Goal: Task Accomplishment & Management: Use online tool/utility

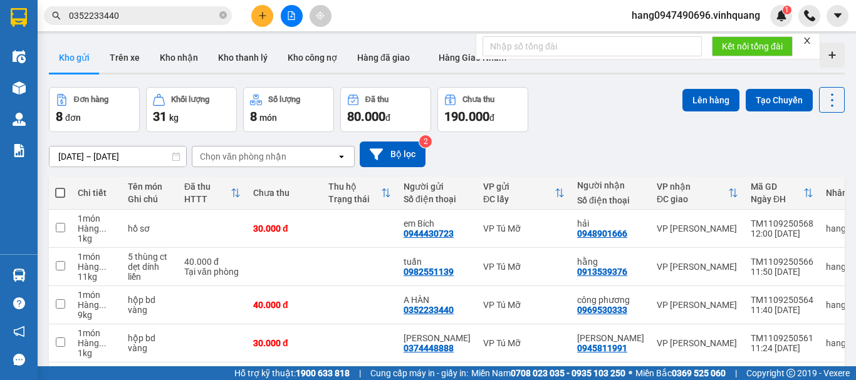
click at [266, 16] on icon "plus" at bounding box center [262, 15] width 7 height 1
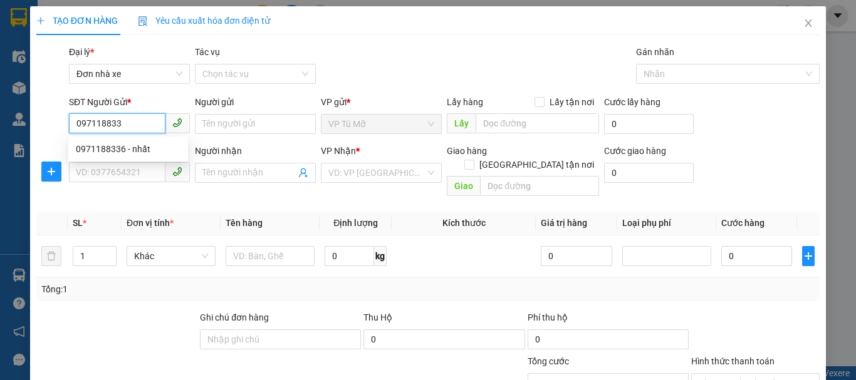
type input "0971188336"
click at [135, 145] on div "0971188336 - nhất" at bounding box center [128, 149] width 105 height 14
type input "nhất"
type input "0945245236"
type input "TAM TÁO"
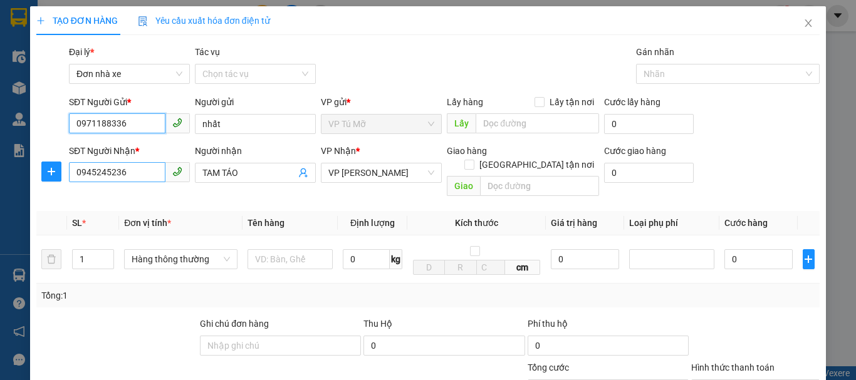
type input "0971188336"
drag, startPoint x: 146, startPoint y: 178, endPoint x: 0, endPoint y: 217, distance: 151.2
click at [0, 201] on div "TẠO ĐƠN HÀNG Yêu cầu xuất hóa đơn điện tử Transit Pickup Surcharge Ids Transit …" at bounding box center [428, 190] width 856 height 380
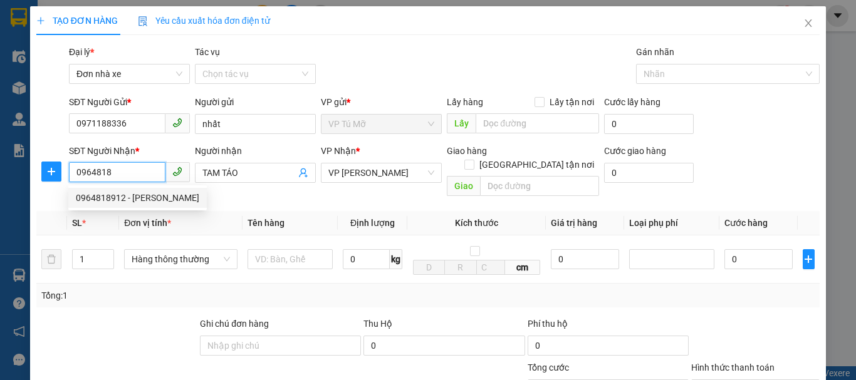
click at [153, 195] on div "0964818912 - vũ kyo" at bounding box center [137, 198] width 123 height 14
type input "0964818912"
type input "vũ kyo"
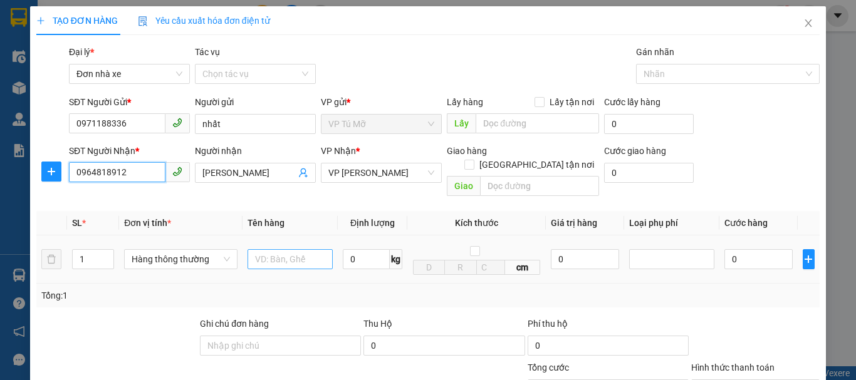
type input "0964818912"
click at [303, 249] on input "text" at bounding box center [290, 259] width 85 height 20
type input "hộp vàng"
click at [359, 249] on input "0" at bounding box center [366, 259] width 47 height 20
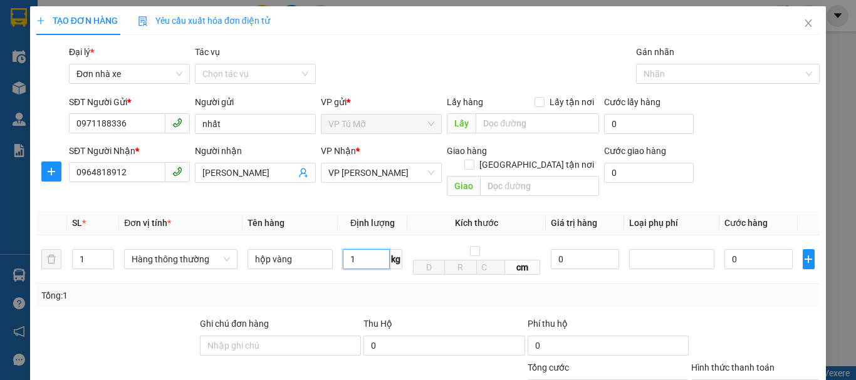
type input "1"
click at [479, 289] on div "Tổng: 1" at bounding box center [427, 296] width 773 height 14
type input "30.000"
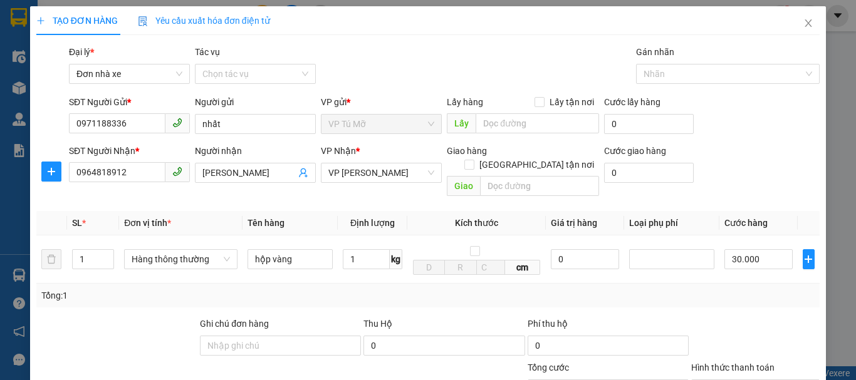
scroll to position [179, 0]
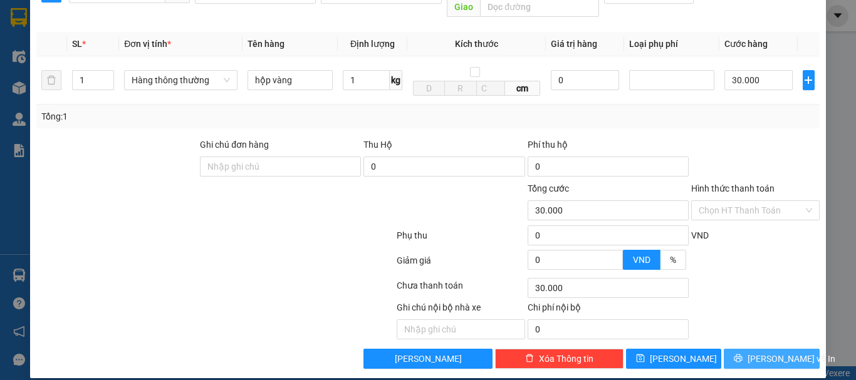
click at [754, 352] on span "[PERSON_NAME] và In" at bounding box center [792, 359] width 88 height 14
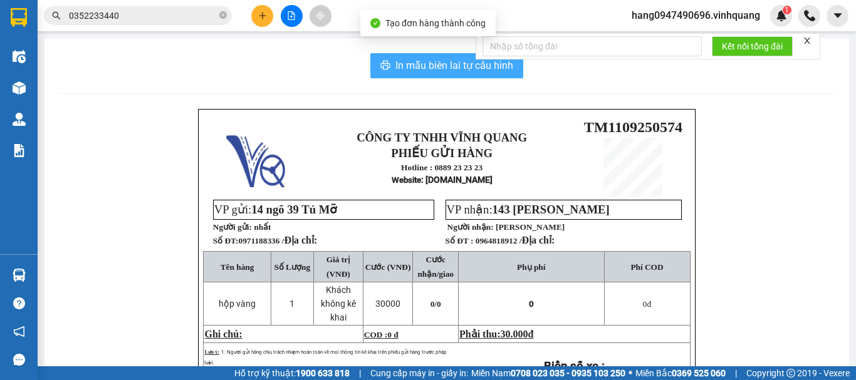
click at [419, 62] on span "In mẫu biên lai tự cấu hình" at bounding box center [454, 66] width 118 height 16
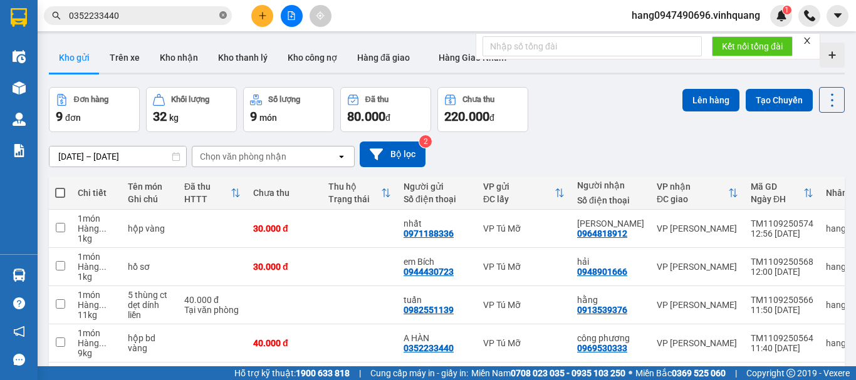
click at [223, 18] on icon "close-circle" at bounding box center [223, 15] width 8 height 8
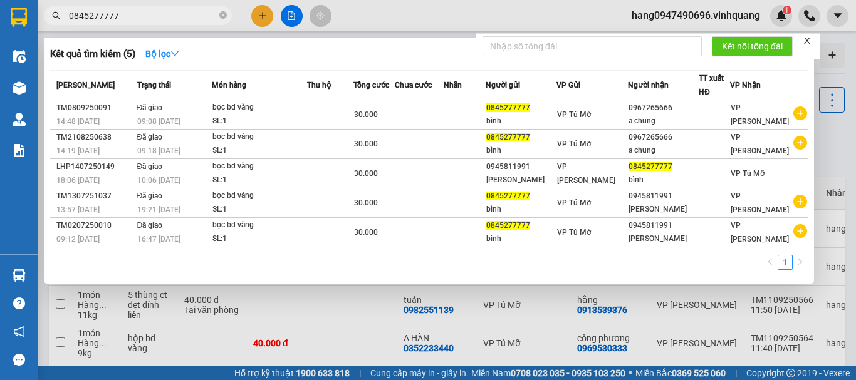
type input "0845277777"
click at [513, 21] on div at bounding box center [428, 190] width 856 height 380
click at [513, 21] on div "Kết quả tìm kiếm ( 5 ) Bộ lọc Mã ĐH Trạng thái Món hàng Thu hộ Tổng cước Chưa c…" at bounding box center [428, 15] width 856 height 31
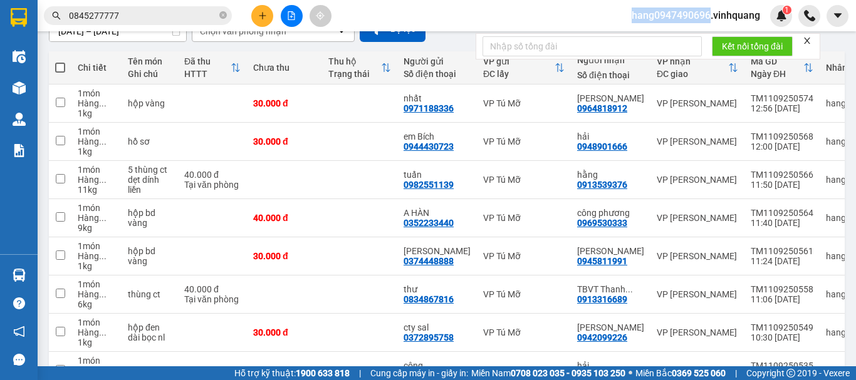
scroll to position [63, 0]
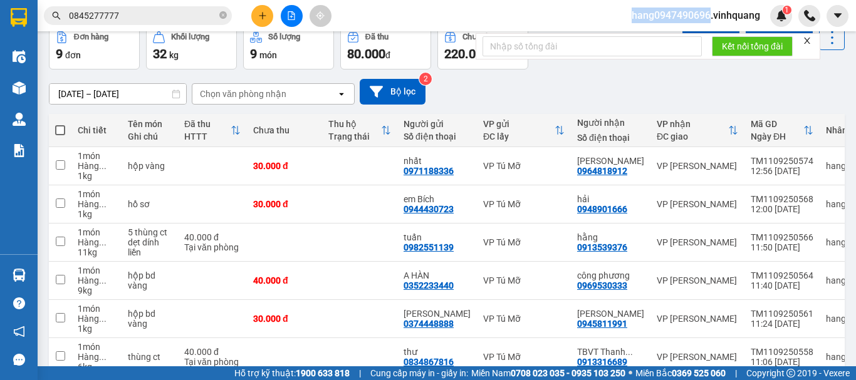
click at [56, 127] on span at bounding box center [60, 130] width 10 height 10
click at [60, 124] on input "checkbox" at bounding box center [60, 124] width 0 height 0
checkbox input "true"
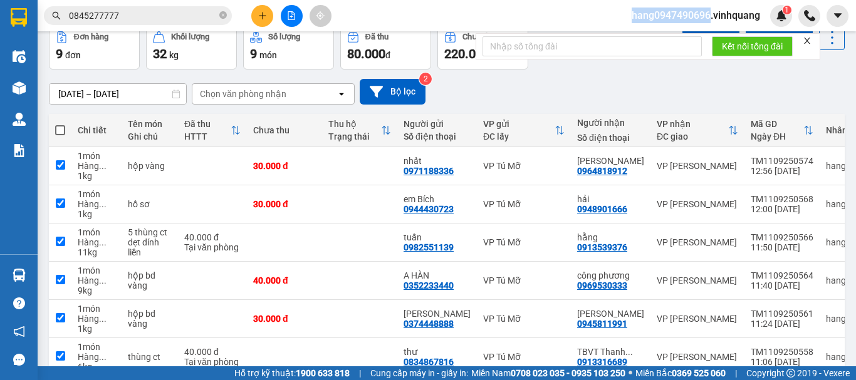
checkbox input "true"
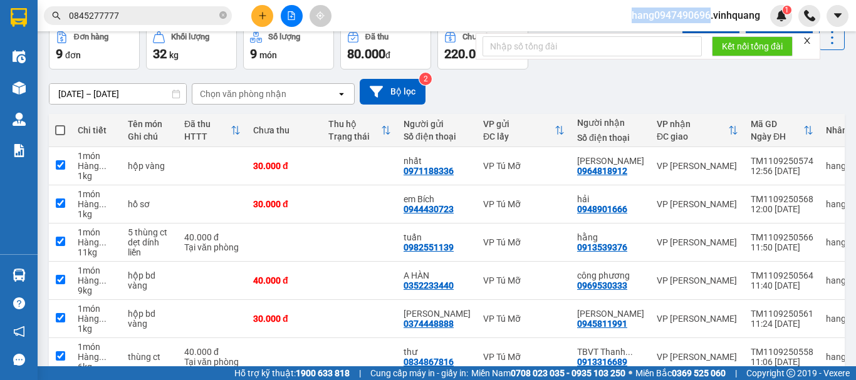
checkbox input "true"
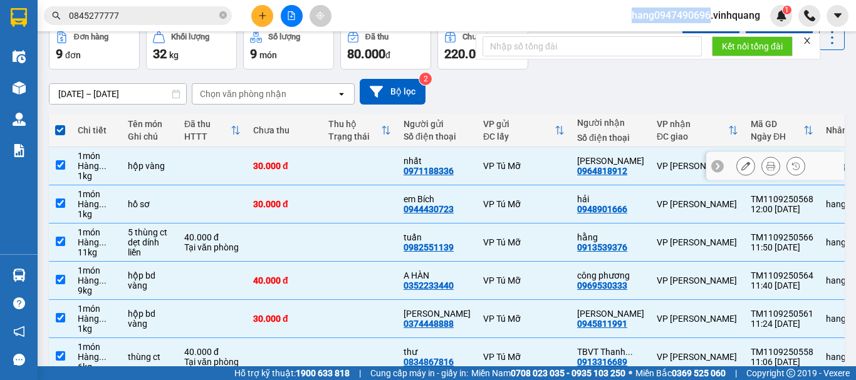
click at [59, 166] on input "checkbox" at bounding box center [60, 164] width 9 height 9
checkbox input "false"
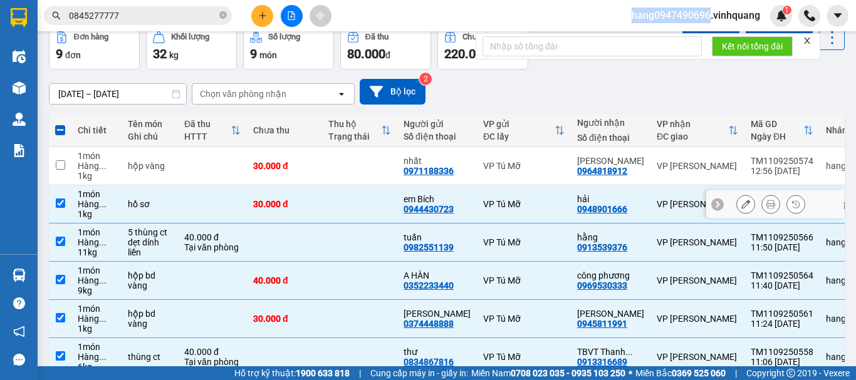
click at [60, 207] on input "checkbox" at bounding box center [60, 203] width 9 height 9
checkbox input "false"
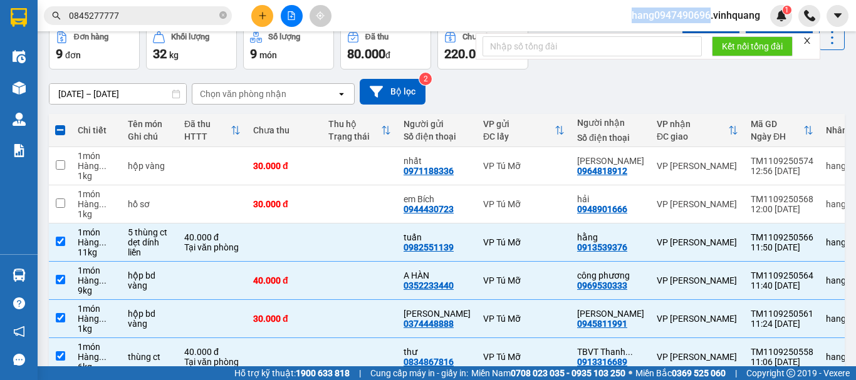
scroll to position [0, 0]
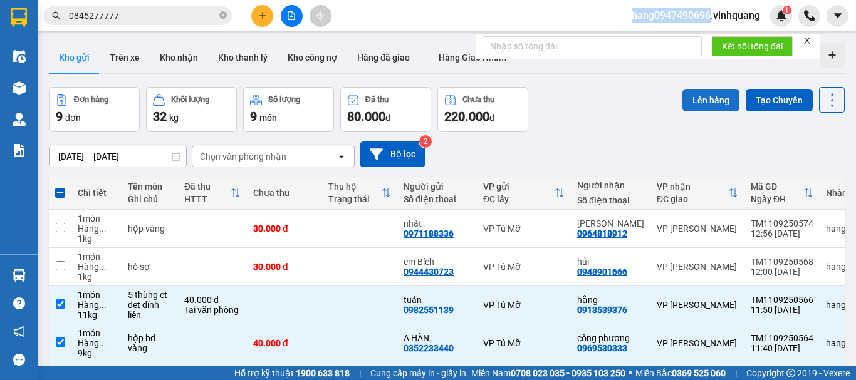
click at [709, 105] on button "Lên hàng" at bounding box center [710, 100] width 57 height 23
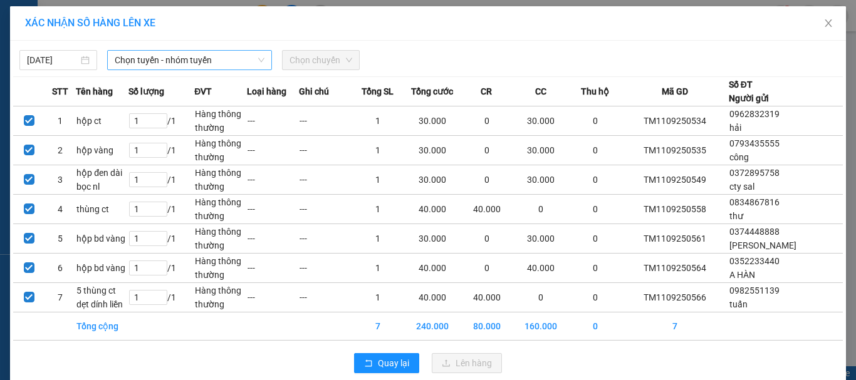
click at [156, 63] on span "Chọn tuyến - nhóm tuyến" at bounding box center [190, 60] width 150 height 19
click at [175, 61] on span "Chọn tuyến - nhóm tuyến" at bounding box center [190, 60] width 150 height 19
click at [167, 61] on span "Chọn tuyến - nhóm tuyến" at bounding box center [190, 60] width 150 height 19
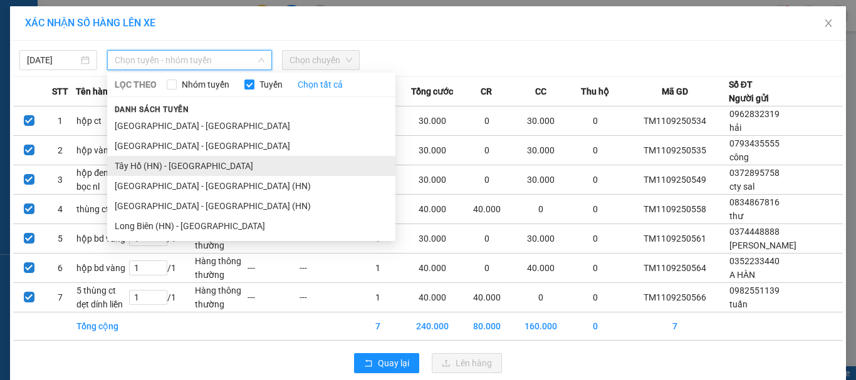
click at [141, 164] on li "Tây Hồ (HN) - [GEOGRAPHIC_DATA]" at bounding box center [251, 166] width 288 height 20
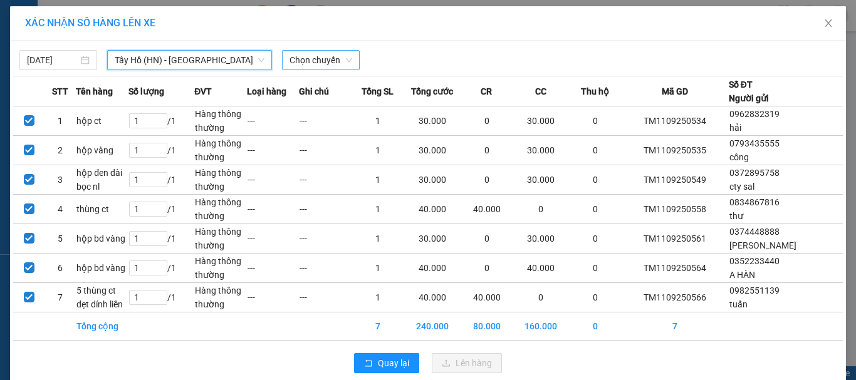
click at [320, 68] on span "Chọn chuyến" at bounding box center [320, 60] width 63 height 19
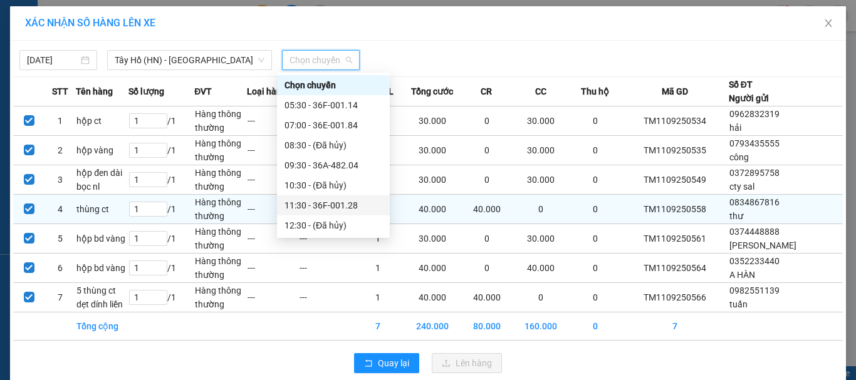
click at [309, 202] on div "11:30 - 36F-001.28" at bounding box center [333, 206] width 98 height 14
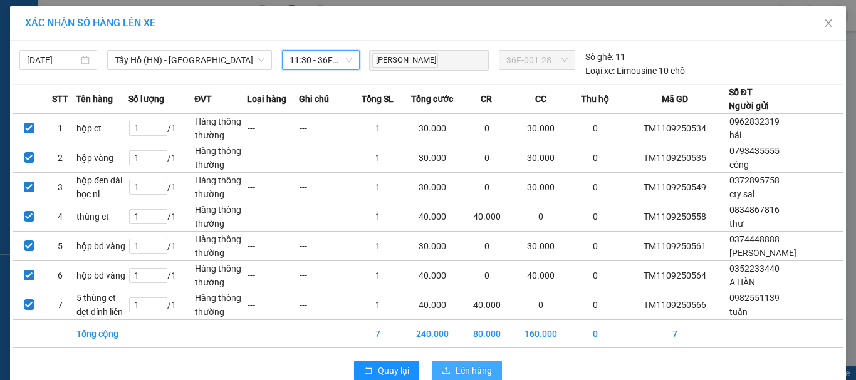
click at [451, 370] on button "Lên hàng" at bounding box center [467, 371] width 70 height 20
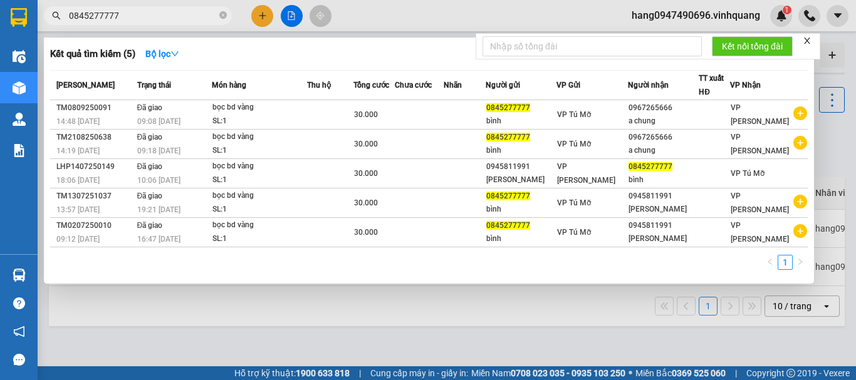
click at [90, 19] on input "0845277777" at bounding box center [143, 16] width 148 height 14
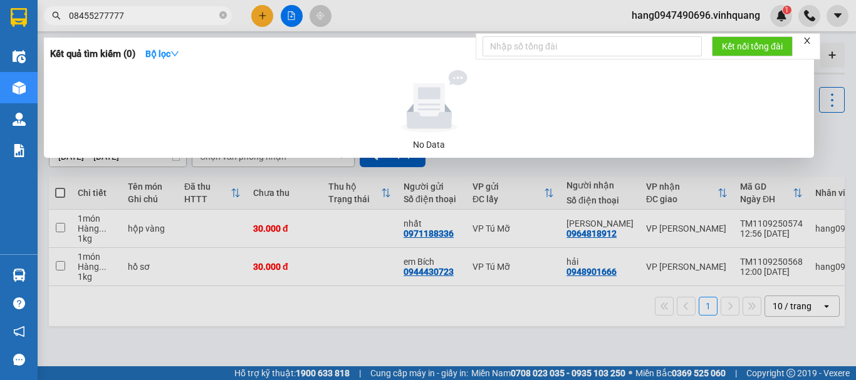
click at [147, 13] on input "08455277777" at bounding box center [143, 16] width 148 height 14
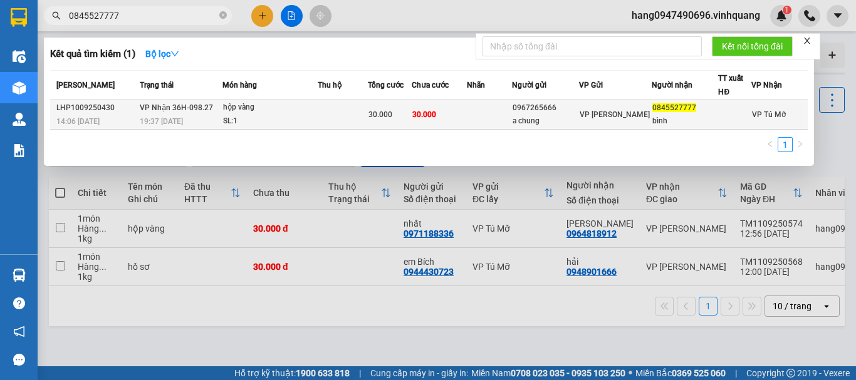
type input "0845527777"
click at [531, 120] on div "a chung" at bounding box center [546, 121] width 66 height 13
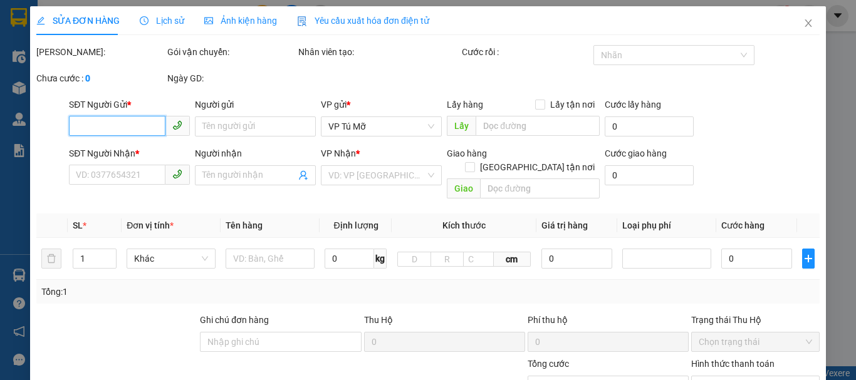
type input "0967265666"
type input "a chung"
type input "0845527777"
type input "bình"
type input "30.000"
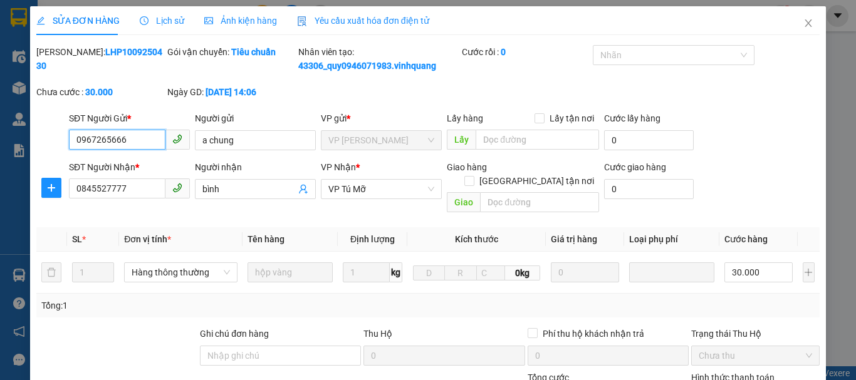
scroll to position [189, 0]
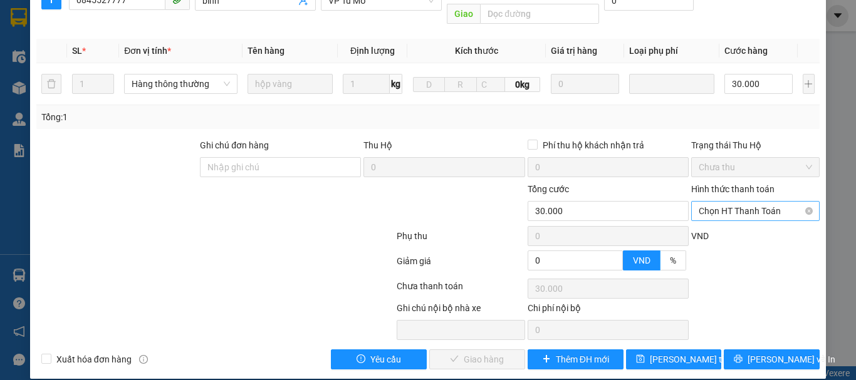
click at [753, 202] on span "Chọn HT Thanh Toán" at bounding box center [755, 211] width 113 height 19
click at [729, 230] on div "Tại văn phòng" at bounding box center [747, 222] width 127 height 20
type input "0"
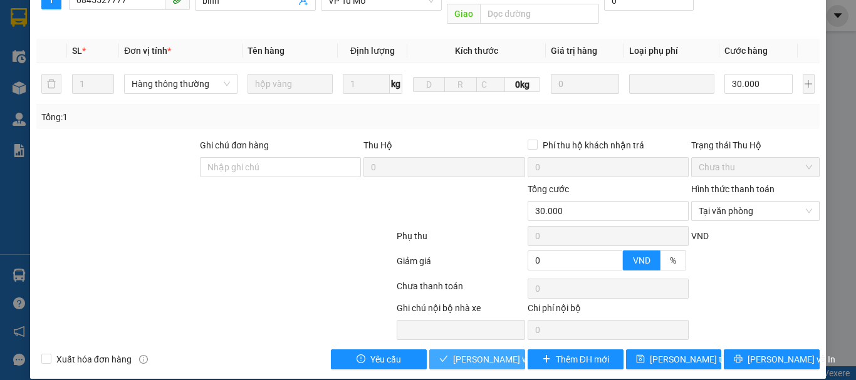
click at [489, 353] on span "[PERSON_NAME] và Giao hàng" at bounding box center [513, 360] width 120 height 14
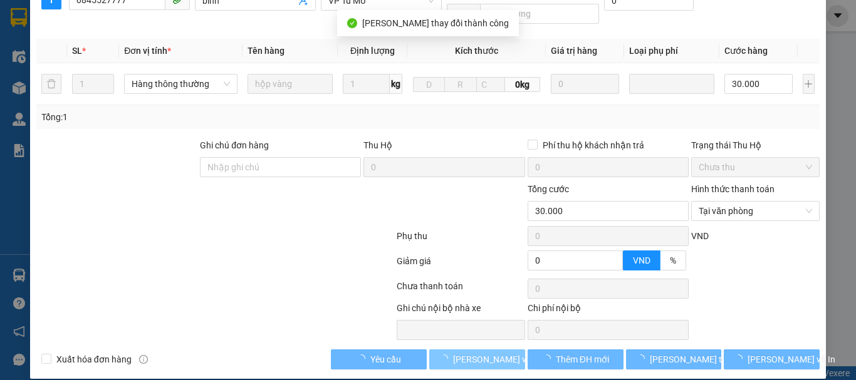
scroll to position [0, 0]
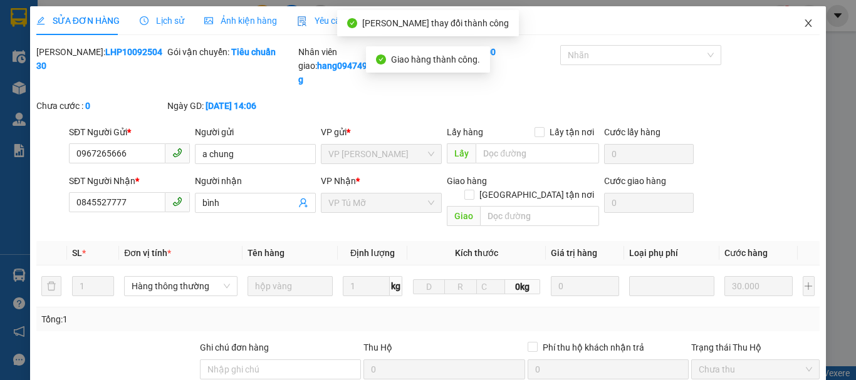
click at [805, 25] on icon "close" at bounding box center [808, 23] width 7 height 8
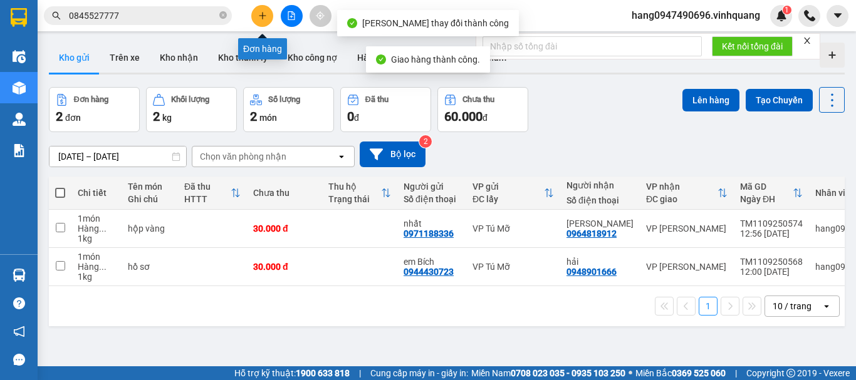
click at [263, 22] on button at bounding box center [262, 16] width 22 height 22
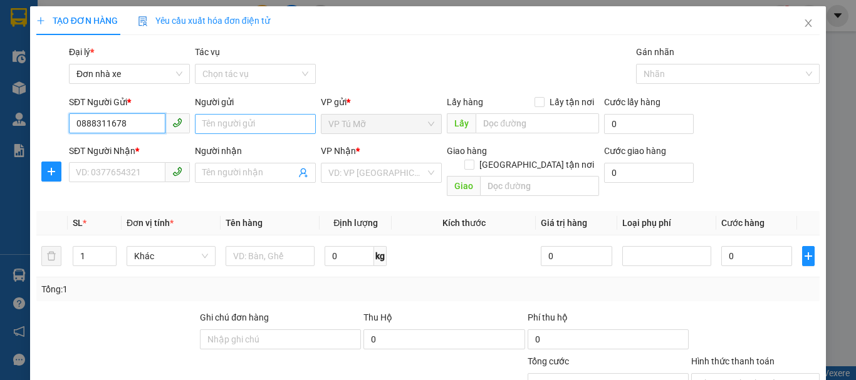
type input "0888311678"
click at [228, 120] on input "Người gửi" at bounding box center [255, 124] width 121 height 20
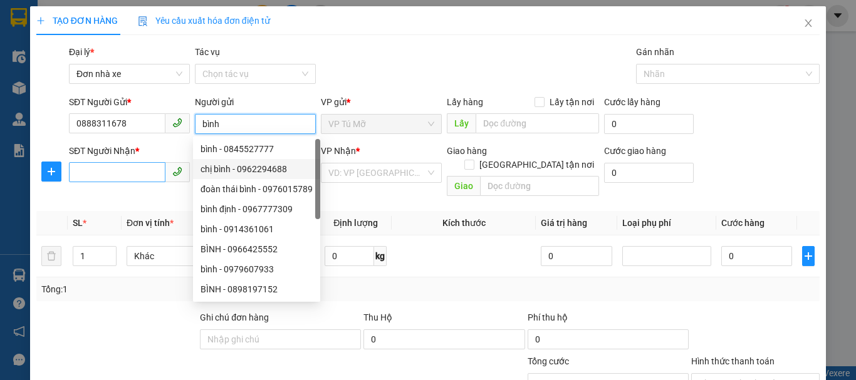
type input "bình"
click at [107, 169] on input "SĐT Người Nhận *" at bounding box center [117, 172] width 96 height 20
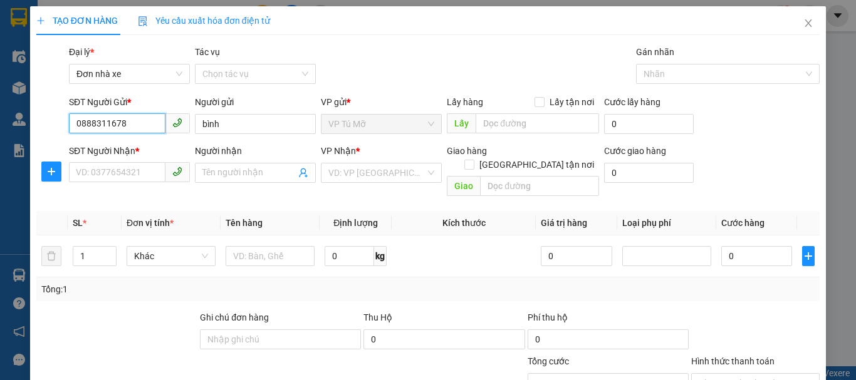
drag, startPoint x: 155, startPoint y: 118, endPoint x: 61, endPoint y: 138, distance: 96.8
click at [61, 138] on div "SĐT Người Gửi * 0888311678 0888311678 Người gửi bình VP gửi * VP Tú Mỡ Lấy hàng…" at bounding box center [428, 117] width 786 height 44
type input "0888311678"
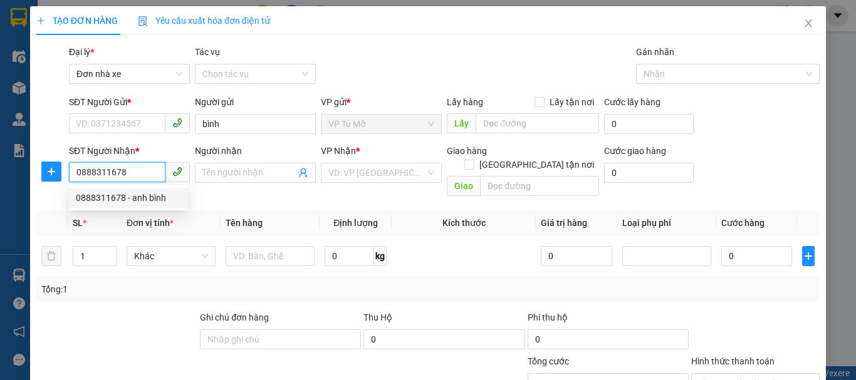
click at [130, 198] on div "0888311678 - anh bình" at bounding box center [128, 198] width 105 height 14
type input "anh bình"
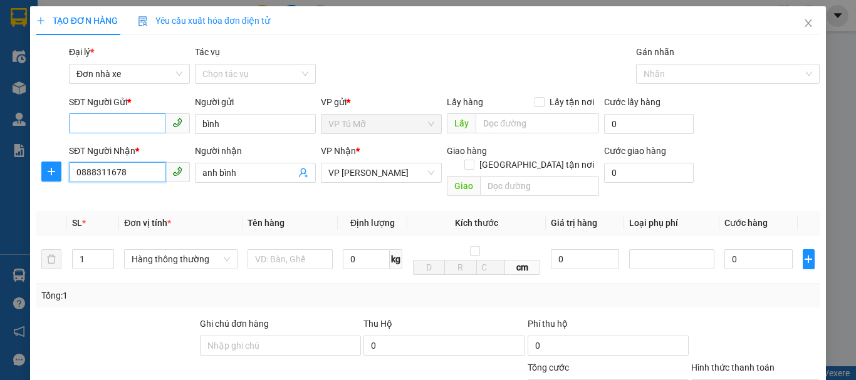
type input "0888311678"
click at [125, 125] on input "SĐT Người Gửi *" at bounding box center [117, 123] width 96 height 20
type input "0988644184"
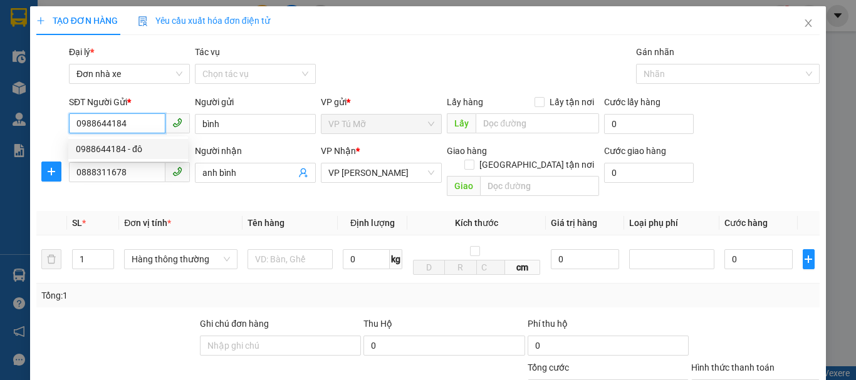
click at [118, 150] on div "0988644184 - đô" at bounding box center [128, 149] width 105 height 14
type input "đô"
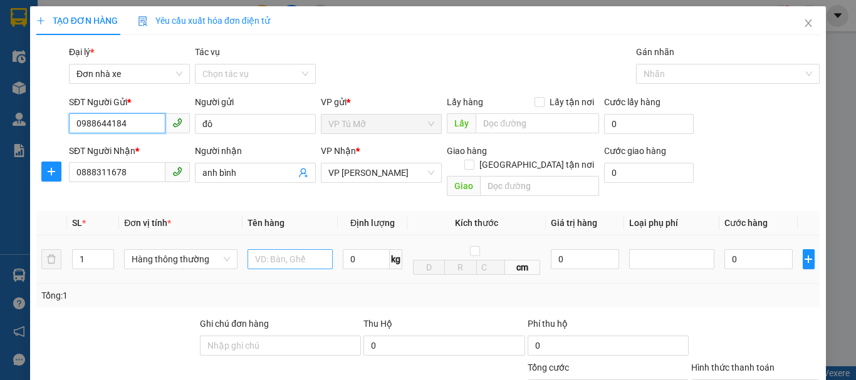
type input "0988644184"
click at [293, 249] on input "text" at bounding box center [290, 259] width 85 height 20
type input "hộp vàng"
click at [378, 249] on input "0" at bounding box center [366, 259] width 47 height 20
type input "1"
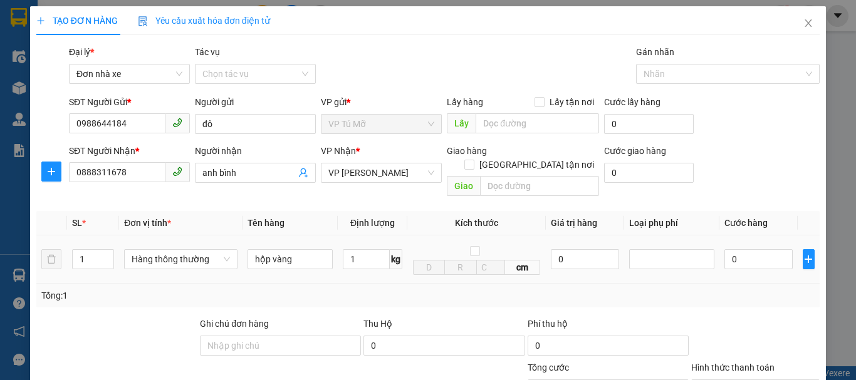
click at [388, 260] on td "1 kg" at bounding box center [373, 260] width 70 height 48
type input "30.000"
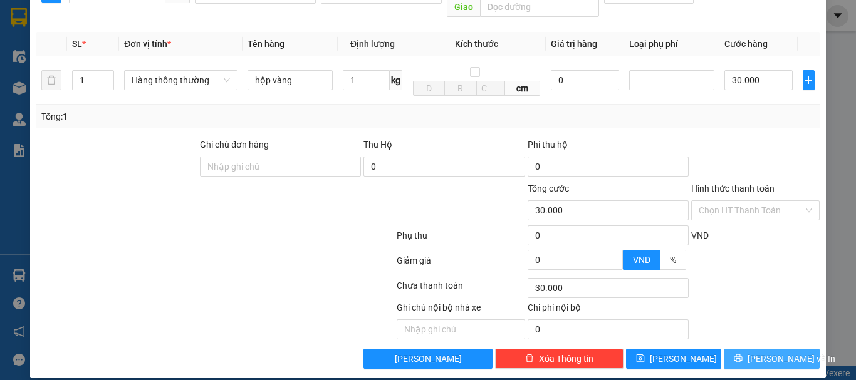
click at [769, 352] on span "[PERSON_NAME] và In" at bounding box center [792, 359] width 88 height 14
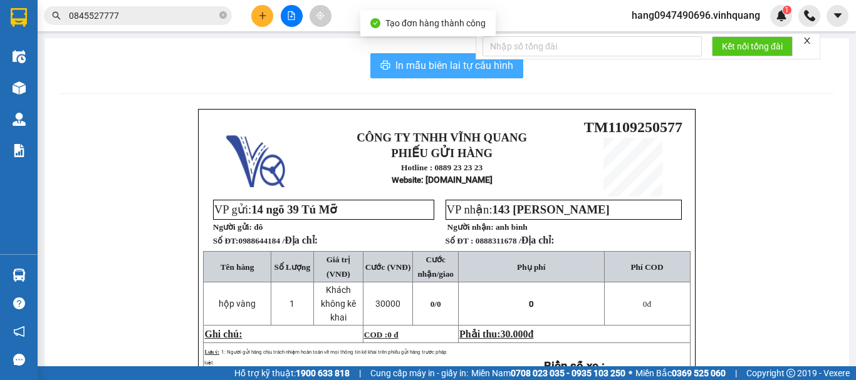
click at [436, 70] on span "In mẫu biên lai tự cấu hình" at bounding box center [454, 66] width 118 height 16
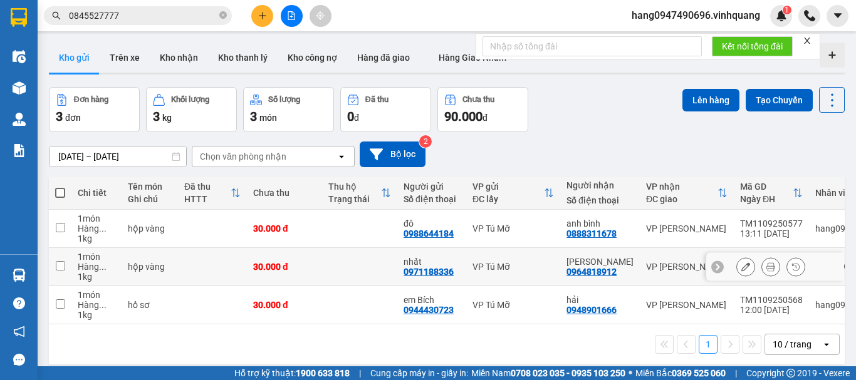
click at [511, 266] on div "VP Tú Mỡ" at bounding box center [512, 267] width 81 height 10
checkbox input "true"
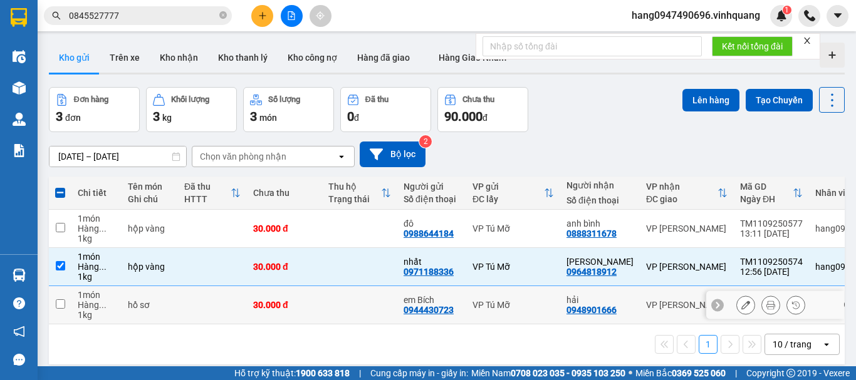
click at [487, 300] on div "VP Tú Mỡ" at bounding box center [512, 305] width 81 height 10
checkbox input "true"
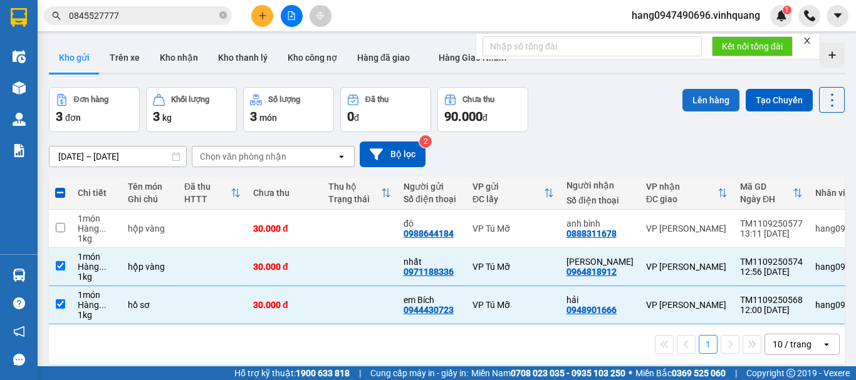
click at [694, 105] on button "Lên hàng" at bounding box center [710, 100] width 57 height 23
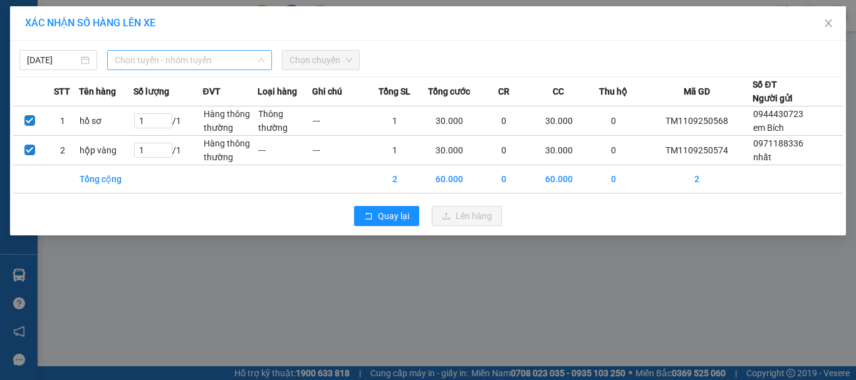
drag, startPoint x: 167, startPoint y: 55, endPoint x: 179, endPoint y: 84, distance: 32.0
click at [167, 53] on span "Chọn tuyến - nhóm tuyến" at bounding box center [190, 60] width 150 height 19
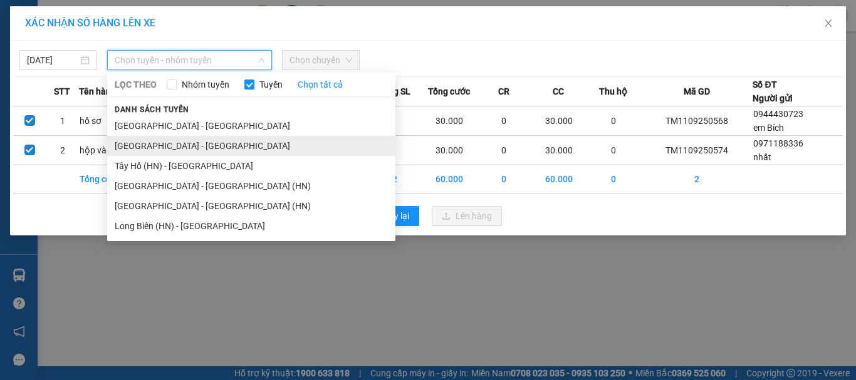
click at [174, 150] on li "[GEOGRAPHIC_DATA] - [GEOGRAPHIC_DATA]" at bounding box center [251, 146] width 288 height 20
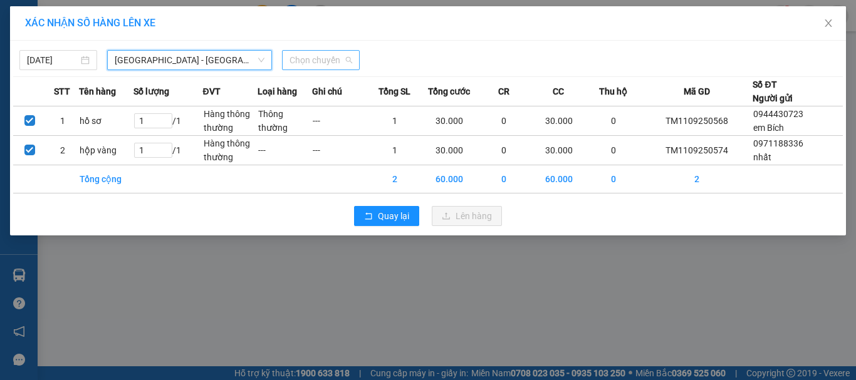
click at [311, 62] on span "Chọn chuyến" at bounding box center [320, 60] width 63 height 19
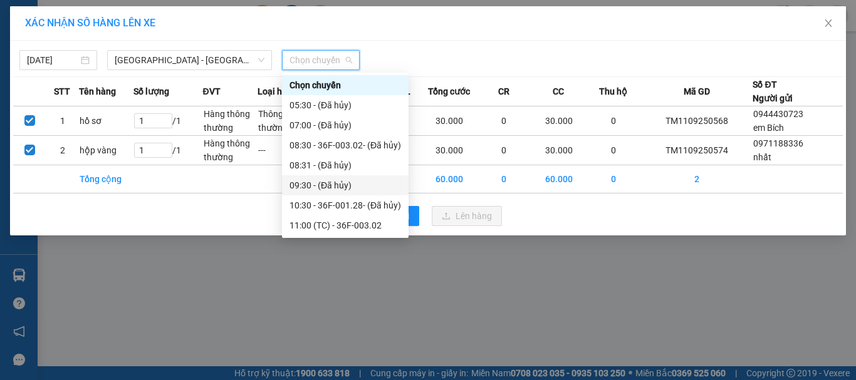
scroll to position [125, 0]
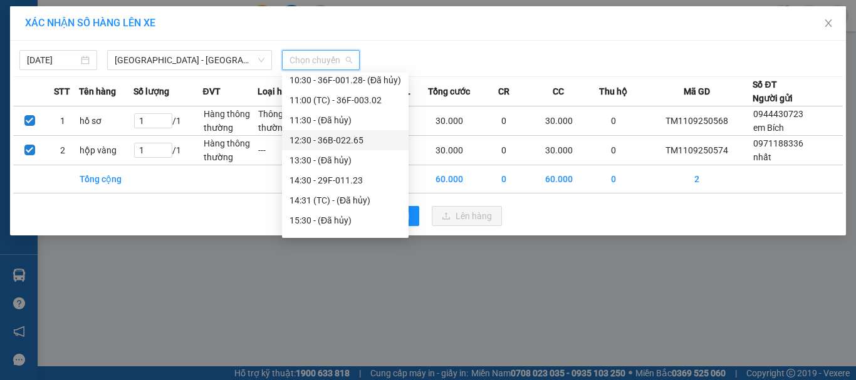
click at [325, 142] on div "12:30 - 36B-022.65" at bounding box center [345, 140] width 112 height 14
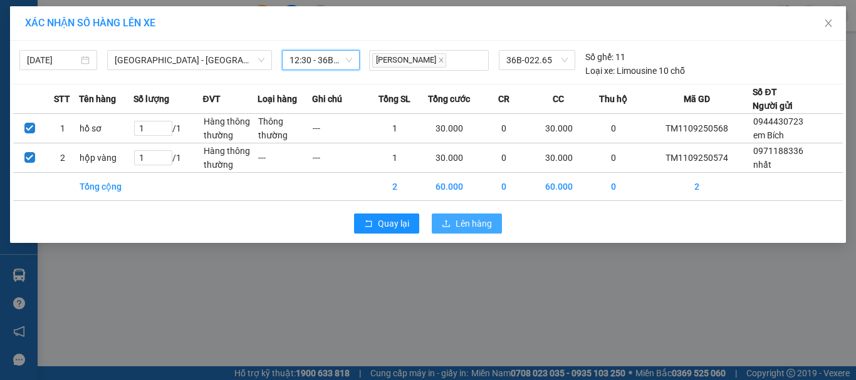
click at [474, 225] on span "Lên hàng" at bounding box center [474, 224] width 36 height 14
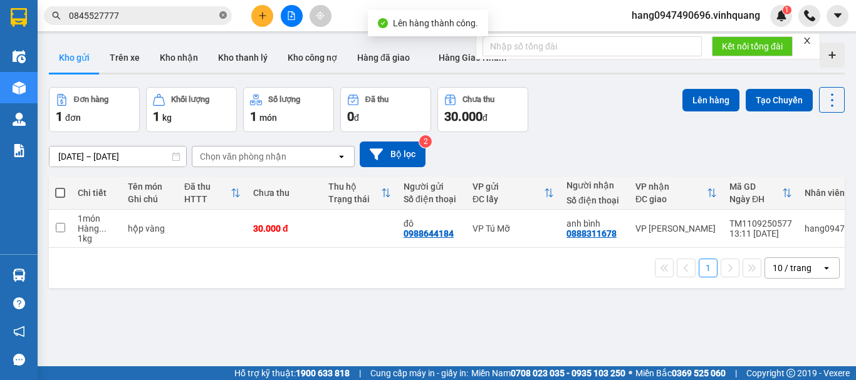
click at [222, 16] on icon "close-circle" at bounding box center [223, 15] width 8 height 8
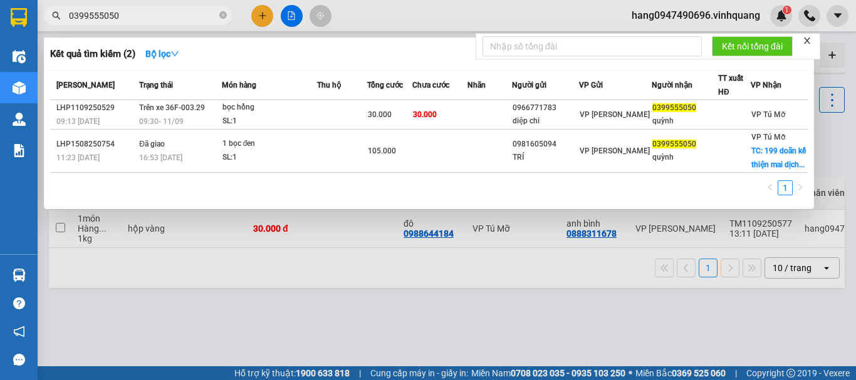
type input "0399555050"
click at [296, 284] on div at bounding box center [428, 190] width 856 height 380
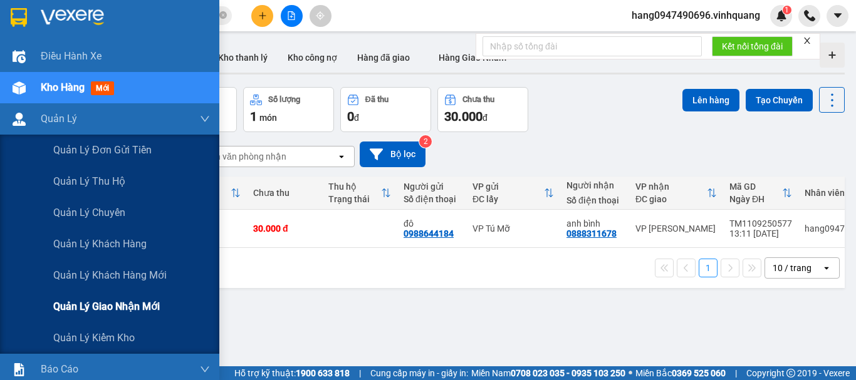
click at [116, 314] on span "Quản lý giao nhận mới" at bounding box center [106, 307] width 107 height 16
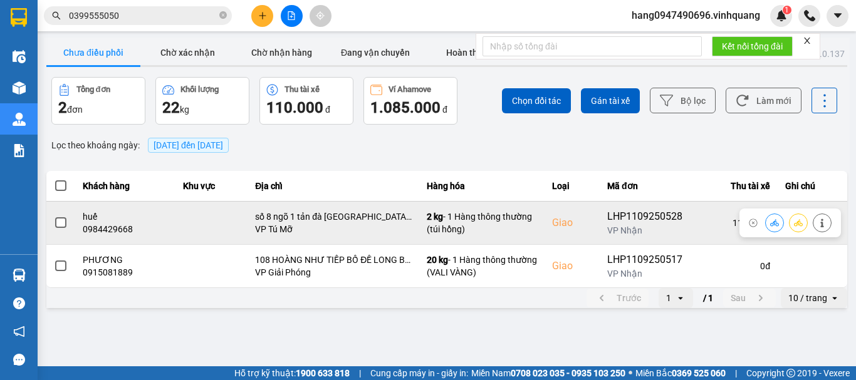
click at [110, 229] on div "0984429668" at bounding box center [125, 229] width 85 height 13
copy div "0984429668"
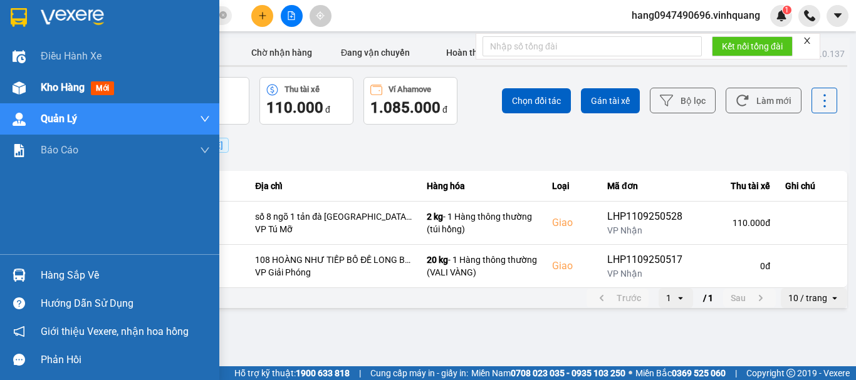
click at [32, 95] on div "Kho hàng mới" at bounding box center [109, 87] width 219 height 31
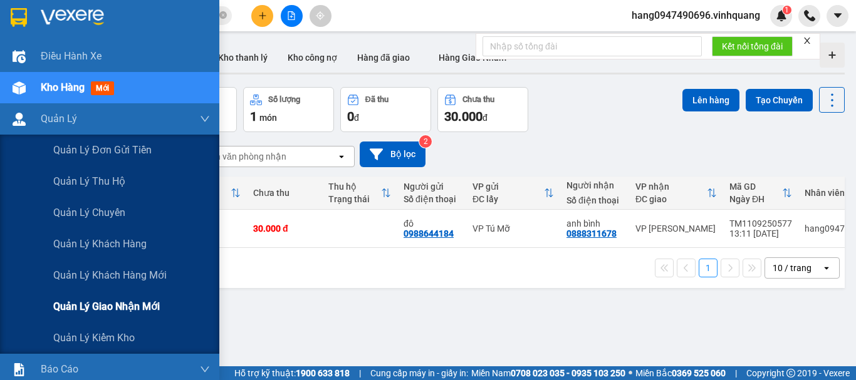
click at [113, 305] on span "Quản lý giao nhận mới" at bounding box center [106, 307] width 107 height 16
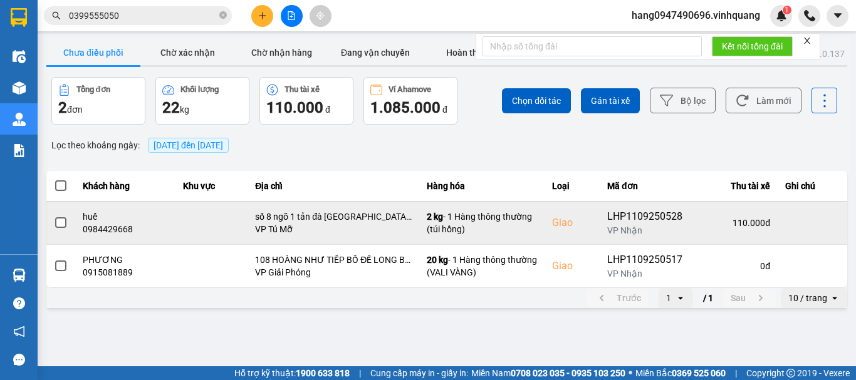
click at [64, 222] on span at bounding box center [60, 222] width 11 height 11
click at [54, 216] on input "checkbox" at bounding box center [54, 216] width 0 height 0
click at [771, 228] on button at bounding box center [775, 223] width 18 height 22
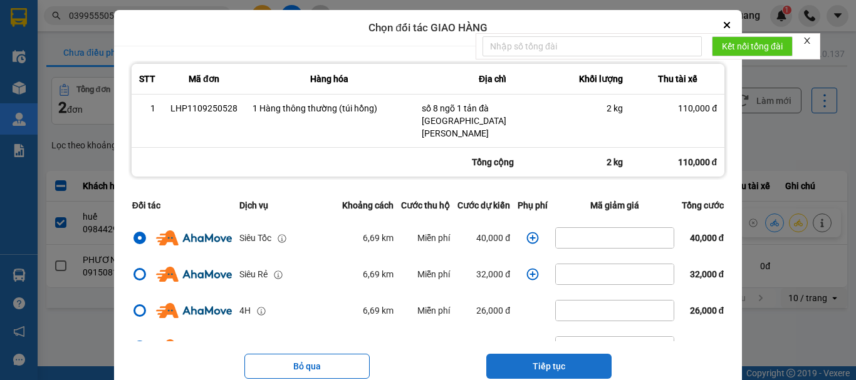
click at [552, 354] on button "Tiếp tục" at bounding box center [548, 366] width 125 height 25
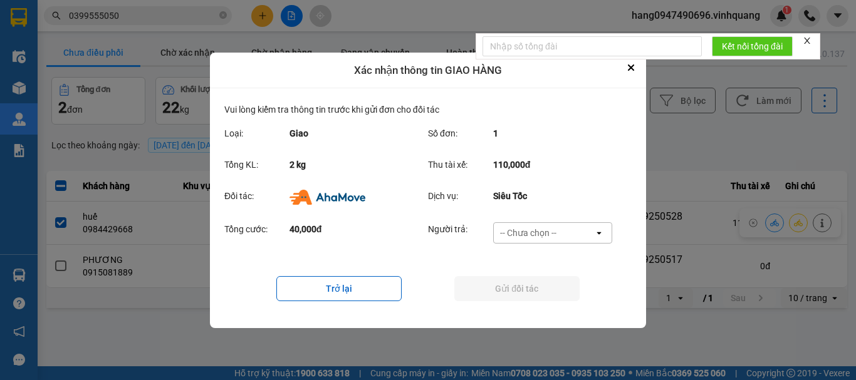
click at [562, 247] on div "Người trả: -- Chưa chọn -- open" at bounding box center [524, 236] width 192 height 29
click at [553, 232] on div "-- Chưa chọn --" at bounding box center [528, 233] width 56 height 13
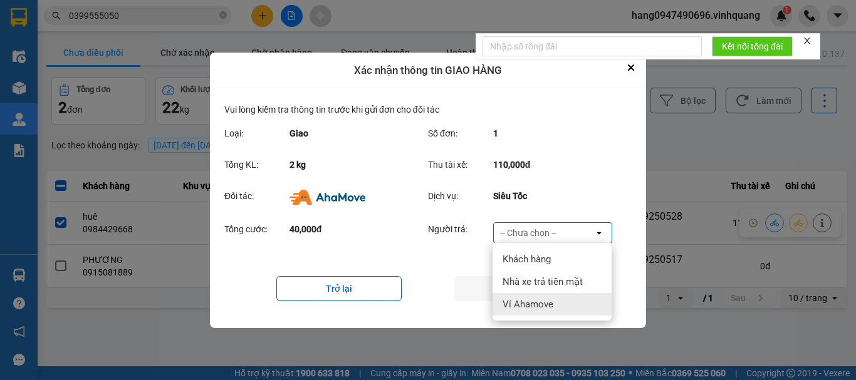
click at [550, 298] on span "Ví Ahamove" at bounding box center [528, 304] width 51 height 13
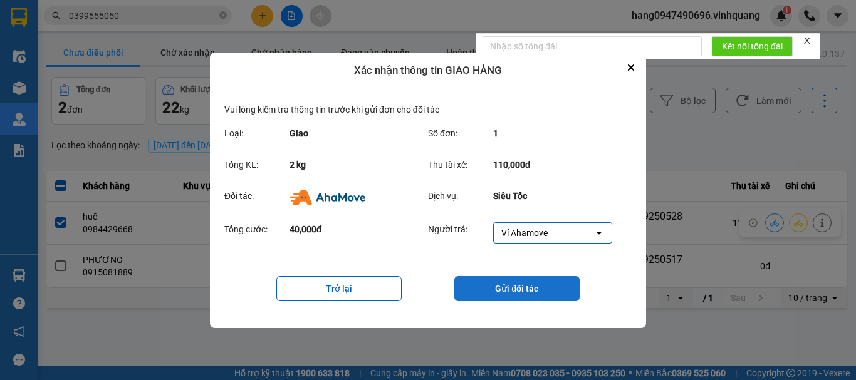
click at [561, 286] on button "Gửi đối tác" at bounding box center [516, 288] width 125 height 25
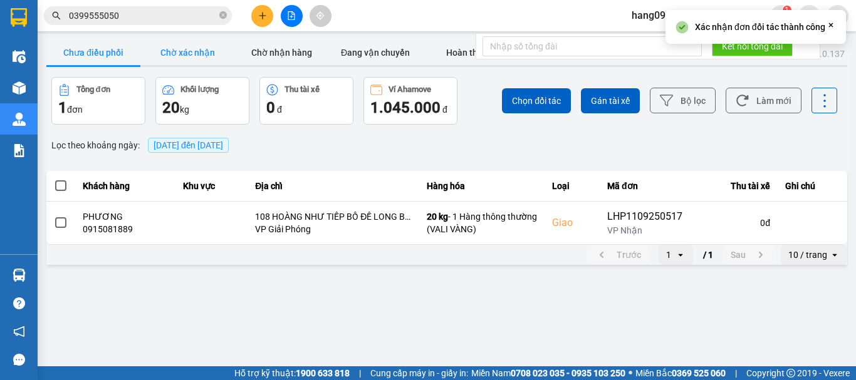
click at [181, 51] on button "Chờ xác nhận" at bounding box center [187, 52] width 94 height 25
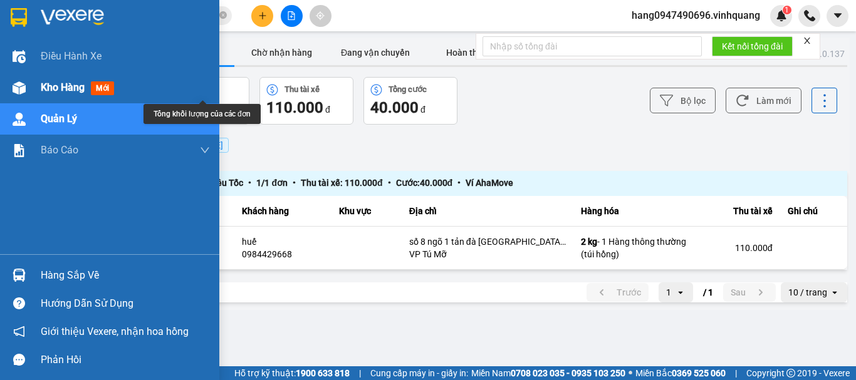
click at [118, 82] on div "Kho hàng mới" at bounding box center [80, 88] width 78 height 16
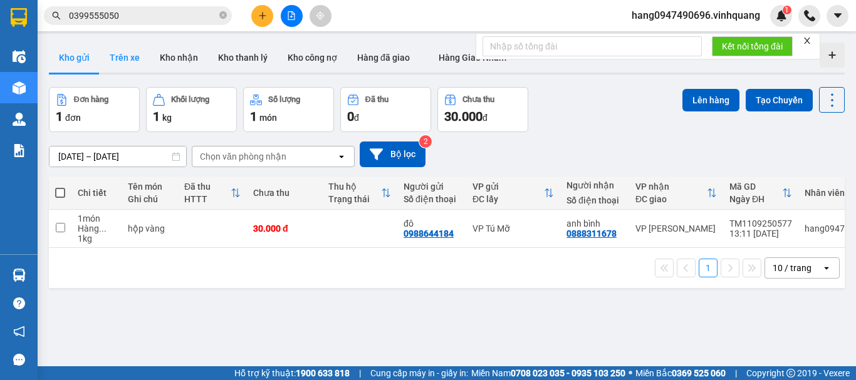
drag, startPoint x: 135, startPoint y: 60, endPoint x: 145, endPoint y: 64, distance: 10.4
click at [143, 62] on button "Trên xe" at bounding box center [125, 58] width 50 height 30
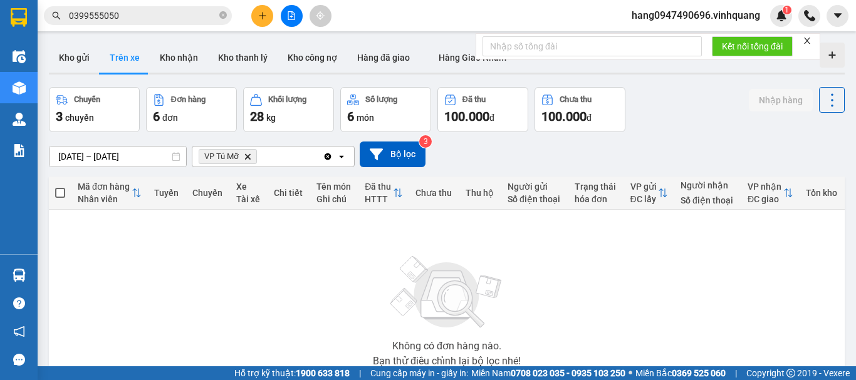
scroll to position [91, 0]
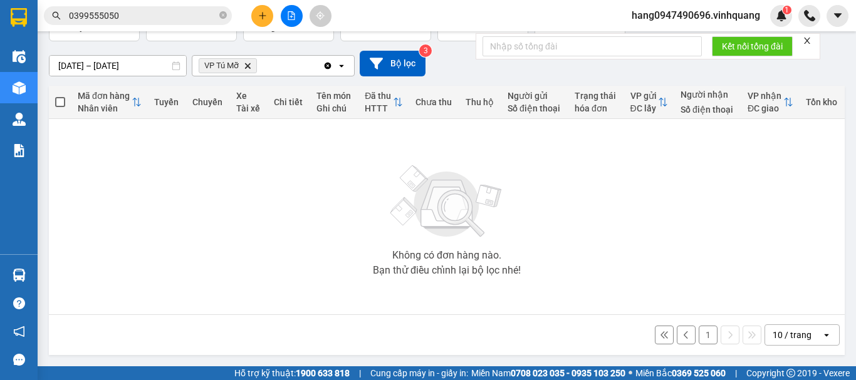
click at [699, 332] on button "1" at bounding box center [708, 335] width 19 height 19
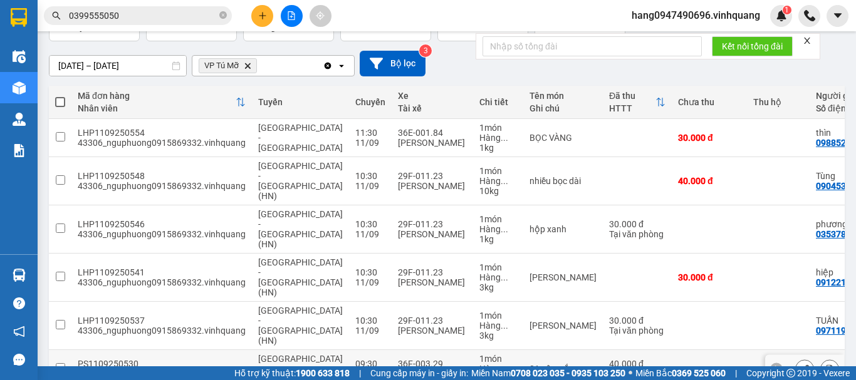
click at [424, 359] on div "36F-003.29" at bounding box center [432, 364] width 69 height 10
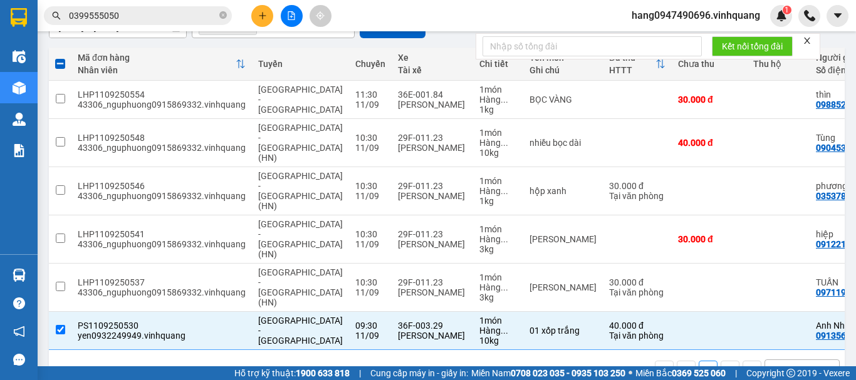
scroll to position [0, 0]
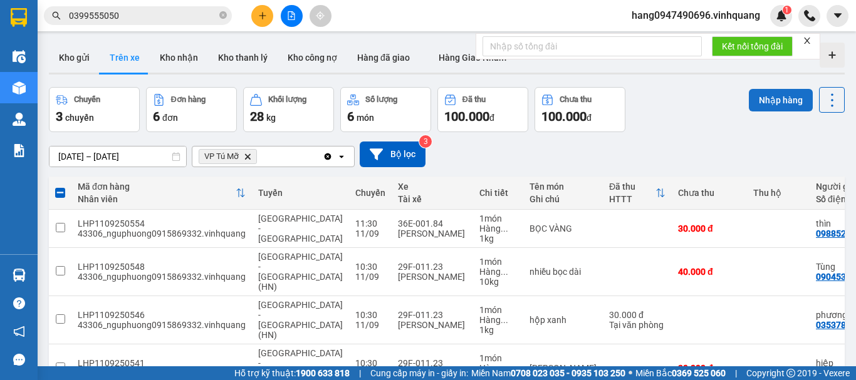
click at [760, 93] on button "Nhập hàng" at bounding box center [781, 100] width 64 height 23
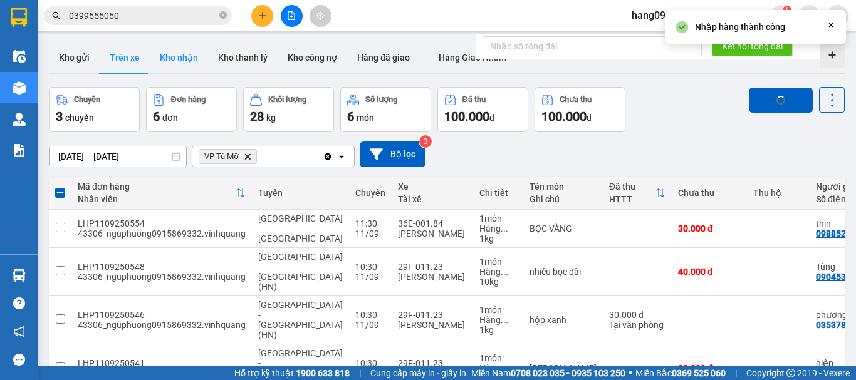
checkbox input "false"
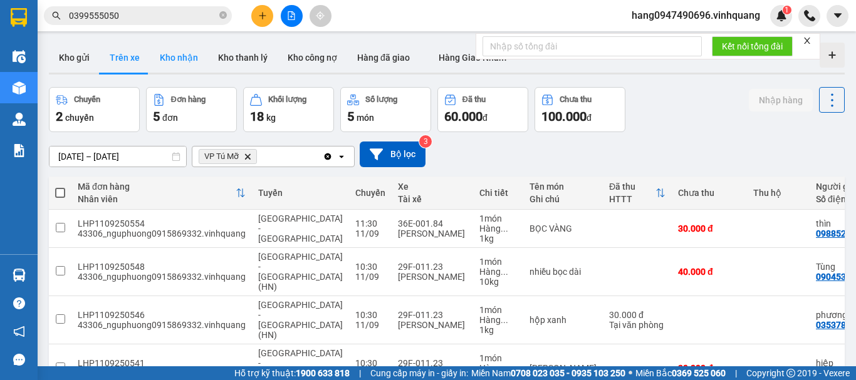
click at [186, 55] on button "Kho nhận" at bounding box center [179, 58] width 58 height 30
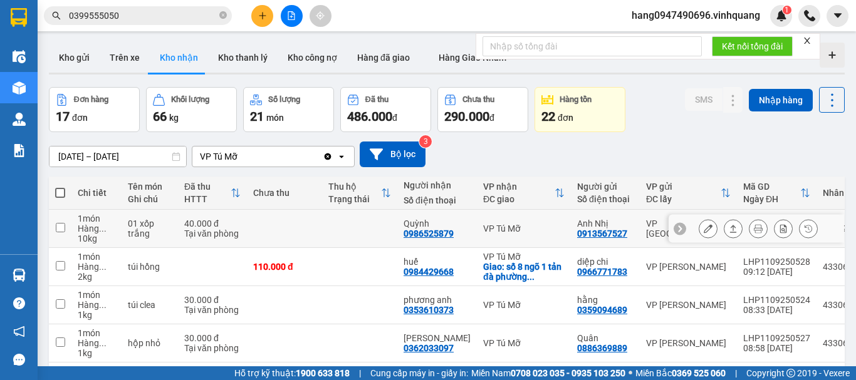
click at [420, 237] on div "0986525879" at bounding box center [429, 234] width 50 height 10
copy div "0986525879"
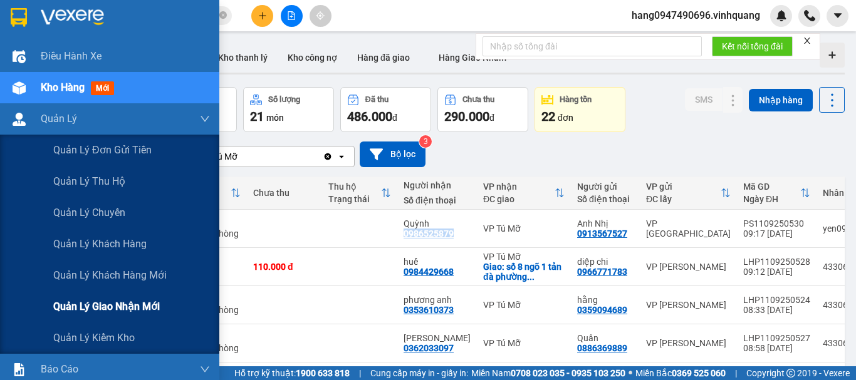
click at [105, 306] on span "Quản lý giao nhận mới" at bounding box center [106, 307] width 107 height 16
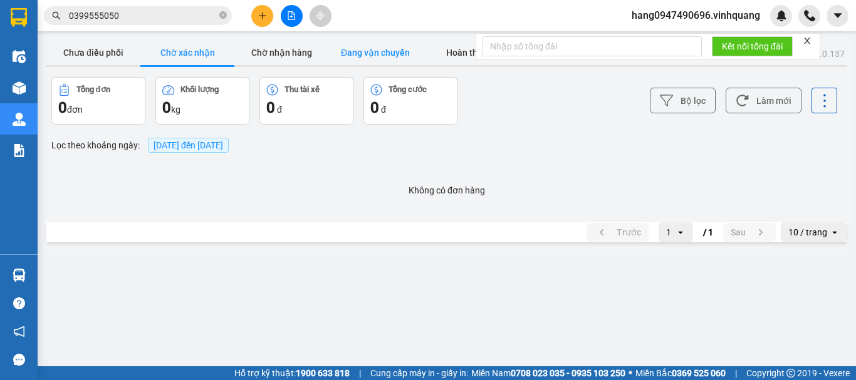
click at [368, 61] on button "Đang vận chuyển" at bounding box center [375, 52] width 94 height 25
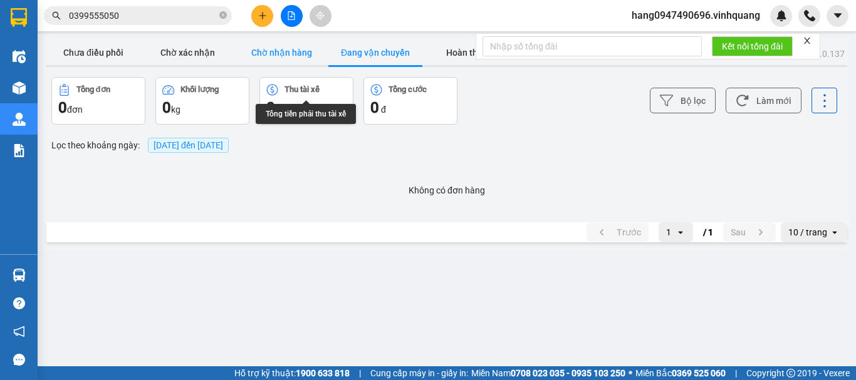
click at [294, 58] on button "Chờ nhận hàng" at bounding box center [281, 52] width 94 height 25
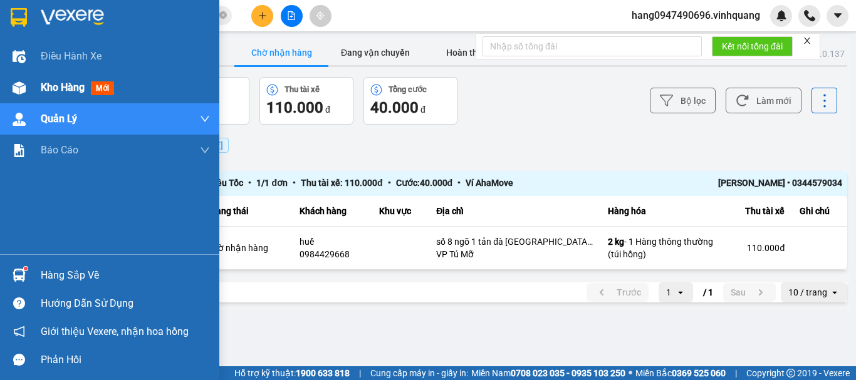
click at [31, 86] on div "Kho hàng mới" at bounding box center [109, 87] width 219 height 31
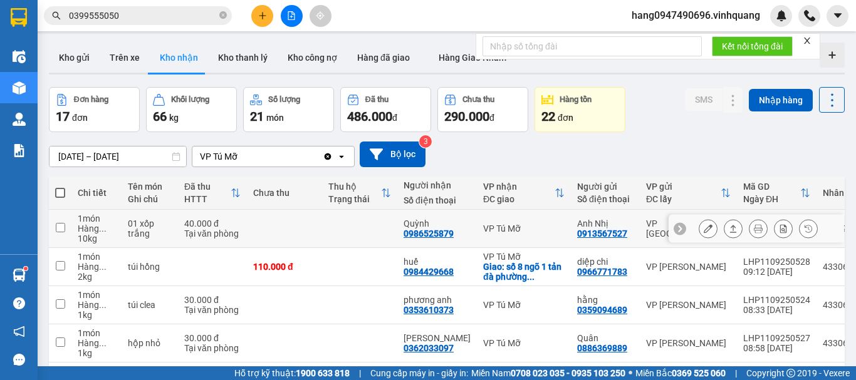
click at [506, 226] on div "VP Tú Mỡ" at bounding box center [523, 229] width 81 height 10
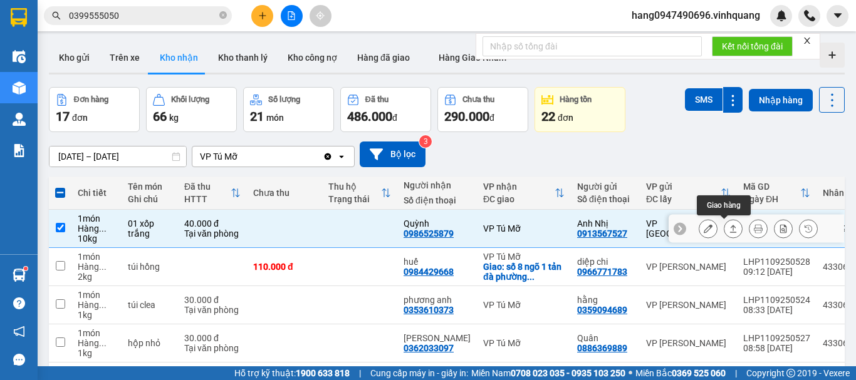
click at [724, 221] on button at bounding box center [733, 229] width 18 height 22
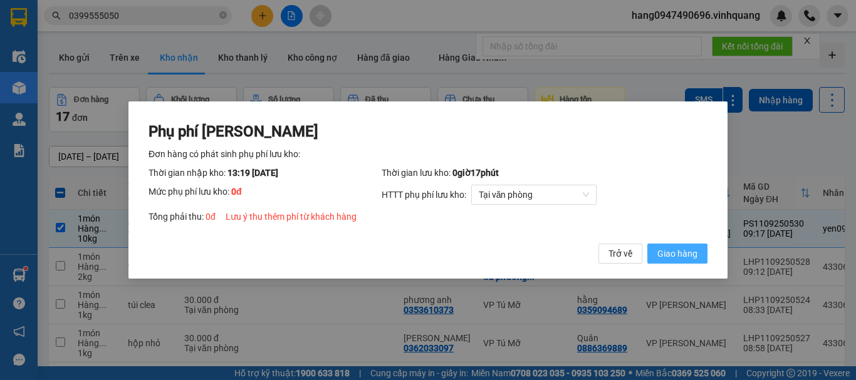
click at [694, 255] on span "Giao hàng" at bounding box center [677, 254] width 40 height 14
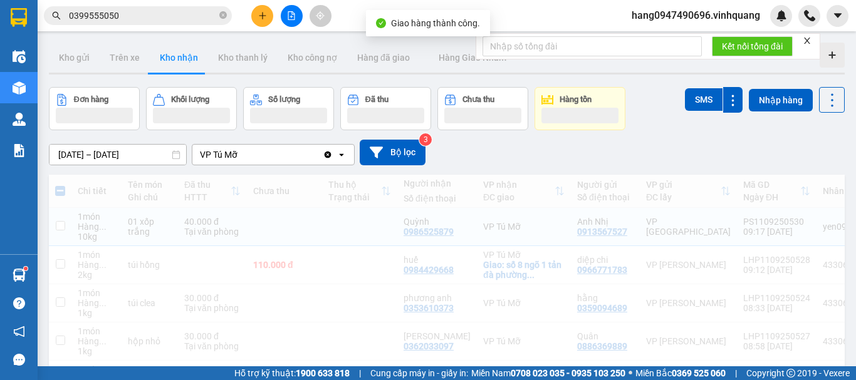
checkbox input "false"
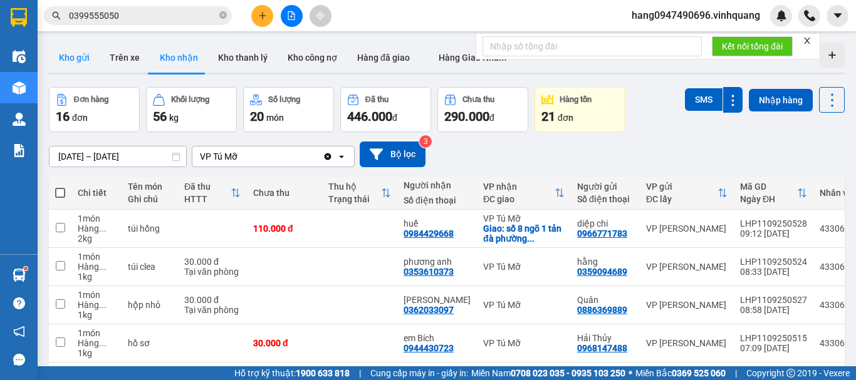
click at [81, 65] on button "Kho gửi" at bounding box center [74, 58] width 51 height 30
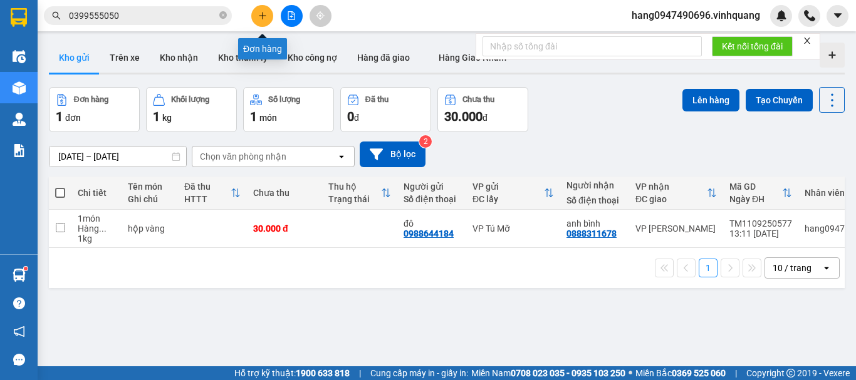
click at [263, 16] on icon "plus" at bounding box center [262, 15] width 7 height 1
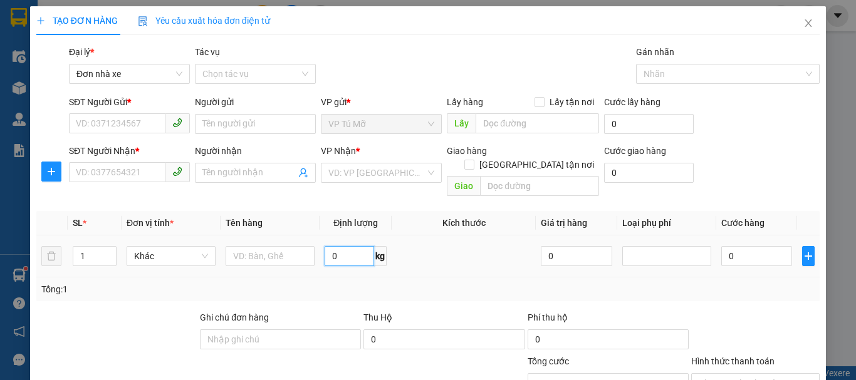
click at [333, 246] on input "0" at bounding box center [350, 256] width 50 height 20
type input "22"
click at [124, 131] on input "SĐT Người Gửi *" at bounding box center [117, 123] width 96 height 20
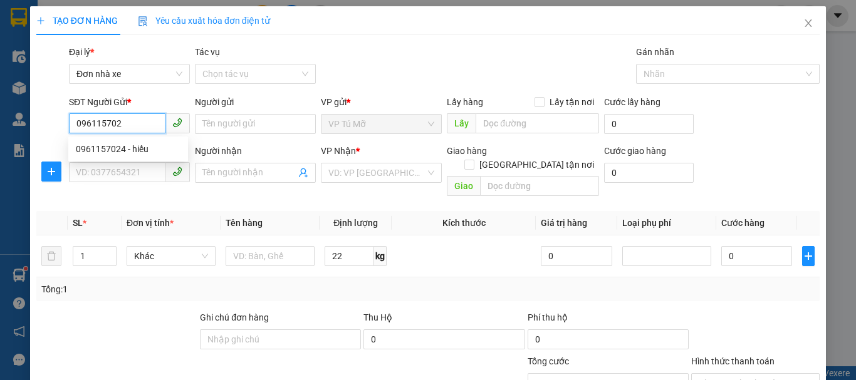
type input "0961157024"
click at [132, 148] on div "0961157024 - hiếu" at bounding box center [128, 149] width 105 height 14
type input "hiếu"
type input "0915237868"
type input "ngọc hân"
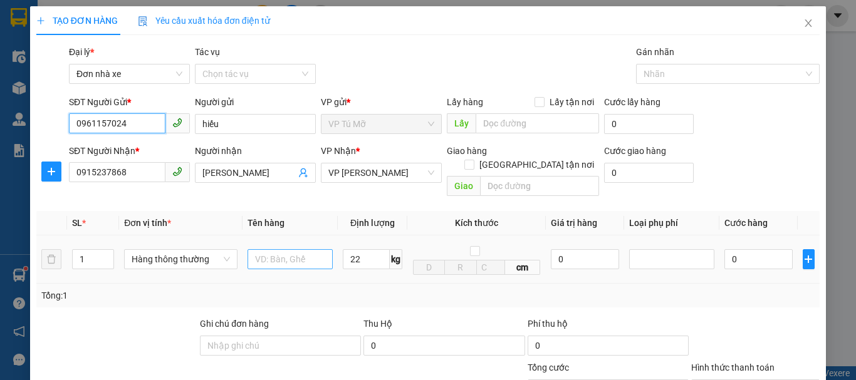
type input "0961157024"
click at [258, 249] on input "text" at bounding box center [290, 259] width 85 height 20
click at [579, 261] on td "0" at bounding box center [585, 260] width 78 height 48
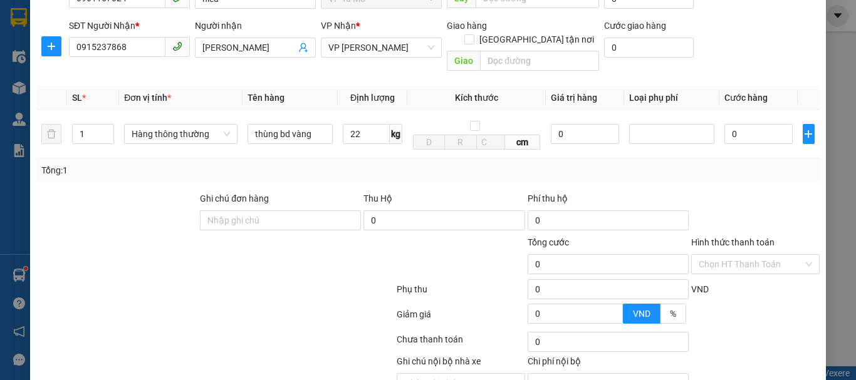
scroll to position [179, 0]
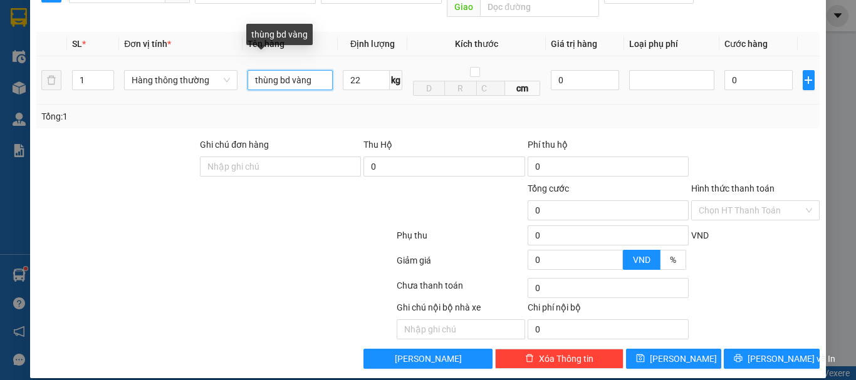
click at [274, 71] on input "thùng bd vàng" at bounding box center [290, 80] width 85 height 20
type input "thùng ct bd vàng"
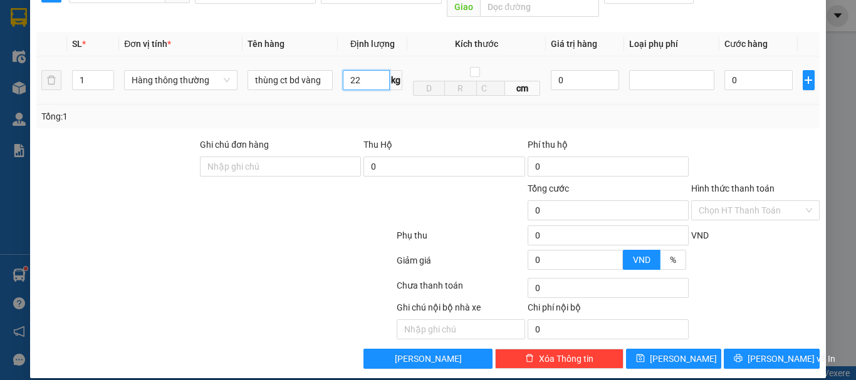
click at [355, 71] on input "22" at bounding box center [366, 80] width 47 height 20
click at [370, 114] on div "Tổng: 1" at bounding box center [427, 117] width 783 height 24
type input "60.000"
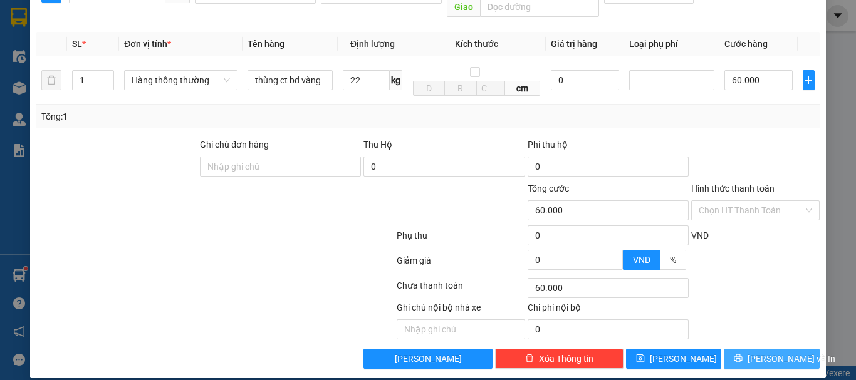
click at [778, 352] on span "[PERSON_NAME] và In" at bounding box center [792, 359] width 88 height 14
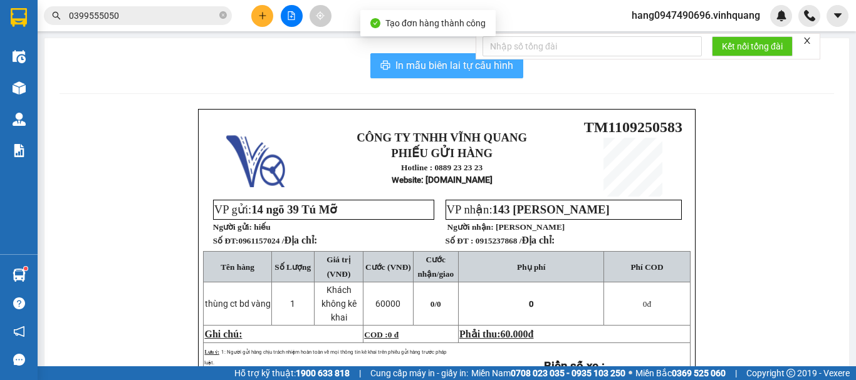
click at [450, 57] on button "In mẫu biên lai tự cấu hình" at bounding box center [446, 65] width 153 height 25
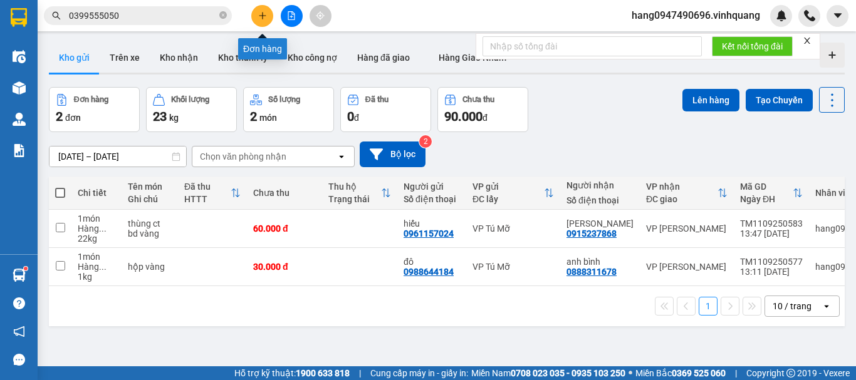
click at [264, 21] on button at bounding box center [262, 16] width 22 height 22
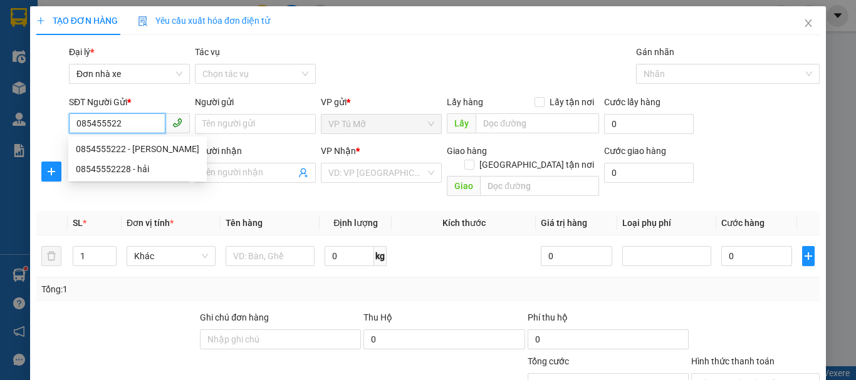
type input "0854555222"
click at [118, 147] on div "0854555222 - trần hải" at bounding box center [137, 149] width 123 height 14
type input "trần hải"
type input "0988529999"
type input "thìn"
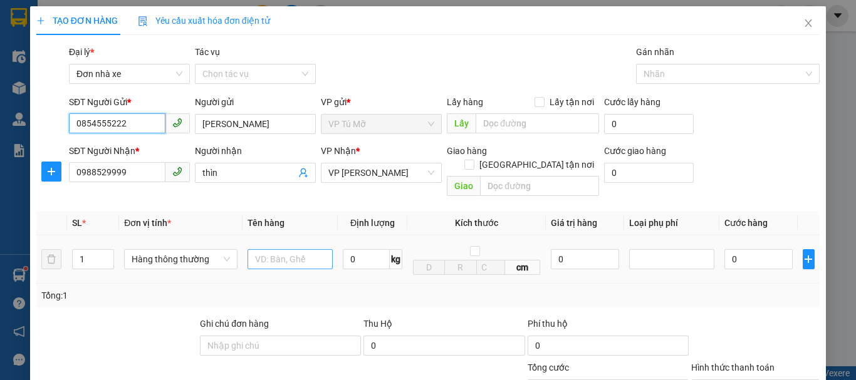
type input "0854555222"
click at [286, 251] on input "text" at bounding box center [290, 259] width 85 height 20
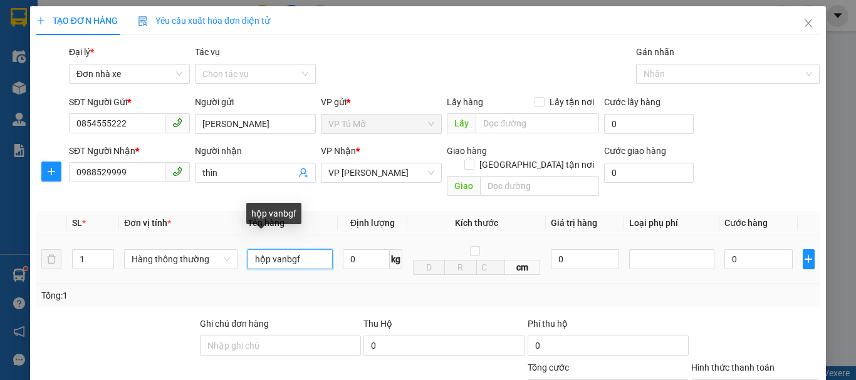
click at [309, 249] on input "hộp vanbgf" at bounding box center [290, 259] width 85 height 20
drag, startPoint x: 299, startPoint y: 248, endPoint x: 287, endPoint y: 249, distance: 12.0
click at [287, 249] on input "hộp vanbgf" at bounding box center [290, 259] width 85 height 20
type input "hộp vangf"
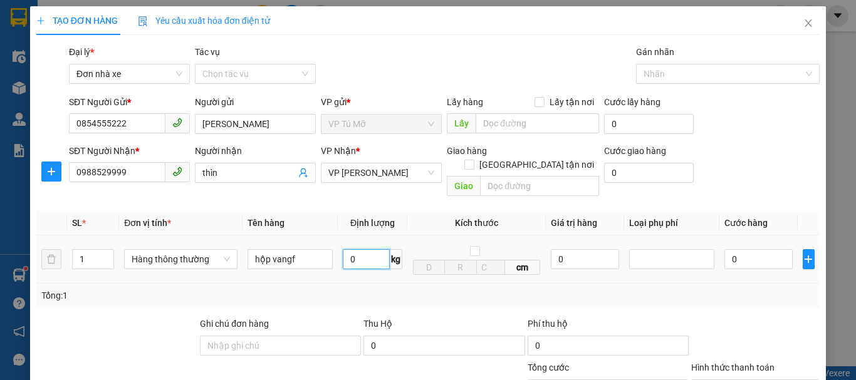
click at [362, 249] on input "0" at bounding box center [366, 259] width 47 height 20
type input "1"
click at [372, 284] on div "Tổng: 1" at bounding box center [427, 296] width 783 height 24
type input "30.000"
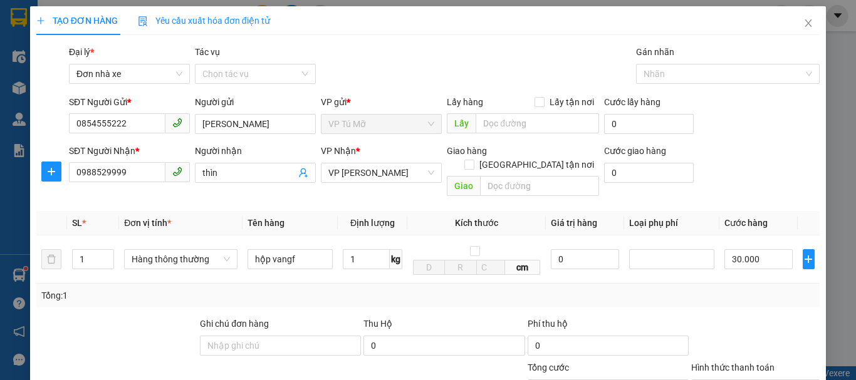
type input "30.000"
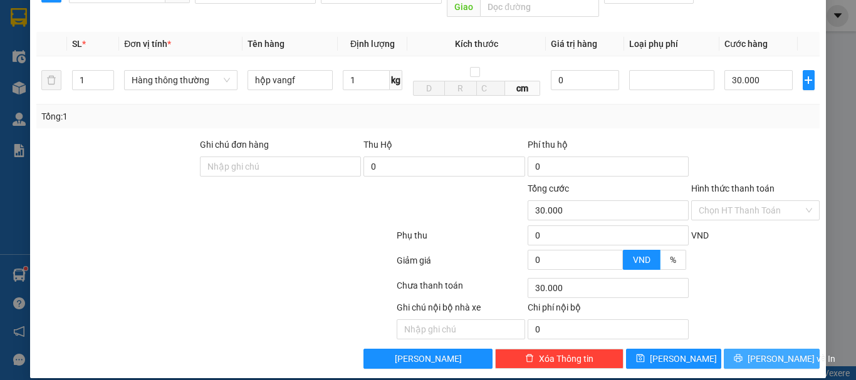
click at [788, 352] on button "[PERSON_NAME] và In" at bounding box center [772, 359] width 96 height 20
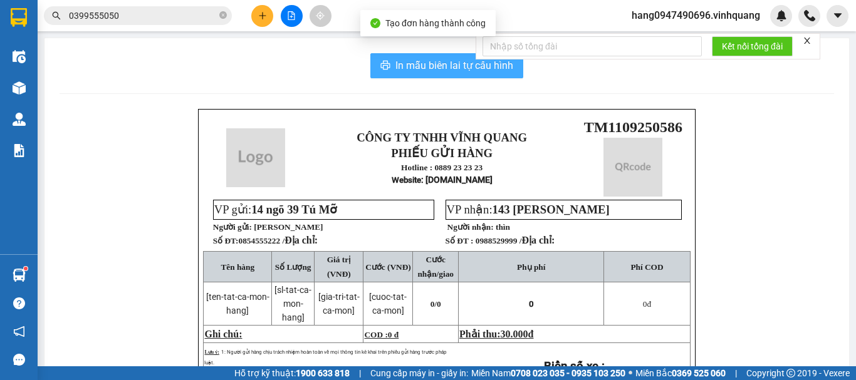
click at [401, 63] on span "In mẫu biên lai tự cấu hình" at bounding box center [454, 66] width 118 height 16
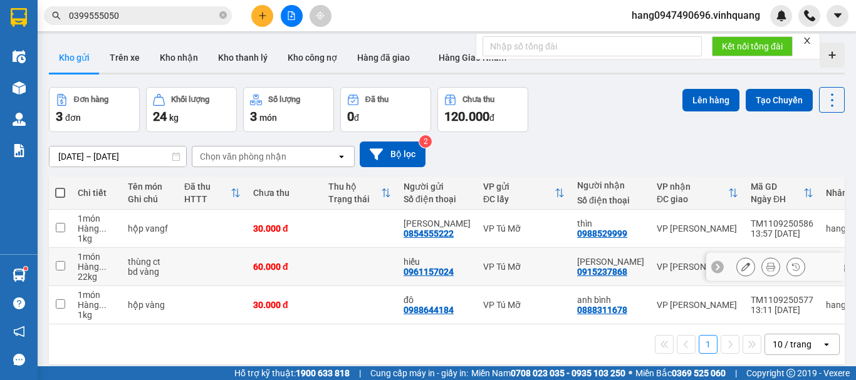
click at [168, 264] on div "thùng ct bd vàng" at bounding box center [150, 267] width 44 height 20
checkbox input "true"
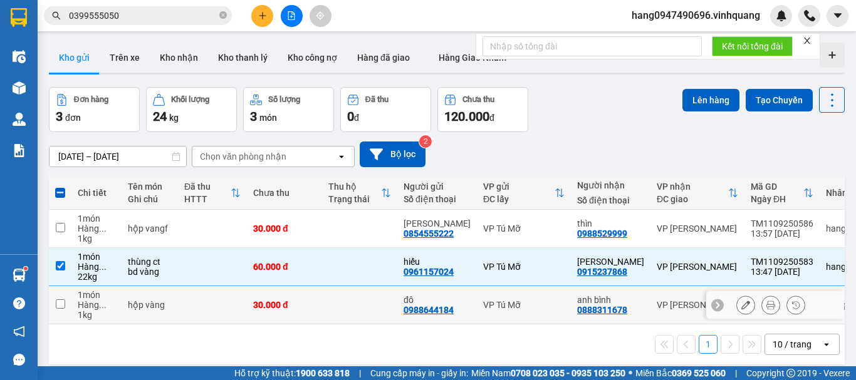
click at [192, 300] on td at bounding box center [212, 305] width 69 height 38
checkbox input "true"
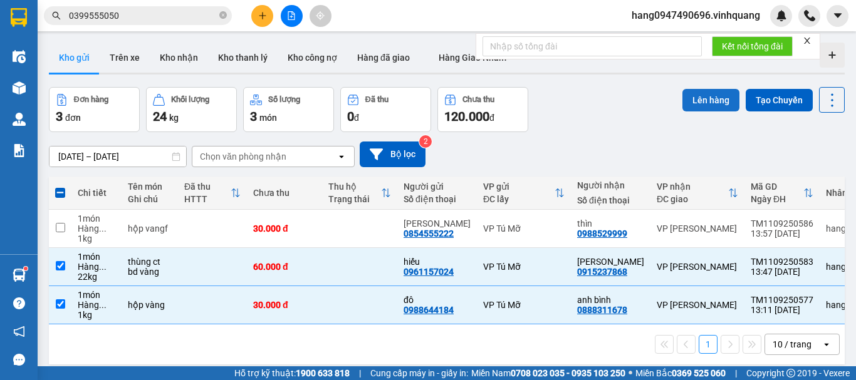
click at [712, 102] on button "Lên hàng" at bounding box center [710, 100] width 57 height 23
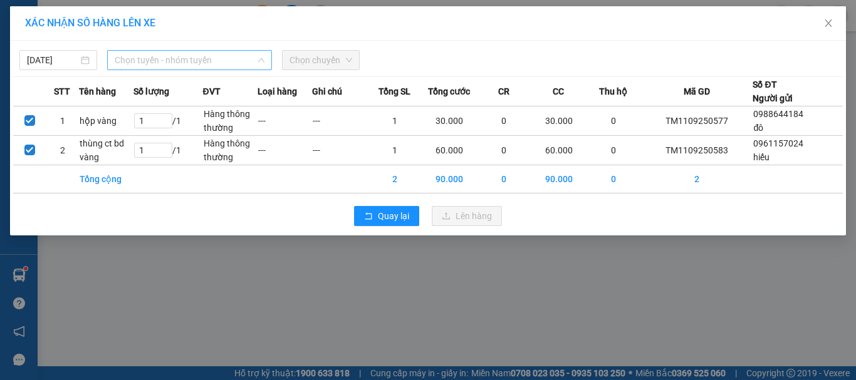
click at [231, 68] on span "Chọn tuyến - nhóm tuyến" at bounding box center [190, 60] width 150 height 19
click at [195, 55] on span "Chọn tuyến - nhóm tuyến" at bounding box center [190, 60] width 150 height 19
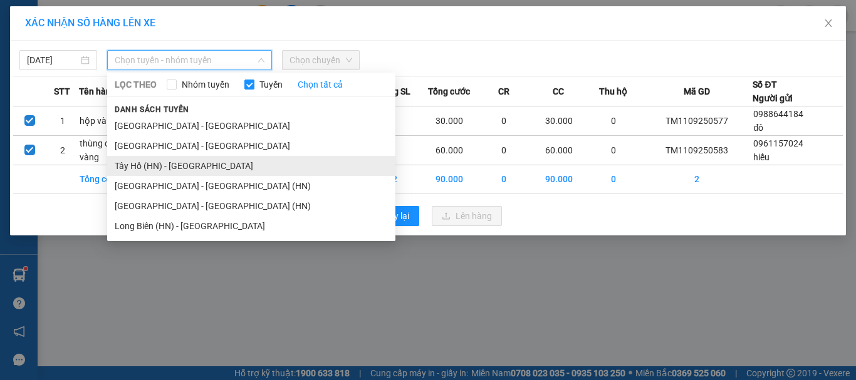
click at [157, 159] on li "Tây Hồ (HN) - [GEOGRAPHIC_DATA]" at bounding box center [251, 166] width 288 height 20
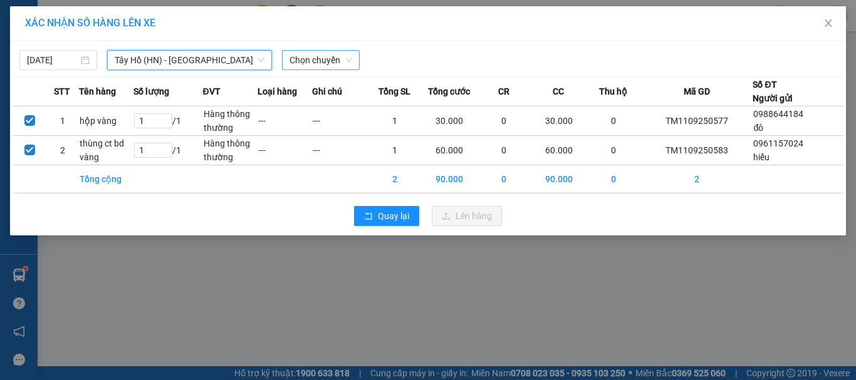
click at [344, 63] on span "Chọn chuyến" at bounding box center [320, 60] width 63 height 19
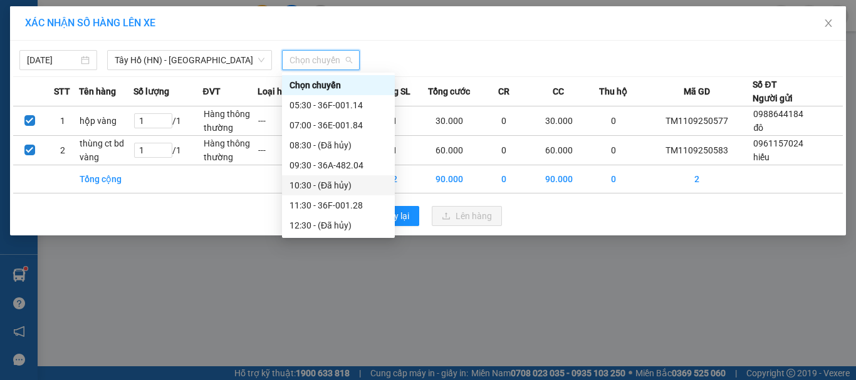
scroll to position [160, 0]
click at [337, 88] on div "13:30 - 36F-003.02" at bounding box center [338, 85] width 98 height 14
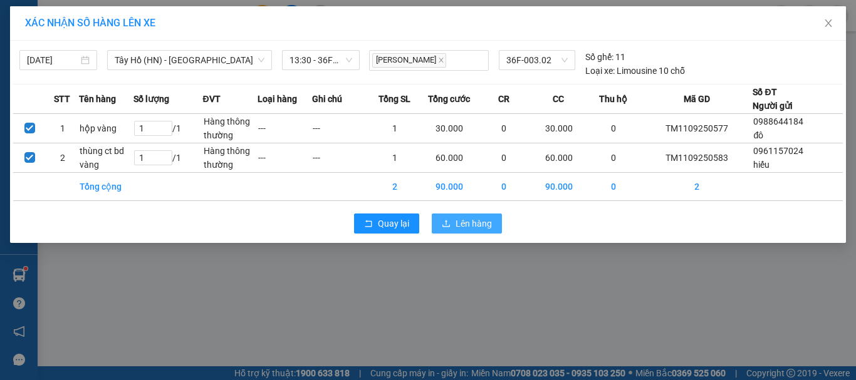
click at [469, 219] on span "Lên hàng" at bounding box center [474, 224] width 36 height 14
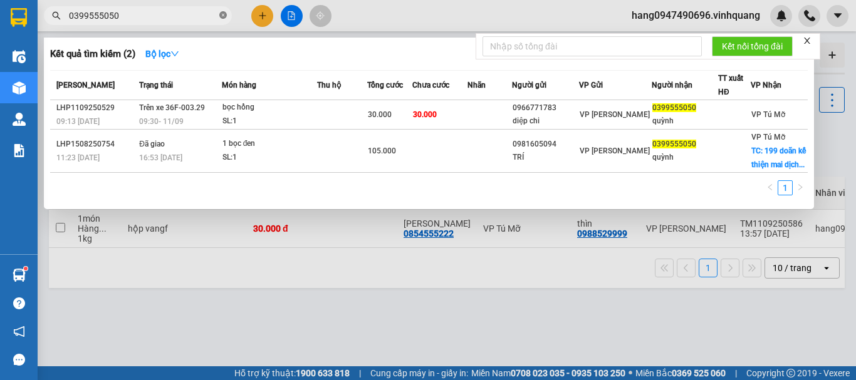
click at [223, 13] on icon "close-circle" at bounding box center [223, 15] width 8 height 8
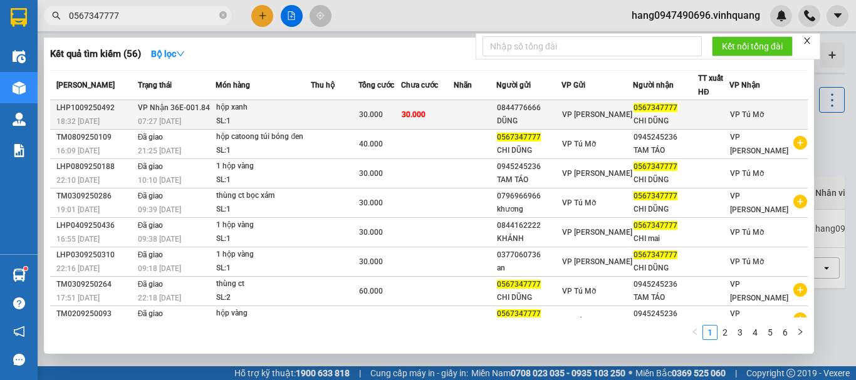
type input "0567347777"
click at [430, 102] on td "30.000" at bounding box center [427, 114] width 53 height 29
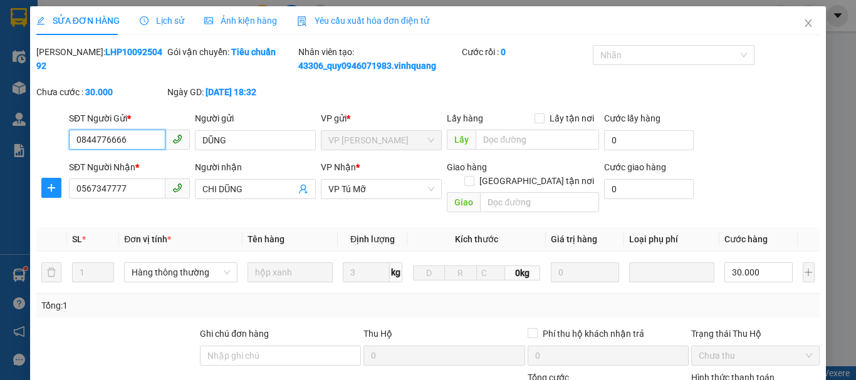
type input "0844776666"
type input "DŨNG"
type input "0567347777"
type input "CHI DŨNG"
type input "30.000"
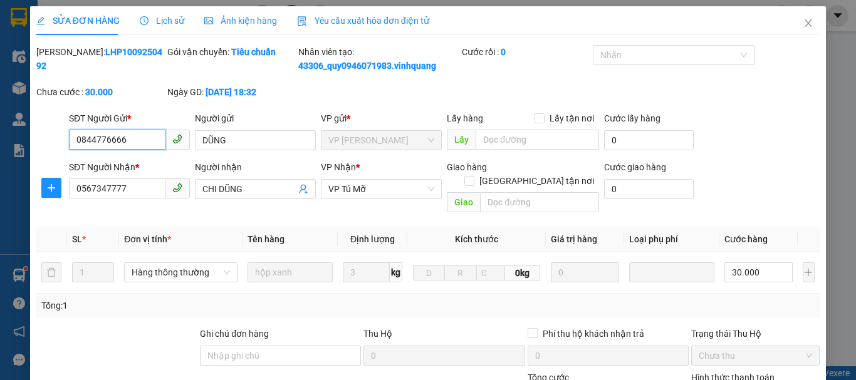
scroll to position [189, 0]
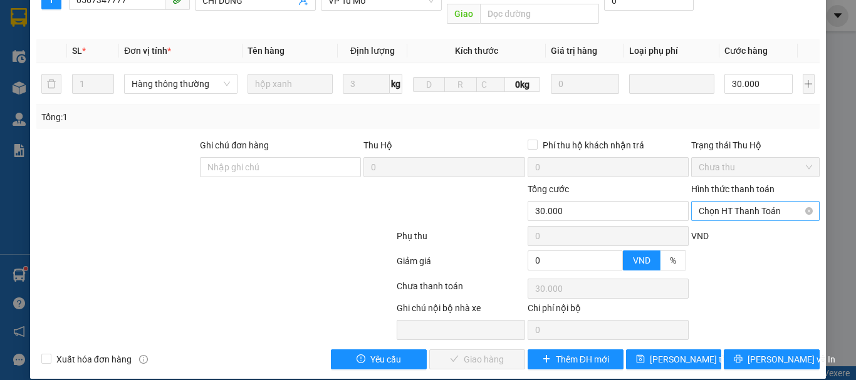
click at [727, 202] on span "Chọn HT Thanh Toán" at bounding box center [755, 211] width 113 height 19
click at [694, 221] on div "Tại văn phòng" at bounding box center [748, 223] width 112 height 14
type input "0"
click at [504, 353] on span "[PERSON_NAME] và Giao hàng" at bounding box center [513, 360] width 120 height 14
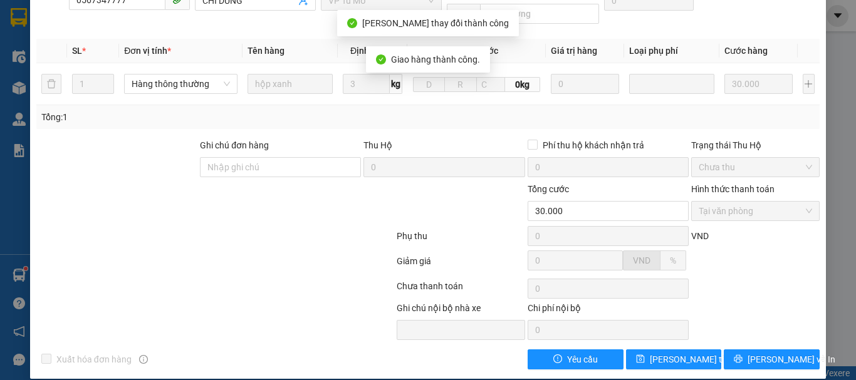
scroll to position [0, 0]
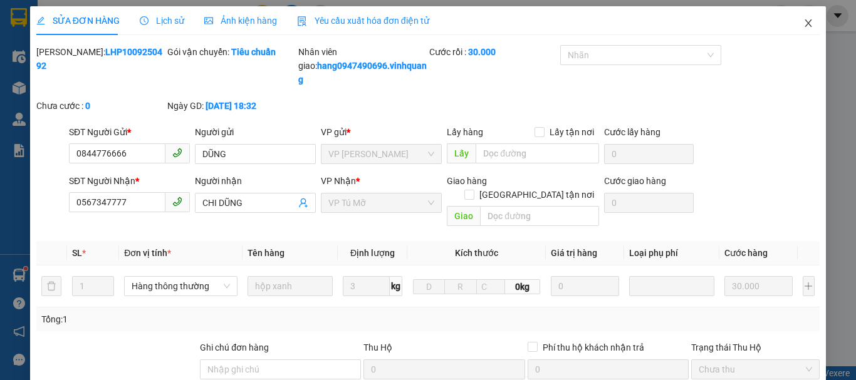
click at [800, 17] on span "Close" at bounding box center [808, 23] width 35 height 35
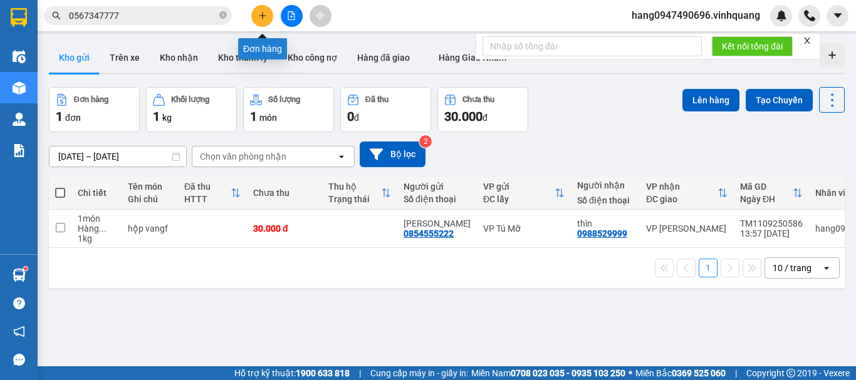
click at [265, 14] on icon "plus" at bounding box center [262, 15] width 9 height 9
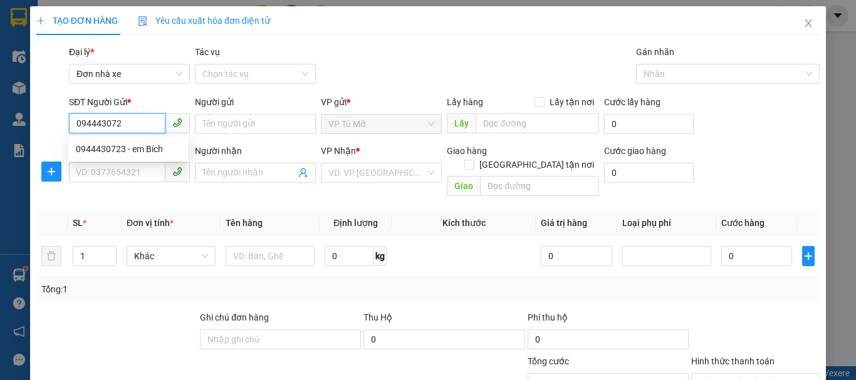
type input "0944430723"
click at [149, 152] on div "0944430723 - em Bích" at bounding box center [128, 149] width 105 height 14
type input "em Bích"
type input "0948901666"
type input "hải"
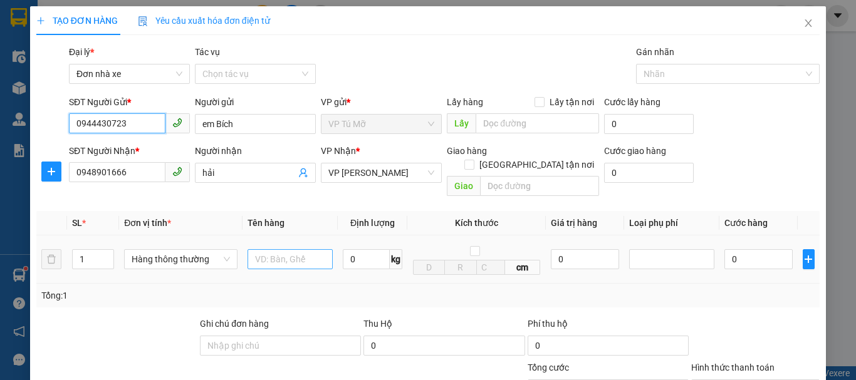
type input "0944430723"
click at [296, 254] on input "text" at bounding box center [290, 259] width 85 height 20
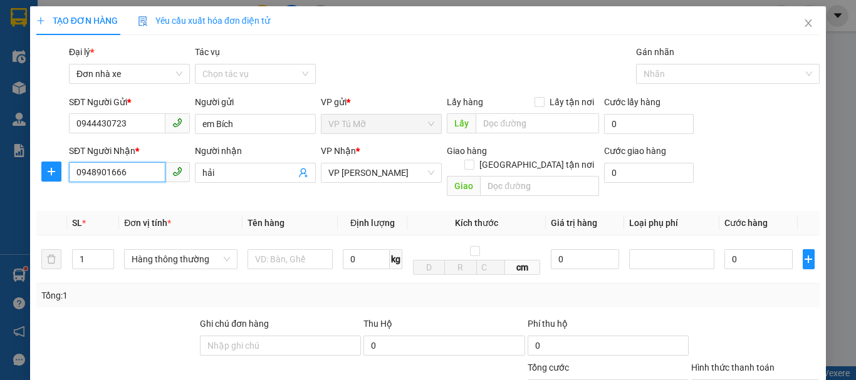
drag, startPoint x: 138, startPoint y: 177, endPoint x: 0, endPoint y: 189, distance: 139.0
click at [0, 189] on div "TẠO ĐƠN HÀNG Yêu cầu xuất hóa đơn điện tử Transit Pickup Surcharge Ids Transit …" at bounding box center [428, 190] width 856 height 380
type input "0355744046"
drag, startPoint x: 229, startPoint y: 168, endPoint x: 135, endPoint y: 194, distance: 97.6
click at [135, 194] on div "Transit Pickup Surcharge Ids Transit Deliver Surcharge Ids Transit Deliver Surc…" at bounding box center [427, 296] width 783 height 503
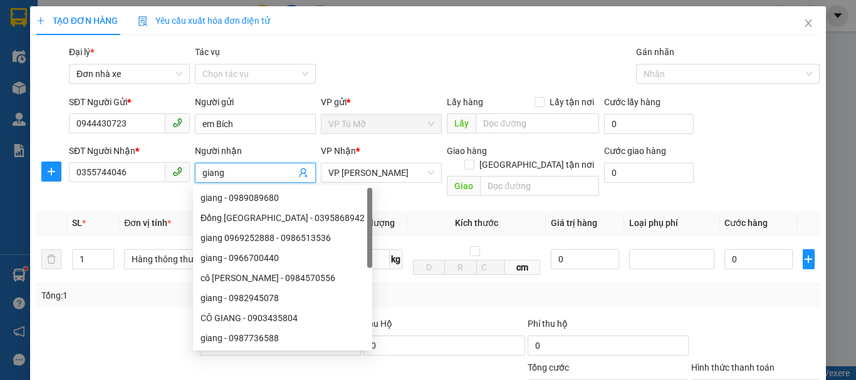
type input "giang"
click at [414, 211] on th "Kích thước" at bounding box center [476, 223] width 138 height 24
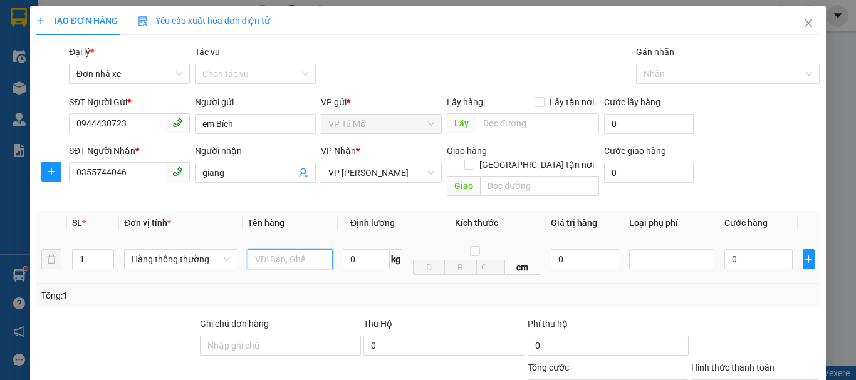
click at [290, 249] on input "text" at bounding box center [290, 259] width 85 height 20
type input "clear"
click at [362, 249] on input "0" at bounding box center [366, 259] width 47 height 20
type input "1"
click at [387, 267] on td "1 kg" at bounding box center [373, 260] width 70 height 48
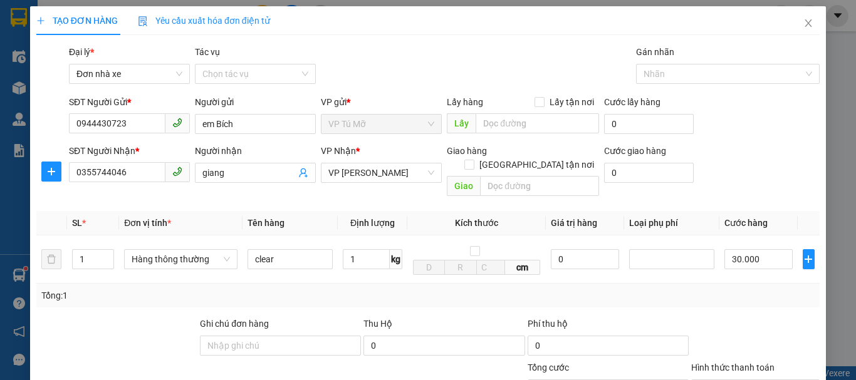
type input "30.000"
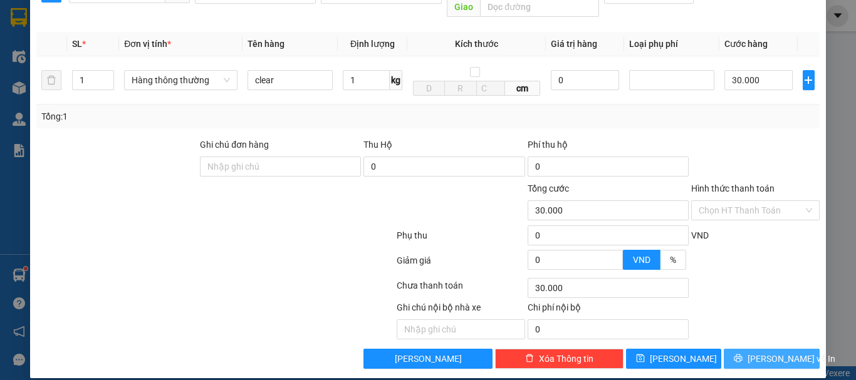
click at [773, 352] on span "[PERSON_NAME] và In" at bounding box center [792, 359] width 88 height 14
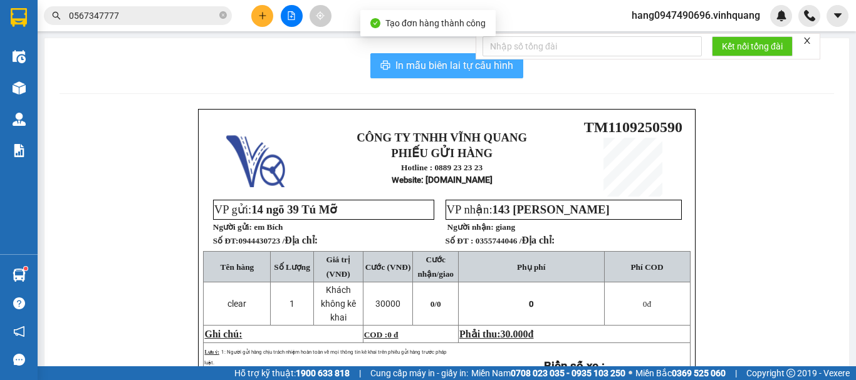
click at [456, 56] on button "In mẫu biên lai tự cấu hình" at bounding box center [446, 65] width 153 height 25
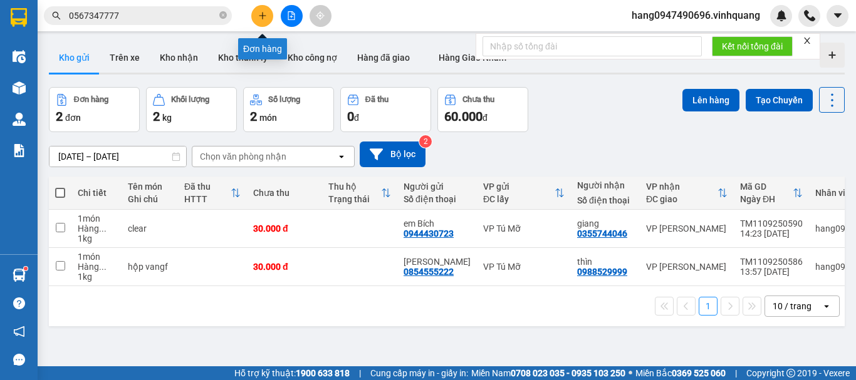
click at [266, 9] on button at bounding box center [262, 16] width 22 height 22
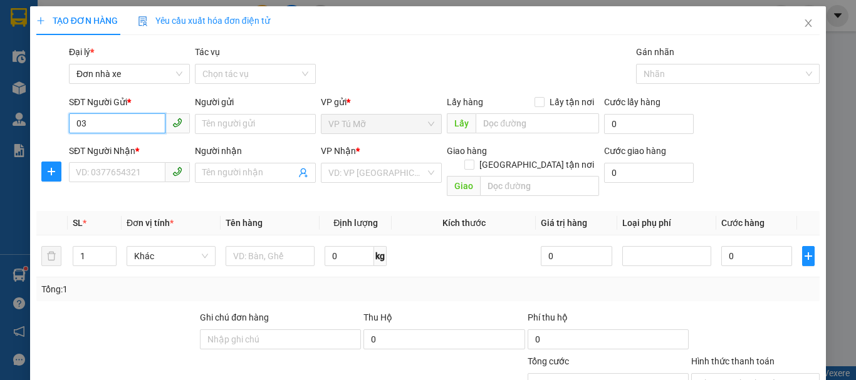
type input "0"
type input "0813475555"
click at [153, 143] on div "0813475555 - thắng" at bounding box center [128, 149] width 105 height 14
type input "thắng"
type input "0947638142"
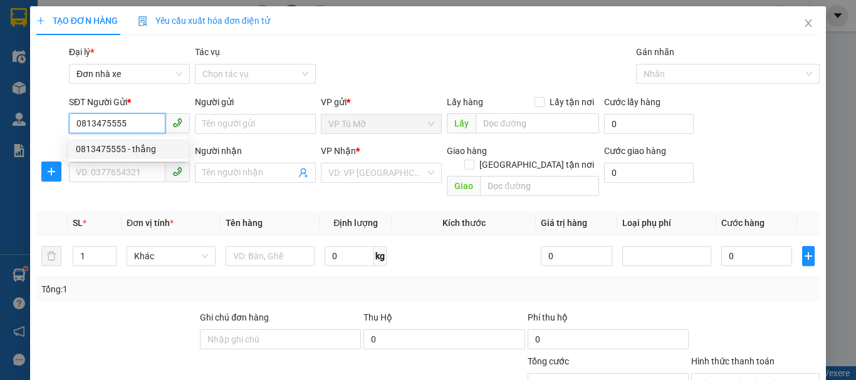
type input "a biên"
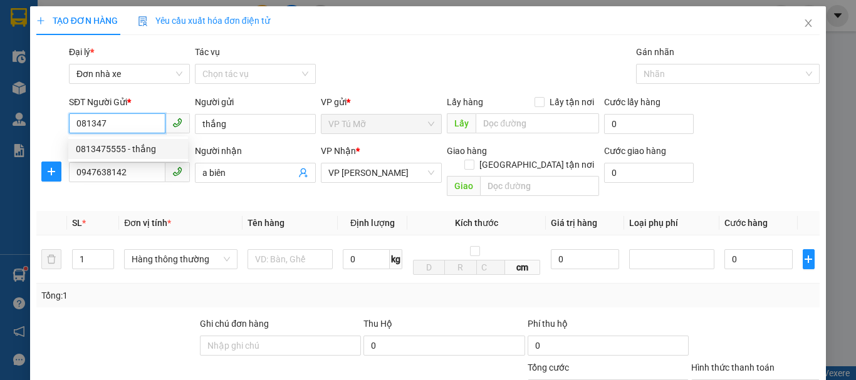
click at [122, 143] on div "0813475555 - thắng" at bounding box center [128, 149] width 105 height 14
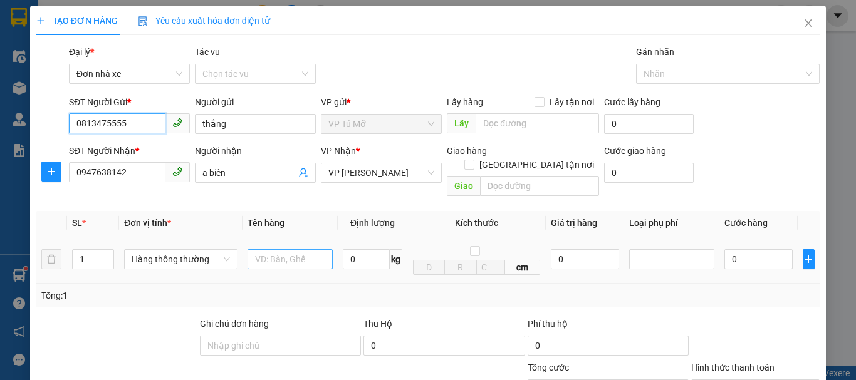
type input "0813475555"
click at [266, 249] on input "text" at bounding box center [290, 259] width 85 height 20
type input "thùng ct"
click at [366, 249] on input "0" at bounding box center [366, 259] width 47 height 20
type input "6"
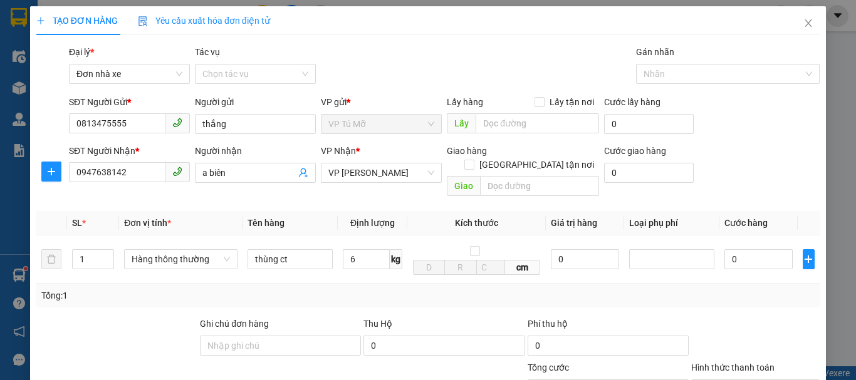
click at [378, 289] on div "Tổng: 1" at bounding box center [427, 296] width 773 height 14
type input "40.000"
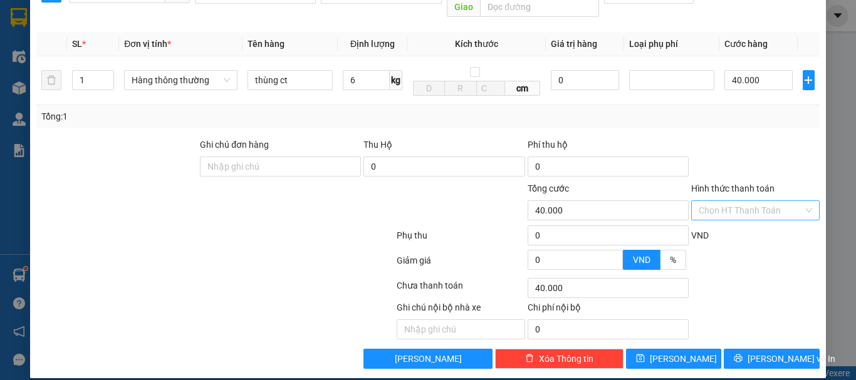
click at [769, 201] on input "Hình thức thanh toán" at bounding box center [751, 210] width 105 height 19
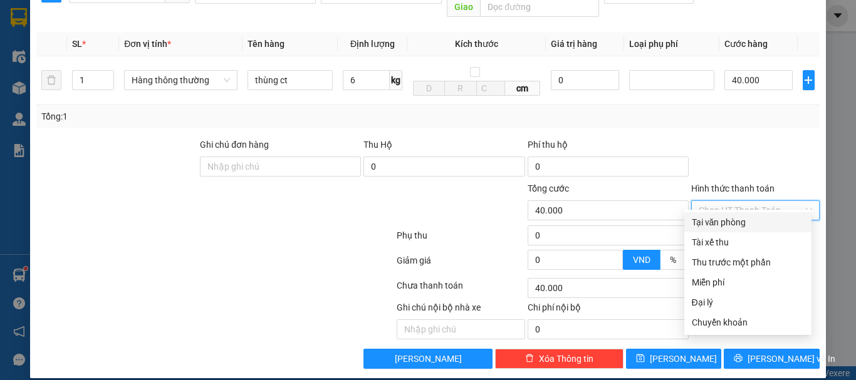
click at [757, 227] on div "Tại văn phòng" at bounding box center [748, 223] width 112 height 14
click at [757, 229] on div "VND" at bounding box center [755, 240] width 131 height 22
type input "0"
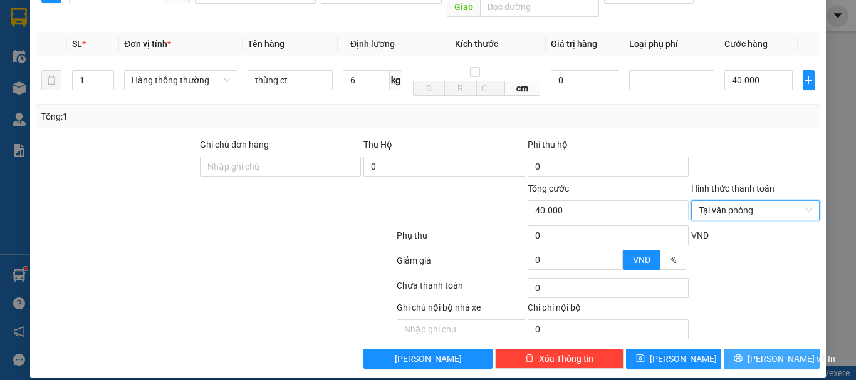
click at [761, 352] on span "[PERSON_NAME] và In" at bounding box center [792, 359] width 88 height 14
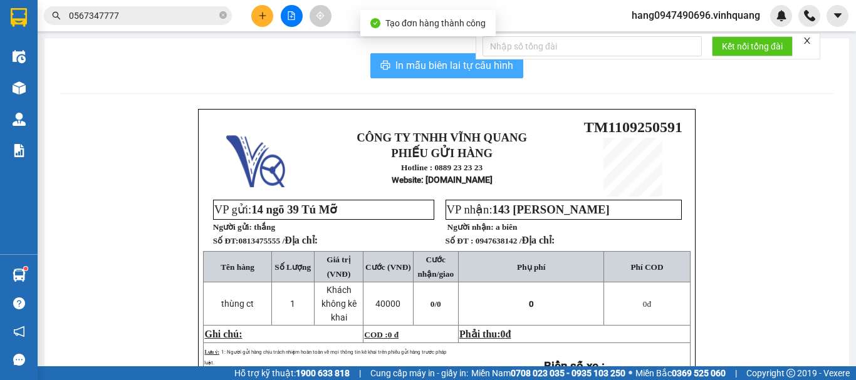
click at [424, 57] on button "In mẫu biên lai tự cấu hình" at bounding box center [446, 65] width 153 height 25
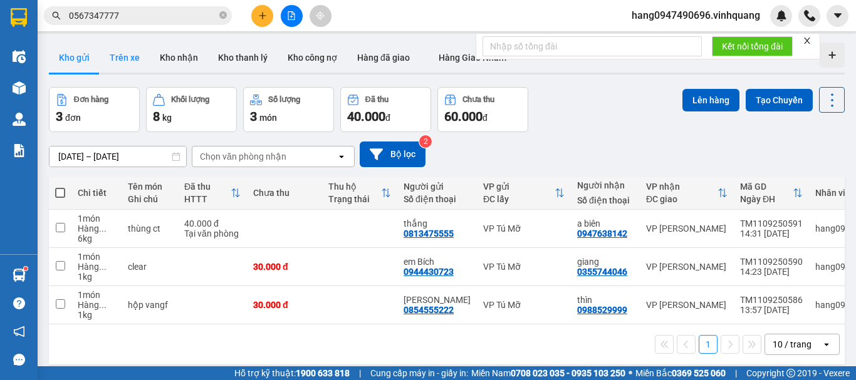
click at [120, 51] on button "Trên xe" at bounding box center [125, 58] width 50 height 30
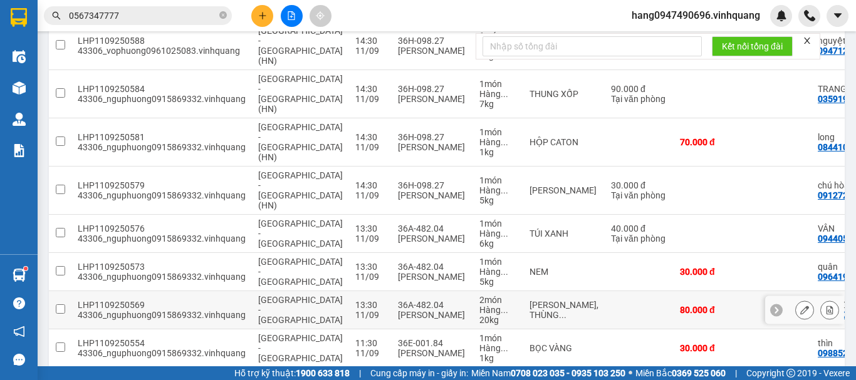
scroll to position [206, 0]
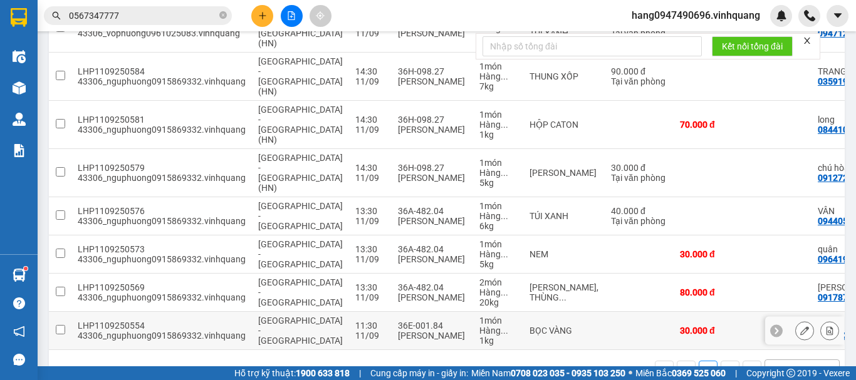
click at [479, 326] on div "Hàng ..." at bounding box center [498, 331] width 38 height 10
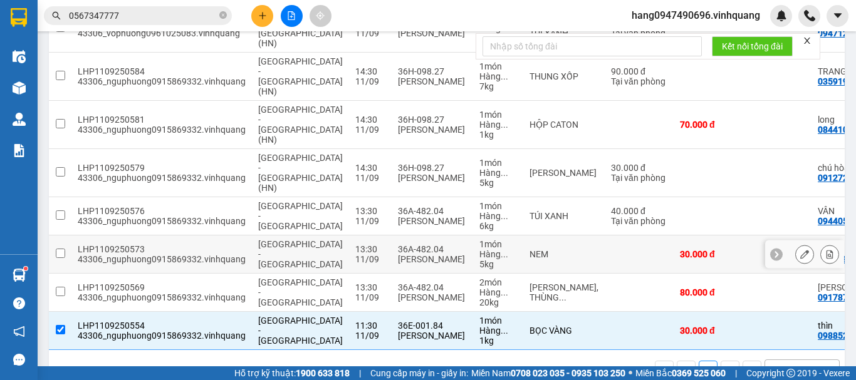
scroll to position [0, 0]
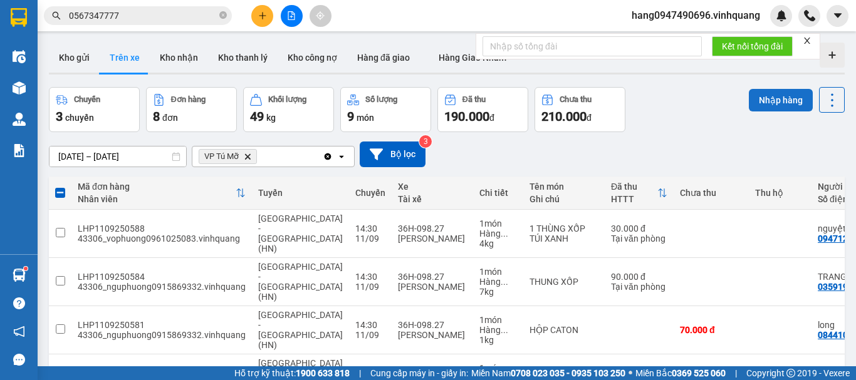
click at [760, 106] on button "Nhập hàng" at bounding box center [781, 100] width 64 height 23
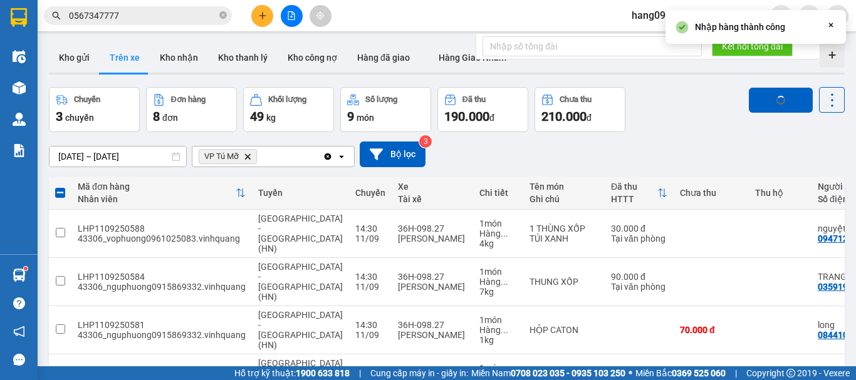
checkbox input "false"
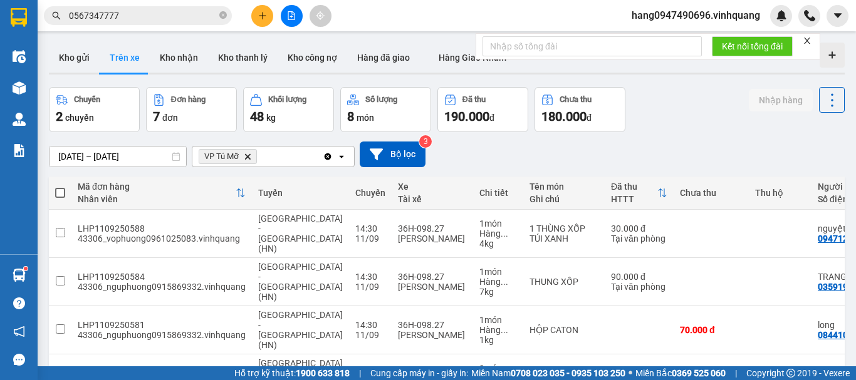
click at [221, 13] on icon "close-circle" at bounding box center [223, 15] width 8 height 8
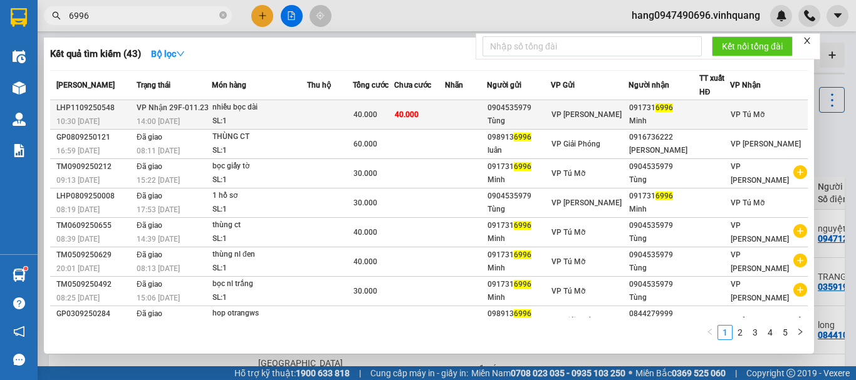
type input "6996"
click at [466, 114] on td at bounding box center [465, 114] width 41 height 29
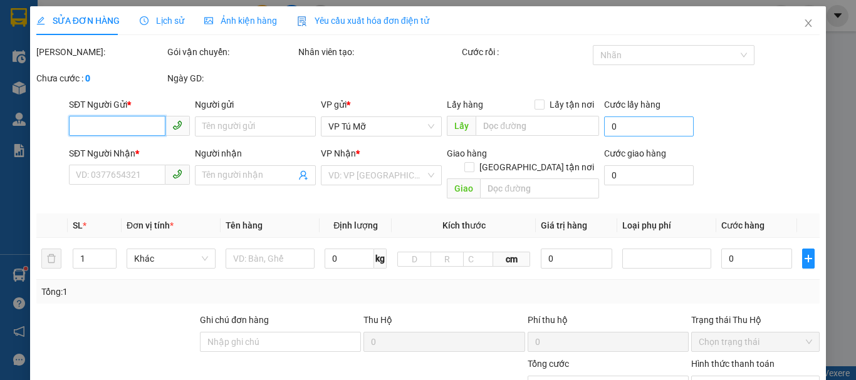
type input "0904535979"
type input "Tùng"
type input "0917316996"
type input "Minh"
type input "40.000"
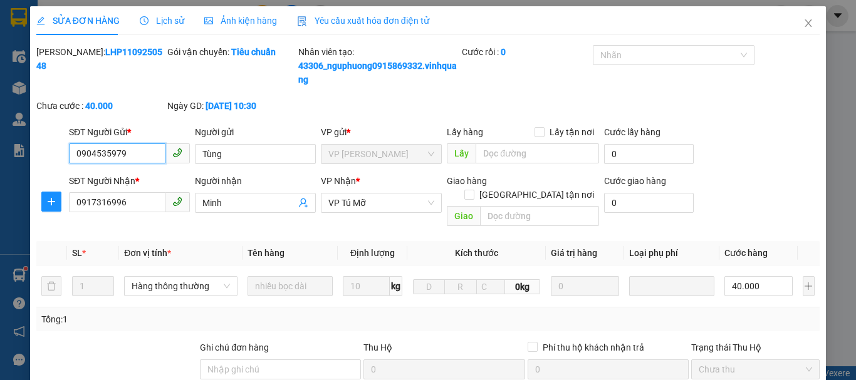
scroll to position [202, 0]
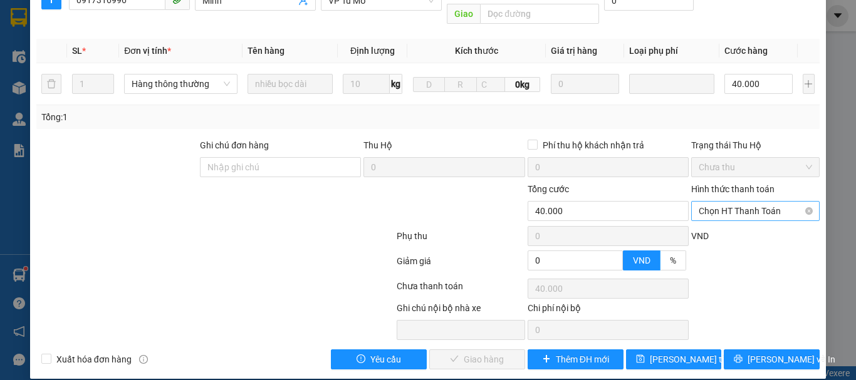
click at [752, 202] on span "Chọn HT Thanh Toán" at bounding box center [755, 211] width 113 height 19
click at [722, 224] on div "Tại văn phòng" at bounding box center [748, 223] width 112 height 14
type input "0"
click at [501, 353] on span "[PERSON_NAME] và Giao hàng" at bounding box center [513, 360] width 120 height 14
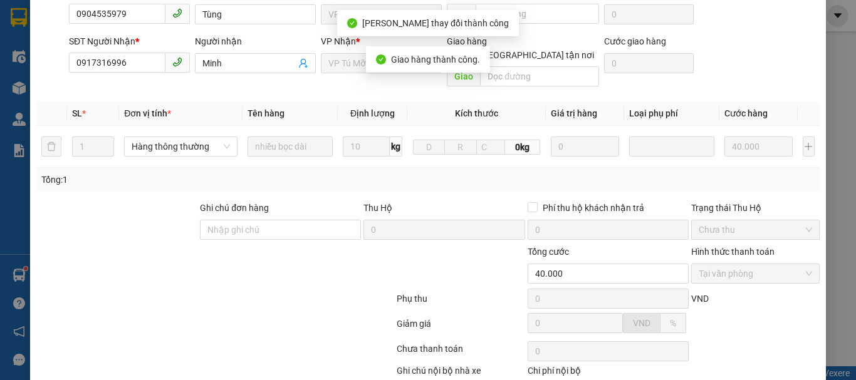
scroll to position [0, 0]
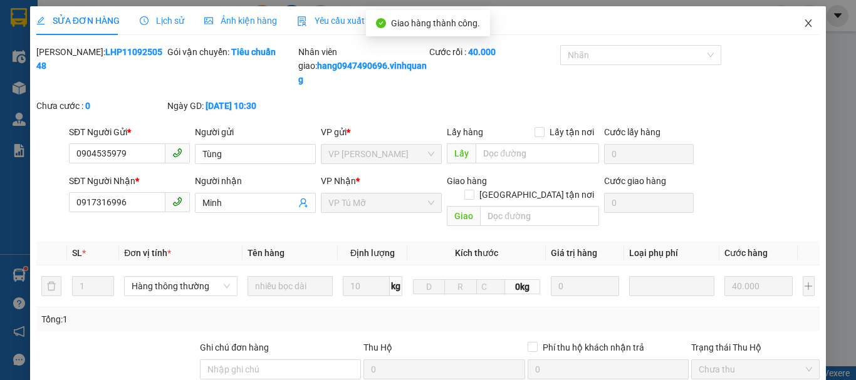
click at [805, 23] on icon "close" at bounding box center [808, 23] width 7 height 8
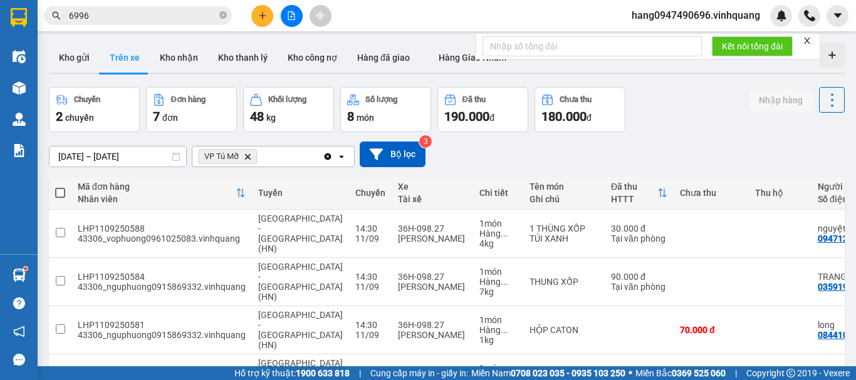
click at [809, 43] on icon "close" at bounding box center [807, 40] width 9 height 9
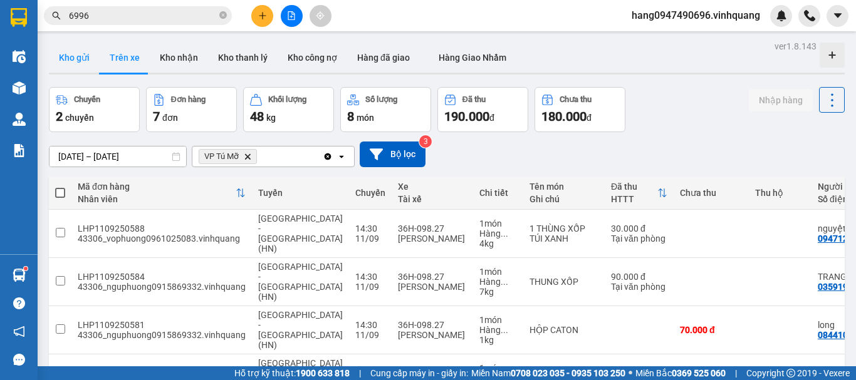
click at [66, 44] on button "Kho gửi" at bounding box center [74, 58] width 51 height 30
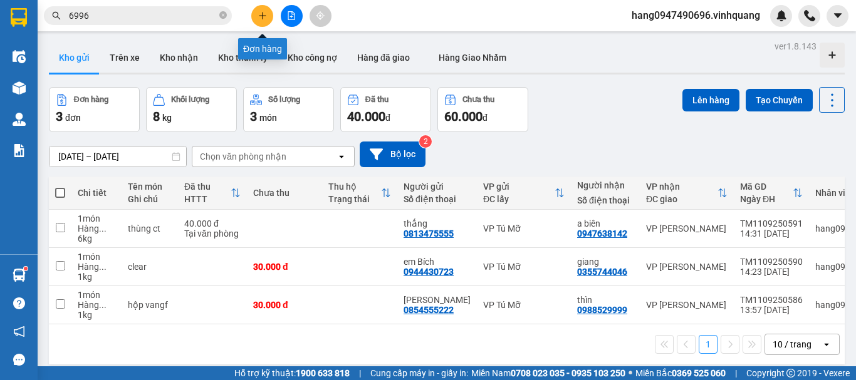
click at [261, 14] on icon "plus" at bounding box center [262, 15] width 9 height 9
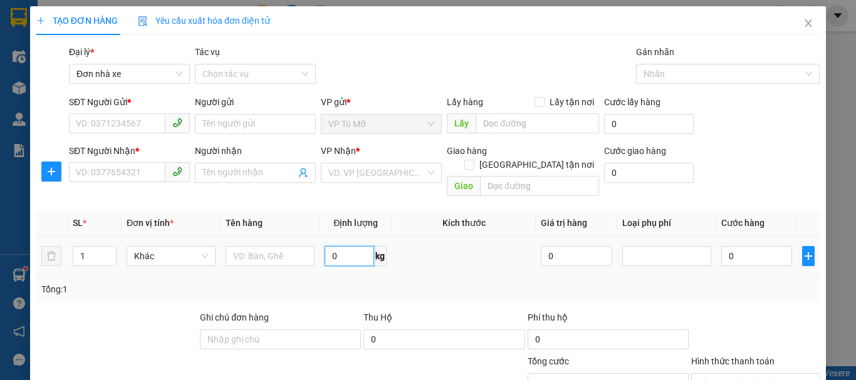
click at [357, 246] on input "0" at bounding box center [350, 256] width 50 height 20
type input "15"
drag, startPoint x: 350, startPoint y: 246, endPoint x: 260, endPoint y: 246, distance: 90.2
click at [260, 246] on tr "1 Khác 15 kg 0 0" at bounding box center [427, 257] width 783 height 42
type input "0"
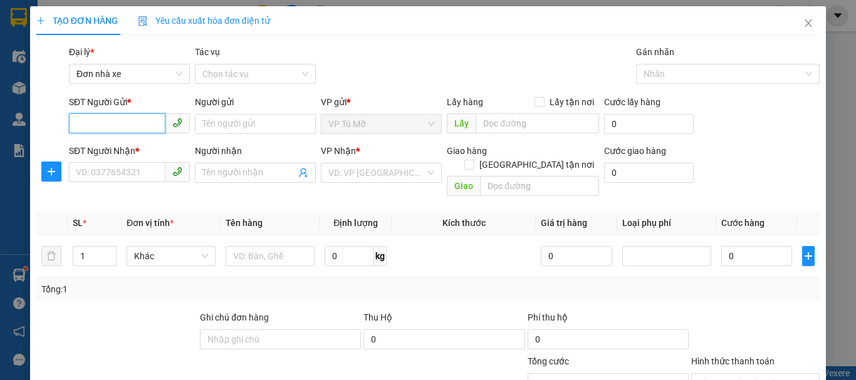
click at [137, 124] on input "SĐT Người Gửi *" at bounding box center [117, 123] width 96 height 20
type input "0346978537"
click at [125, 153] on div "0346978537 - khánh" at bounding box center [128, 149] width 105 height 14
type input "khánh"
type input "0588888836"
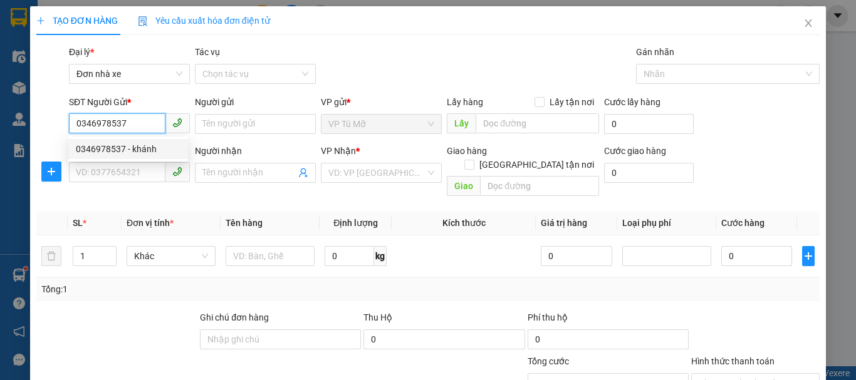
type input "lý"
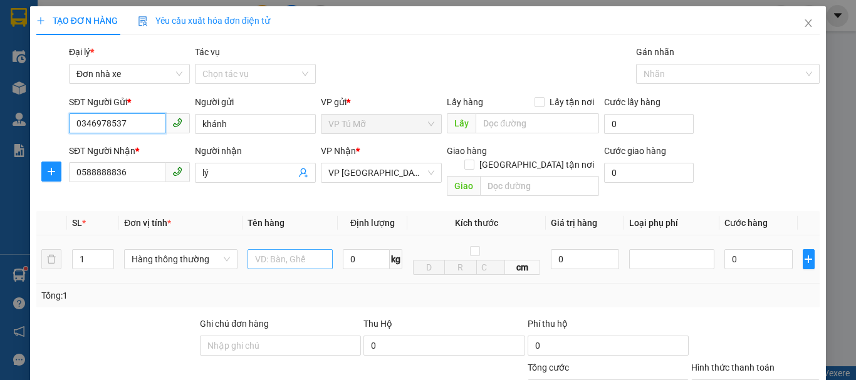
type input "0346978537"
click at [276, 249] on input "text" at bounding box center [290, 259] width 85 height 20
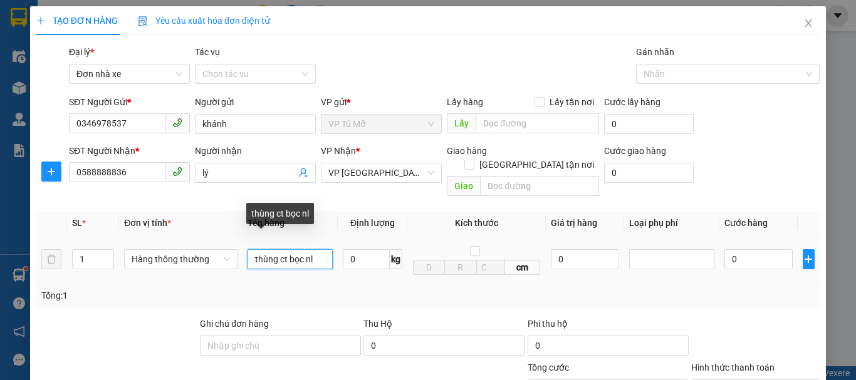
click at [249, 249] on input "thùng ct bọc nl" at bounding box center [290, 259] width 85 height 20
click at [88, 249] on div "1" at bounding box center [93, 259] width 42 height 20
type input "3 thùng ct bọc nl"
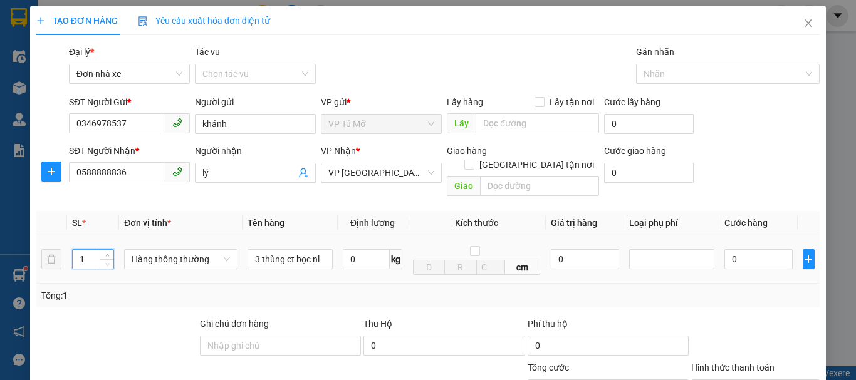
click at [88, 250] on input "1" at bounding box center [93, 259] width 41 height 19
click at [109, 253] on span "up" at bounding box center [107, 257] width 8 height 8
type input "3"
click at [362, 249] on input "0" at bounding box center [366, 259] width 47 height 20
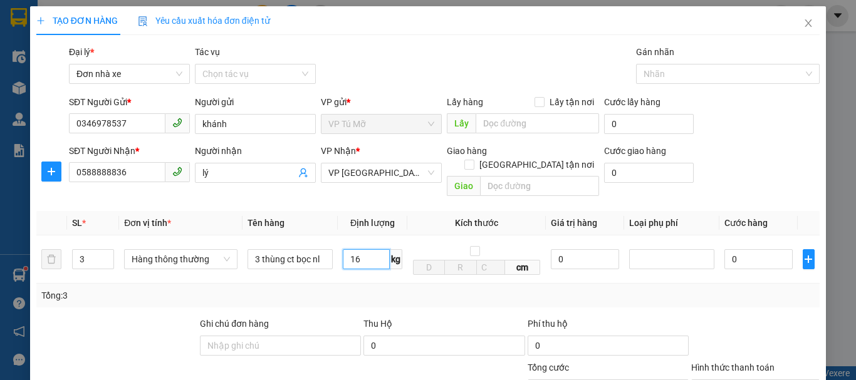
type input "16"
click at [404, 291] on div "Tổng: 3" at bounding box center [427, 296] width 783 height 24
type input "150.000"
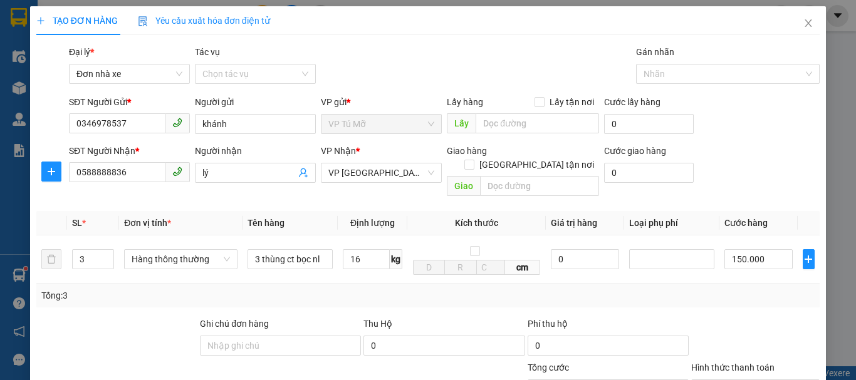
scroll to position [179, 0]
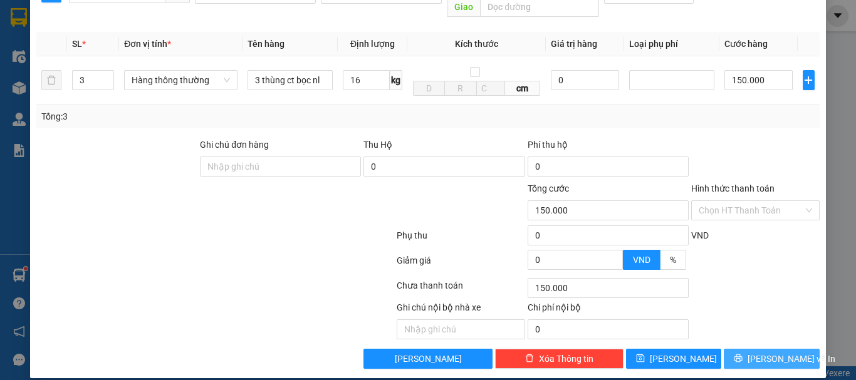
click at [743, 355] on icon "printer" at bounding box center [738, 359] width 8 height 8
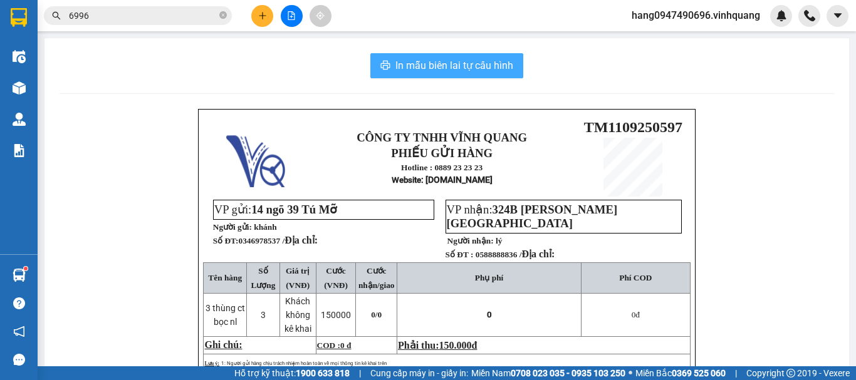
click at [477, 69] on span "In mẫu biên lai tự cấu hình" at bounding box center [454, 66] width 118 height 16
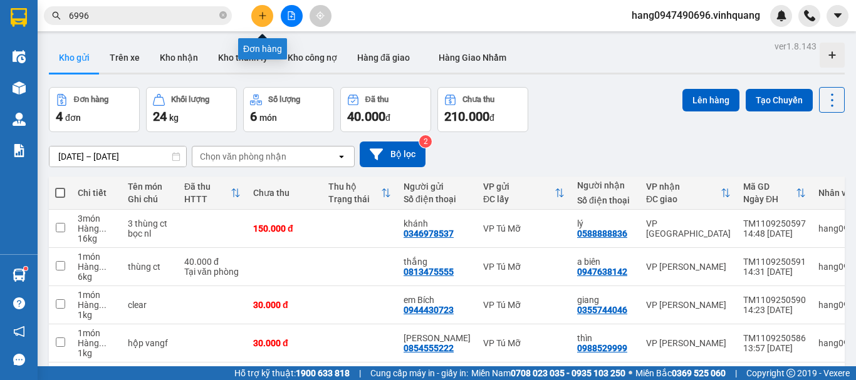
click at [265, 11] on button at bounding box center [262, 16] width 22 height 22
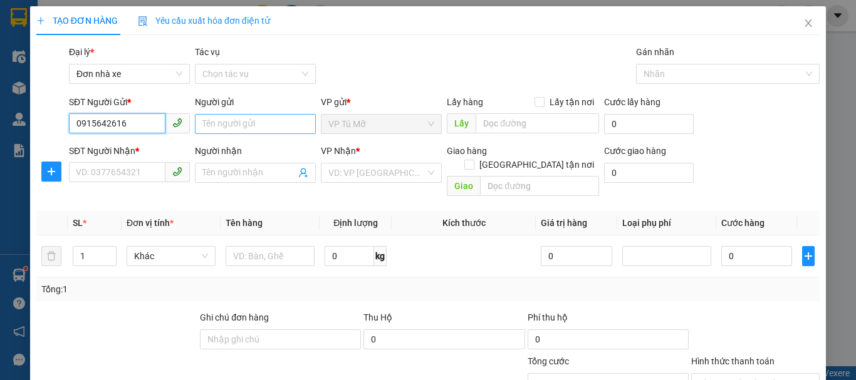
type input "0915642616"
click at [232, 123] on input "Người gửi" at bounding box center [255, 124] width 121 height 20
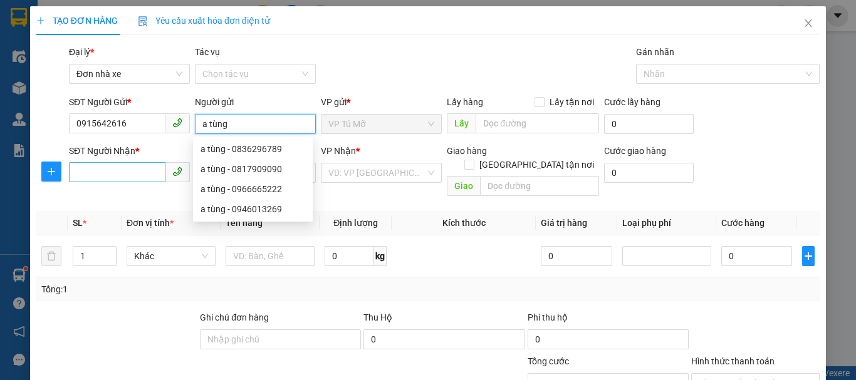
type input "a tùng"
click at [96, 175] on input "SĐT Người Nhận *" at bounding box center [117, 172] width 96 height 20
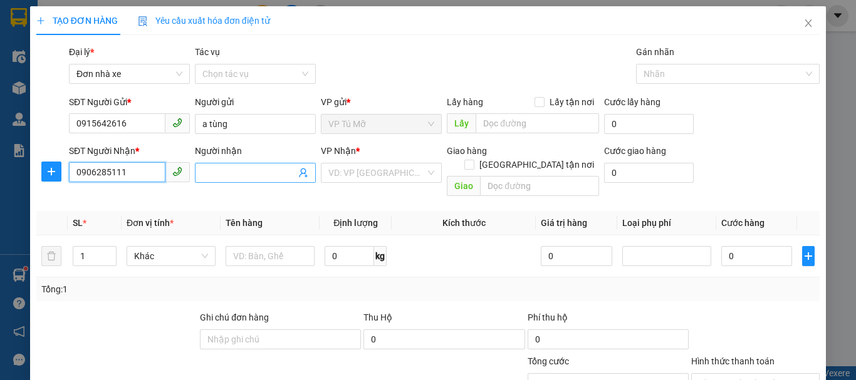
type input "0906285111"
click at [244, 170] on input "Người nhận" at bounding box center [248, 173] width 93 height 14
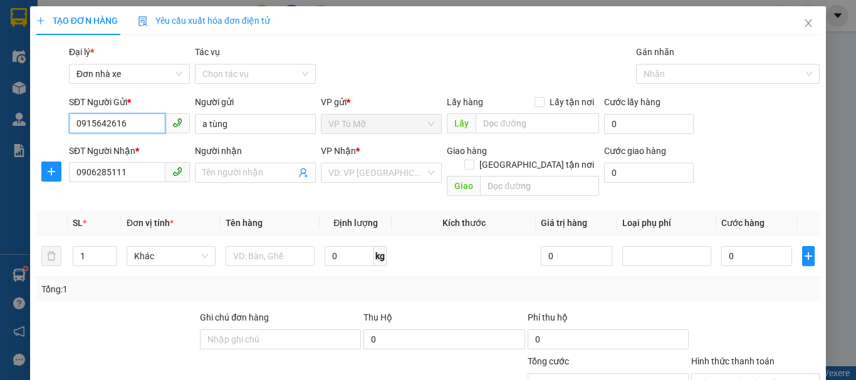
drag, startPoint x: 139, startPoint y: 122, endPoint x: 22, endPoint y: 156, distance: 122.1
click at [8, 152] on div "TẠO ĐƠN HÀNG Yêu cầu xuất hóa đơn điện tử Transit Pickup Surcharge Ids Transit …" at bounding box center [428, 190] width 856 height 380
click at [803, 23] on icon "close" at bounding box center [808, 23] width 10 height 10
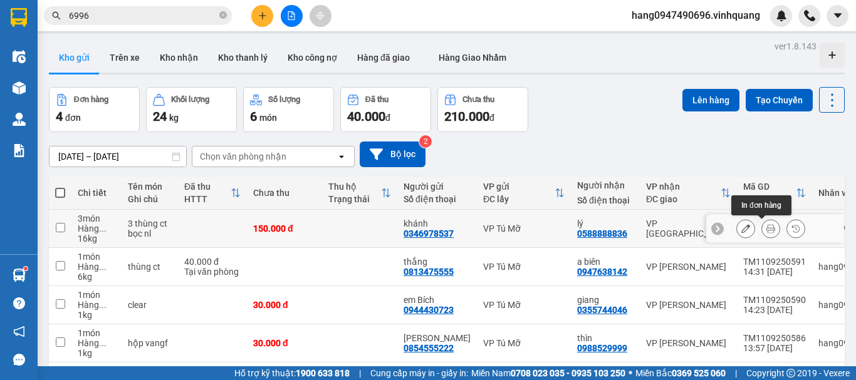
click at [766, 227] on icon at bounding box center [770, 228] width 9 height 9
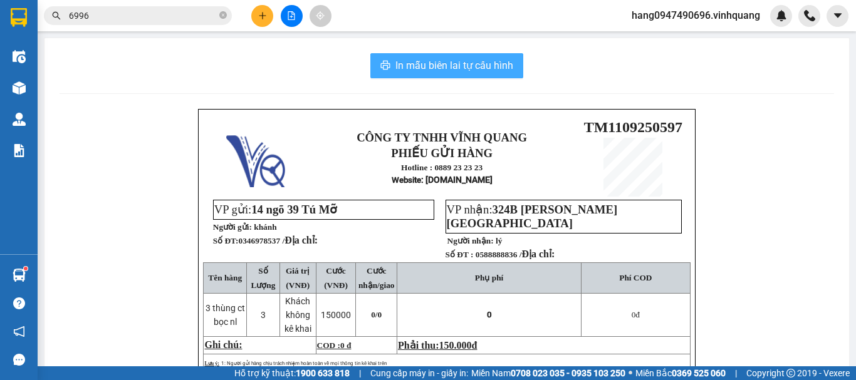
click at [417, 67] on span "In mẫu biên lai tự cấu hình" at bounding box center [454, 66] width 118 height 16
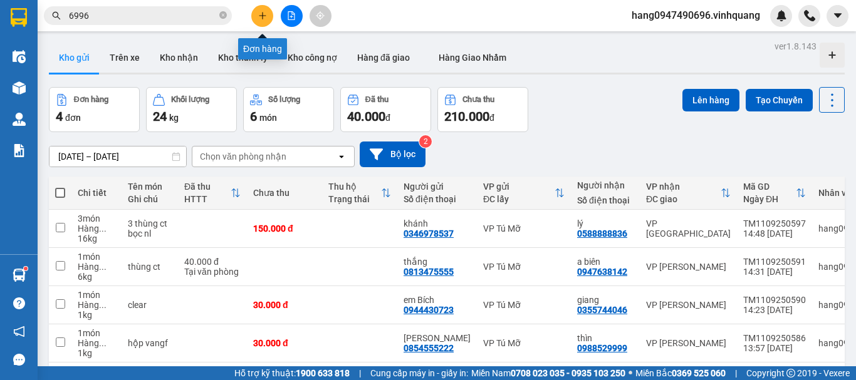
click at [260, 18] on icon "plus" at bounding box center [262, 15] width 9 height 9
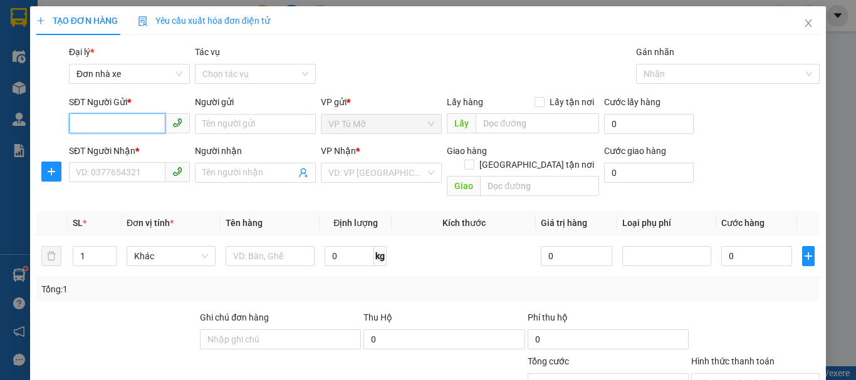
paste input "0915642616"
type input "0915642616"
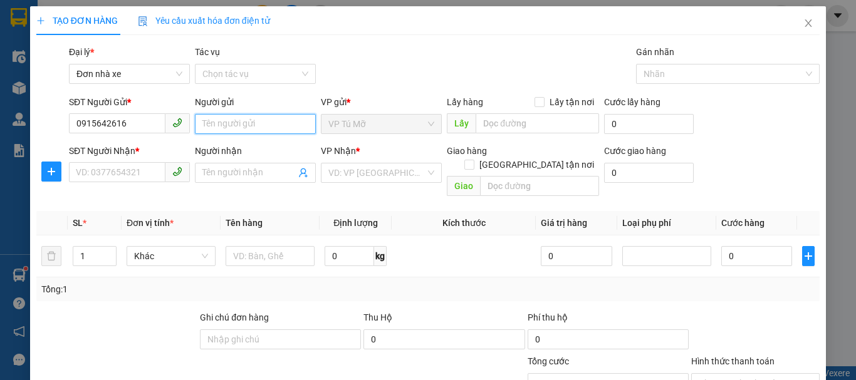
click at [241, 125] on input "Người gửi" at bounding box center [255, 124] width 121 height 20
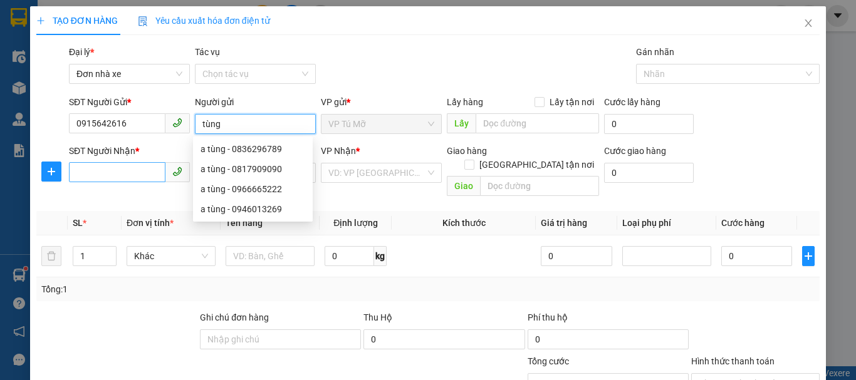
type input "tùng"
click at [100, 172] on input "SĐT Người Nhận *" at bounding box center [117, 172] width 96 height 20
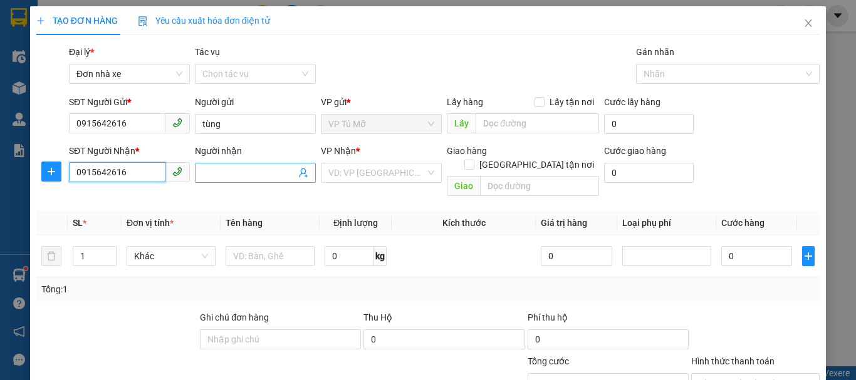
type input "0915642616"
click at [234, 174] on input "Người nhận" at bounding box center [248, 173] width 93 height 14
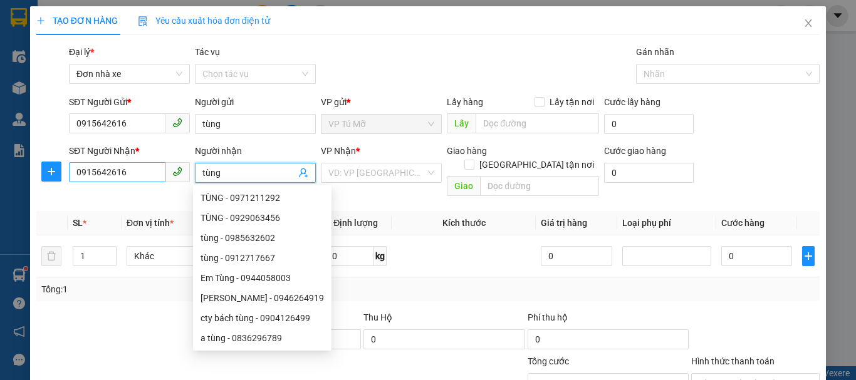
drag, startPoint x: 225, startPoint y: 174, endPoint x: 159, endPoint y: 178, distance: 66.5
click at [159, 178] on div "SĐT Người Nhận * 0915642616 Người nhận tùng VP Nhận * VD: VP Sài Gòn Giao hàng …" at bounding box center [444, 173] width 756 height 58
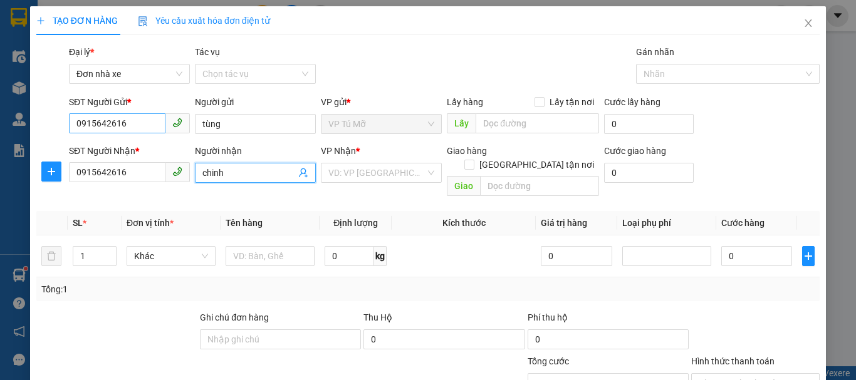
type input "chinh"
drag, startPoint x: 113, startPoint y: 121, endPoint x: 0, endPoint y: 144, distance: 115.8
click at [0, 143] on div "TẠO ĐƠN HÀNG Yêu cầu xuất hóa đơn điện tử Transit Pickup Surcharge Ids Transit …" at bounding box center [428, 190] width 856 height 380
type input "0906285111"
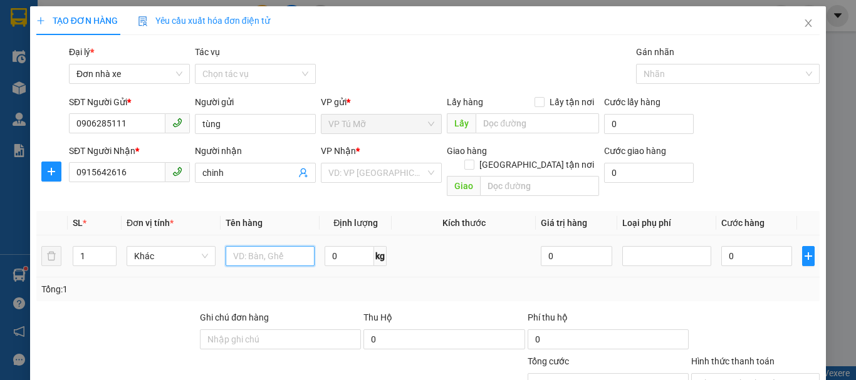
click at [274, 246] on input "text" at bounding box center [270, 256] width 89 height 20
type input "hộp ct"
click at [346, 246] on input "0" at bounding box center [350, 256] width 50 height 20
type input "1"
click at [357, 278] on div "Tổng: 1" at bounding box center [427, 290] width 783 height 24
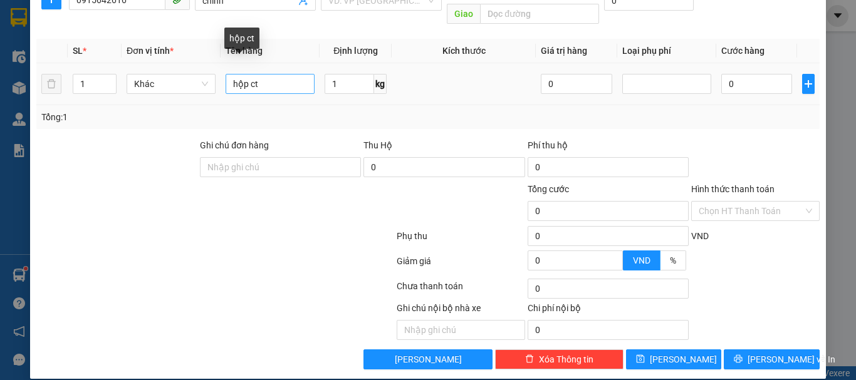
scroll to position [110, 0]
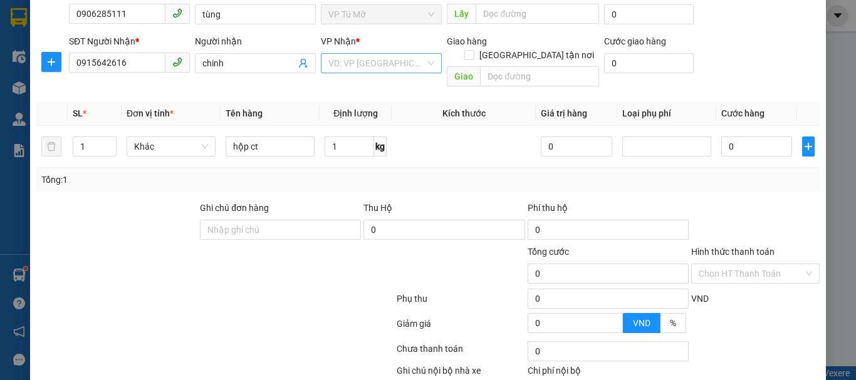
click at [377, 67] on input "search" at bounding box center [376, 63] width 97 height 19
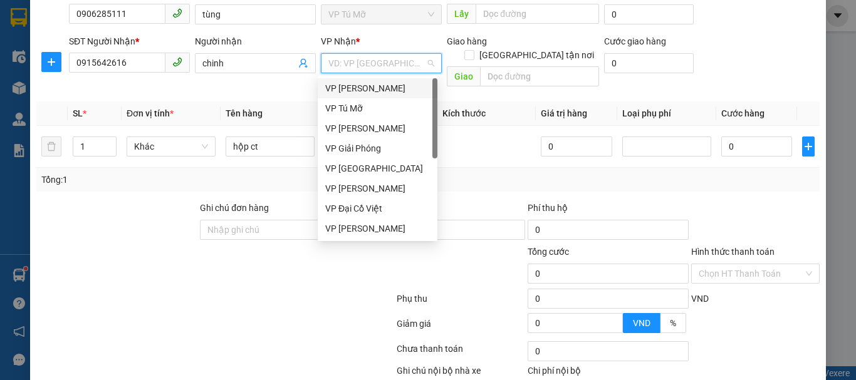
click at [389, 86] on div "VP [PERSON_NAME]" at bounding box center [377, 88] width 105 height 14
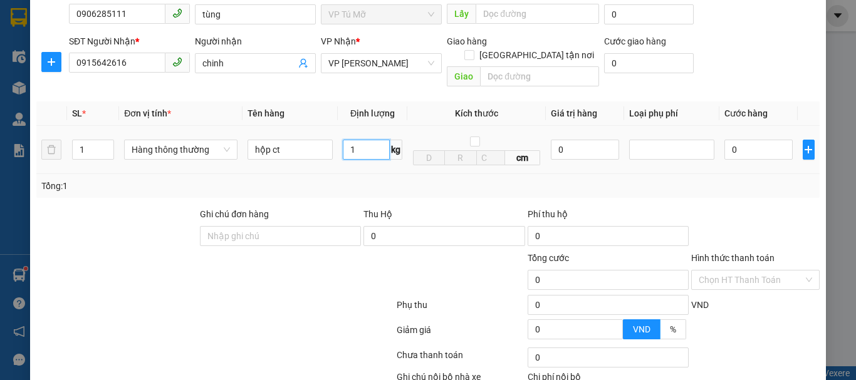
click at [363, 140] on input "1" at bounding box center [366, 150] width 47 height 20
click at [367, 154] on td "1 kg" at bounding box center [373, 150] width 70 height 48
type input "30.000"
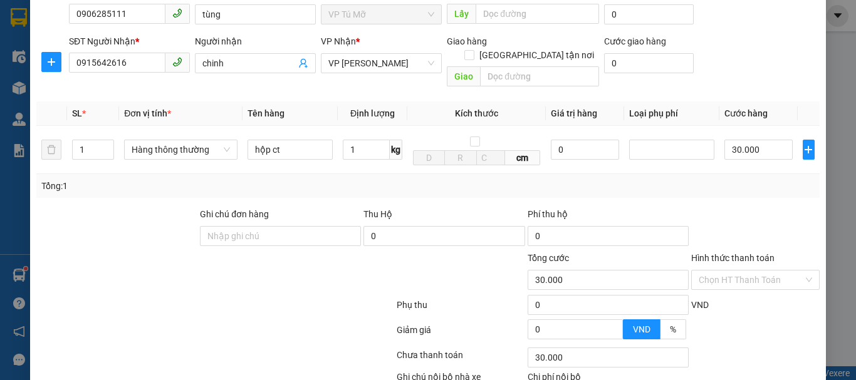
scroll to position [179, 0]
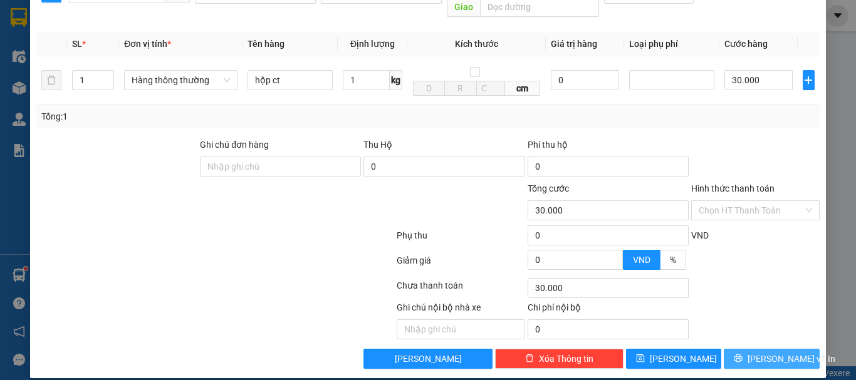
click at [743, 355] on icon "printer" at bounding box center [738, 359] width 8 height 8
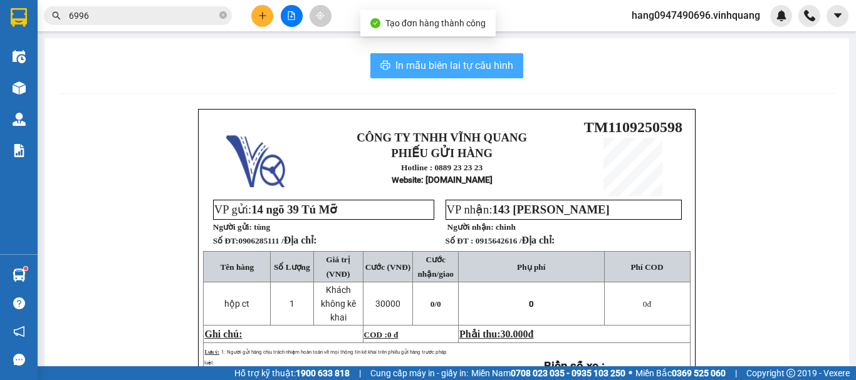
click at [467, 70] on span "In mẫu biên lai tự cấu hình" at bounding box center [454, 66] width 118 height 16
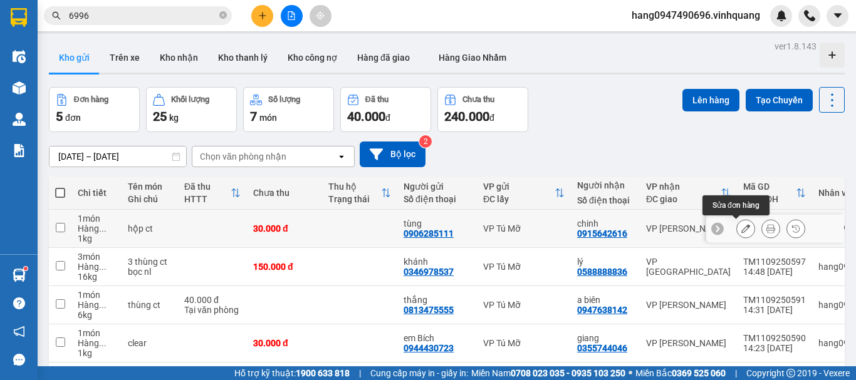
click at [741, 231] on icon at bounding box center [745, 228] width 9 height 9
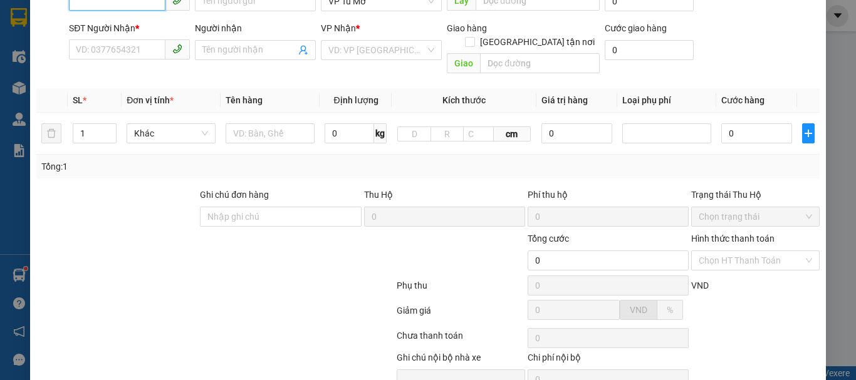
type input "0906285111"
type input "tùng"
type input "0915642616"
type input "chinh"
type input "30.000"
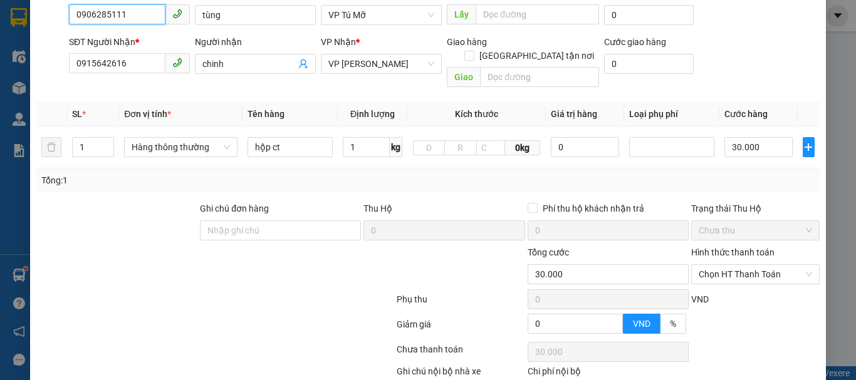
scroll to position [139, 0]
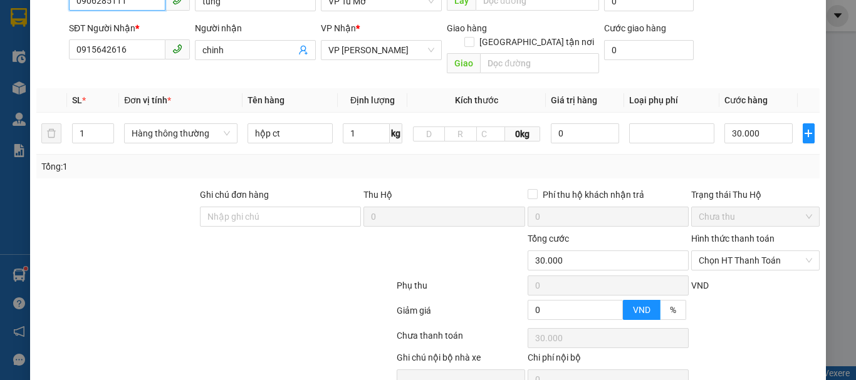
click at [730, 251] on span "Chọn HT Thanh Toán" at bounding box center [755, 260] width 113 height 19
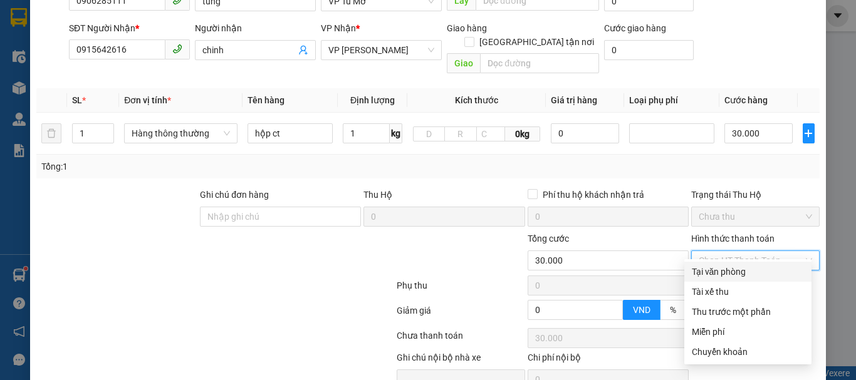
click at [720, 271] on div "Tại văn phòng" at bounding box center [748, 272] width 112 height 14
type input "0"
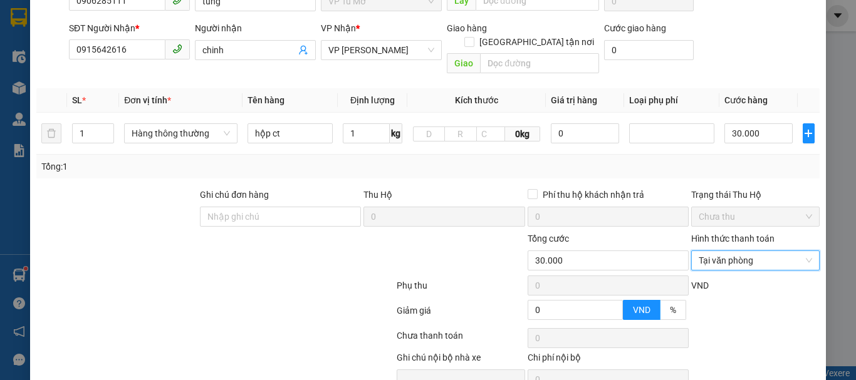
scroll to position [189, 0]
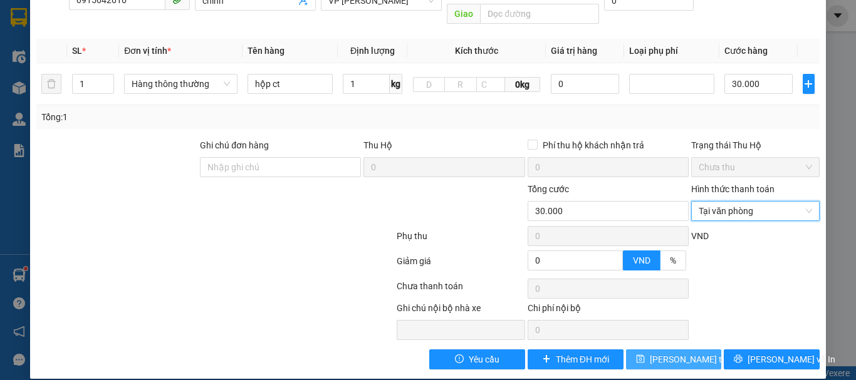
click at [700, 350] on button "[PERSON_NAME] thay đổi" at bounding box center [674, 360] width 96 height 20
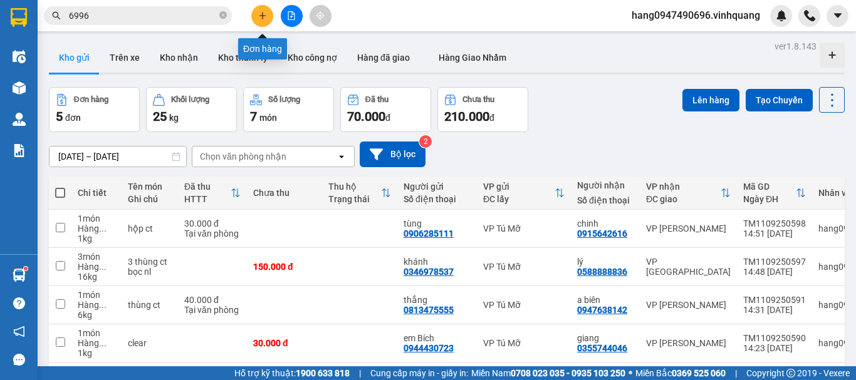
click at [259, 12] on icon "plus" at bounding box center [262, 15] width 9 height 9
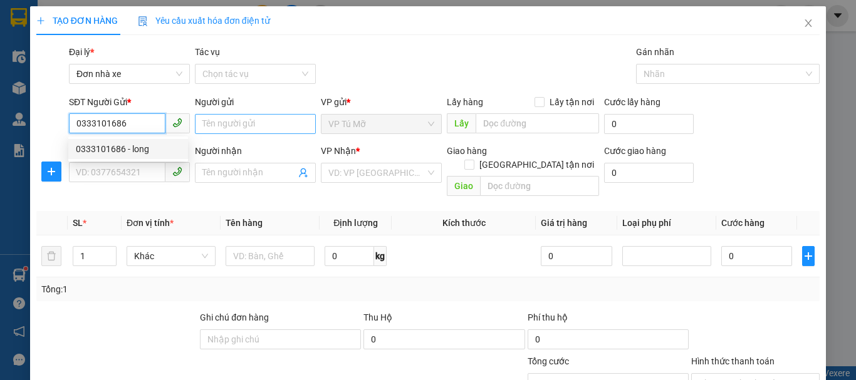
type input "0333101686"
click at [237, 117] on input "Người gửi" at bounding box center [255, 124] width 121 height 20
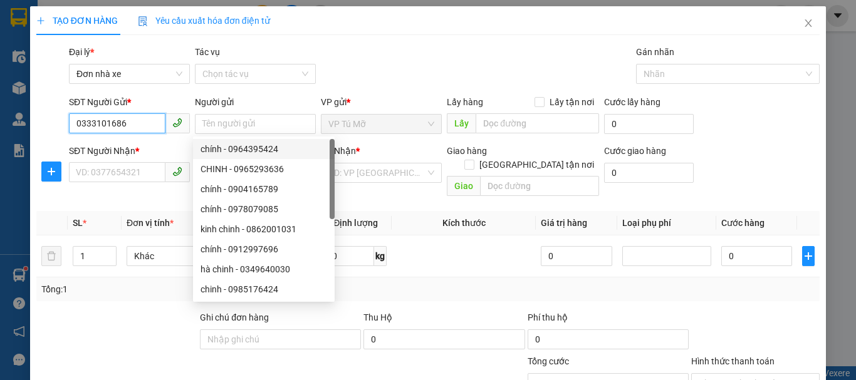
click at [142, 119] on input "0333101686" at bounding box center [117, 123] width 96 height 20
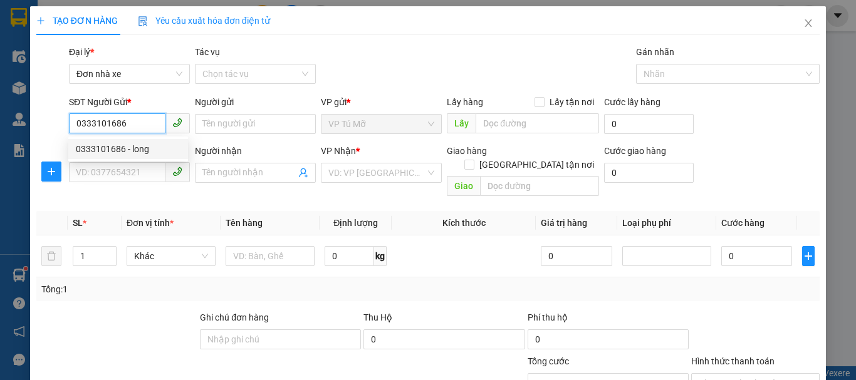
click at [154, 147] on div "0333101686 - long" at bounding box center [128, 149] width 105 height 14
type input "long"
type input "0978801015"
type input "nhi"
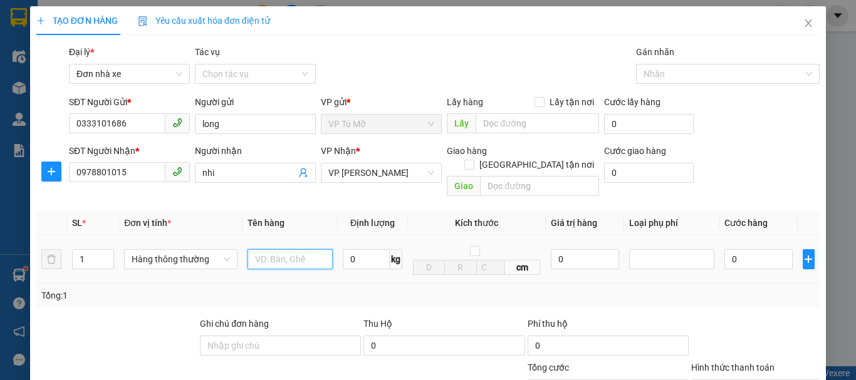
click at [262, 249] on input "text" at bounding box center [290, 259] width 85 height 20
type input "thùng ct"
click at [364, 249] on input "0" at bounding box center [366, 259] width 47 height 20
type input "6"
click at [444, 317] on div "Thu Hộ" at bounding box center [443, 324] width 161 height 14
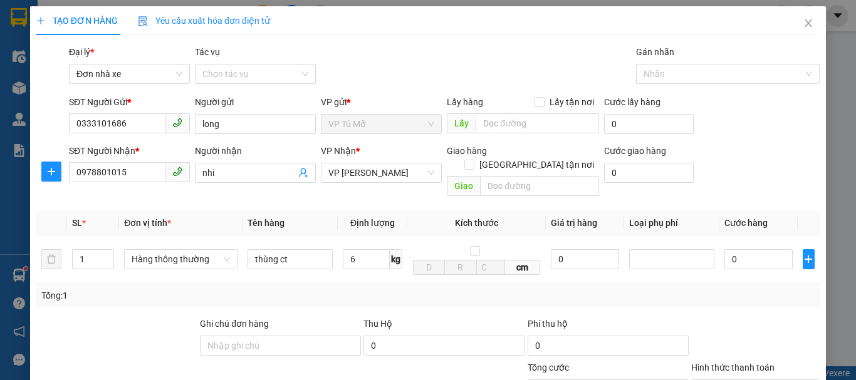
type input "40.000"
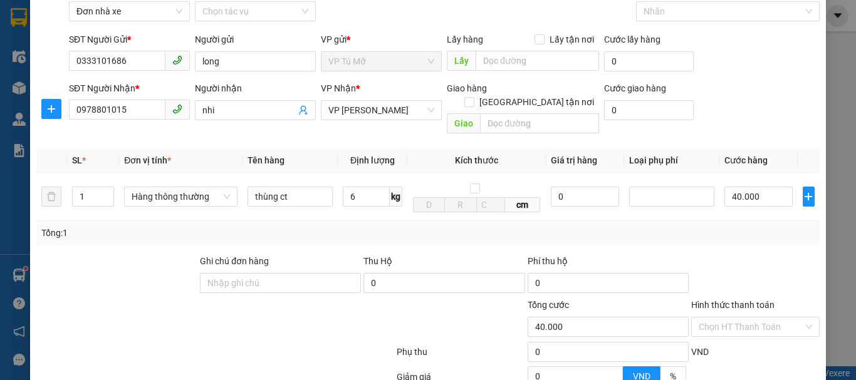
scroll to position [179, 0]
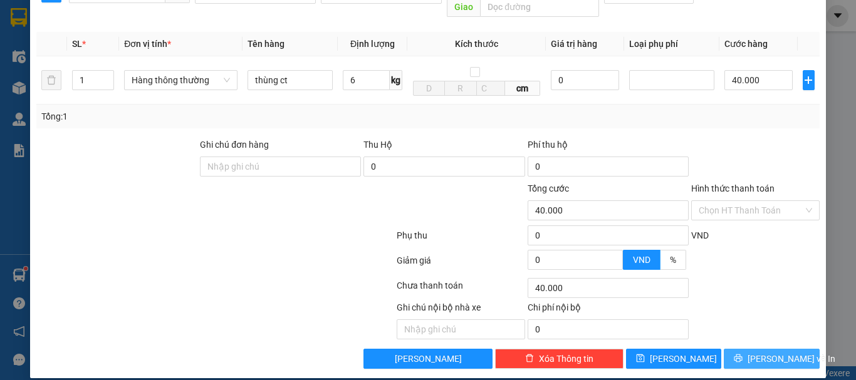
click at [786, 352] on span "[PERSON_NAME] và In" at bounding box center [792, 359] width 88 height 14
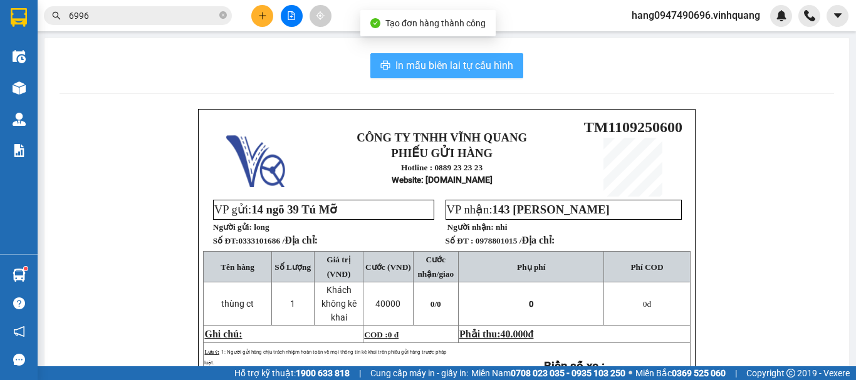
click at [482, 75] on button "In mẫu biên lai tự cấu hình" at bounding box center [446, 65] width 153 height 25
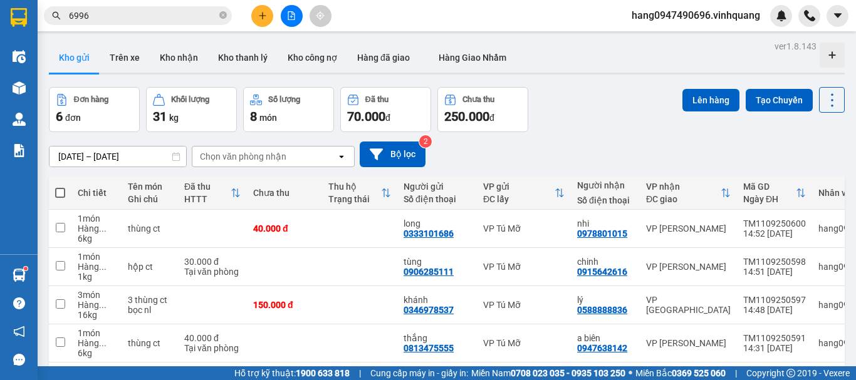
click at [65, 189] on span at bounding box center [60, 193] width 10 height 10
click at [60, 187] on input "checkbox" at bounding box center [60, 187] width 0 height 0
checkbox input "true"
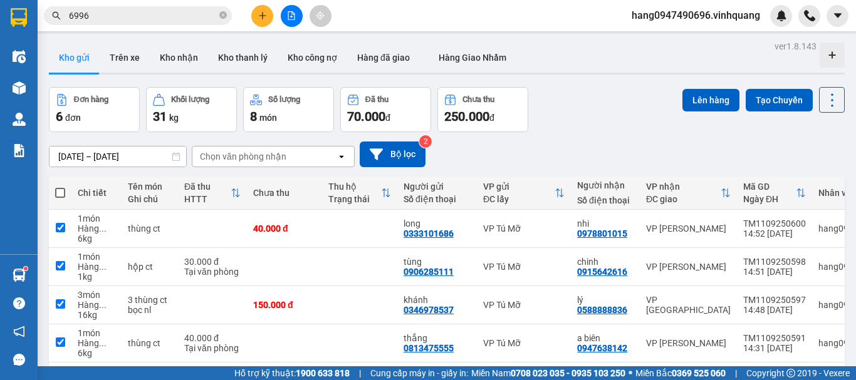
checkbox input "true"
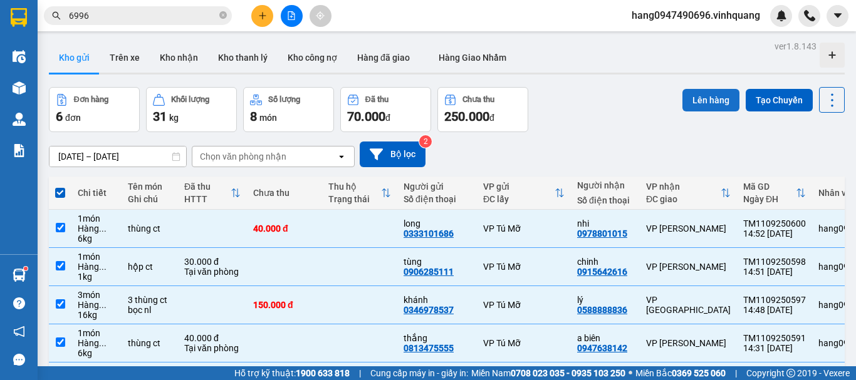
click at [709, 105] on button "Lên hàng" at bounding box center [710, 100] width 57 height 23
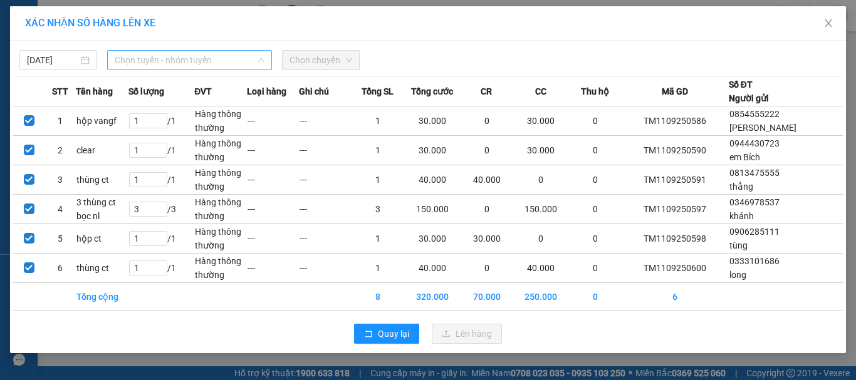
click at [194, 66] on span "Chọn tuyến - nhóm tuyến" at bounding box center [190, 60] width 150 height 19
click at [177, 66] on span "Chọn tuyến - nhóm tuyến" at bounding box center [190, 60] width 150 height 19
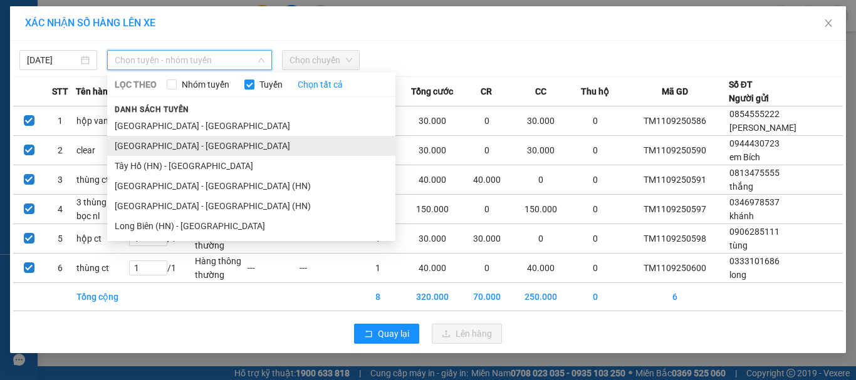
click at [165, 149] on li "[GEOGRAPHIC_DATA] - [GEOGRAPHIC_DATA]" at bounding box center [251, 146] width 288 height 20
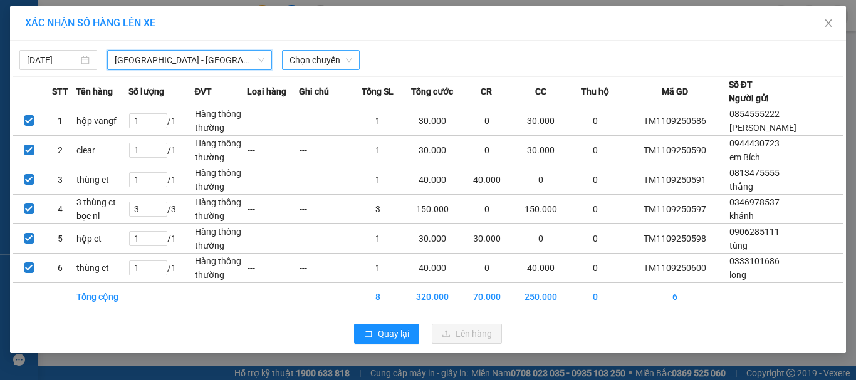
click at [340, 68] on span "Chọn chuyến" at bounding box center [320, 60] width 63 height 19
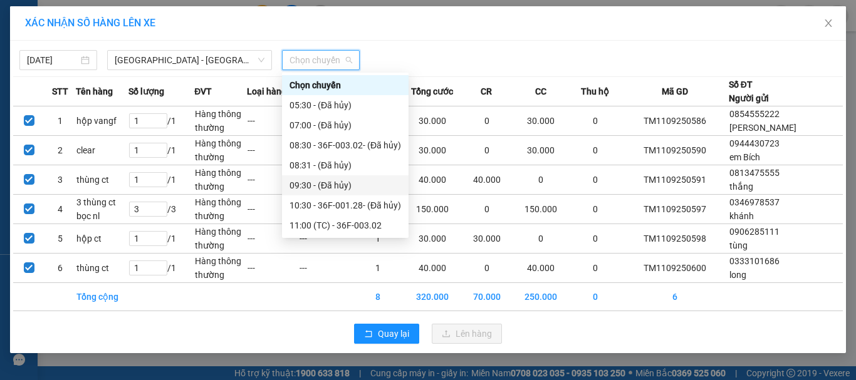
scroll to position [125, 0]
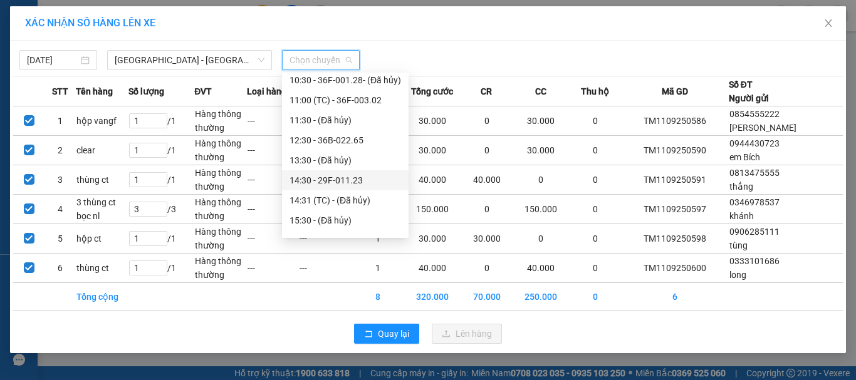
click at [313, 178] on div "14:30 - 29F-011.23" at bounding box center [345, 181] width 112 height 14
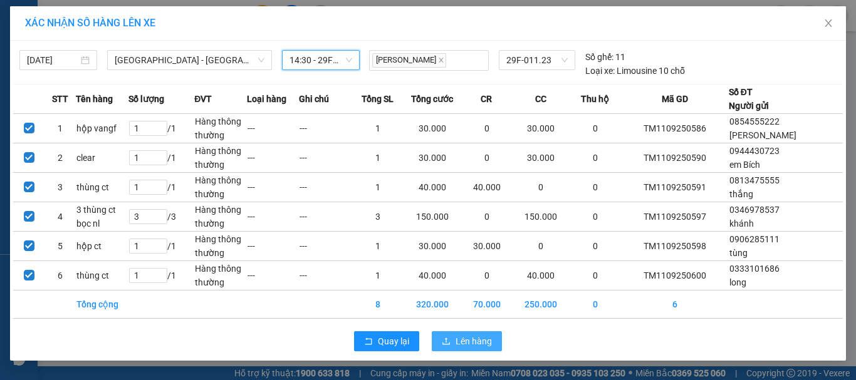
click at [479, 335] on span "Lên hàng" at bounding box center [474, 342] width 36 height 14
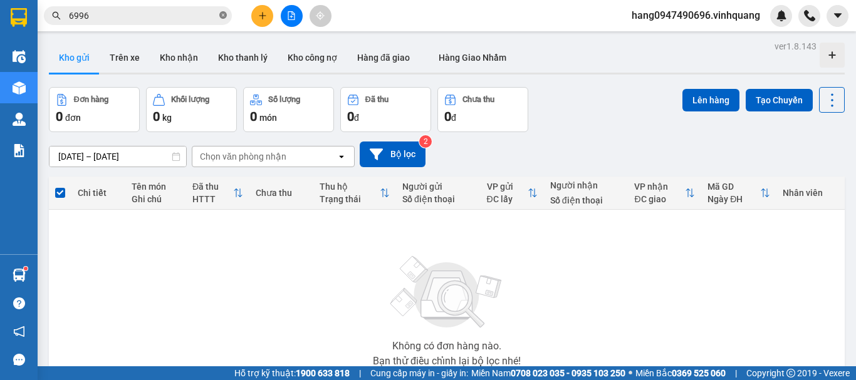
click at [224, 14] on icon "close-circle" at bounding box center [223, 15] width 8 height 8
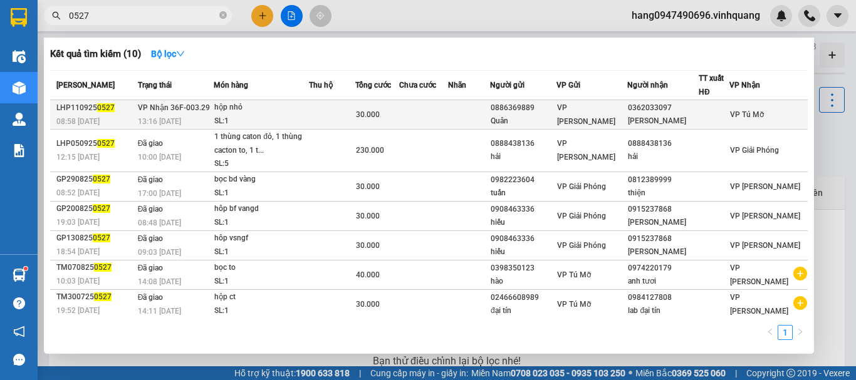
type input "0527"
click at [308, 116] on div "SL: 1" at bounding box center [261, 122] width 94 height 14
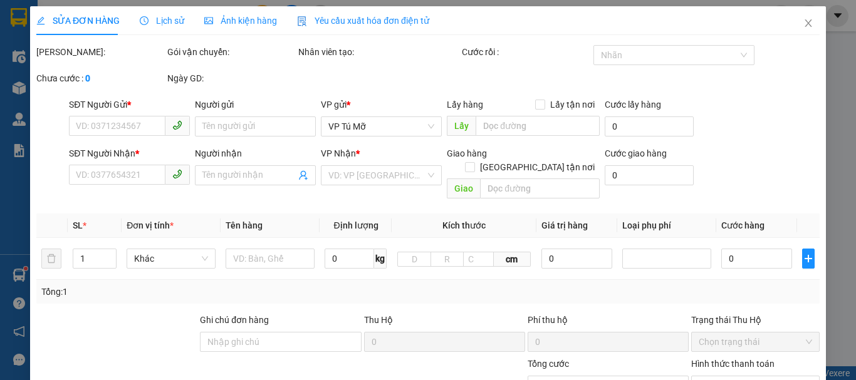
type input "0886369889"
type input "Quân"
type input "0362033097"
type input "Thành Tuấn"
type input "30.000"
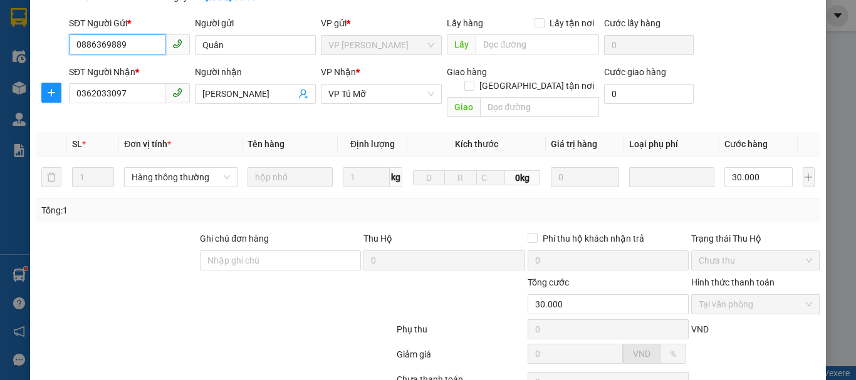
scroll to position [202, 0]
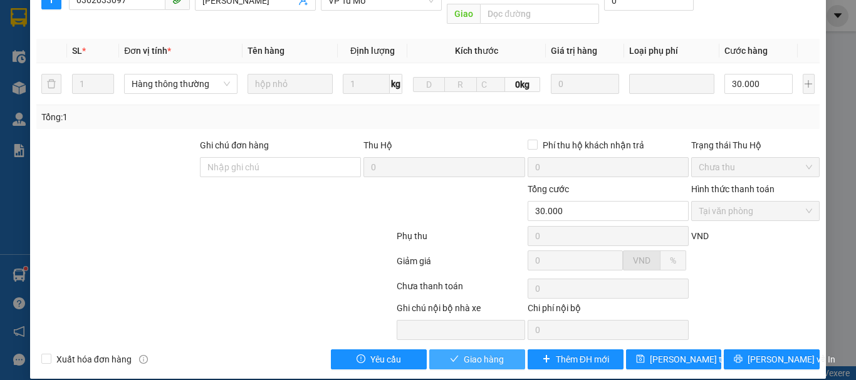
click at [495, 353] on span "Giao hàng" at bounding box center [484, 360] width 40 height 14
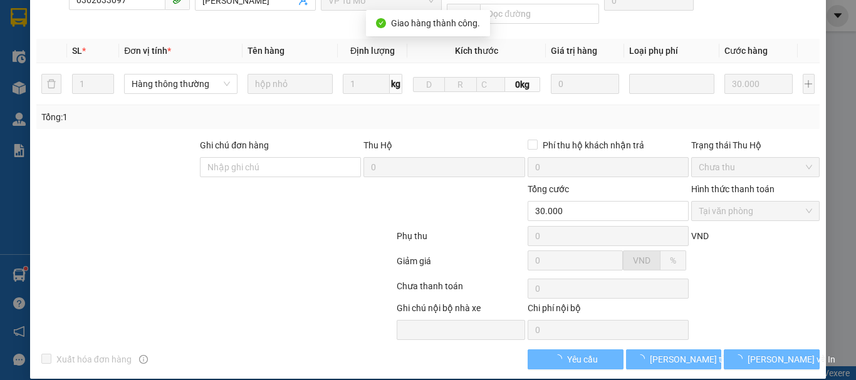
scroll to position [0, 0]
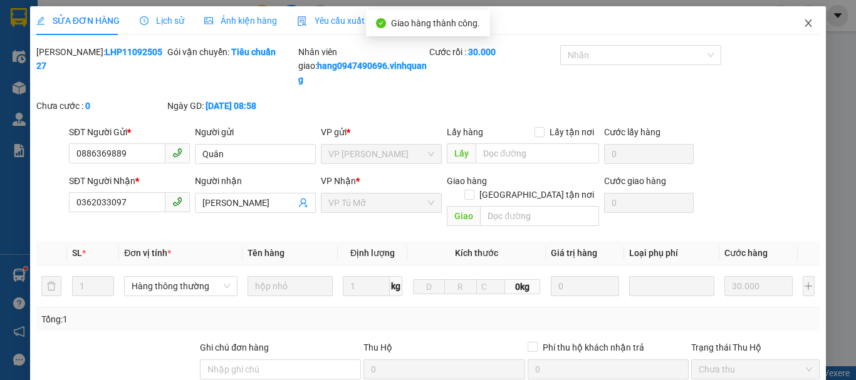
click at [801, 29] on span "Close" at bounding box center [808, 23] width 35 height 35
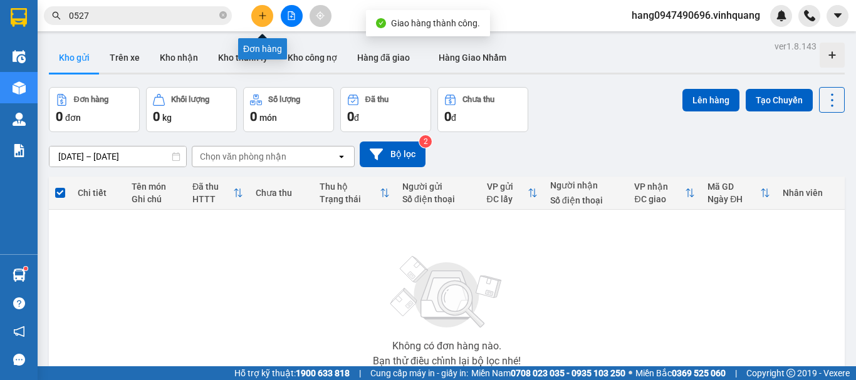
click at [263, 19] on icon "plus" at bounding box center [262, 15] width 9 height 9
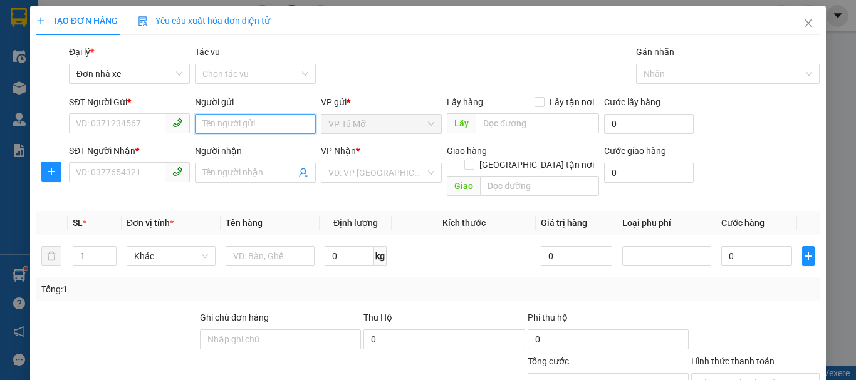
click at [275, 123] on input "Người gửi" at bounding box center [255, 124] width 121 height 20
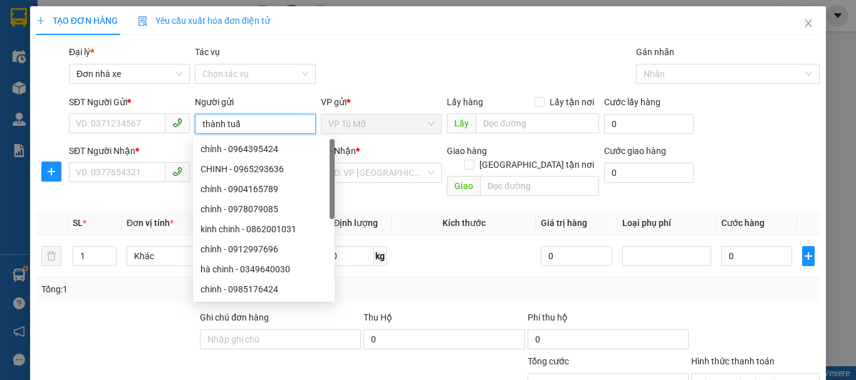
type input "thành tuấn"
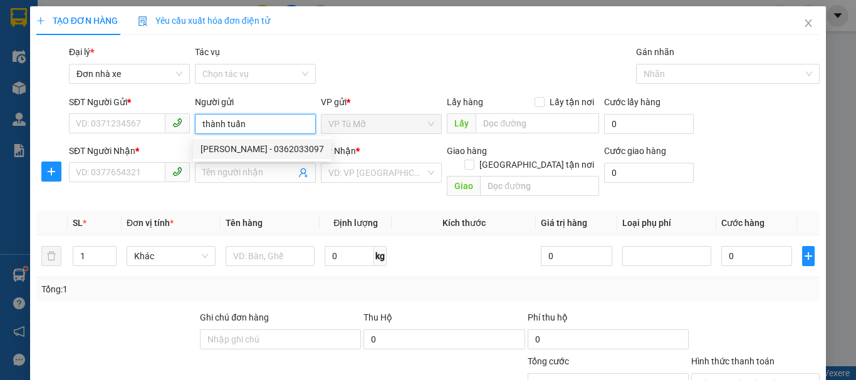
click at [296, 154] on div "Thành Tuấn - 0362033097" at bounding box center [262, 149] width 123 height 14
type input "0362033097"
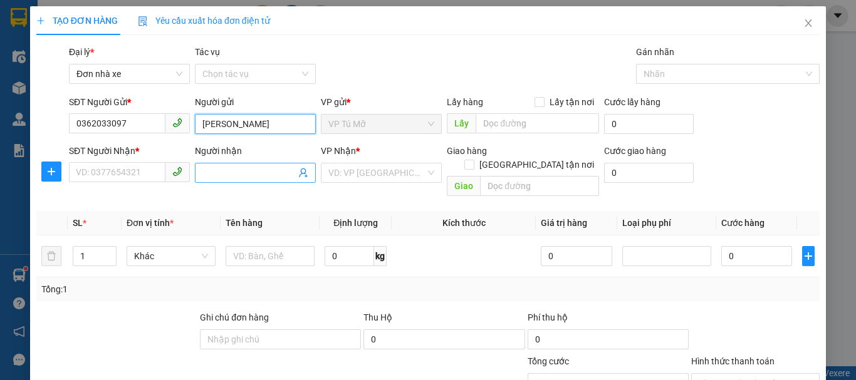
type input "Thành Tuấn"
click at [221, 169] on input "Người nhận" at bounding box center [248, 173] width 93 height 14
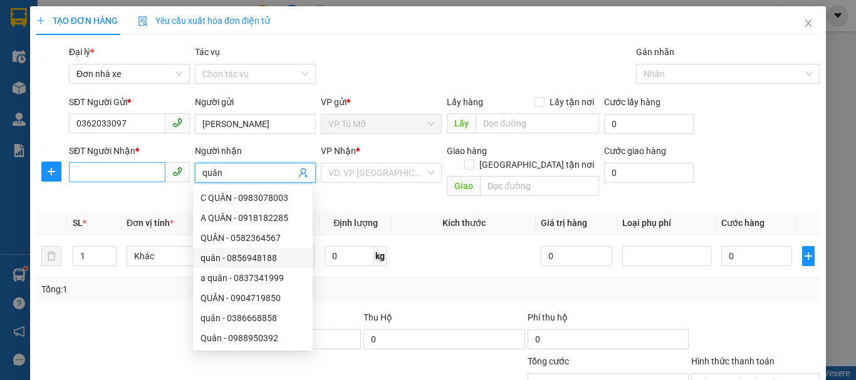
type input "quân"
click at [119, 169] on input "SĐT Người Nhận *" at bounding box center [117, 172] width 96 height 20
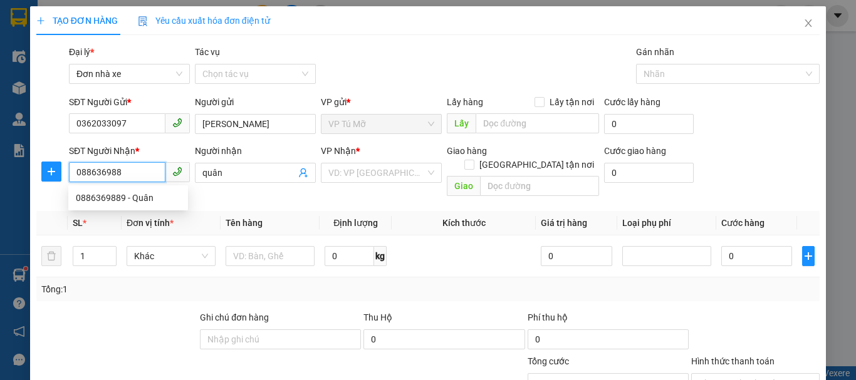
type input "0886369889"
click at [147, 202] on div "0886369889 - Quân" at bounding box center [128, 198] width 105 height 14
type input "Quân"
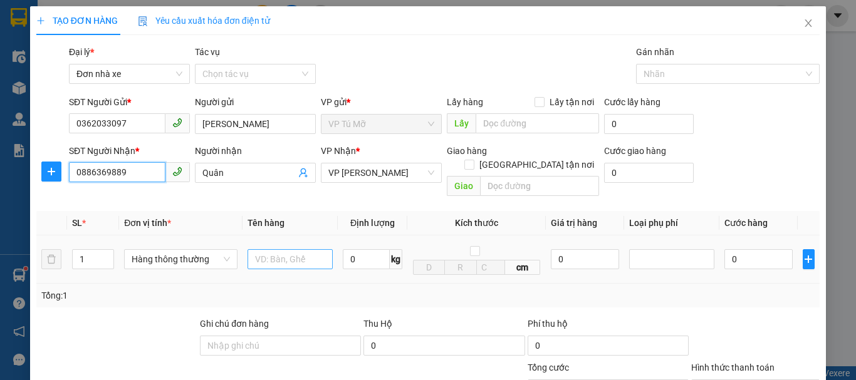
type input "0886369889"
click at [276, 249] on input "text" at bounding box center [290, 259] width 85 height 20
type input "hộp nhỏ"
click at [372, 249] on input "0" at bounding box center [366, 259] width 47 height 20
type input "1"
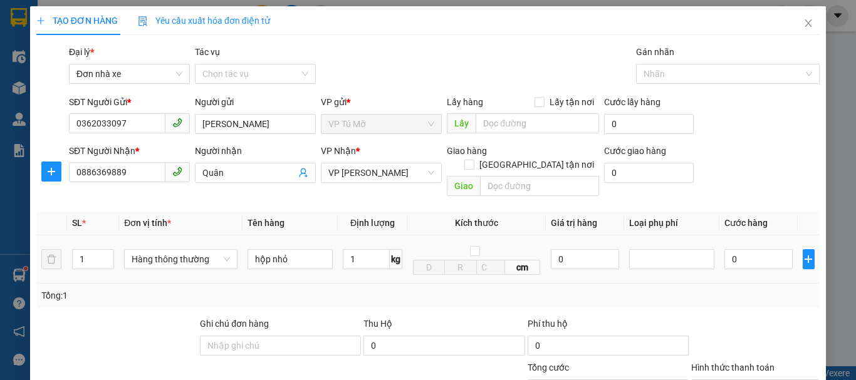
click at [375, 268] on td "1 kg" at bounding box center [373, 260] width 70 height 48
type input "30.000"
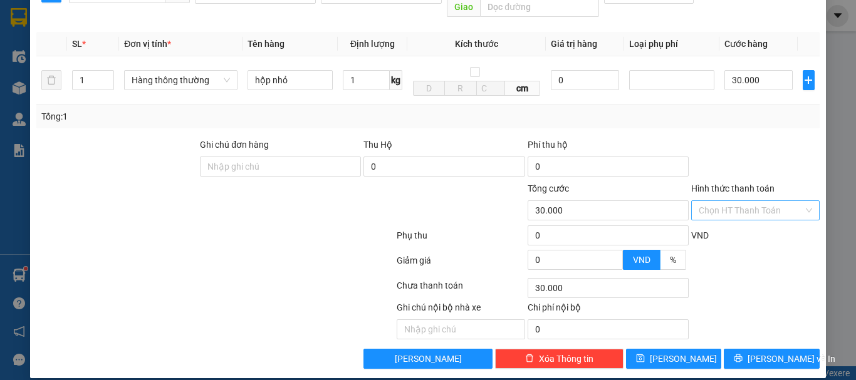
click at [737, 201] on input "Hình thức thanh toán" at bounding box center [751, 210] width 105 height 19
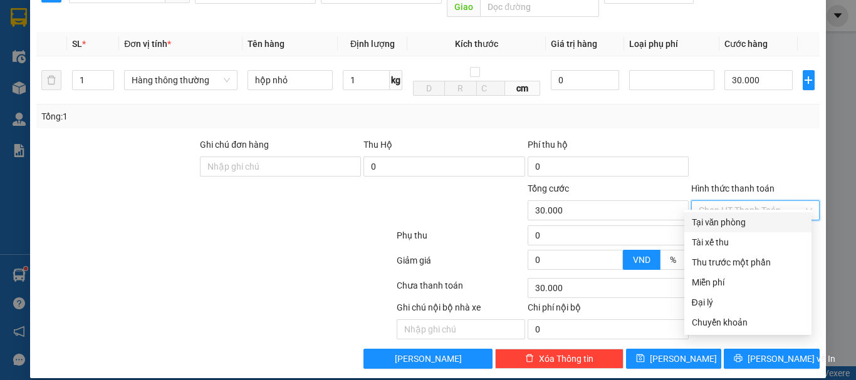
click at [720, 226] on div "Tại văn phòng" at bounding box center [748, 223] width 112 height 14
type input "0"
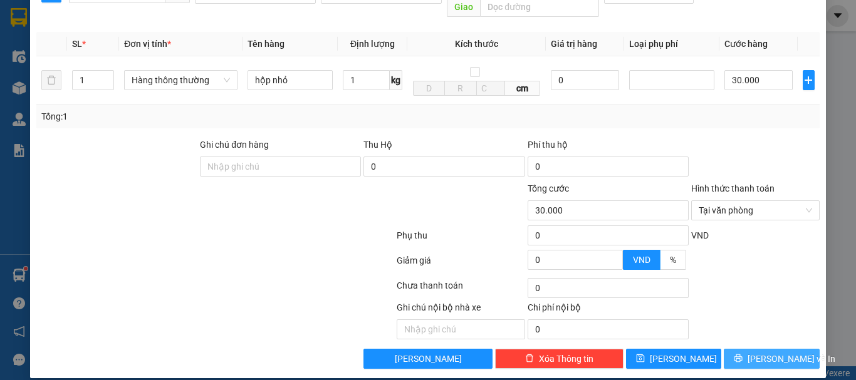
click at [763, 352] on span "[PERSON_NAME] và In" at bounding box center [792, 359] width 88 height 14
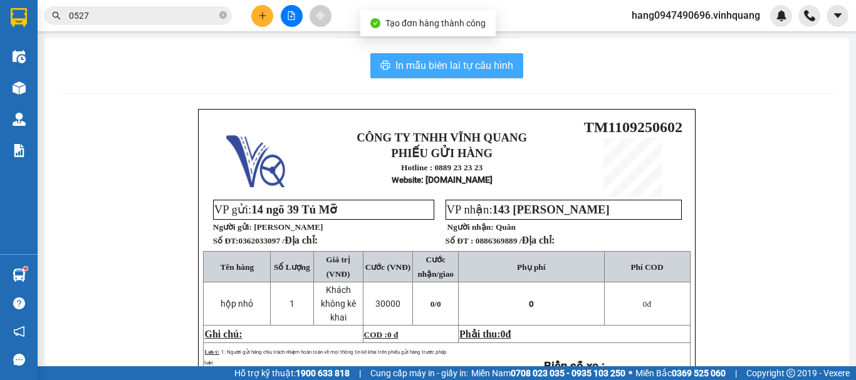
click at [458, 68] on span "In mẫu biên lai tự cấu hình" at bounding box center [454, 66] width 118 height 16
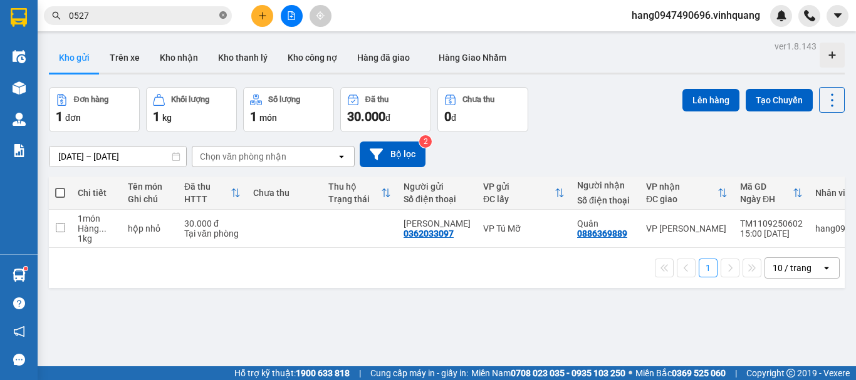
click at [224, 19] on icon "close-circle" at bounding box center [223, 15] width 8 height 8
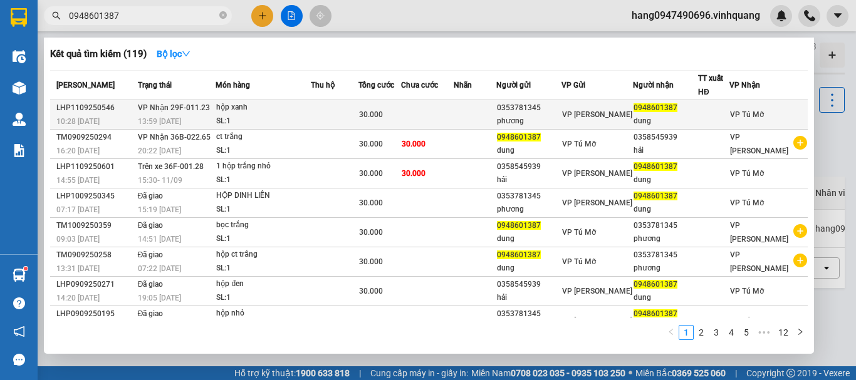
type input "0948601387"
click at [693, 112] on div "0948601387" at bounding box center [665, 108] width 64 height 13
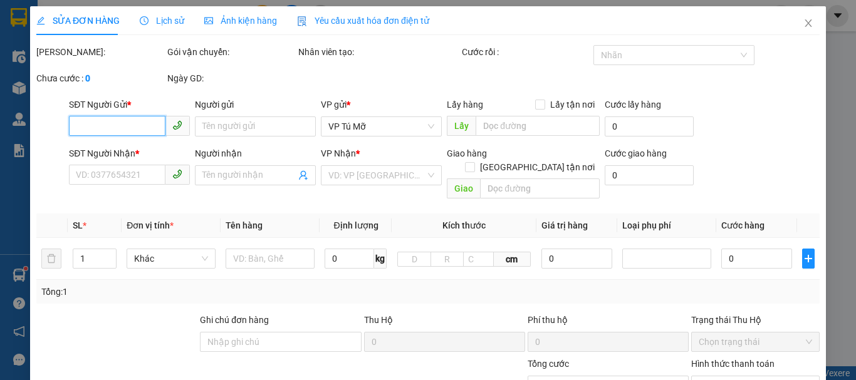
type input "0353781345"
type input "phương"
type input "0948601387"
type input "dung"
type input "30.000"
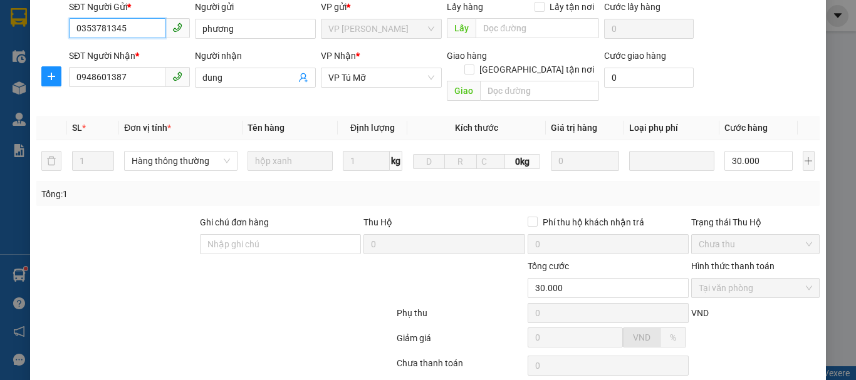
scroll to position [202, 0]
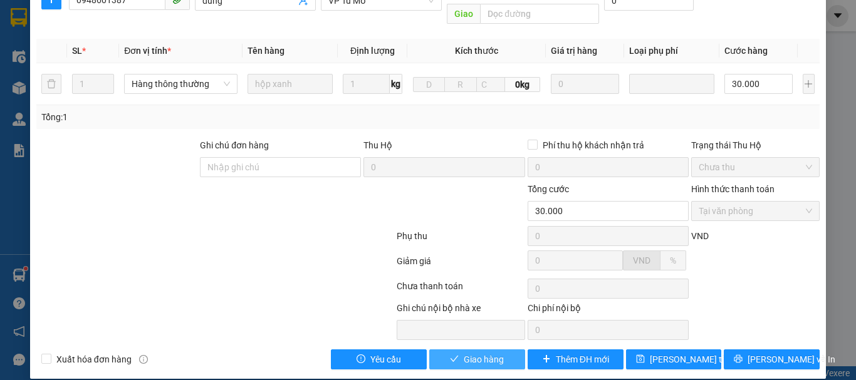
click at [492, 353] on span "Giao hàng" at bounding box center [484, 360] width 40 height 14
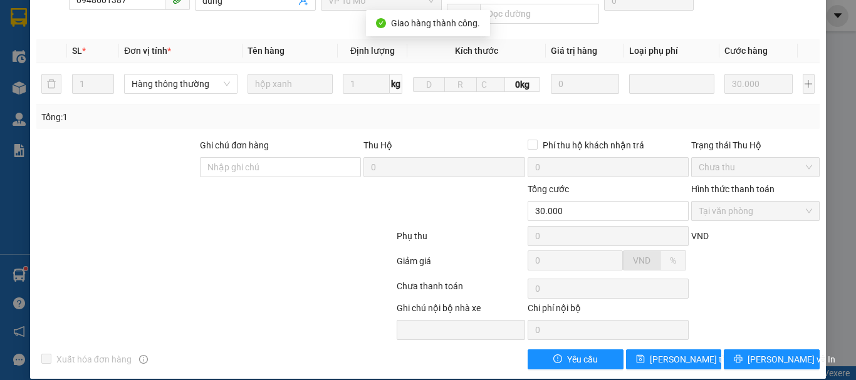
scroll to position [0, 0]
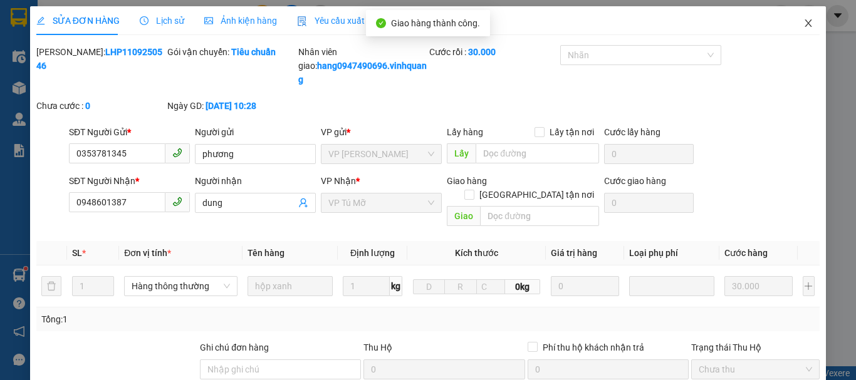
click at [808, 21] on span "Close" at bounding box center [808, 23] width 35 height 35
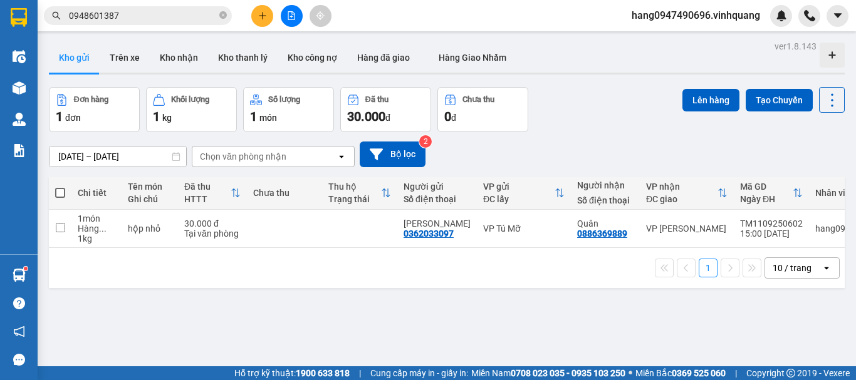
click at [229, 18] on span "0948601387" at bounding box center [138, 15] width 188 height 19
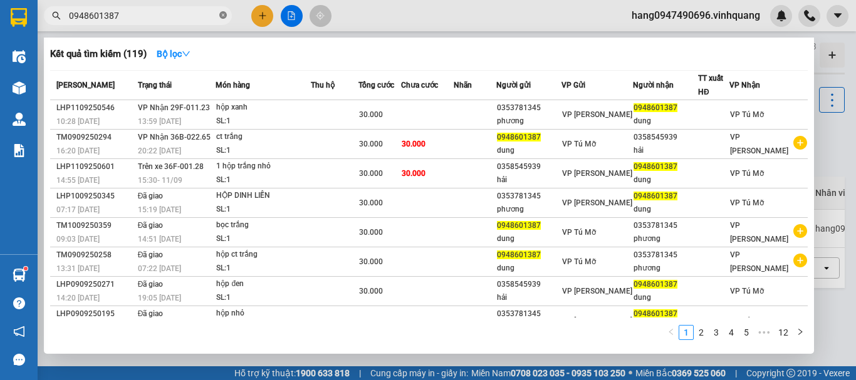
click at [224, 14] on icon "close-circle" at bounding box center [223, 15] width 8 height 8
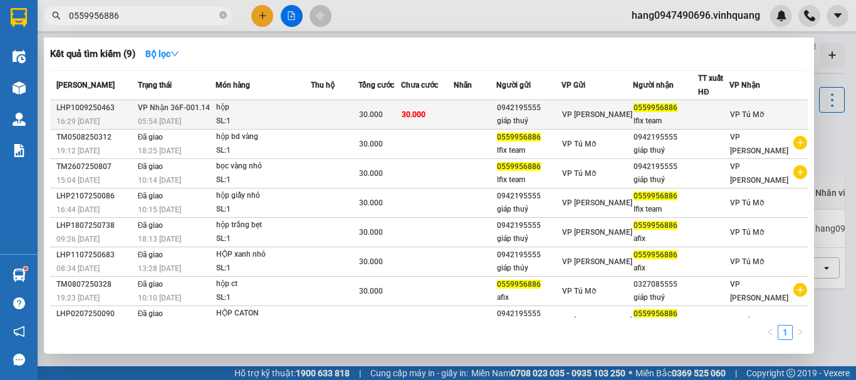
type input "0559956886"
click at [332, 119] on td at bounding box center [335, 114] width 48 height 29
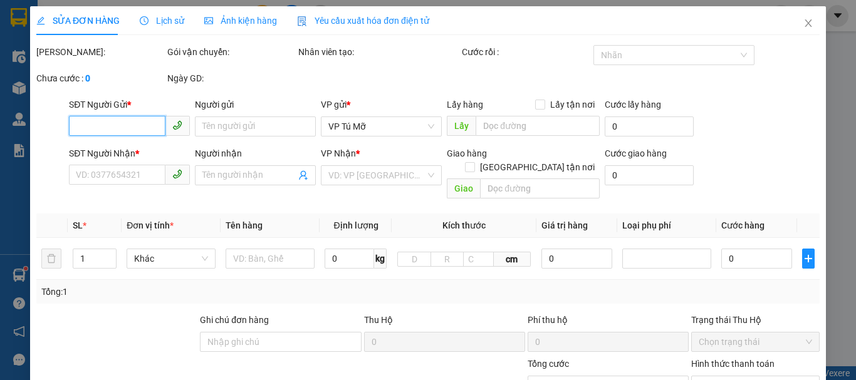
type input "0942195555"
type input "giáp thuý"
type input "0559956886"
type input "lfix team"
type input "30.000"
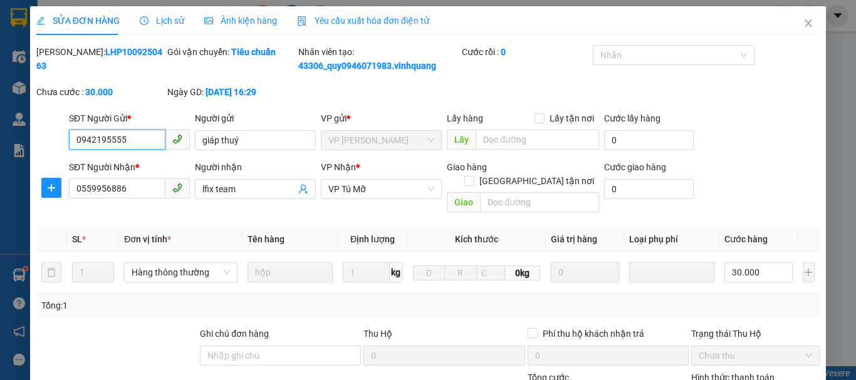
scroll to position [189, 0]
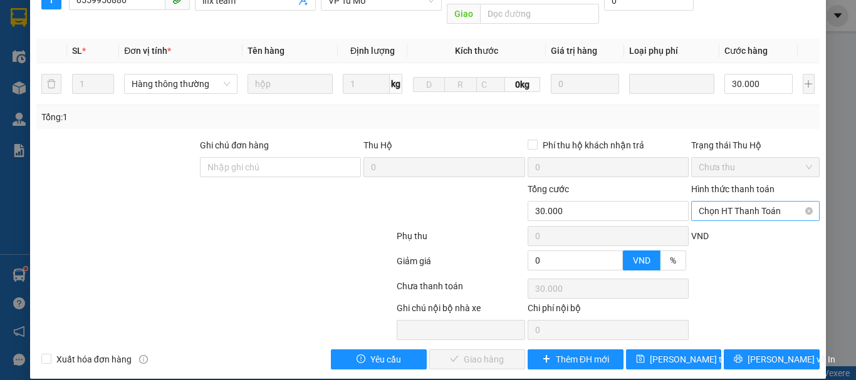
click at [763, 204] on span "Chọn HT Thanh Toán" at bounding box center [755, 211] width 113 height 19
click at [706, 221] on div "Tại văn phòng" at bounding box center [748, 223] width 112 height 14
type input "0"
click at [457, 353] on span "[PERSON_NAME] và Giao hàng" at bounding box center [513, 360] width 120 height 14
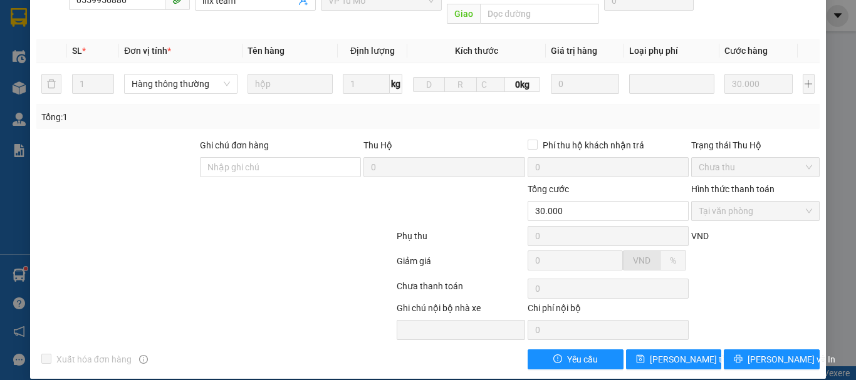
scroll to position [0, 0]
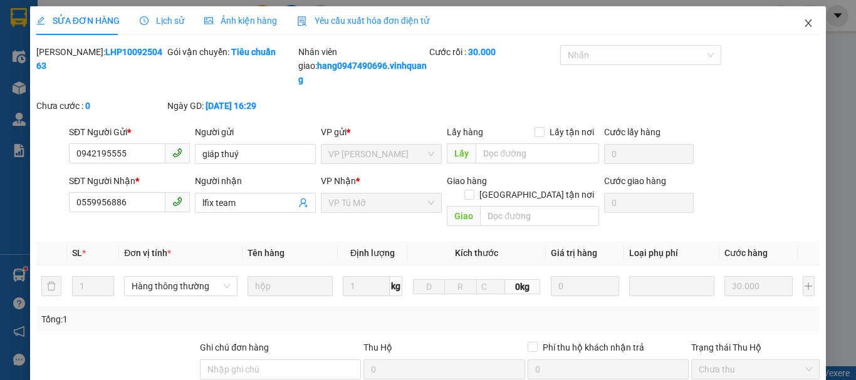
click at [803, 24] on icon "close" at bounding box center [808, 23] width 10 height 10
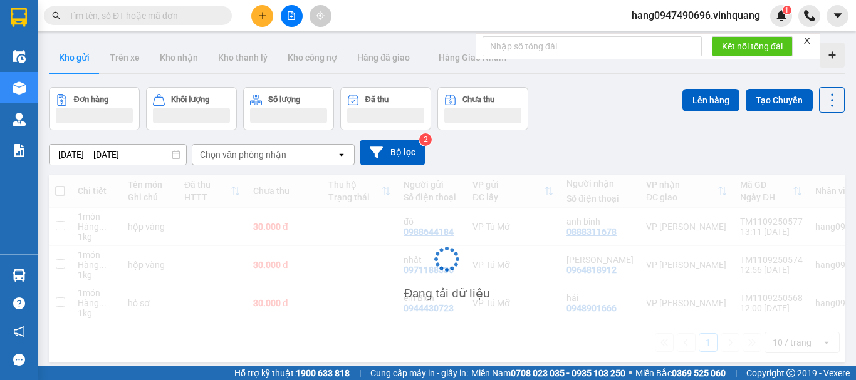
click at [192, 19] on input "text" at bounding box center [143, 16] width 148 height 14
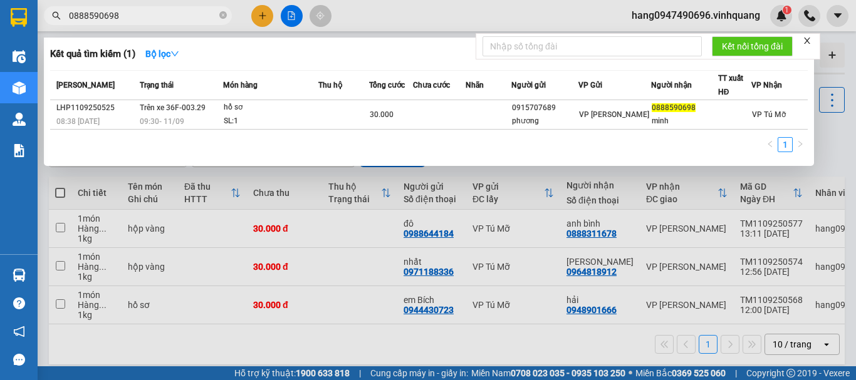
type input "0888590698"
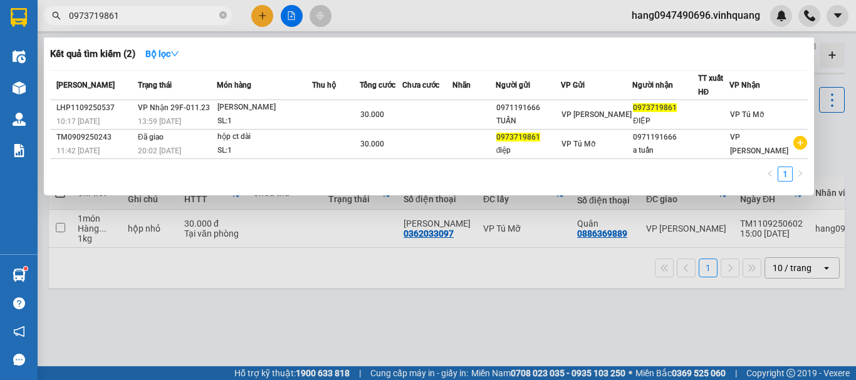
type input "0973719861"
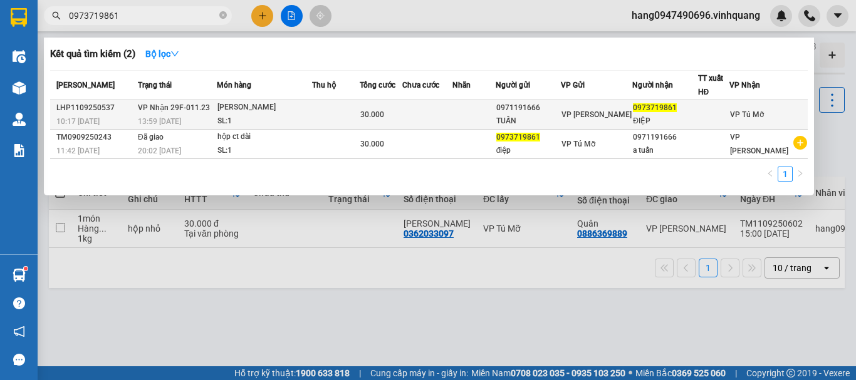
drag, startPoint x: 759, startPoint y: 24, endPoint x: 426, endPoint y: 111, distance: 344.5
click at [426, 111] on td at bounding box center [427, 114] width 50 height 29
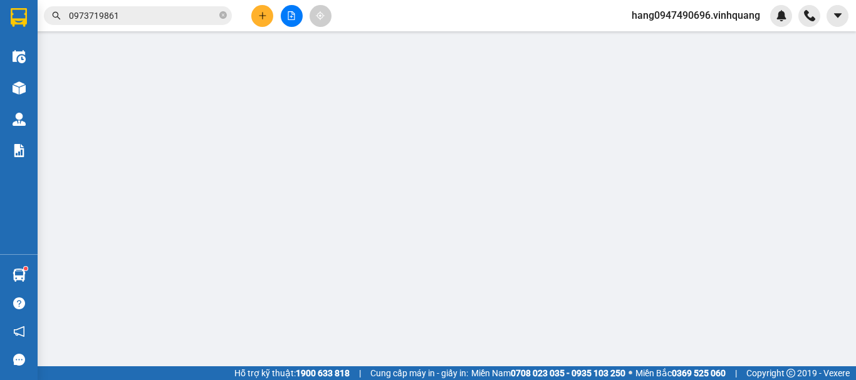
type input "0971191666"
type input "TUẤN"
type input "0973719861"
type input "ĐIỆP"
type input "30.000"
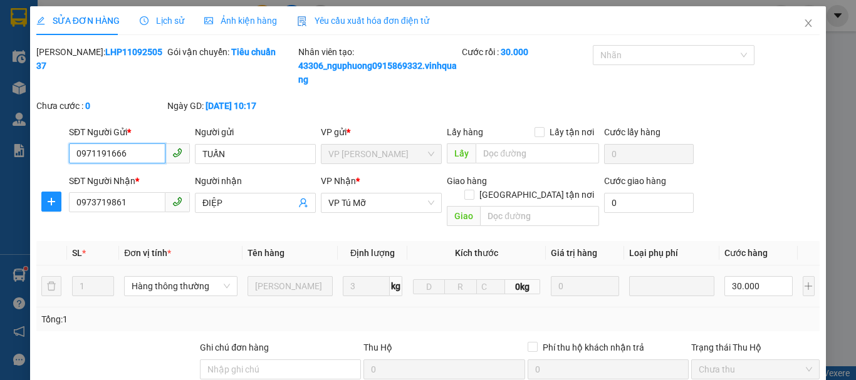
scroll to position [202, 0]
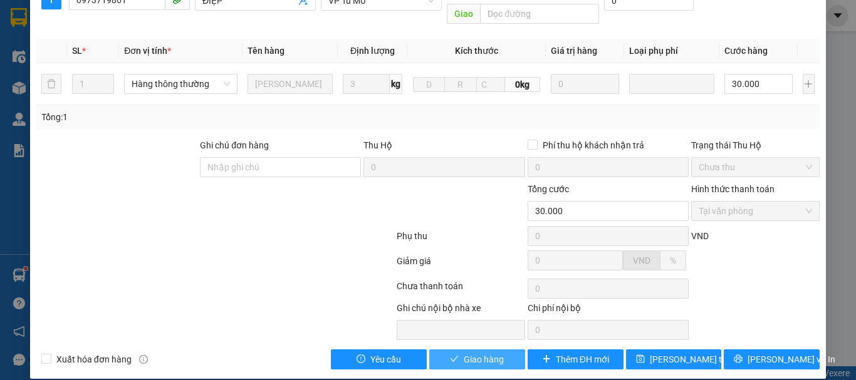
click at [488, 353] on span "Giao hàng" at bounding box center [484, 360] width 40 height 14
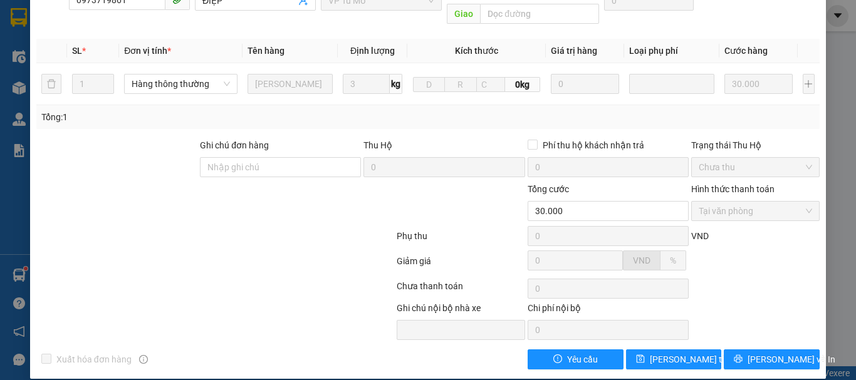
scroll to position [0, 0]
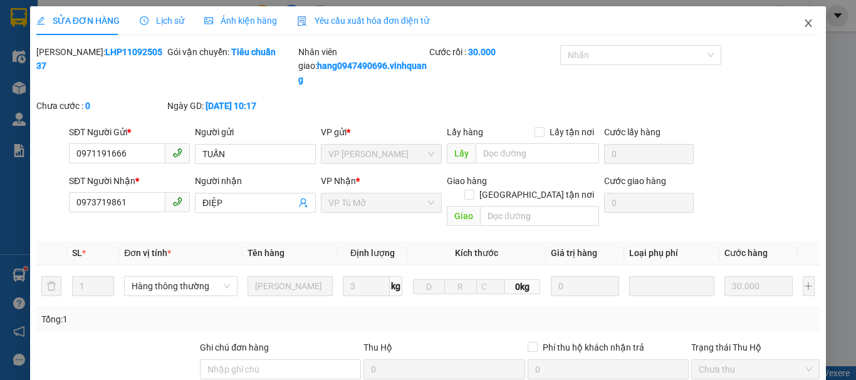
click at [800, 33] on span "Close" at bounding box center [808, 23] width 35 height 35
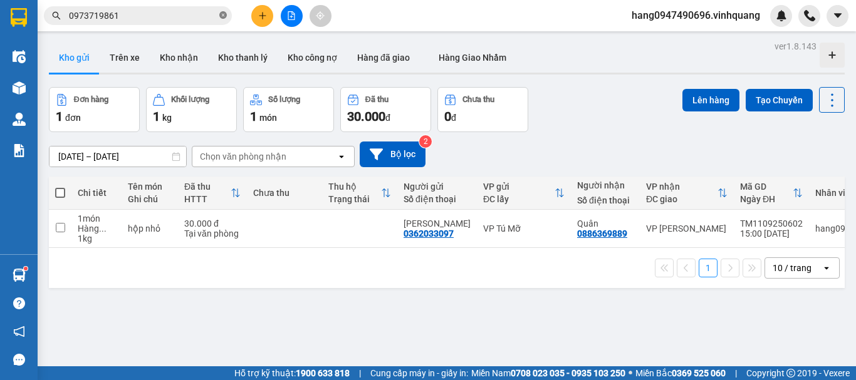
click at [221, 13] on icon "close-circle" at bounding box center [223, 15] width 8 height 8
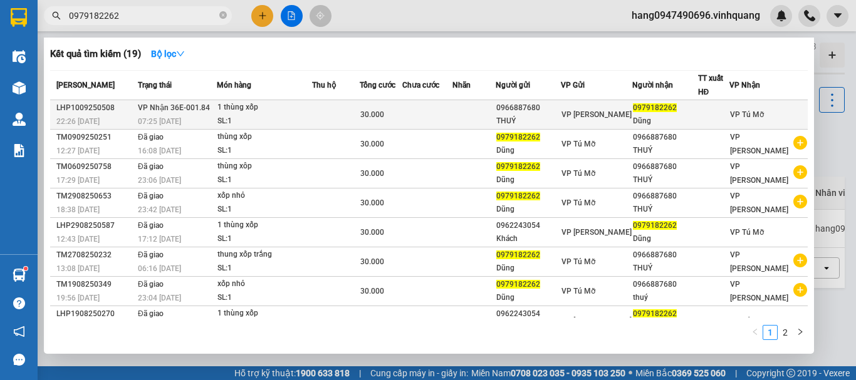
type input "0979182262"
click at [305, 122] on div "SL: 1" at bounding box center [264, 122] width 94 height 14
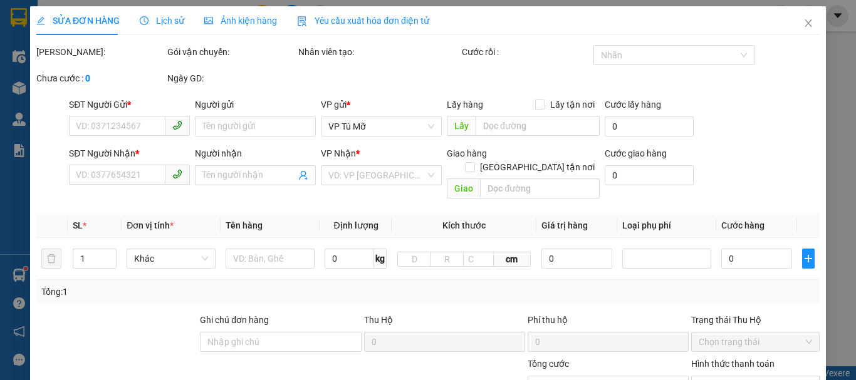
type input "0966887680"
type input "THUÝ"
type input "0979182262"
type input "Dũng"
type input "30.000"
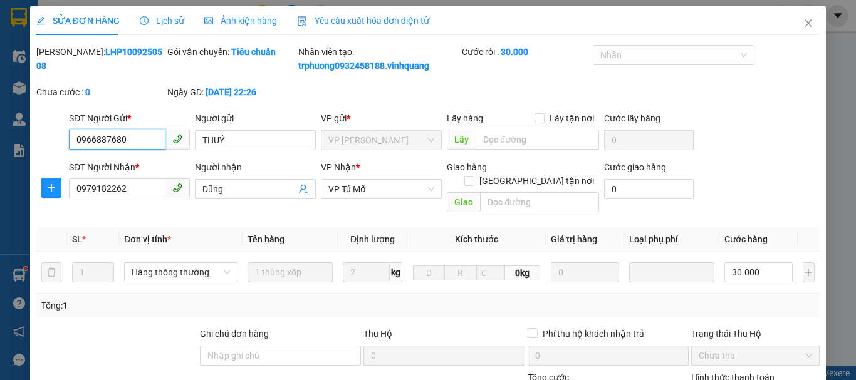
scroll to position [188, 0]
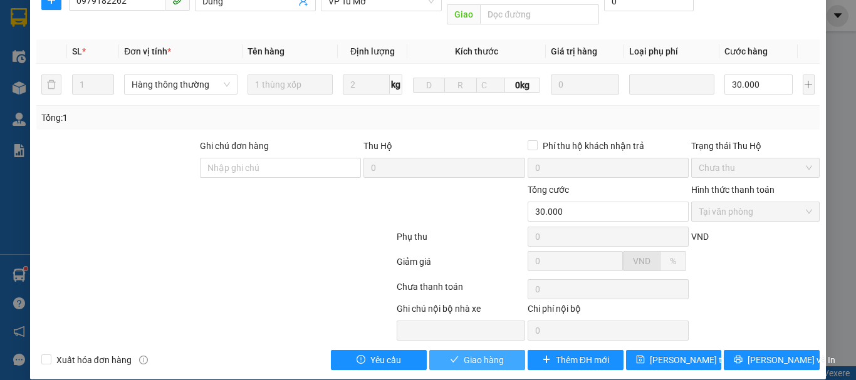
click at [475, 353] on span "Giao hàng" at bounding box center [484, 360] width 40 height 14
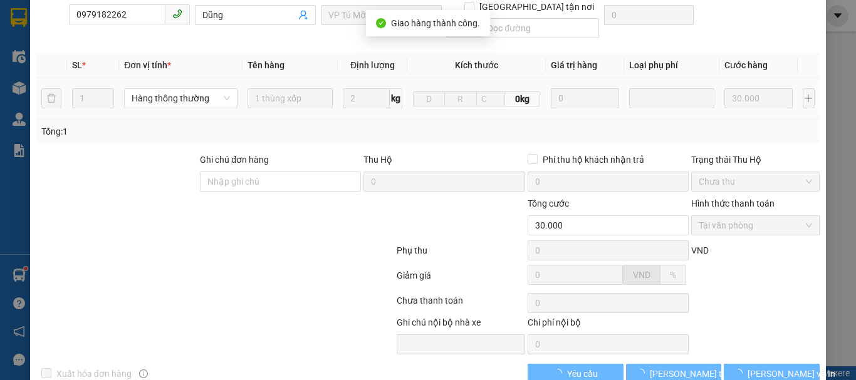
scroll to position [0, 0]
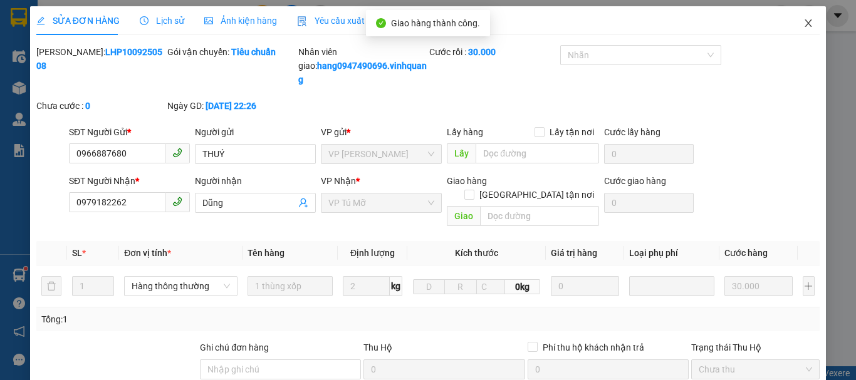
click at [803, 23] on icon "close" at bounding box center [808, 23] width 10 height 10
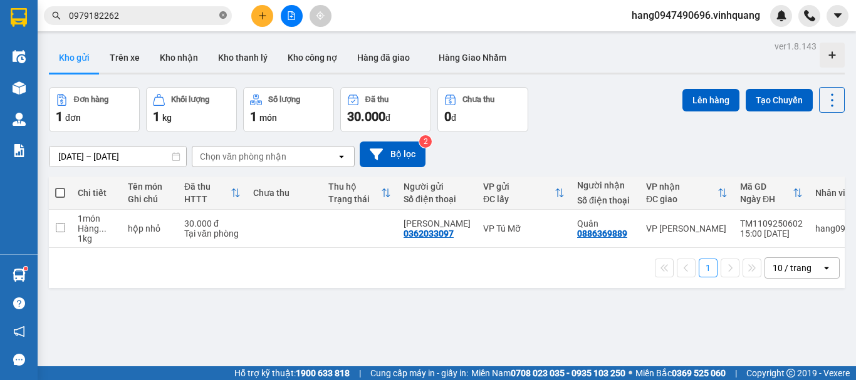
click at [222, 16] on icon "close-circle" at bounding box center [223, 15] width 8 height 8
click at [222, 16] on span at bounding box center [223, 16] width 8 height 14
click at [169, 18] on input "text" at bounding box center [143, 16] width 148 height 14
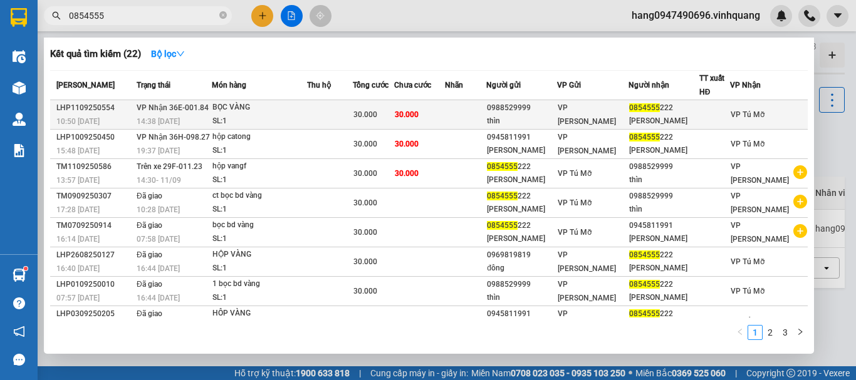
type input "0854555"
click at [291, 108] on div "BỌC VÀNG" at bounding box center [259, 108] width 94 height 14
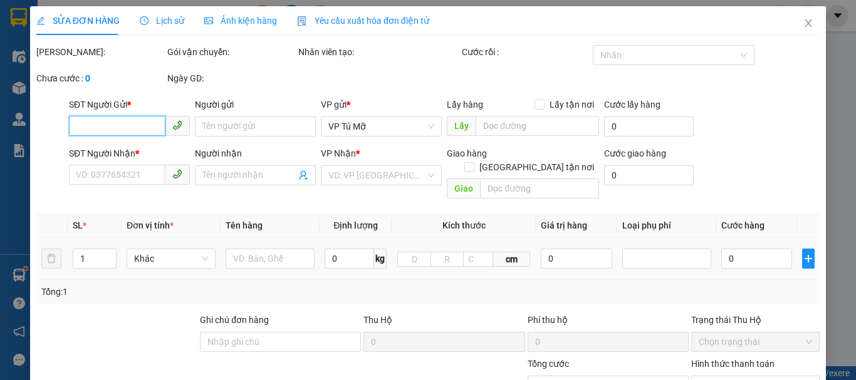
type input "0988529999"
type input "thìn"
type input "0854555222"
type input "trần hải"
type input "30.000"
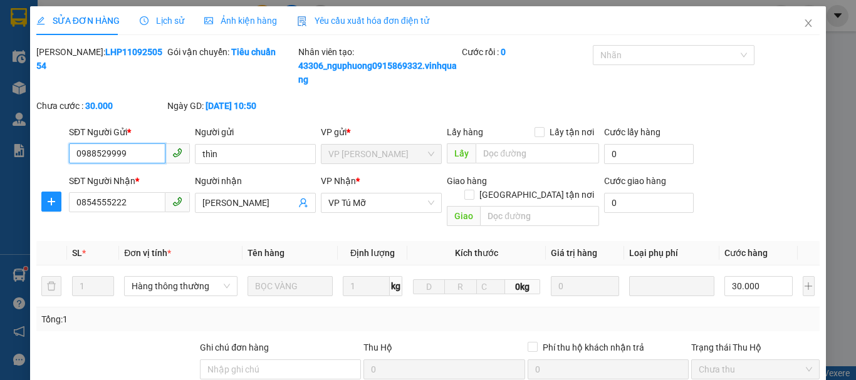
scroll to position [202, 0]
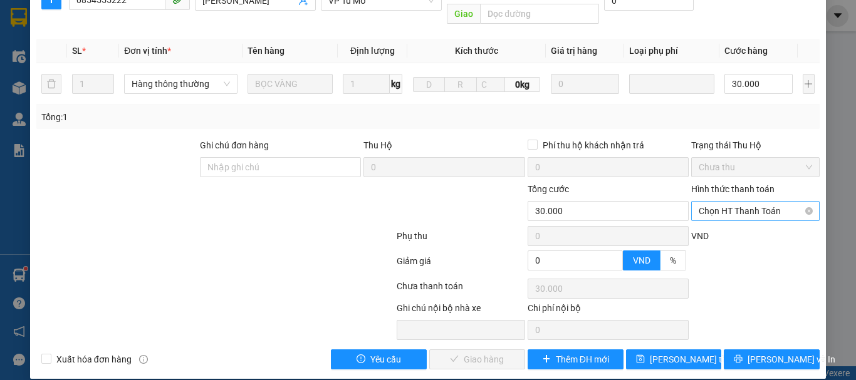
click at [727, 202] on span "Chọn HT Thanh Toán" at bounding box center [755, 211] width 113 height 19
click at [723, 224] on div "Tại văn phòng" at bounding box center [748, 223] width 112 height 14
type input "0"
click at [454, 353] on span "[PERSON_NAME] và Giao hàng" at bounding box center [513, 360] width 120 height 14
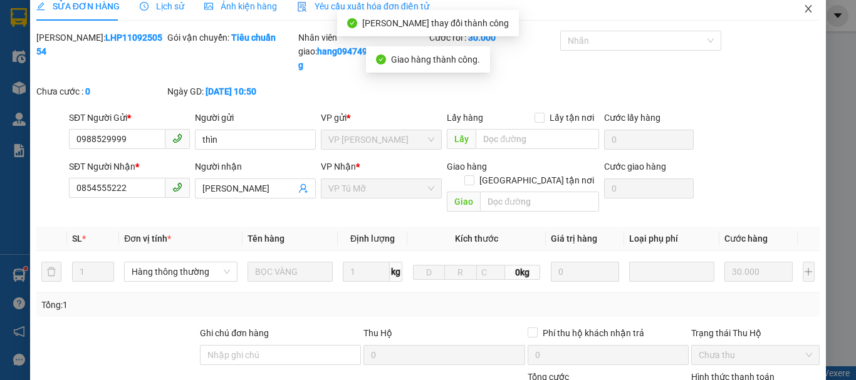
scroll to position [0, 0]
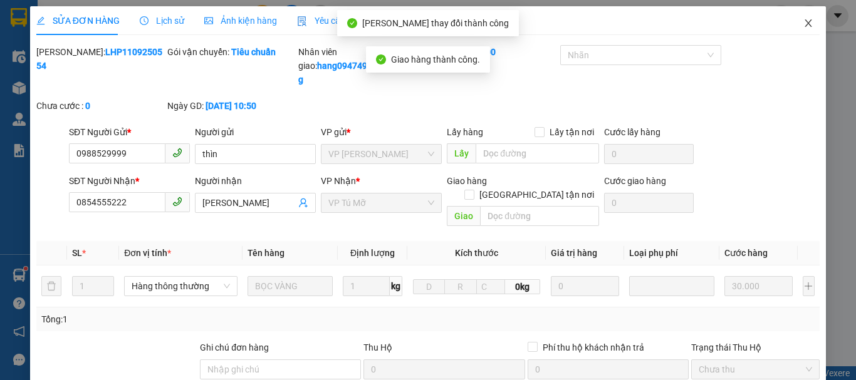
click at [803, 27] on icon "close" at bounding box center [808, 23] width 10 height 10
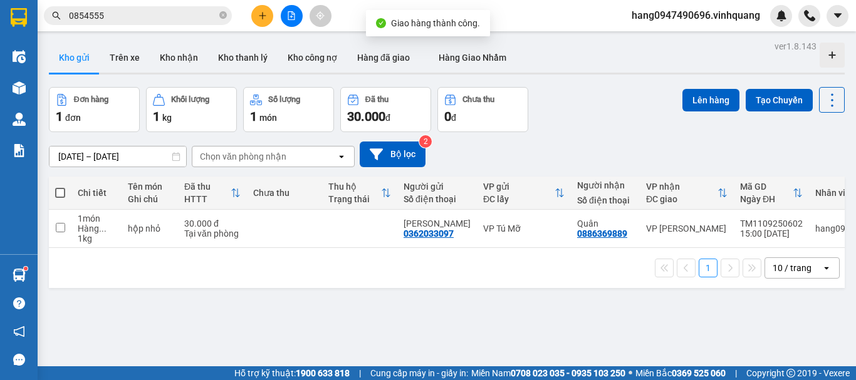
click at [175, 13] on input "0854555" at bounding box center [143, 16] width 148 height 14
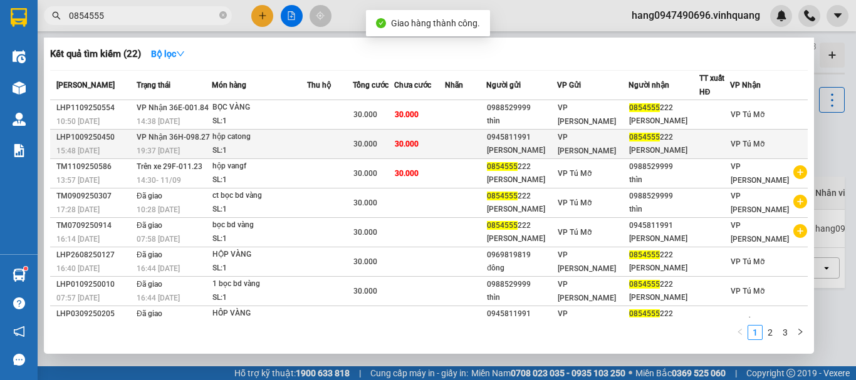
click at [281, 140] on div "hộp catong" at bounding box center [259, 137] width 94 height 14
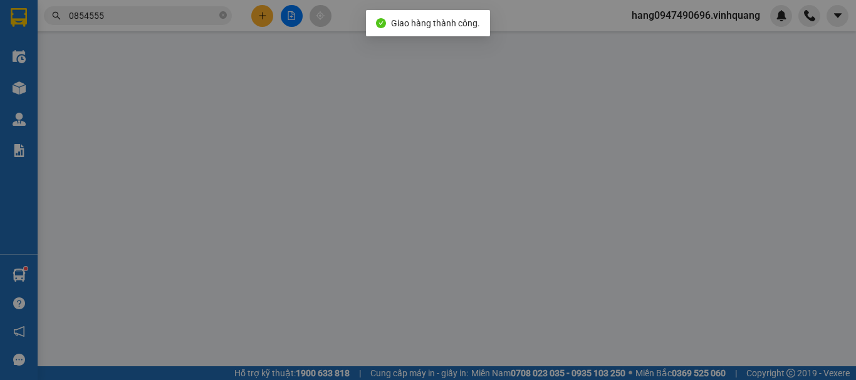
type input "0945811991"
type input "[PERSON_NAME]"
type input "0854555222"
type input "trần hải"
type input "30.000"
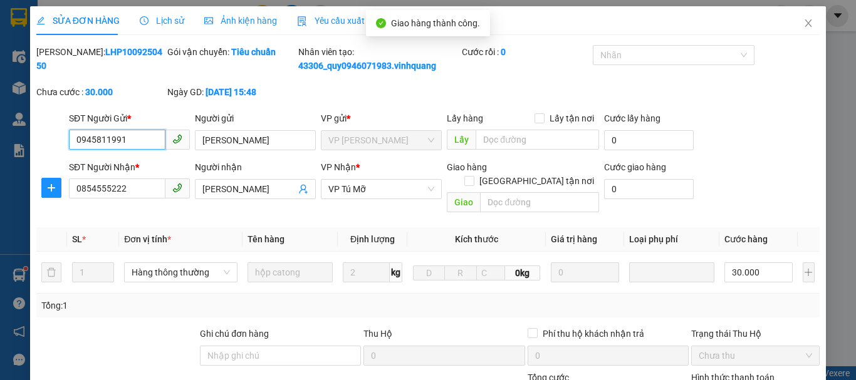
scroll to position [189, 0]
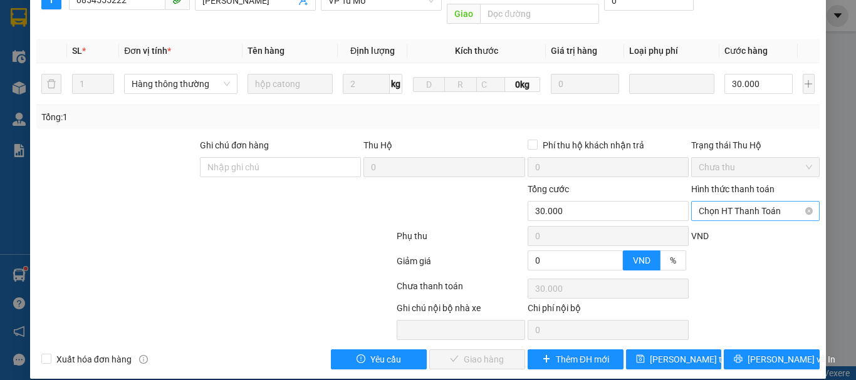
click at [749, 202] on span "Chọn HT Thanh Toán" at bounding box center [755, 211] width 113 height 19
click at [714, 222] on div "Tại văn phòng" at bounding box center [748, 223] width 112 height 14
type input "0"
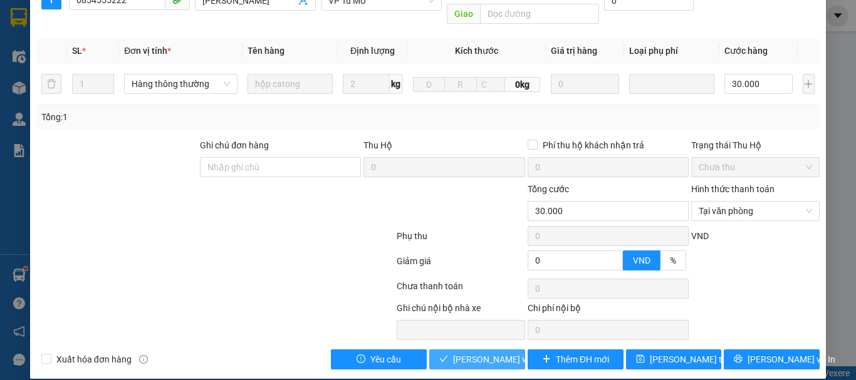
click at [479, 353] on span "[PERSON_NAME] và Giao hàng" at bounding box center [513, 360] width 120 height 14
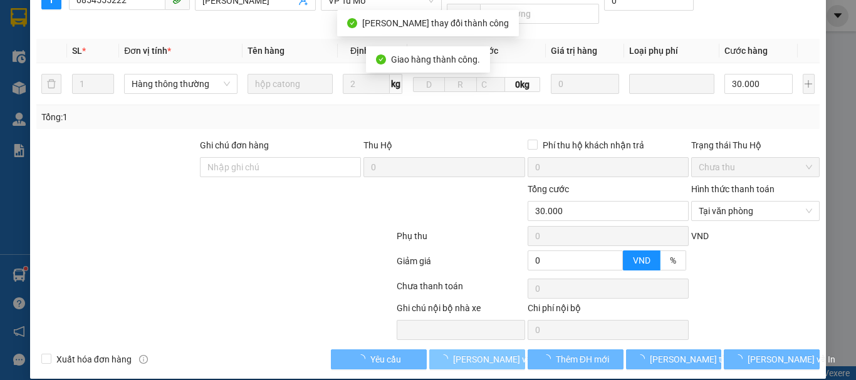
scroll to position [0, 0]
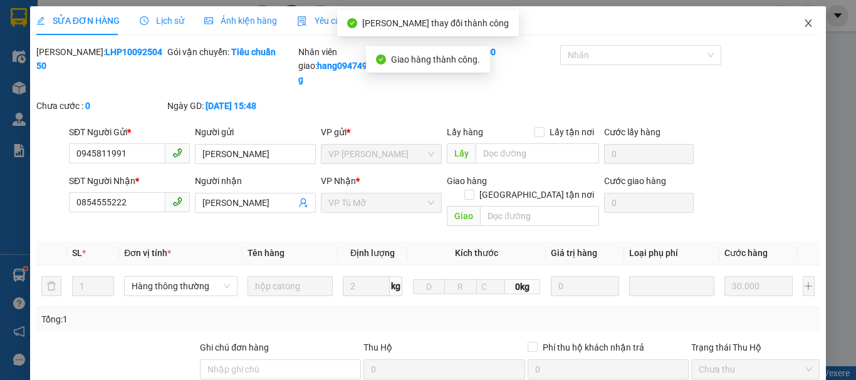
click at [805, 26] on icon "close" at bounding box center [808, 23] width 7 height 8
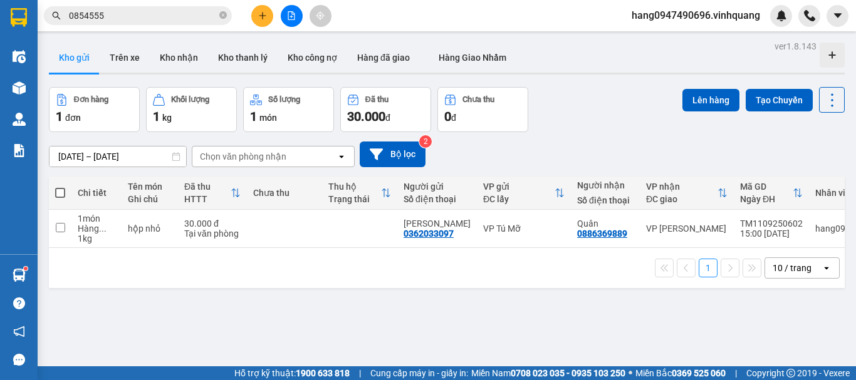
click at [172, 13] on input "0854555" at bounding box center [143, 16] width 148 height 14
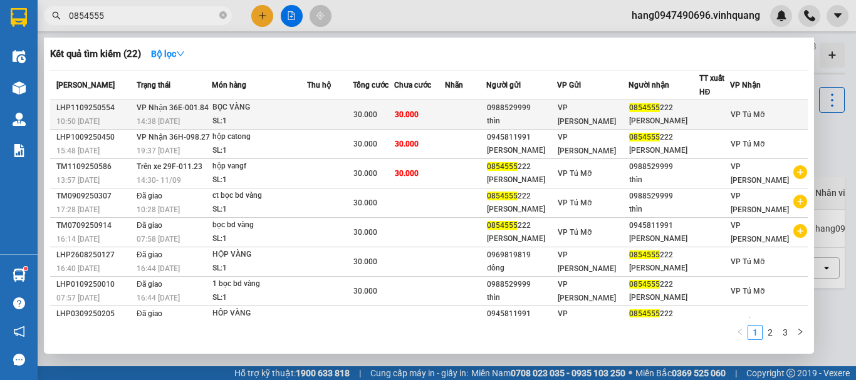
click at [529, 108] on div "0988529999" at bounding box center [522, 108] width 70 height 13
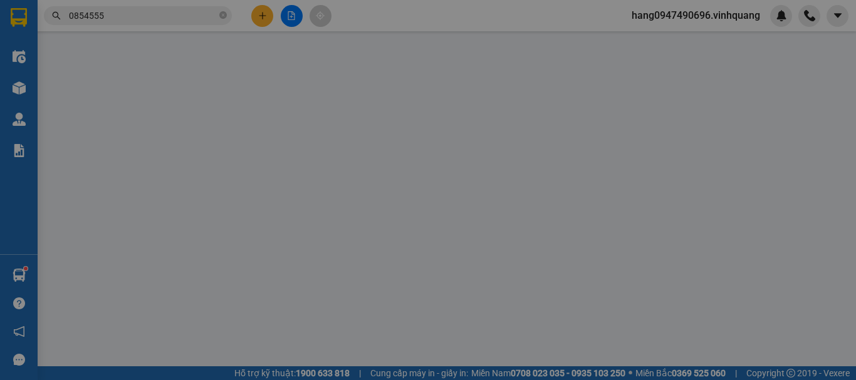
type input "0988529999"
type input "thìn"
type input "0854555222"
type input "trần hải"
type input "30.000"
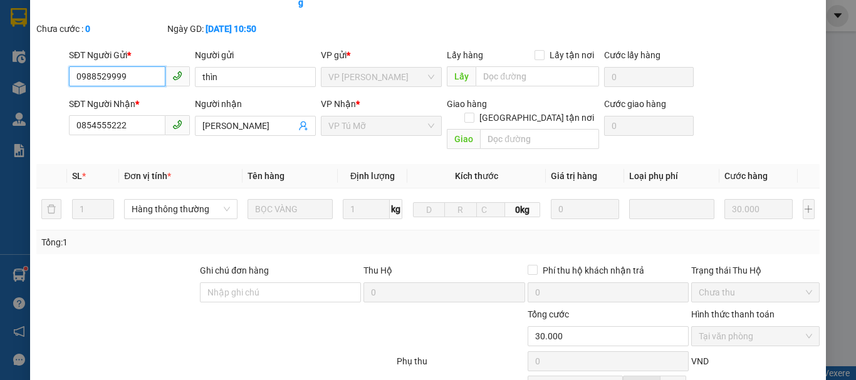
scroll to position [14, 0]
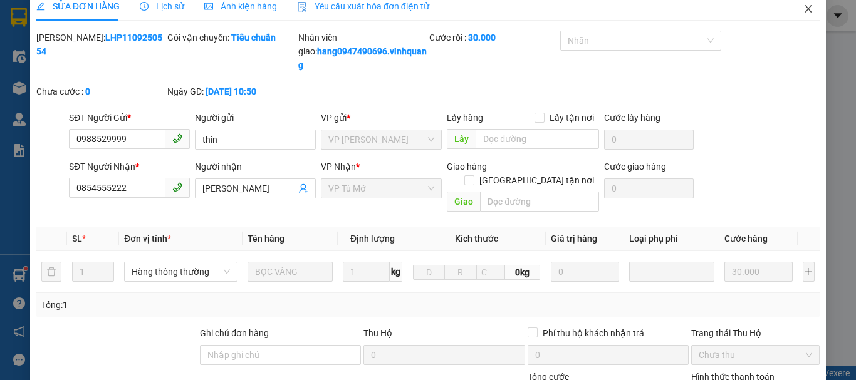
click at [798, 3] on span "Close" at bounding box center [808, 9] width 35 height 35
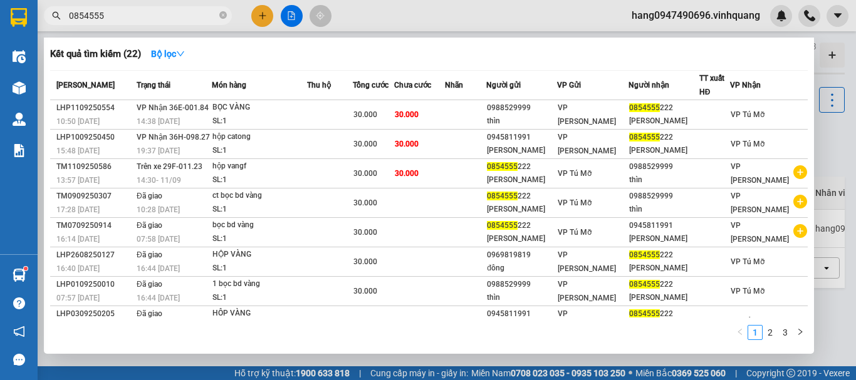
click at [135, 12] on input "0854555" at bounding box center [143, 16] width 148 height 14
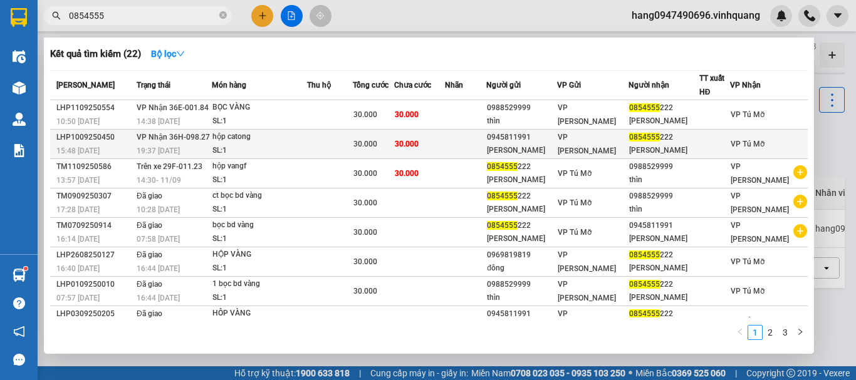
click at [286, 138] on div "hộp catong" at bounding box center [259, 137] width 94 height 14
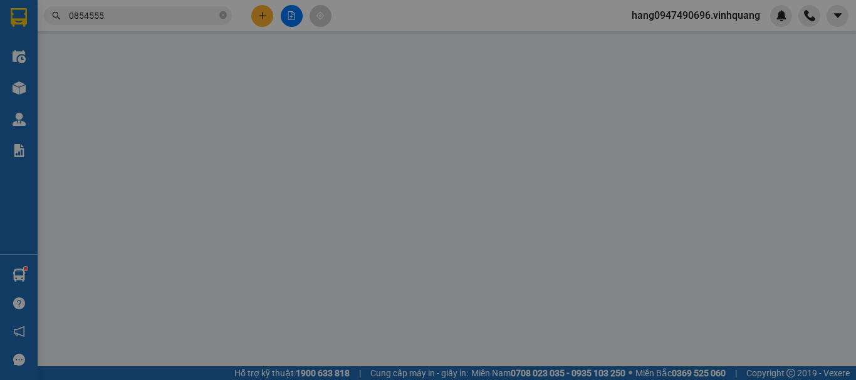
type input "0945811991"
type input "[PERSON_NAME]"
type input "0854555222"
type input "trần hải"
type input "30.000"
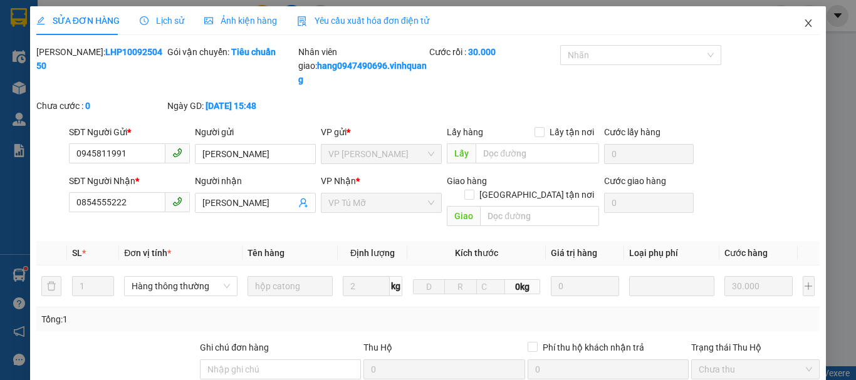
click at [803, 24] on icon "close" at bounding box center [808, 23] width 10 height 10
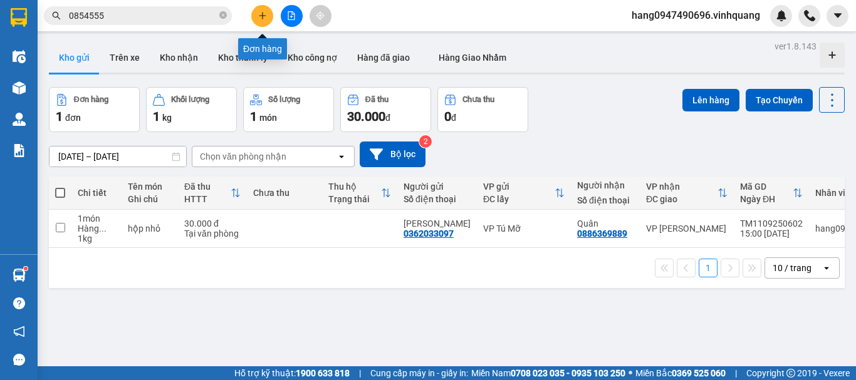
click at [271, 11] on button at bounding box center [262, 16] width 22 height 22
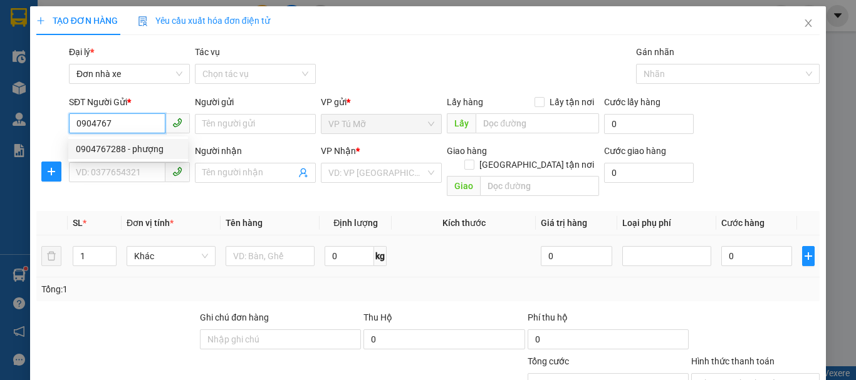
drag, startPoint x: 159, startPoint y: 147, endPoint x: 232, endPoint y: 264, distance: 138.4
click at [159, 146] on div "0904767288 - phượng" at bounding box center [128, 149] width 105 height 14
type input "0904767288"
type input "phượng"
type input "0942085863"
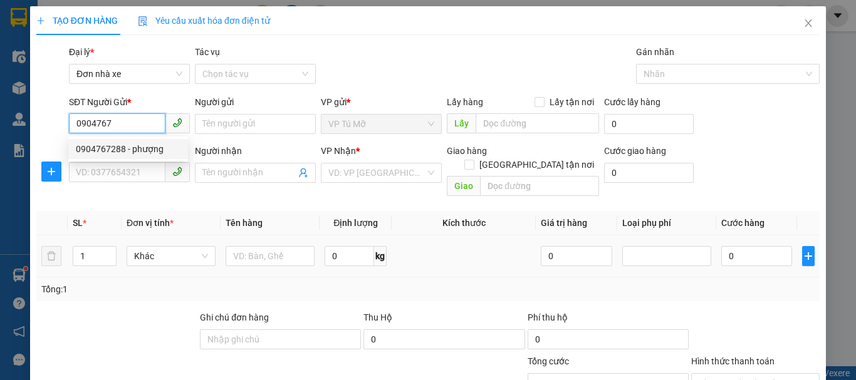
type input "dung"
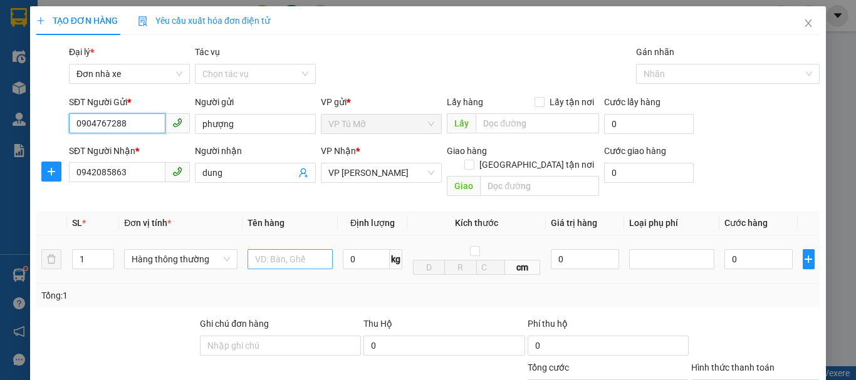
type input "0904767288"
click at [274, 252] on input "text" at bounding box center [290, 259] width 85 height 20
type input "thùng ct"
click at [365, 249] on input "0" at bounding box center [366, 259] width 47 height 20
type input "21"
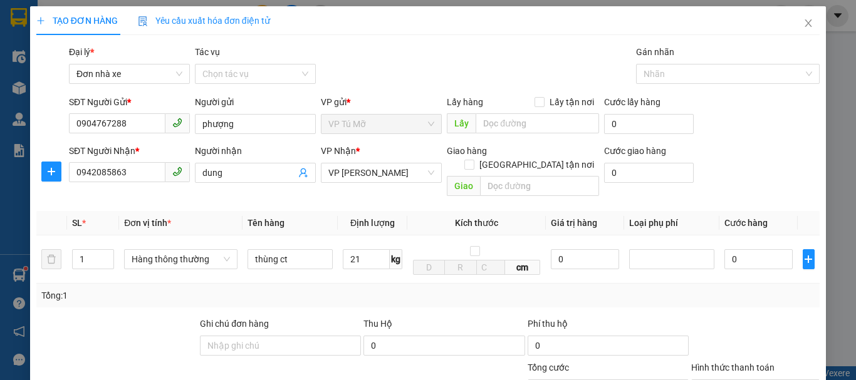
click at [388, 284] on div "Tổng: 1" at bounding box center [427, 296] width 783 height 24
type input "60.000"
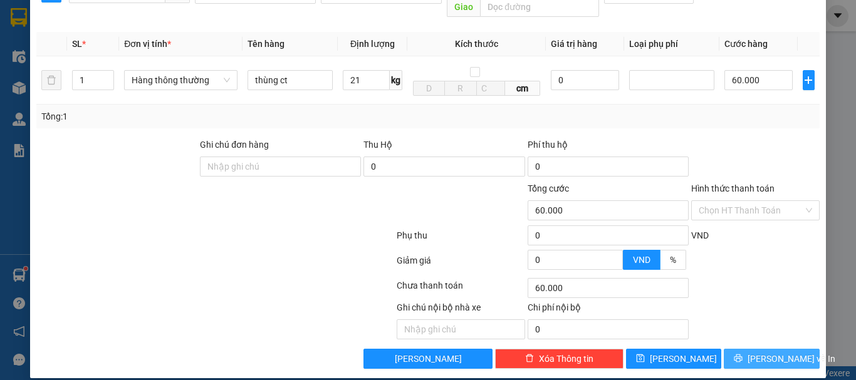
click at [769, 352] on span "[PERSON_NAME] và In" at bounding box center [792, 359] width 88 height 14
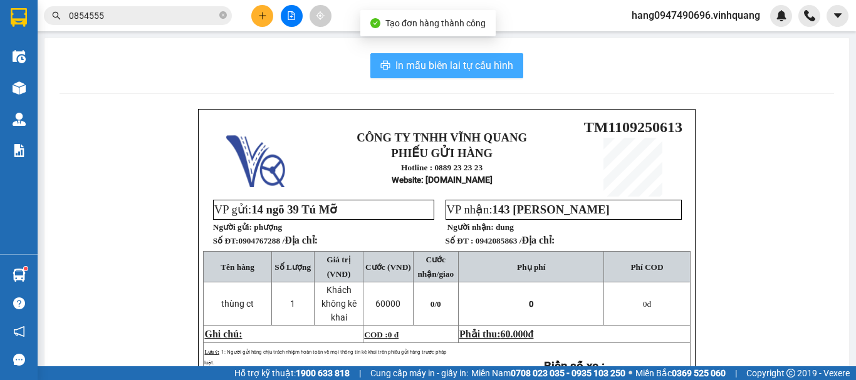
click at [494, 60] on span "In mẫu biên lai tự cấu hình" at bounding box center [454, 66] width 118 height 16
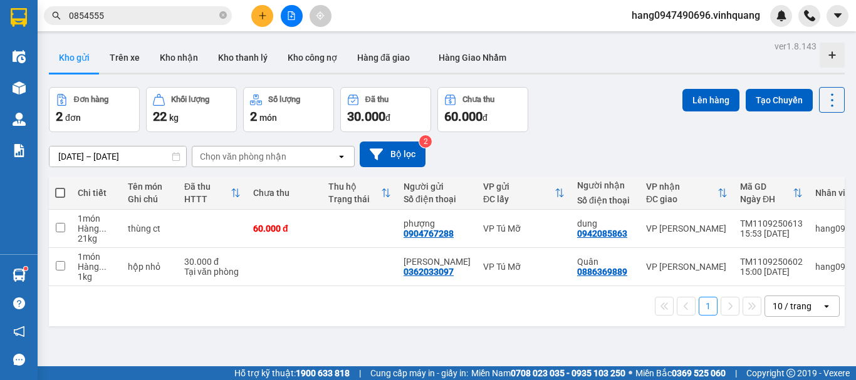
click at [55, 197] on th at bounding box center [60, 193] width 23 height 33
click at [58, 195] on span at bounding box center [60, 193] width 10 height 10
click at [60, 187] on input "checkbox" at bounding box center [60, 187] width 0 height 0
checkbox input "true"
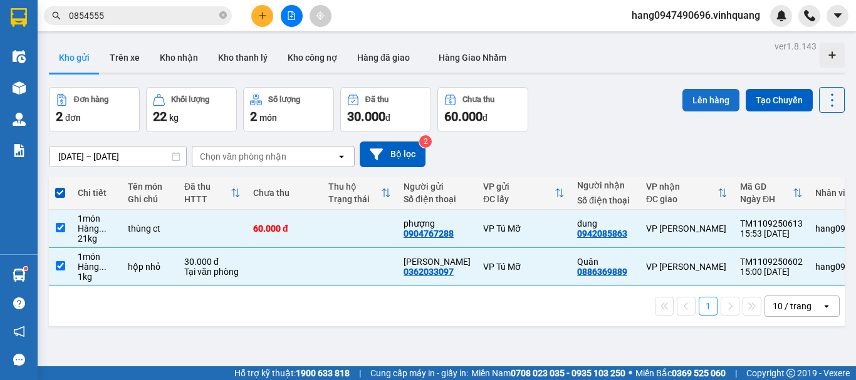
click at [699, 95] on button "Lên hàng" at bounding box center [710, 100] width 57 height 23
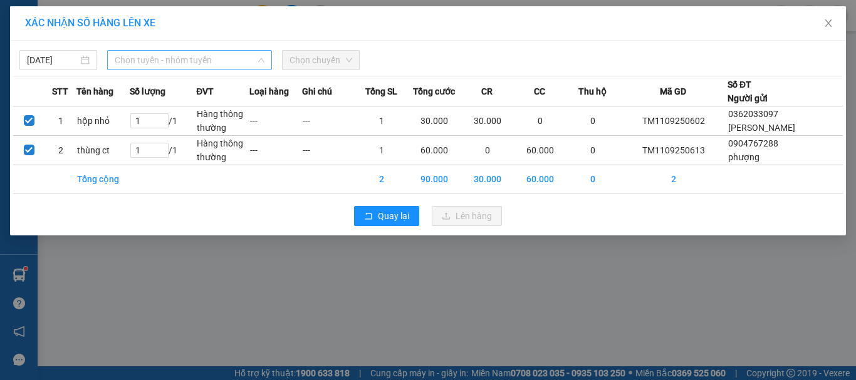
click at [217, 58] on span "Chọn tuyến - nhóm tuyến" at bounding box center [190, 60] width 150 height 19
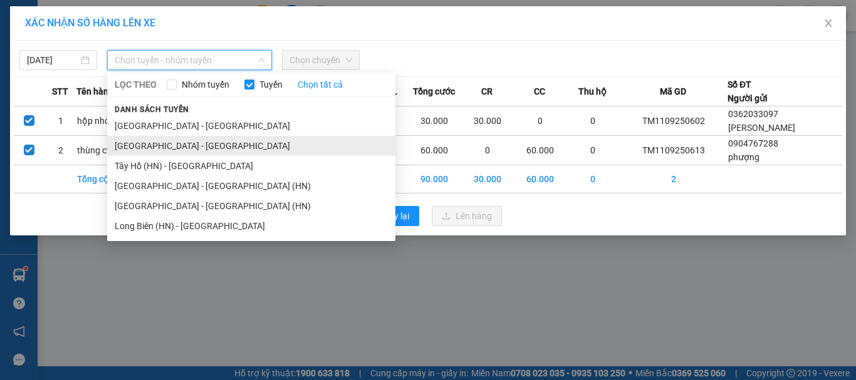
click at [184, 143] on li "Hà Nội - Thanh Hóa" at bounding box center [251, 146] width 288 height 20
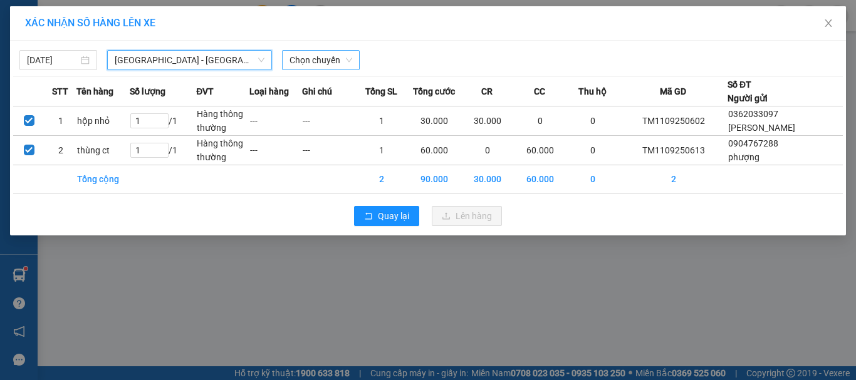
click at [318, 63] on span "Chọn chuyến" at bounding box center [320, 60] width 63 height 19
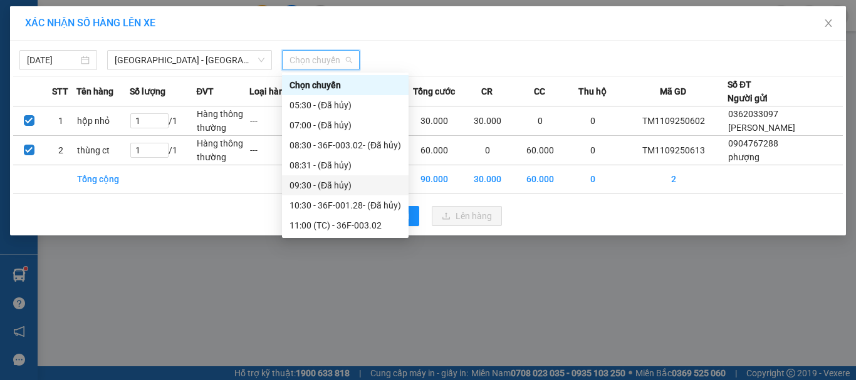
scroll to position [221, 0]
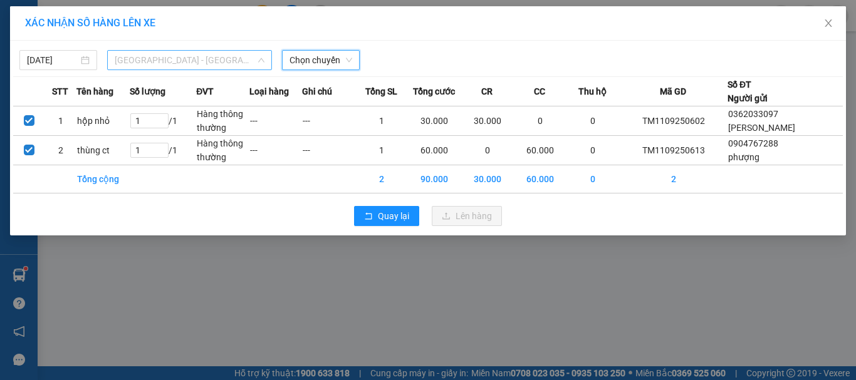
click at [180, 61] on span "Hà Nội - Thanh Hóa" at bounding box center [190, 60] width 150 height 19
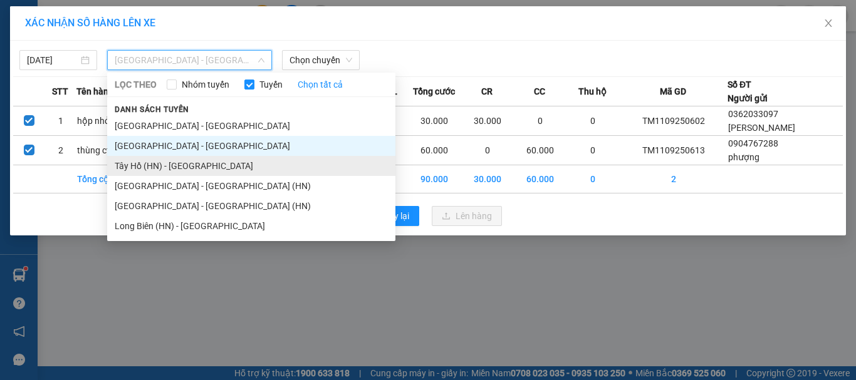
click at [164, 162] on li "Tây Hồ (HN) - Thanh Hóa" at bounding box center [251, 166] width 288 height 20
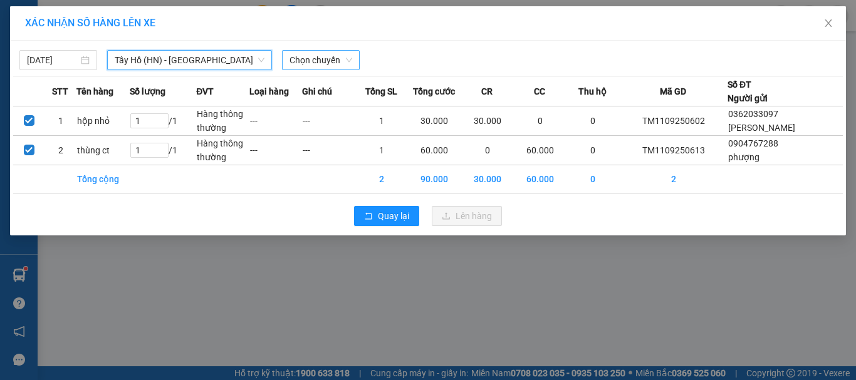
click at [335, 63] on span "Chọn chuyến" at bounding box center [320, 60] width 63 height 19
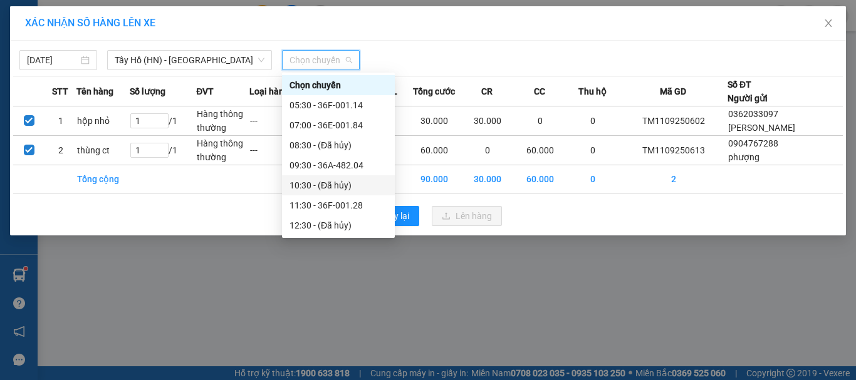
scroll to position [98, 0]
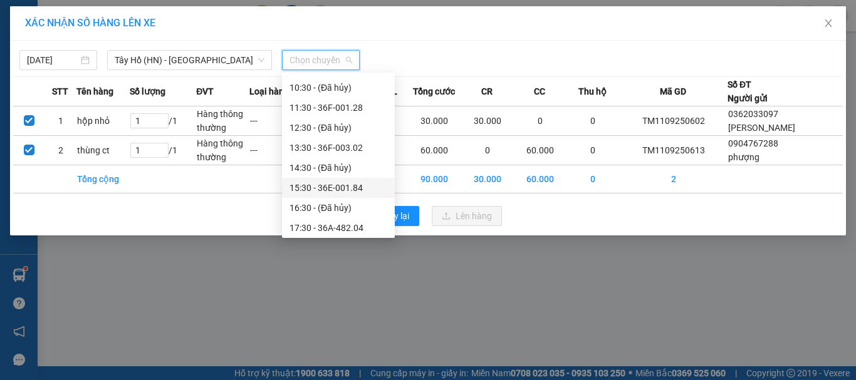
click at [321, 187] on div "15:30 - 36E-001.84" at bounding box center [338, 188] width 98 height 14
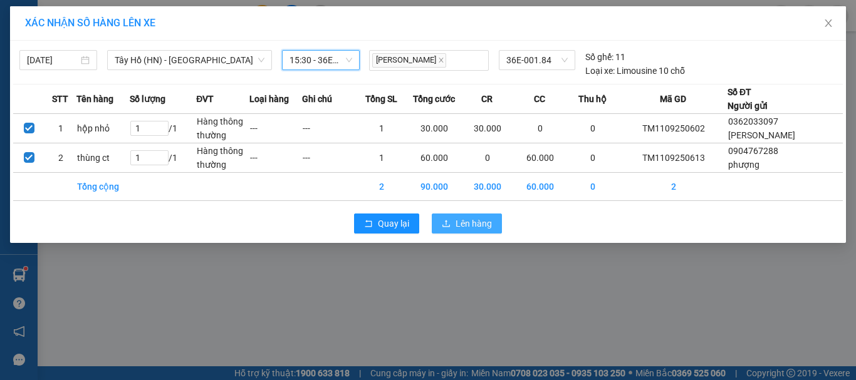
click at [484, 221] on span "Lên hàng" at bounding box center [474, 224] width 36 height 14
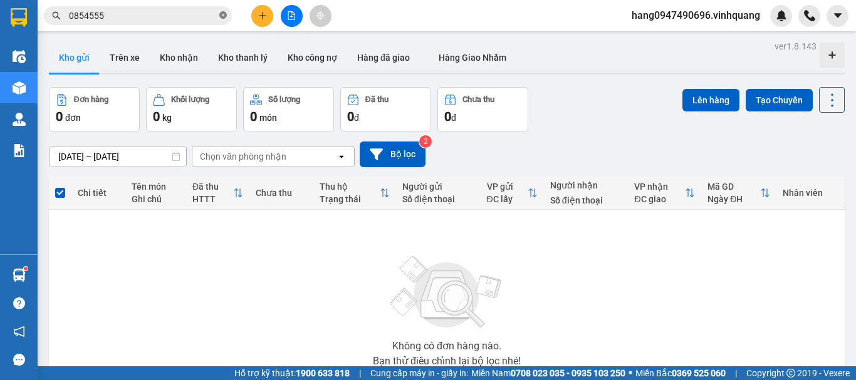
click at [226, 16] on icon "close-circle" at bounding box center [223, 15] width 8 height 8
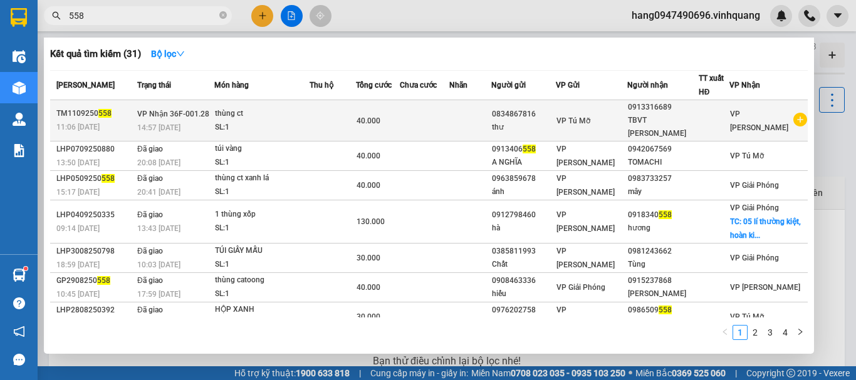
type input "558"
click at [532, 108] on div "0834867816" at bounding box center [523, 114] width 63 height 13
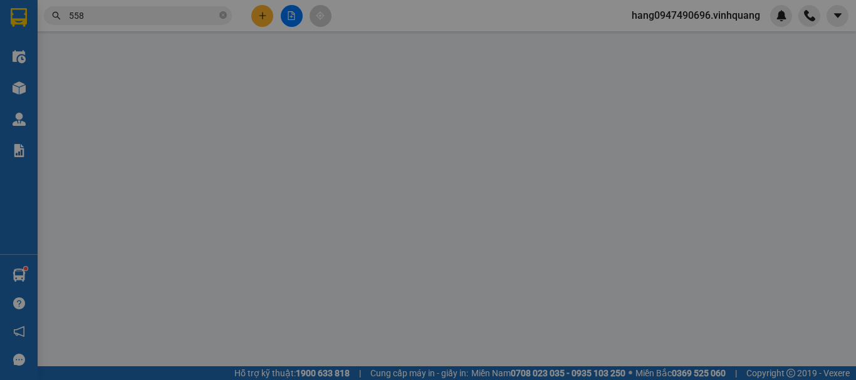
type input "0834867816"
type input "thư"
checkbox input "false"
type input "0913316689"
type input "TBVT Thanh Hoá"
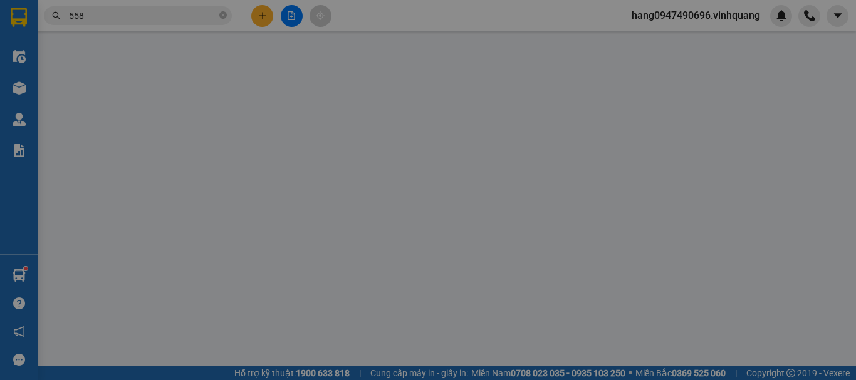
type input "40.000"
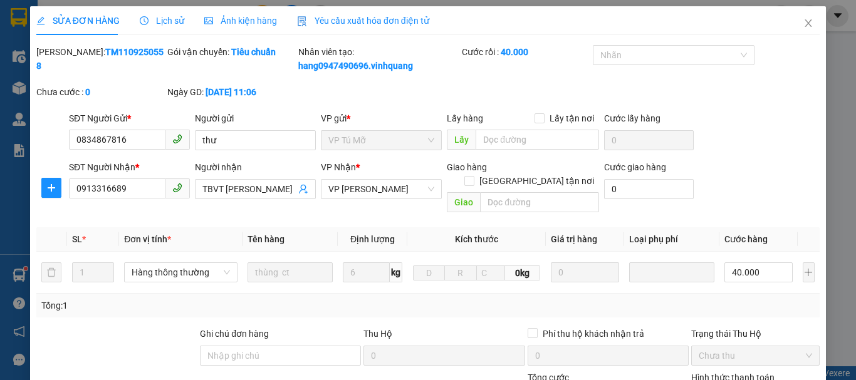
click at [164, 22] on span "Lịch sử" at bounding box center [162, 21] width 44 height 10
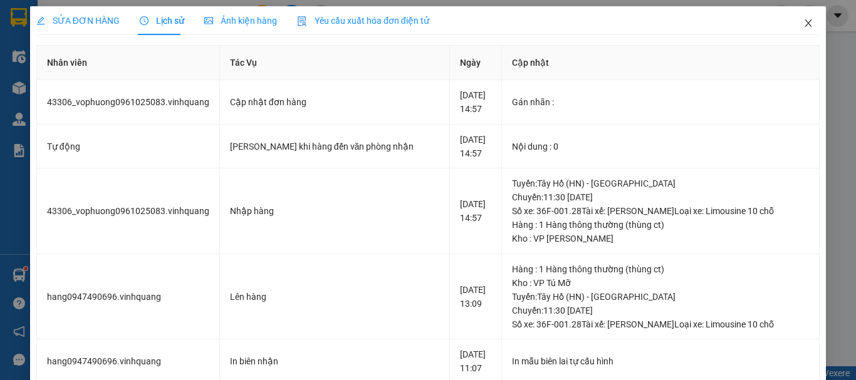
click at [805, 26] on icon "close" at bounding box center [808, 23] width 7 height 8
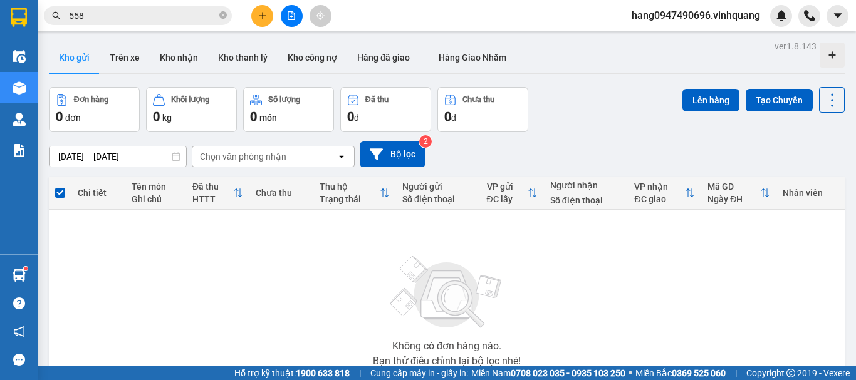
click at [180, 17] on input "558" at bounding box center [143, 16] width 148 height 14
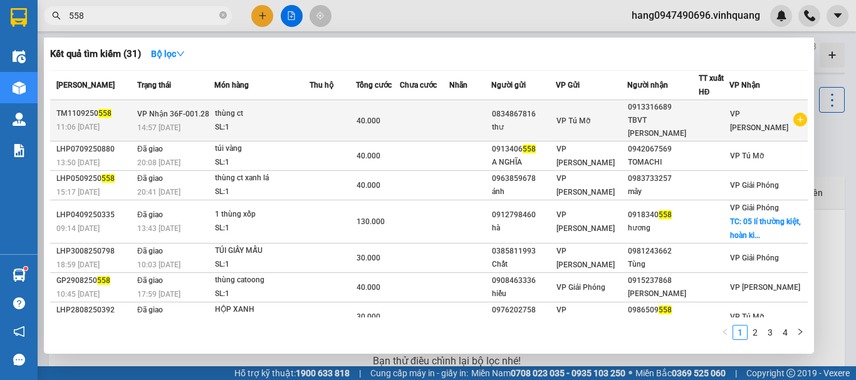
click at [196, 110] on span "VP Nhận 36F-001.28" at bounding box center [173, 114] width 72 height 9
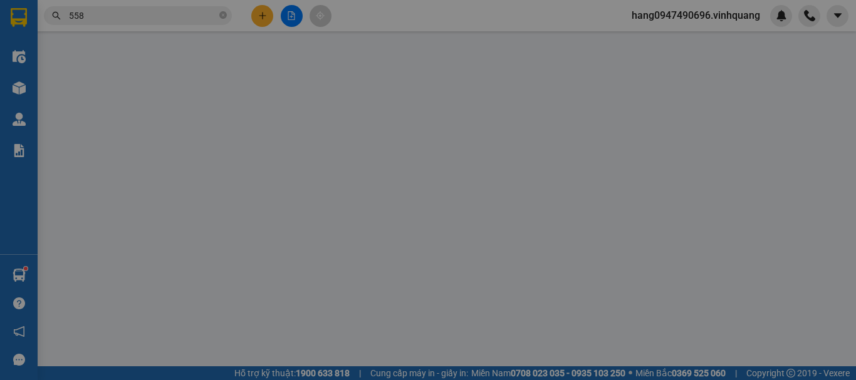
type input "0834867816"
type input "thư"
type input "0913316689"
type input "TBVT Thanh Hoá"
type input "40.000"
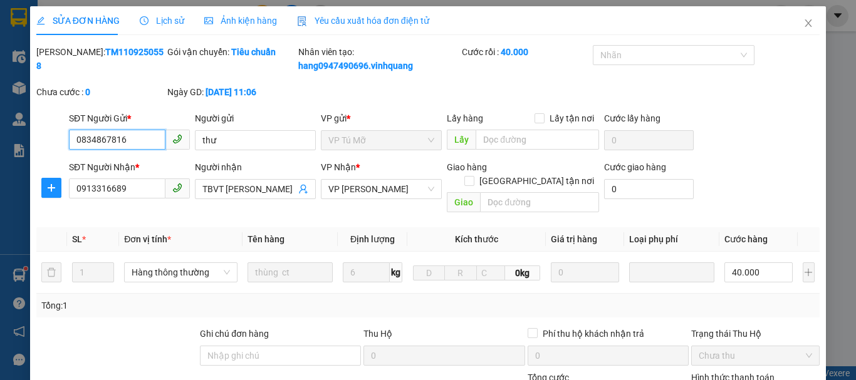
click at [135, 143] on input "0834867816" at bounding box center [117, 140] width 96 height 20
click at [803, 19] on icon "close" at bounding box center [808, 23] width 10 height 10
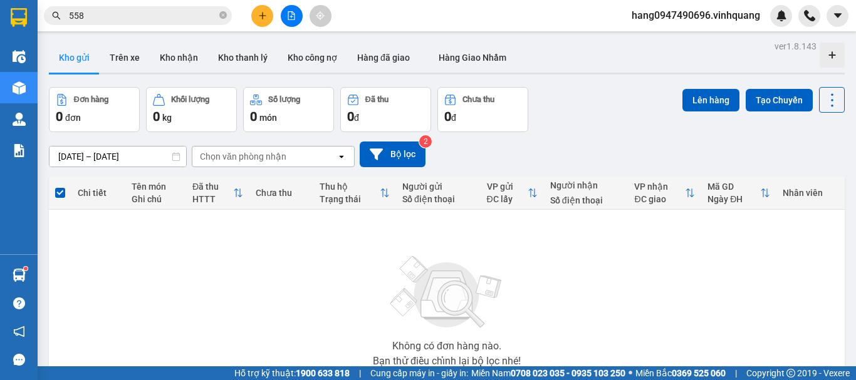
click at [175, 5] on div "Kết quả tìm kiếm ( 31 ) Bộ lọc Mã ĐH Trạng thái Món hàng Thu hộ Tổng cước Chưa …" at bounding box center [122, 16] width 244 height 22
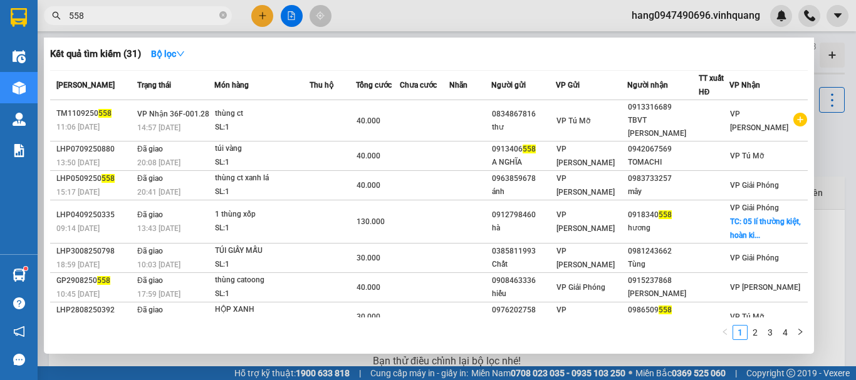
click at [175, 13] on input "558" at bounding box center [143, 16] width 148 height 14
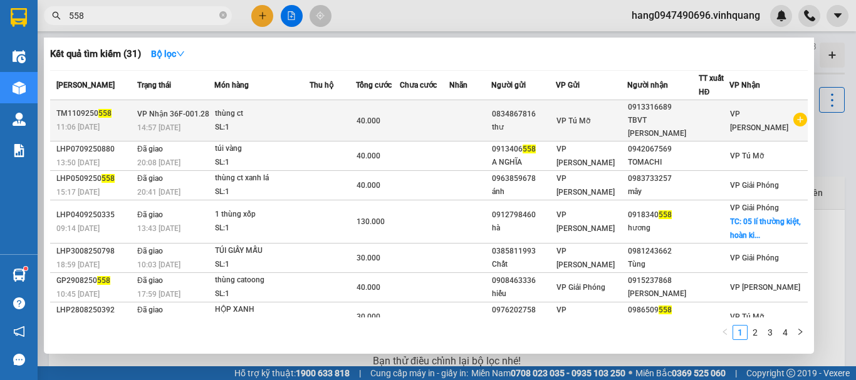
click at [492, 102] on td at bounding box center [470, 120] width 43 height 41
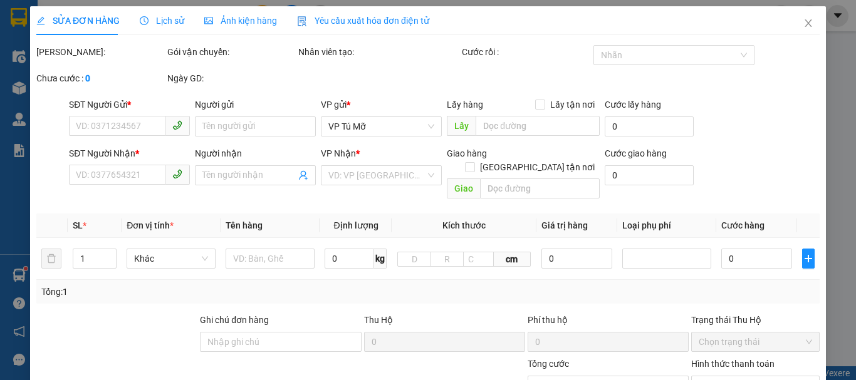
type input "0834867816"
type input "thư"
type input "0913316689"
type input "TBVT Thanh Hoá"
type input "40.000"
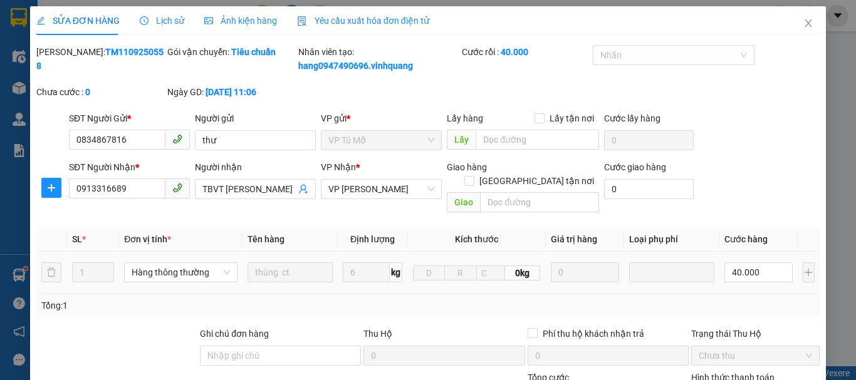
click at [174, 26] on span "Lịch sử" at bounding box center [162, 21] width 44 height 10
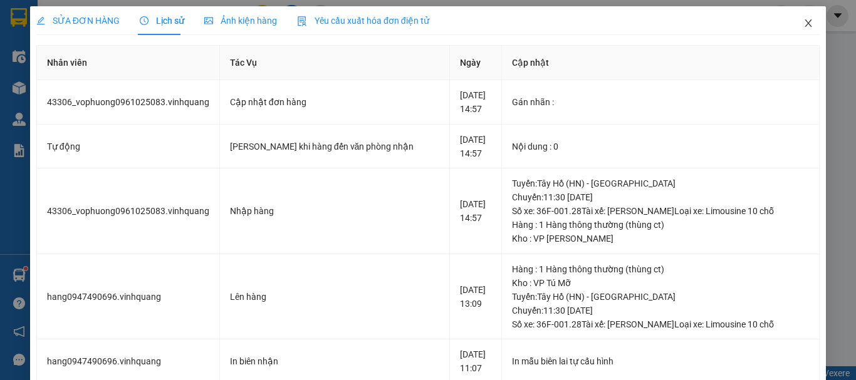
click at [805, 26] on icon "close" at bounding box center [808, 23] width 7 height 8
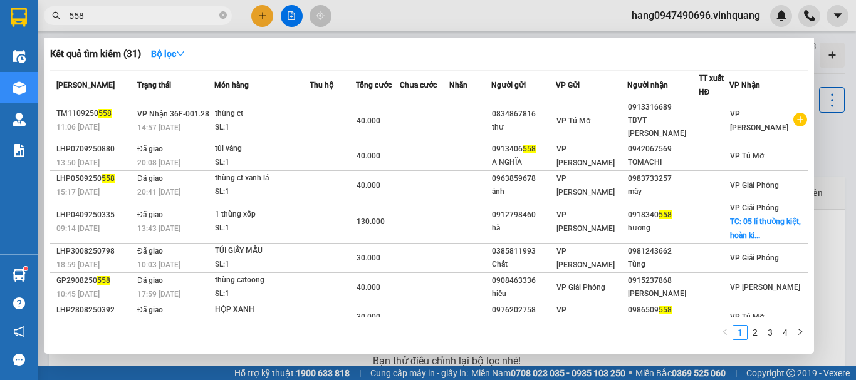
click at [143, 17] on input "558" at bounding box center [143, 16] width 148 height 14
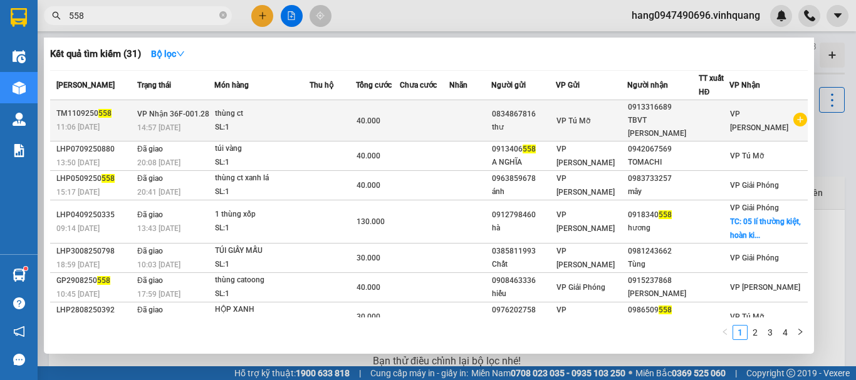
click at [221, 116] on td "thùng ct SL: 1" at bounding box center [261, 120] width 95 height 41
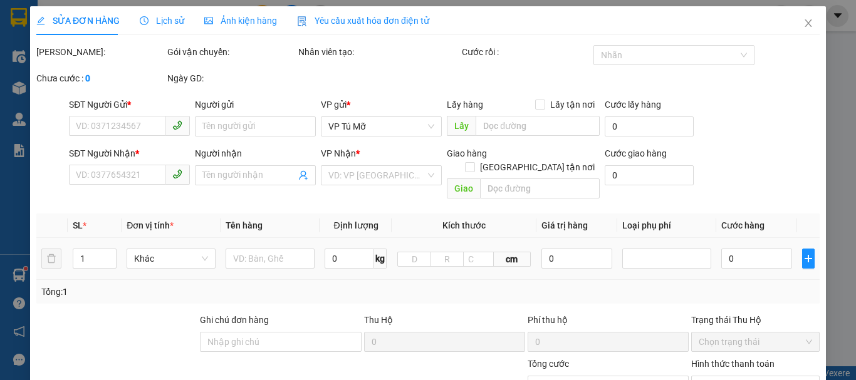
type input "0834867816"
type input "thư"
type input "0913316689"
type input "TBVT Thanh Hoá"
type input "40.000"
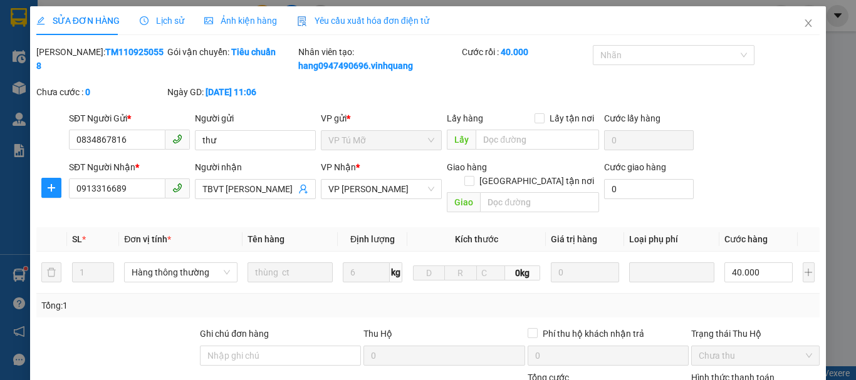
click at [164, 22] on span "Lịch sử" at bounding box center [162, 21] width 44 height 10
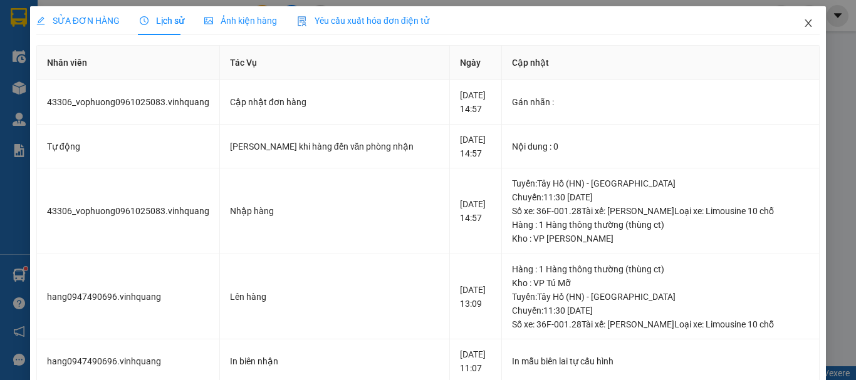
click at [791, 27] on span "Close" at bounding box center [808, 23] width 35 height 35
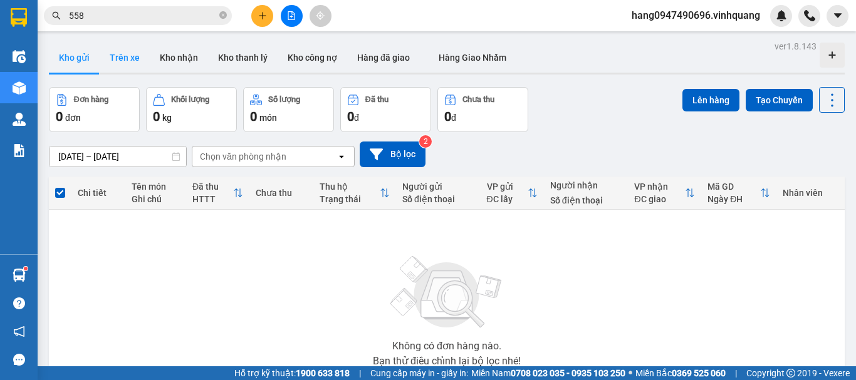
click at [138, 53] on button "Trên xe" at bounding box center [125, 58] width 50 height 30
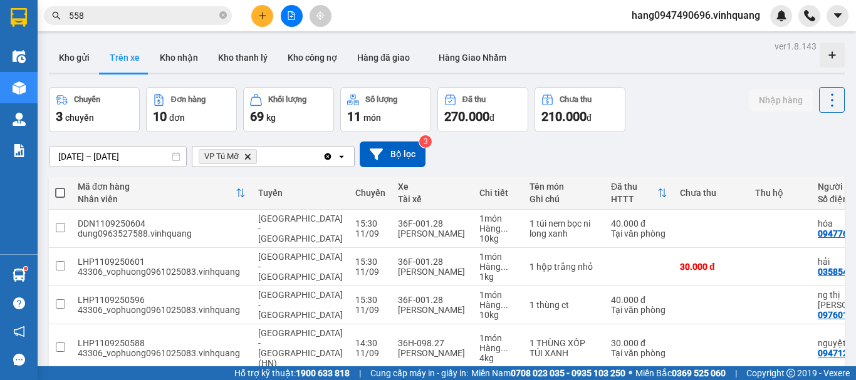
scroll to position [282, 0]
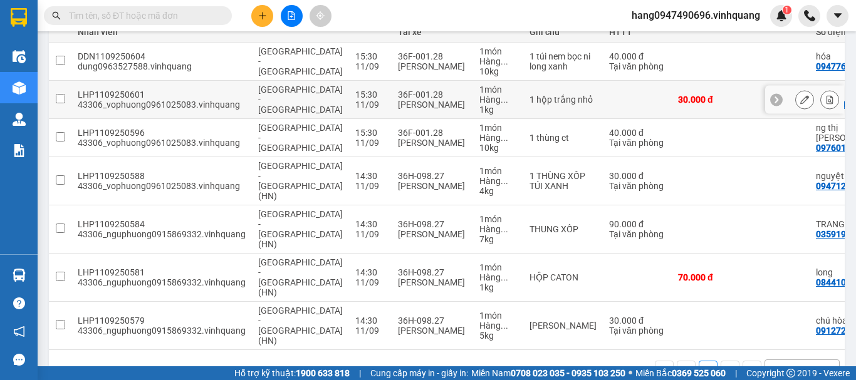
scroll to position [105, 0]
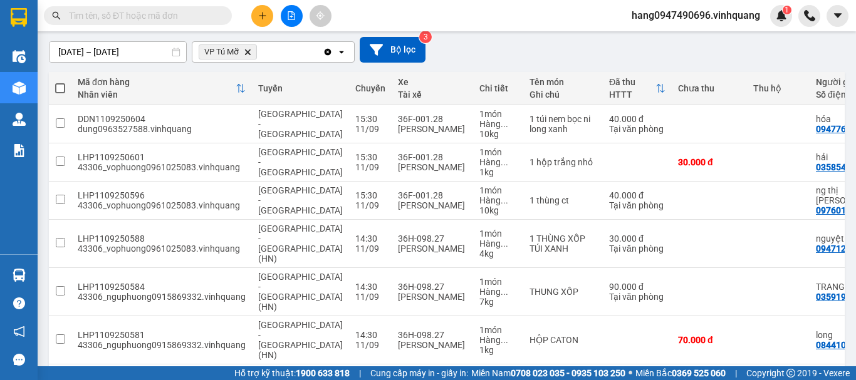
click at [189, 21] on input "text" at bounding box center [143, 16] width 148 height 14
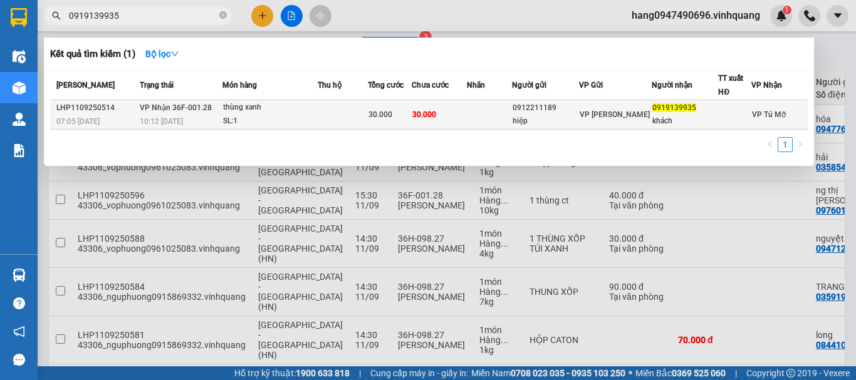
type input "0919139935"
click at [547, 124] on div "hiệp" at bounding box center [546, 121] width 66 height 13
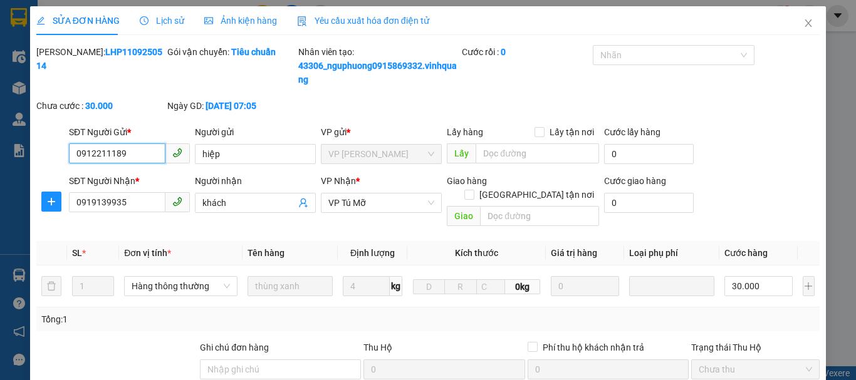
type input "0912211189"
type input "hiệp"
type input "0919139935"
type input "khách"
type input "30.000"
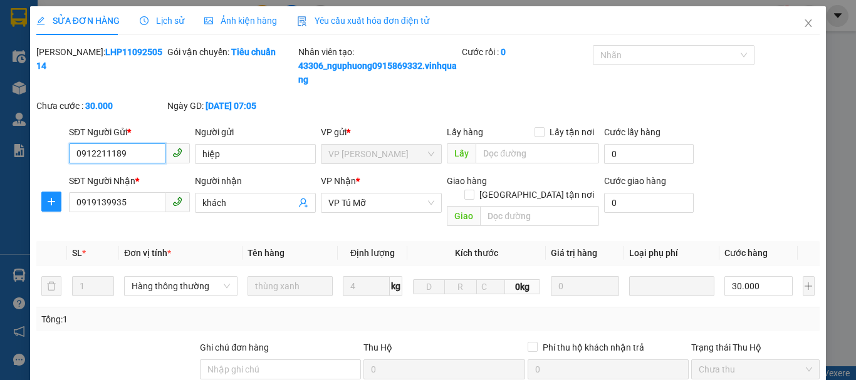
scroll to position [202, 0]
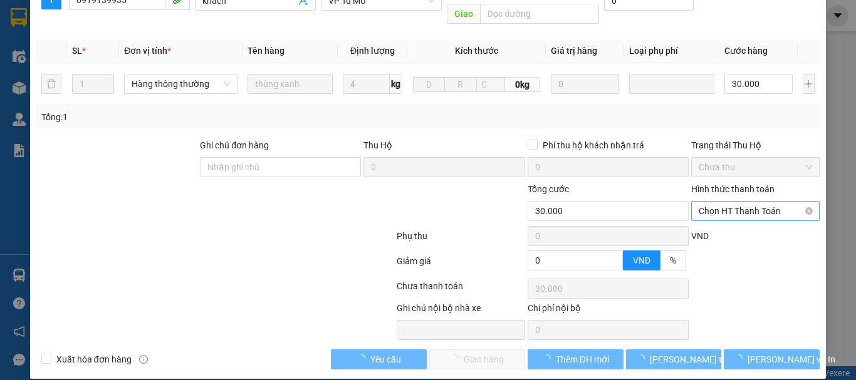
click at [745, 202] on span "Chọn HT Thanh Toán" at bounding box center [755, 211] width 113 height 19
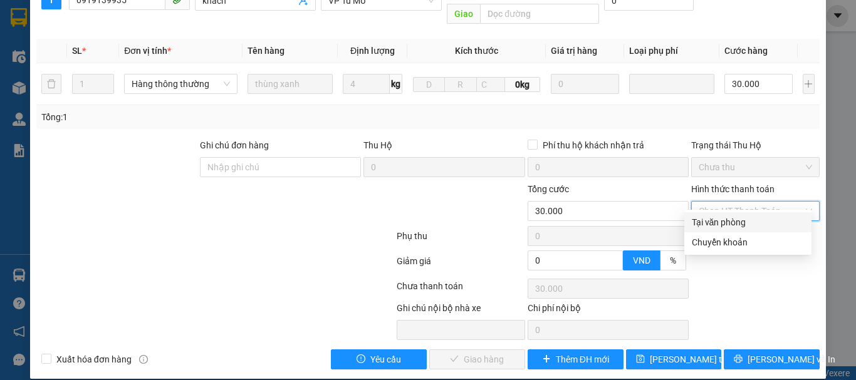
click at [734, 219] on div "Tại văn phòng" at bounding box center [748, 223] width 112 height 14
type input "0"
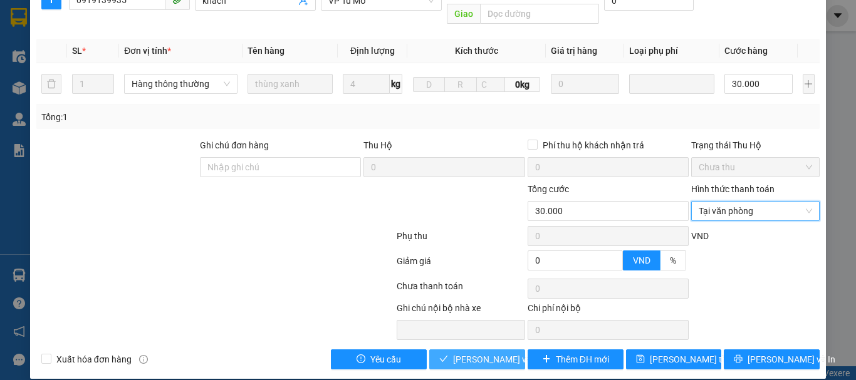
click at [481, 353] on span "[PERSON_NAME] và Giao hàng" at bounding box center [513, 360] width 120 height 14
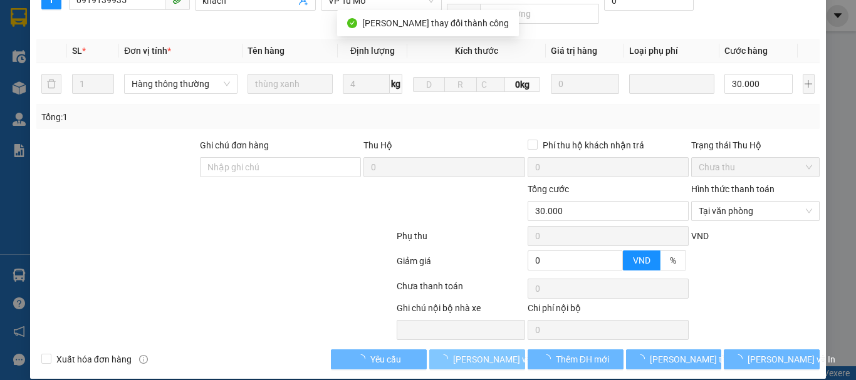
scroll to position [0, 0]
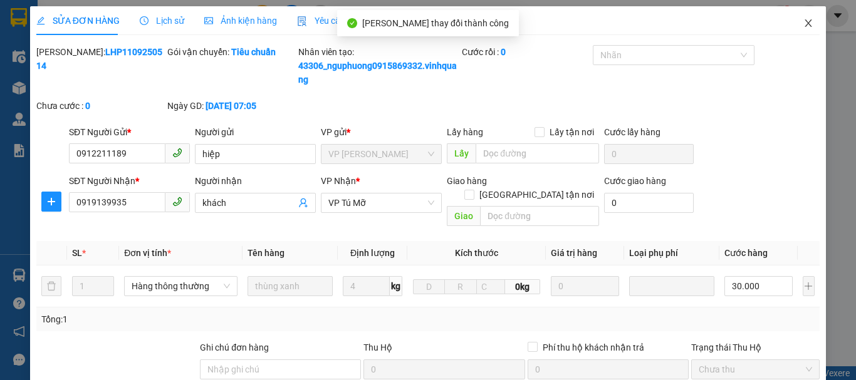
click at [803, 24] on icon "close" at bounding box center [808, 23] width 10 height 10
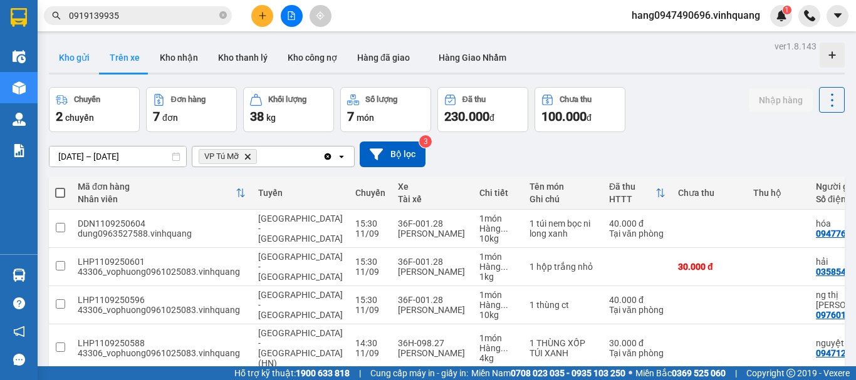
click at [65, 62] on button "Kho gửi" at bounding box center [74, 58] width 51 height 30
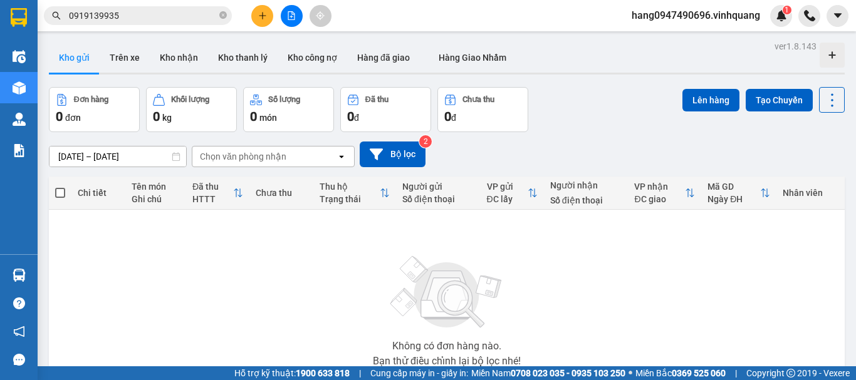
click at [258, 17] on icon "plus" at bounding box center [262, 15] width 9 height 9
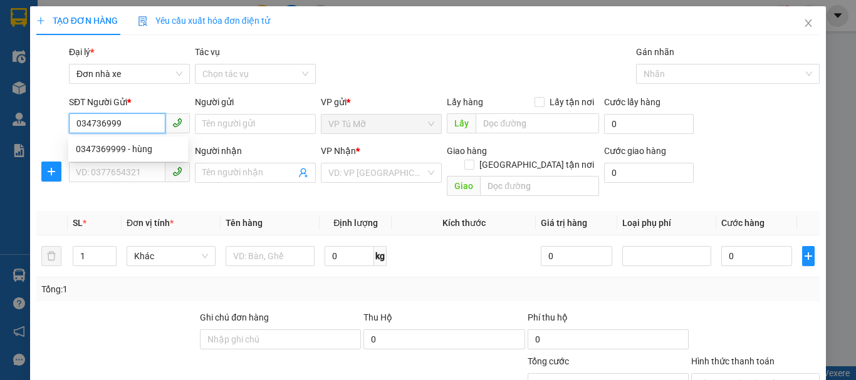
type input "0347369999"
click at [165, 144] on div "0347369999 - hùng" at bounding box center [128, 149] width 105 height 14
type input "hùng"
type input "0814362222"
type input "quân"
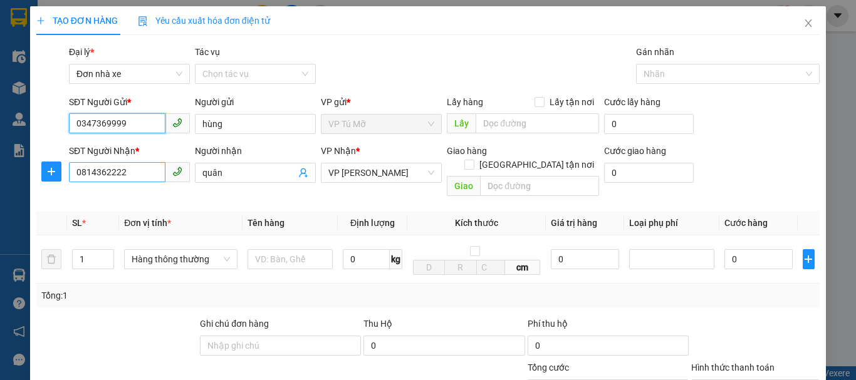
type input "0347369999"
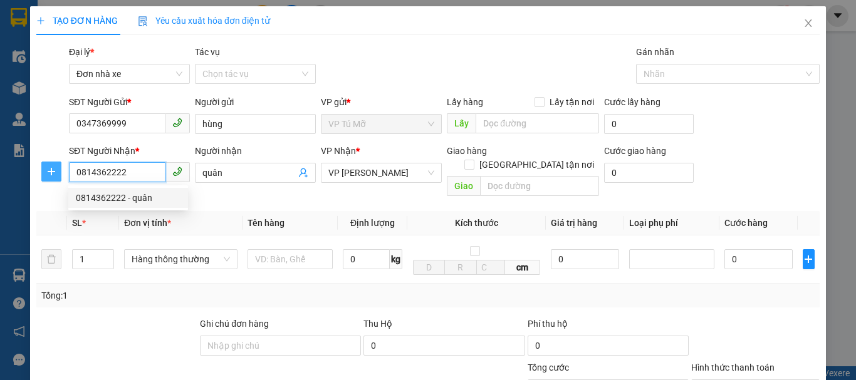
drag, startPoint x: 136, startPoint y: 164, endPoint x: 48, endPoint y: 163, distance: 87.7
click at [48, 163] on div "SĐT Người Nhận * 0814362222 Người nhận quân VP Nhận * VP LÊ HỒNG PHONG Giao hàn…" at bounding box center [428, 173] width 786 height 58
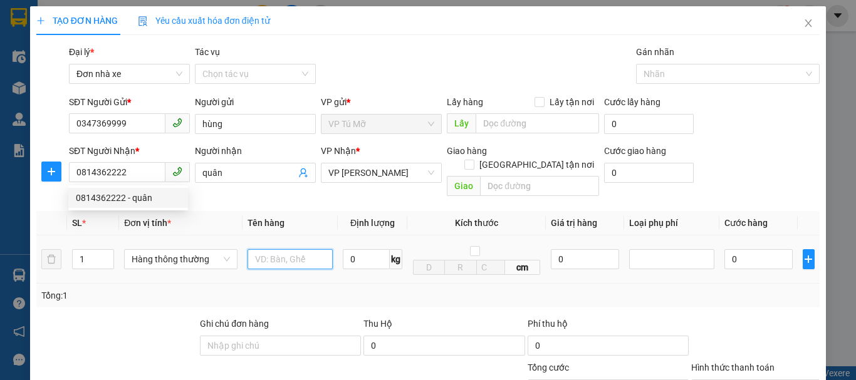
click at [289, 249] on input "text" at bounding box center [290, 259] width 85 height 20
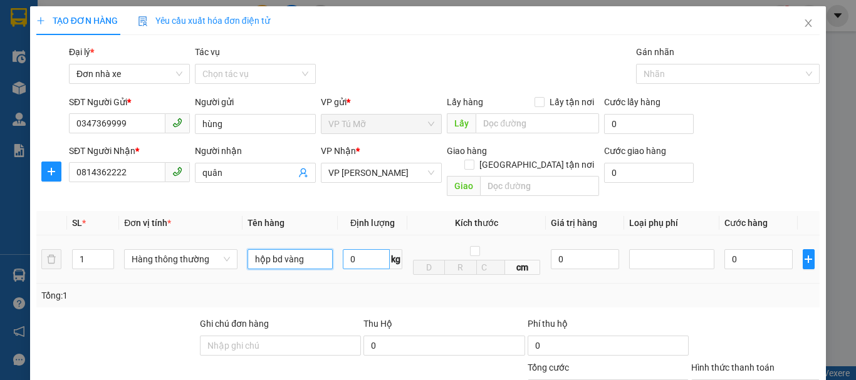
type input "hộp bd vàng"
click at [376, 249] on input "0" at bounding box center [366, 259] width 47 height 20
type input "1"
click at [371, 289] on div "Tổng: 1" at bounding box center [427, 296] width 773 height 14
type input "30.000"
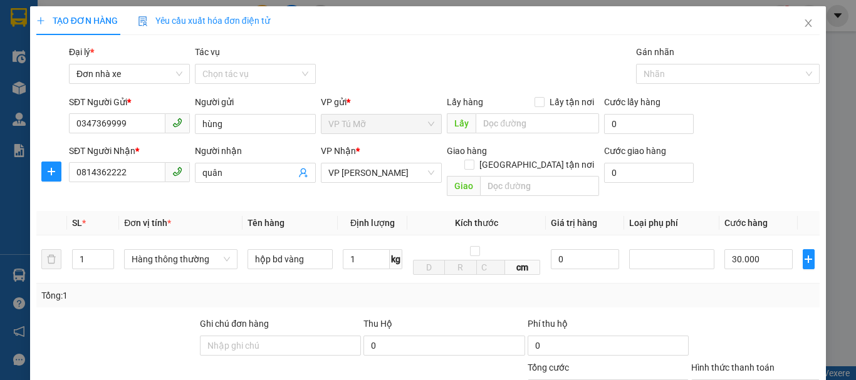
type input "30.000"
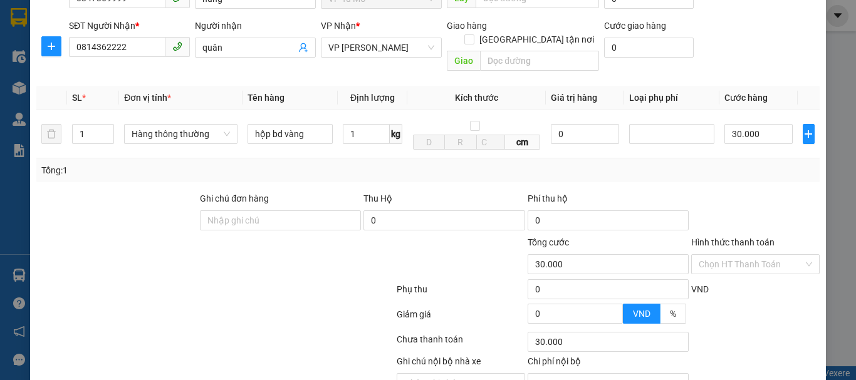
scroll to position [179, 0]
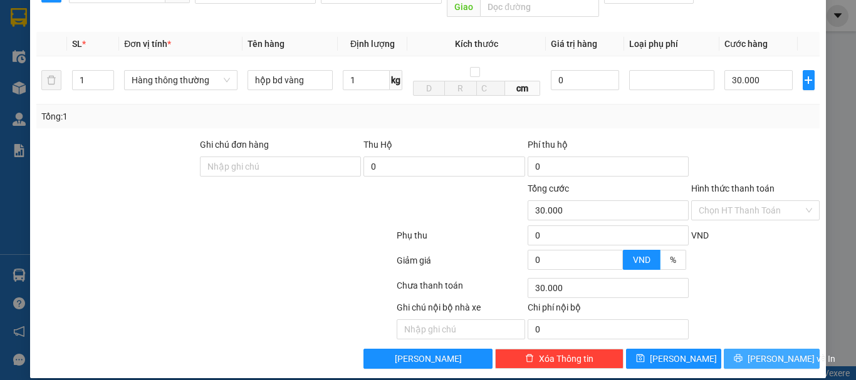
click at [789, 349] on button "[PERSON_NAME] và In" at bounding box center [772, 359] width 96 height 20
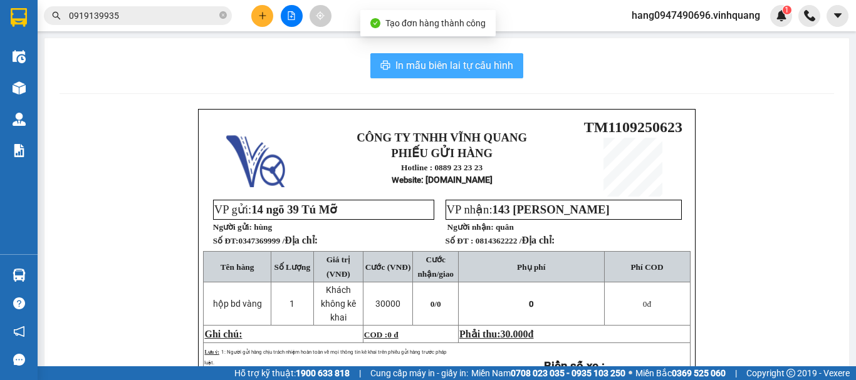
click at [447, 66] on span "In mẫu biên lai tự cấu hình" at bounding box center [454, 66] width 118 height 16
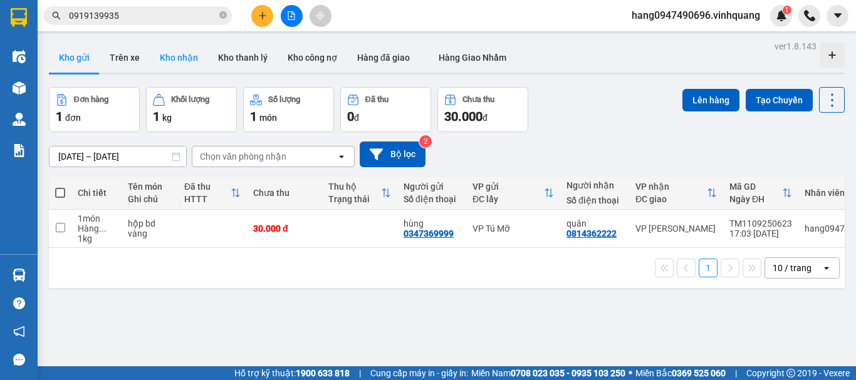
click at [182, 56] on button "Kho nhận" at bounding box center [179, 58] width 58 height 30
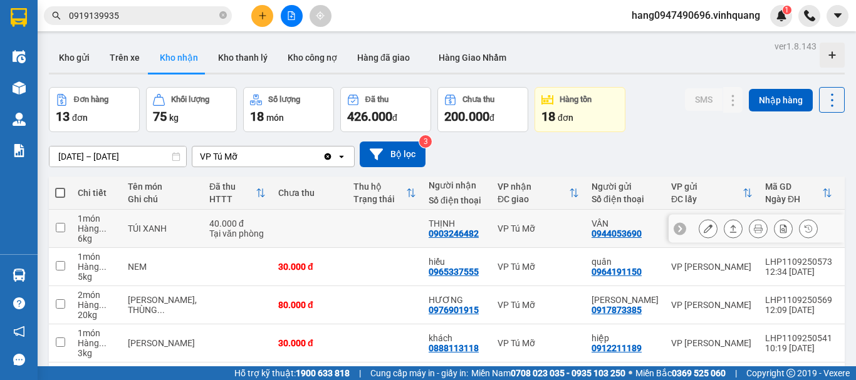
click at [429, 236] on div "0903246482" at bounding box center [454, 234] width 50 height 10
copy div "0903246482"
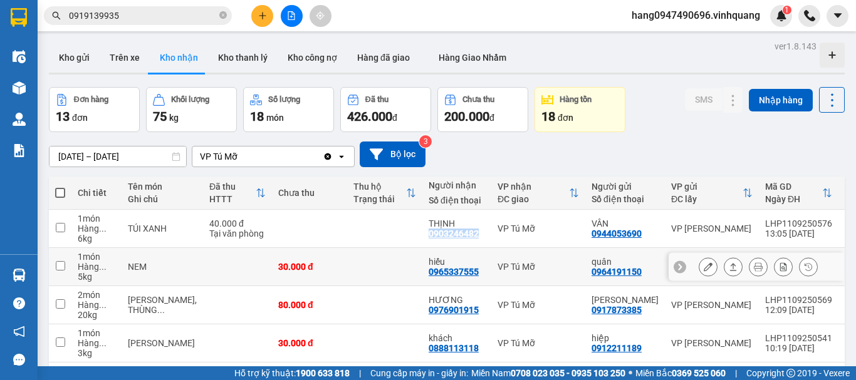
scroll to position [125, 0]
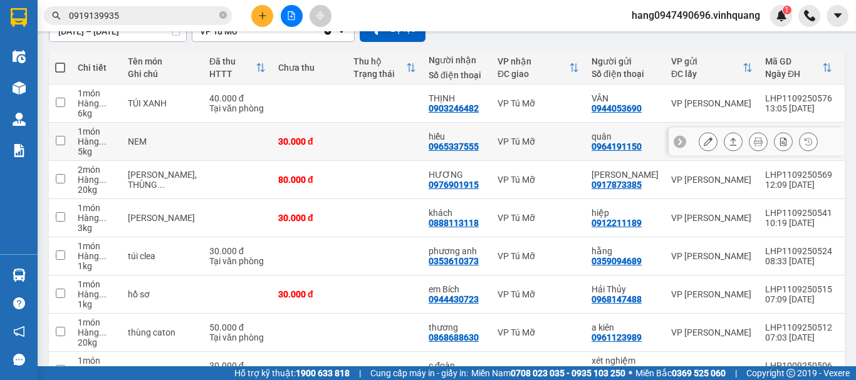
click at [429, 147] on div "0965337555" at bounding box center [454, 147] width 50 height 10
copy div "0965337555"
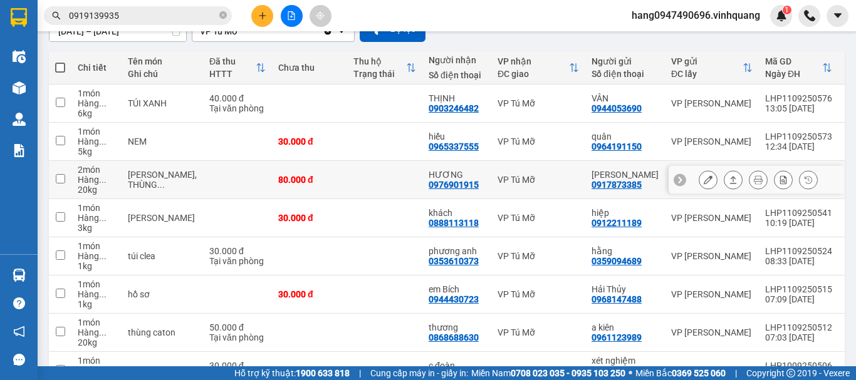
click at [429, 184] on div "0976901915" at bounding box center [454, 185] width 50 height 10
copy div "0976901915"
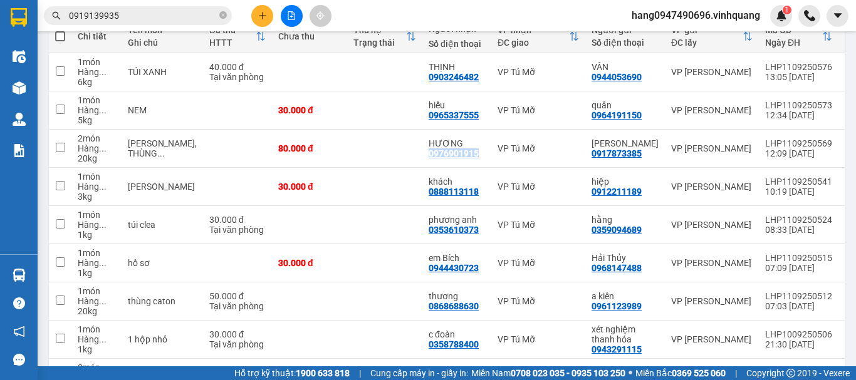
scroll to position [0, 0]
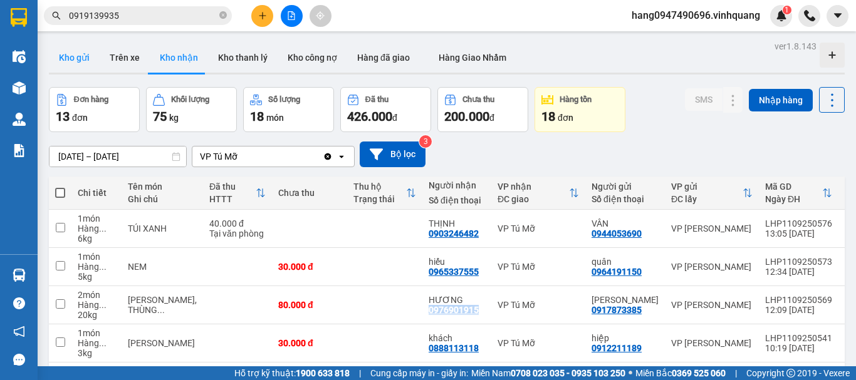
click at [88, 66] on button "Kho gửi" at bounding box center [74, 58] width 51 height 30
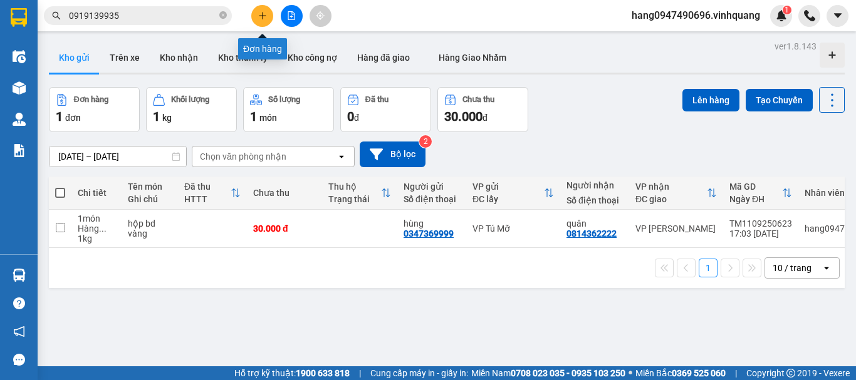
click at [257, 9] on button at bounding box center [262, 16] width 22 height 22
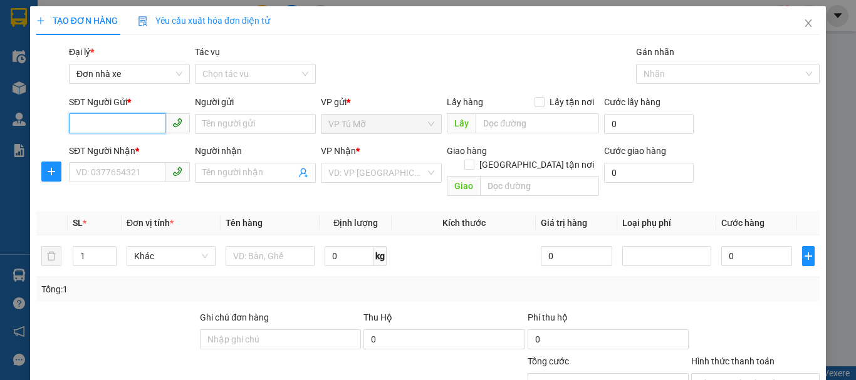
click at [125, 123] on input "SĐT Người Gửi *" at bounding box center [117, 123] width 96 height 20
type input "0832132001"
click at [159, 151] on div "0832132001 - quỳnh" at bounding box center [137, 149] width 123 height 14
type input "quỳnh"
type input "0522137777"
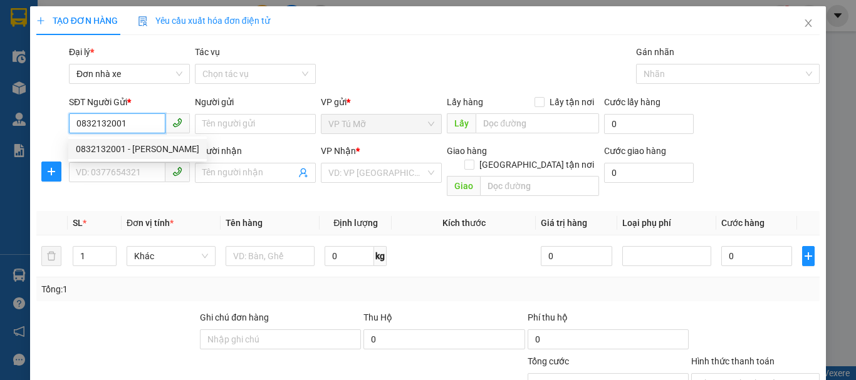
type input "HẢI"
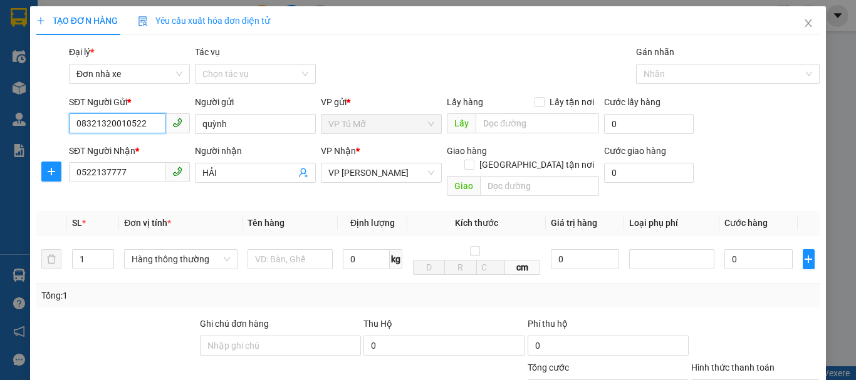
drag, startPoint x: 149, startPoint y: 125, endPoint x: 124, endPoint y: 138, distance: 28.3
click at [124, 138] on div "SĐT Người Gửi * 08321320010522 08321320010522" at bounding box center [129, 117] width 121 height 44
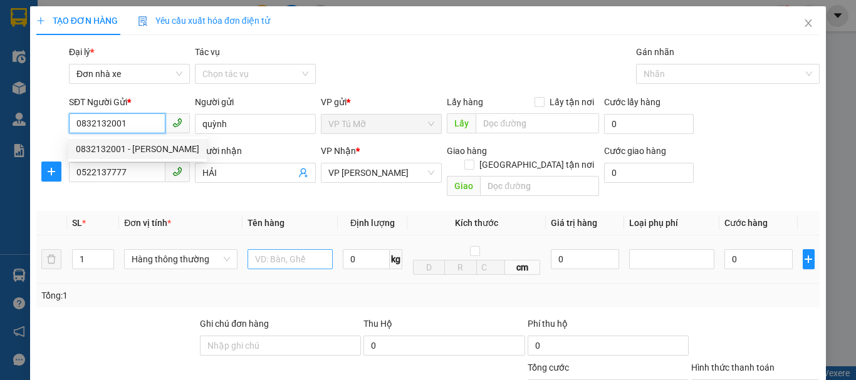
type input "0832132001"
click at [295, 253] on input "text" at bounding box center [290, 259] width 85 height 20
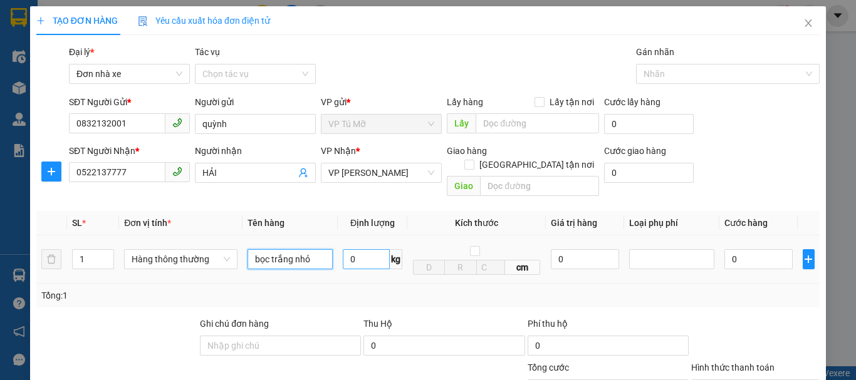
type input "bọc trắng nhỏ"
click at [358, 252] on input "0" at bounding box center [366, 259] width 47 height 20
type input "1"
click at [374, 284] on div "Tổng: 1" at bounding box center [427, 296] width 783 height 24
type input "30.000"
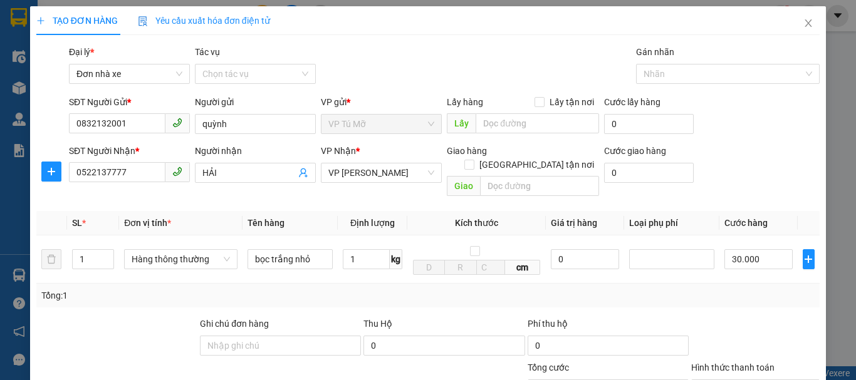
type input "30.000"
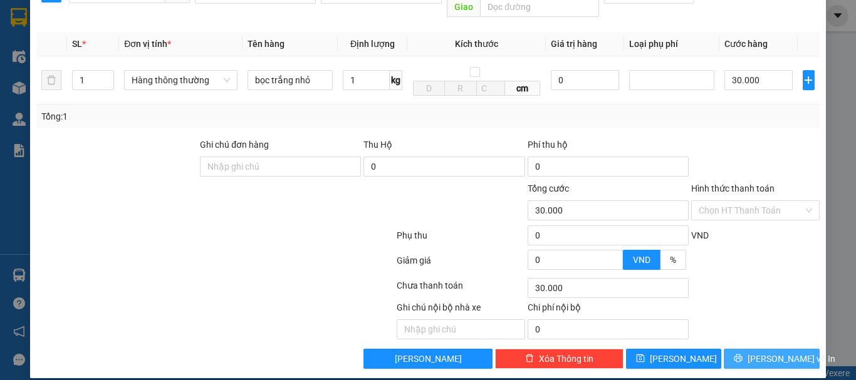
click at [778, 354] on button "[PERSON_NAME] và In" at bounding box center [772, 359] width 96 height 20
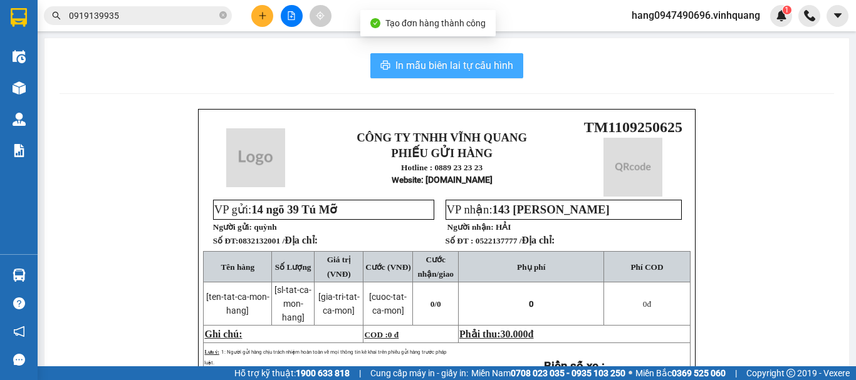
click at [467, 57] on button "In mẫu biên lai tự cấu hình" at bounding box center [446, 65] width 153 height 25
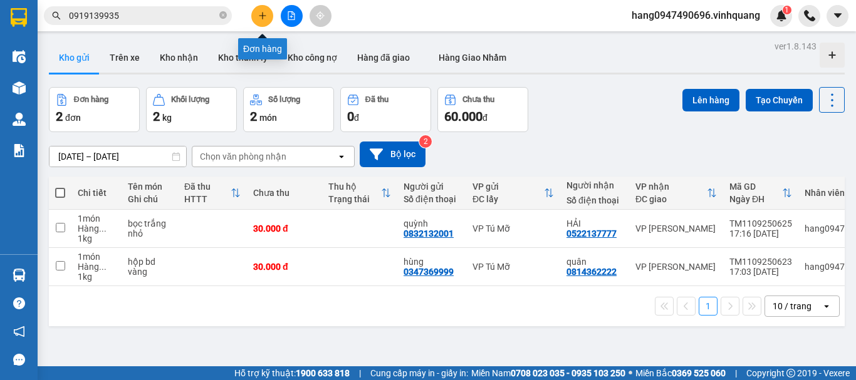
click at [261, 8] on button at bounding box center [262, 16] width 22 height 22
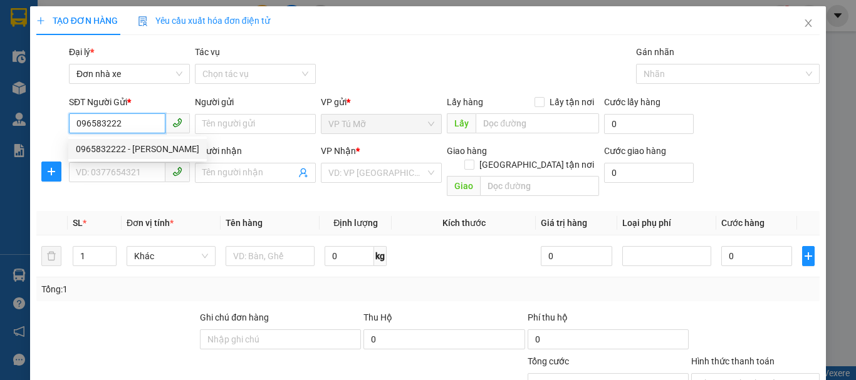
click at [135, 146] on div "0965832222 - lê lân" at bounding box center [137, 149] width 123 height 14
type input "0965832222"
type input "lê lân"
type input "0969530333"
type input "công phương"
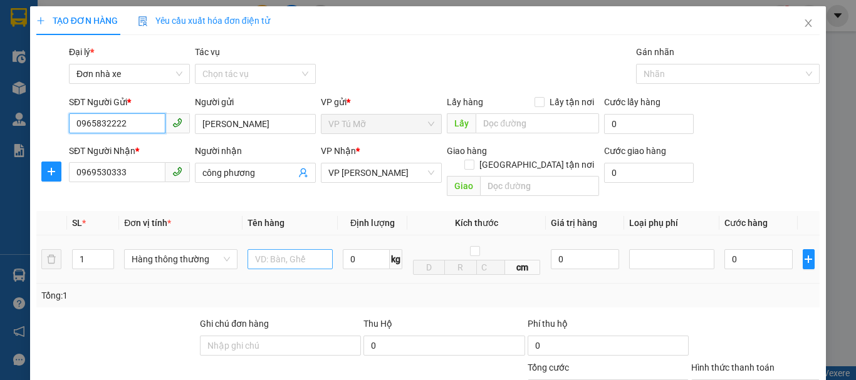
type input "0965832222"
click at [303, 250] on input "text" at bounding box center [290, 259] width 85 height 20
type input "hộp dẹt nhỏ"
click at [363, 249] on input "0" at bounding box center [366, 259] width 47 height 20
type input "1"
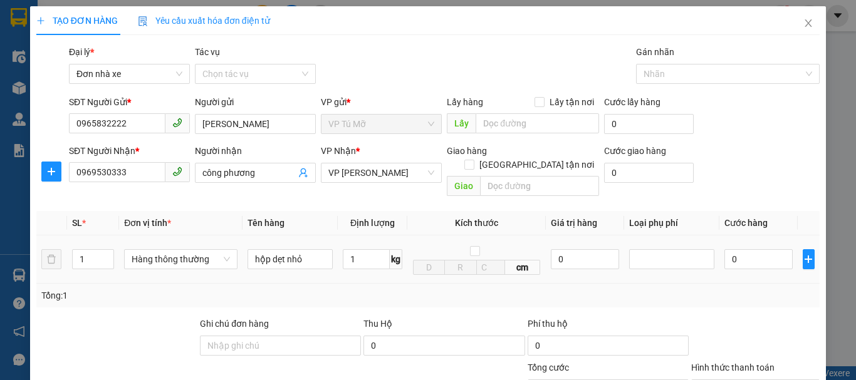
click at [372, 258] on div "1 kg" at bounding box center [373, 259] width 60 height 25
type input "30.000"
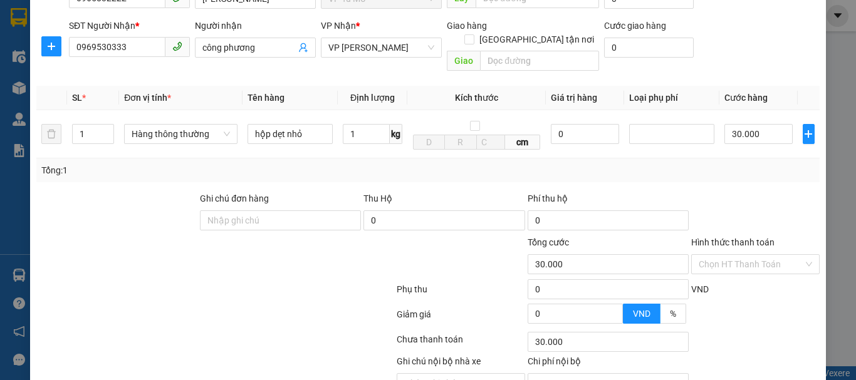
scroll to position [179, 0]
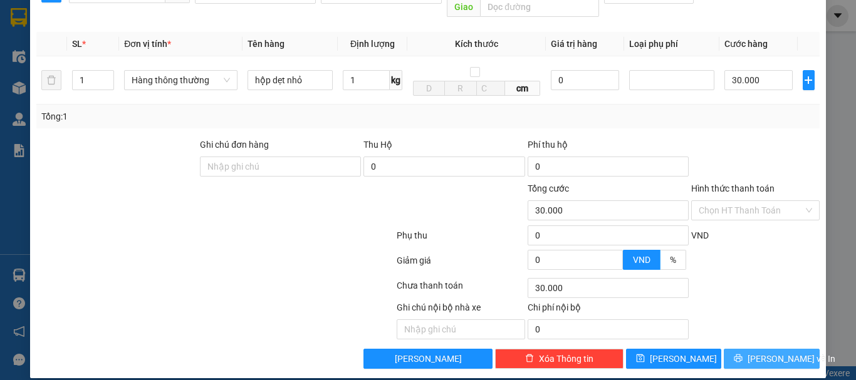
click at [761, 352] on span "[PERSON_NAME] và In" at bounding box center [792, 359] width 88 height 14
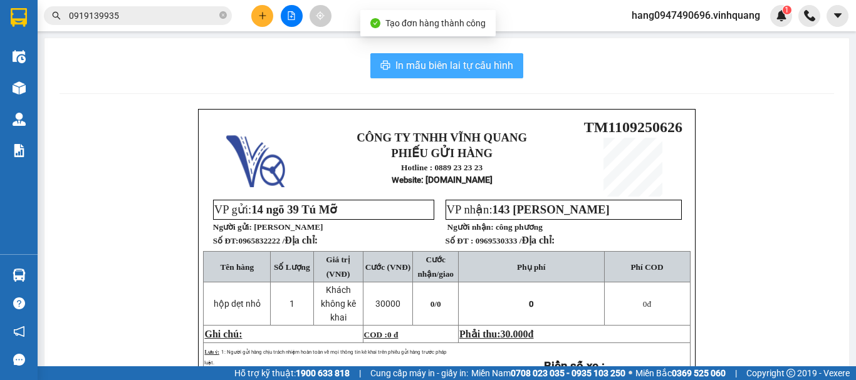
click at [454, 72] on span "In mẫu biên lai tự cấu hình" at bounding box center [454, 66] width 118 height 16
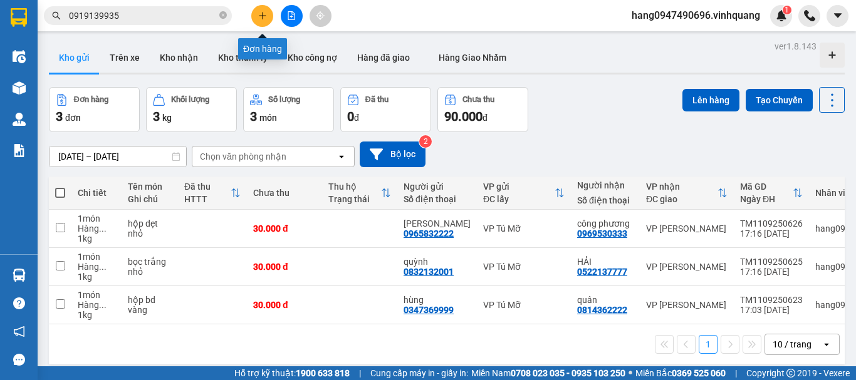
click at [259, 20] on button at bounding box center [262, 16] width 22 height 22
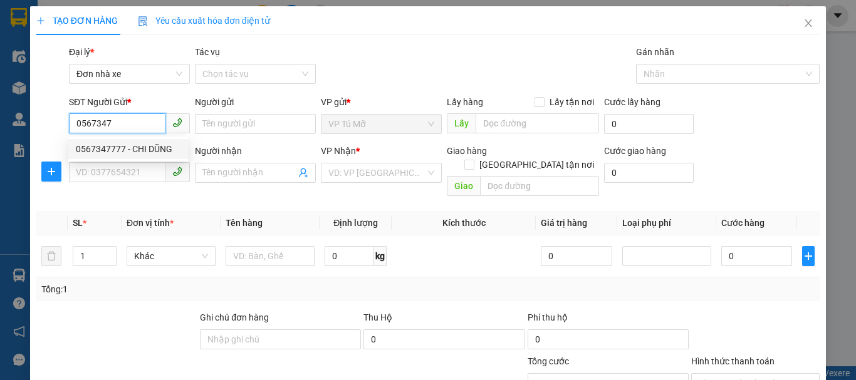
click at [113, 145] on div "0567347777 - CHI DŨNG" at bounding box center [128, 149] width 105 height 14
type input "0567347777"
type input "CHI DŨNG"
type input "0945245236"
type input "TAM TÁO"
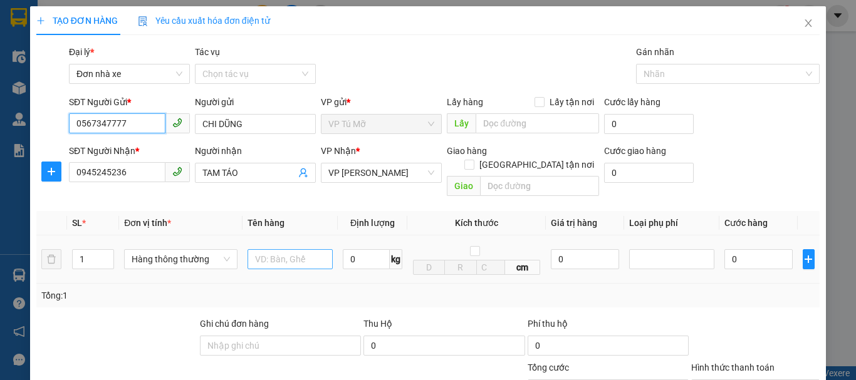
type input "0567347777"
click at [280, 249] on input "text" at bounding box center [290, 259] width 85 height 20
type input "hộp vàng"
click at [362, 249] on input "0" at bounding box center [366, 259] width 47 height 20
type input "1"
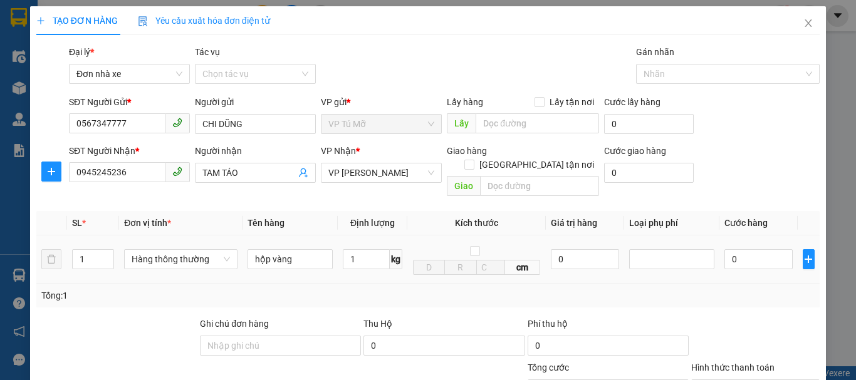
drag, startPoint x: 390, startPoint y: 258, endPoint x: 396, endPoint y: 261, distance: 6.5
click at [392, 258] on div "1 kg" at bounding box center [373, 259] width 60 height 25
click at [393, 259] on td "1 kg" at bounding box center [373, 260] width 70 height 48
type input "30.000"
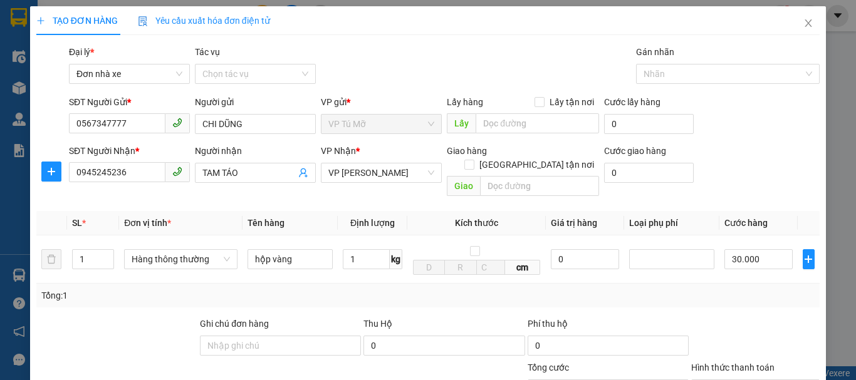
type input "30.000"
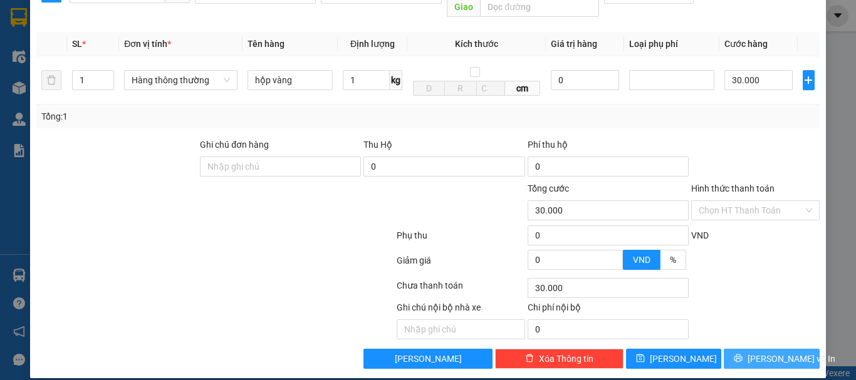
click at [783, 352] on span "[PERSON_NAME] và In" at bounding box center [792, 359] width 88 height 14
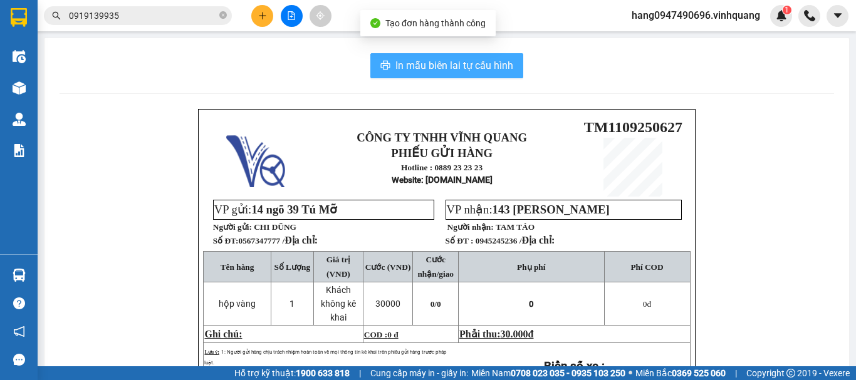
click at [452, 71] on span "In mẫu biên lai tự cấu hình" at bounding box center [454, 66] width 118 height 16
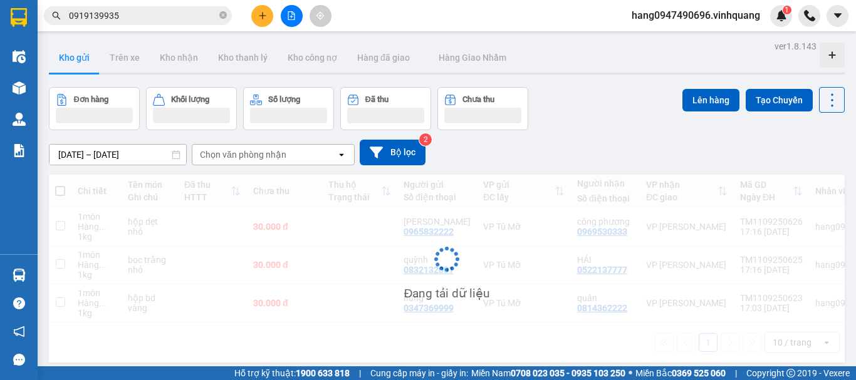
click at [261, 22] on button at bounding box center [262, 16] width 22 height 22
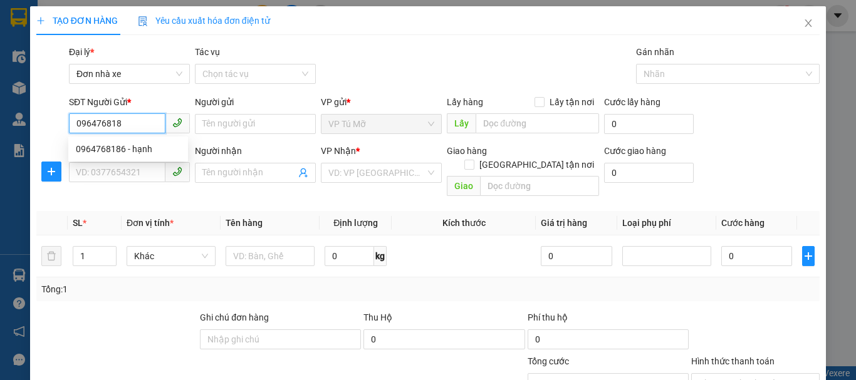
type input "0964768186"
click at [133, 133] on input "0964768186" at bounding box center [117, 123] width 96 height 20
click at [128, 150] on div "0964768186 - hạnh" at bounding box center [128, 149] width 105 height 14
type input "hạnh"
type input "0961809665"
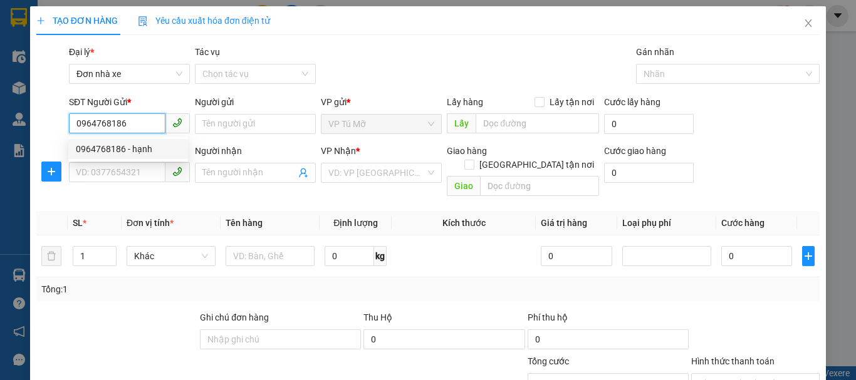
type input "cường"
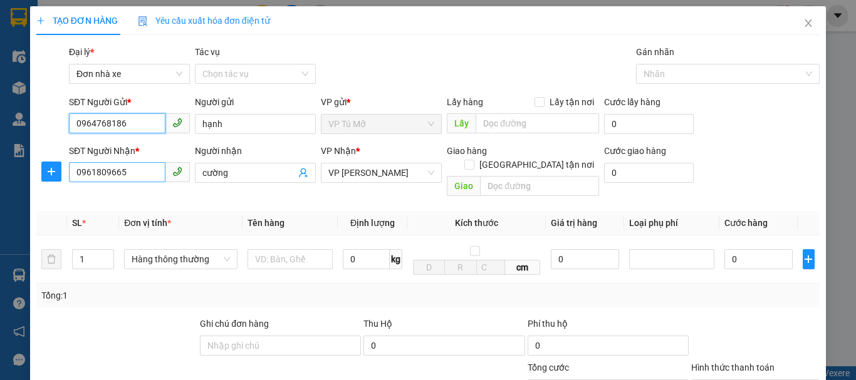
type input "0964768186"
drag, startPoint x: 127, startPoint y: 170, endPoint x: 48, endPoint y: 182, distance: 79.8
click at [17, 195] on div "TẠO ĐƠN HÀNG Yêu cầu xuất hóa đơn điện tử Transit Pickup Surcharge Ids Transit …" at bounding box center [428, 190] width 856 height 380
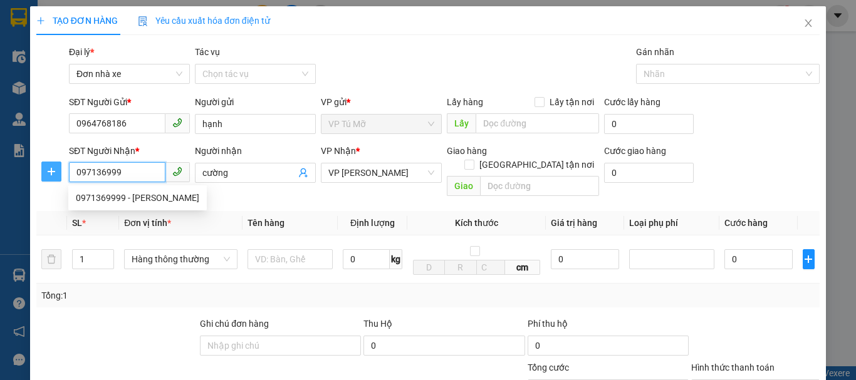
type input "0971369999"
click at [148, 204] on div "0971369999 - tuấn anh" at bounding box center [137, 198] width 123 height 14
type input "tuấn anh"
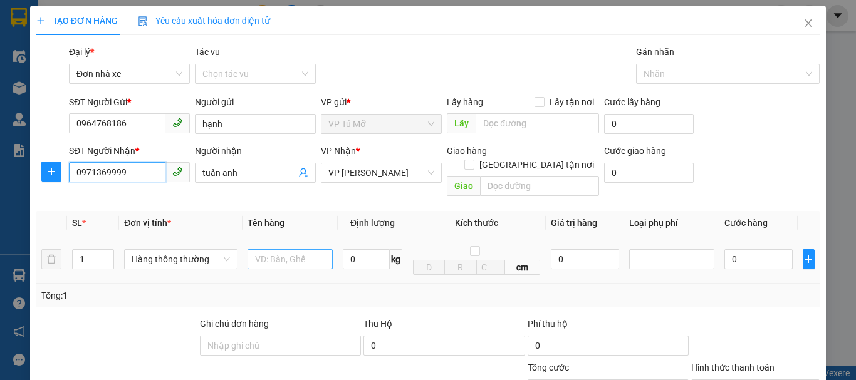
type input "0971369999"
click at [304, 249] on input "text" at bounding box center [290, 259] width 85 height 20
type input "hộp vàng"
click at [363, 249] on input "0" at bounding box center [366, 259] width 47 height 20
type input "1"
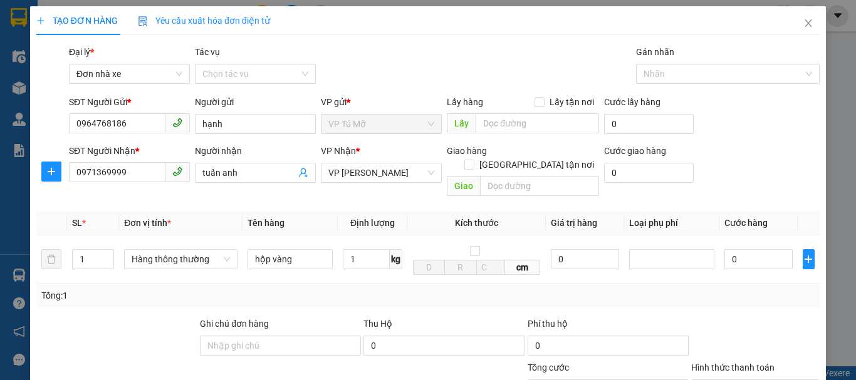
click at [390, 289] on div "Tổng: 1" at bounding box center [427, 296] width 773 height 14
type input "30.000"
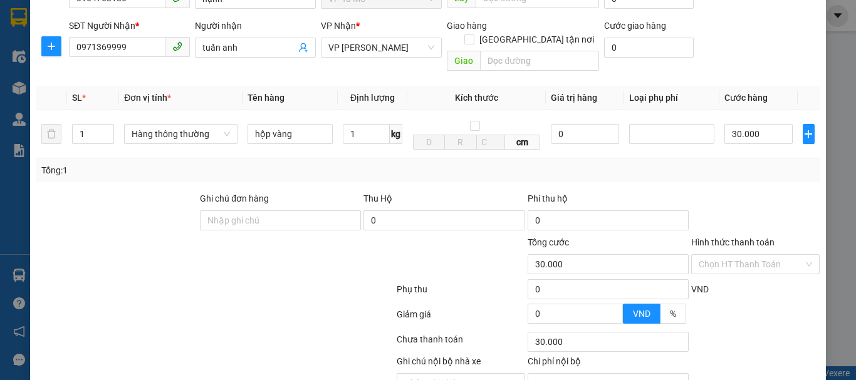
scroll to position [179, 0]
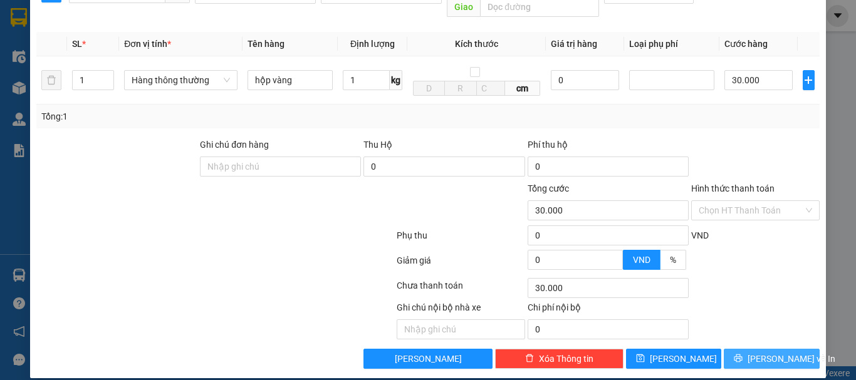
click at [773, 352] on span "[PERSON_NAME] và In" at bounding box center [792, 359] width 88 height 14
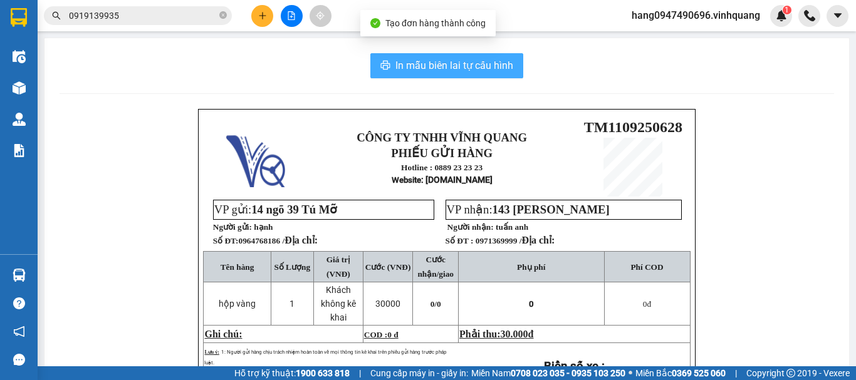
click at [456, 68] on span "In mẫu biên lai tự cấu hình" at bounding box center [454, 66] width 118 height 16
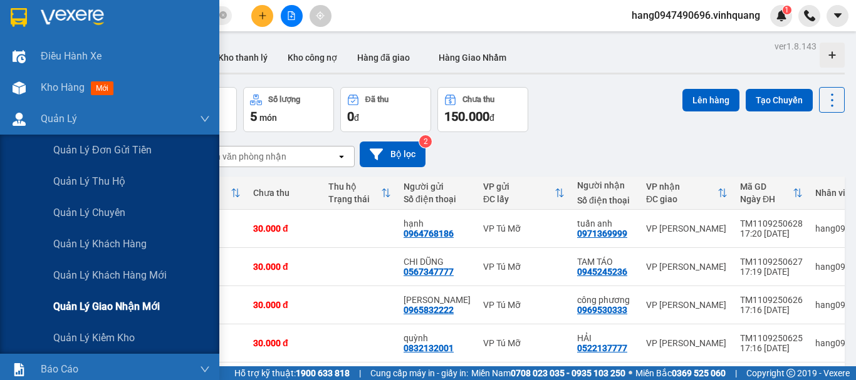
click at [113, 310] on span "Quản lý giao nhận mới" at bounding box center [106, 307] width 107 height 16
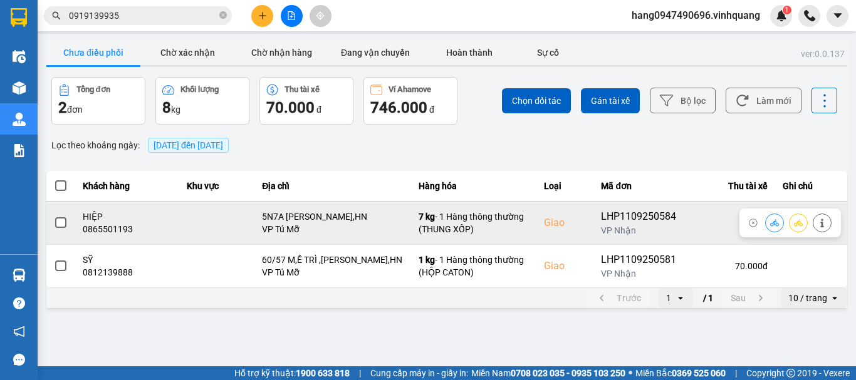
click at [118, 231] on div "0865501193" at bounding box center [128, 229] width 90 height 13
click at [115, 228] on div "0865501193" at bounding box center [128, 229] width 90 height 13
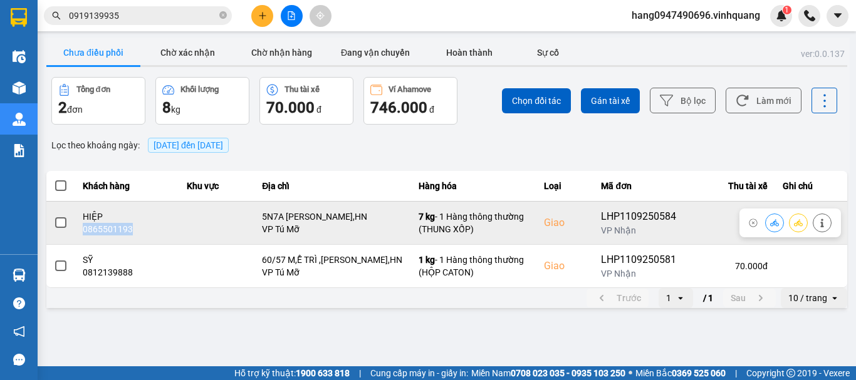
copy div "0865501193"
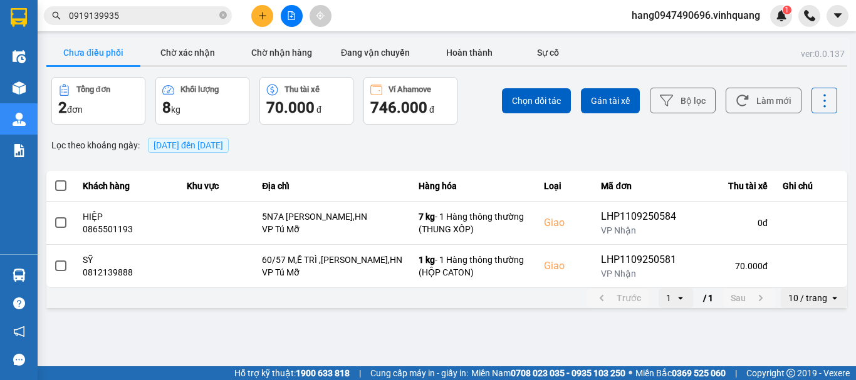
click at [456, 293] on div "Trước 1 open / 1 Sau 10 / trang open" at bounding box center [446, 298] width 801 height 20
click at [258, 16] on icon "plus" at bounding box center [262, 15] width 9 height 9
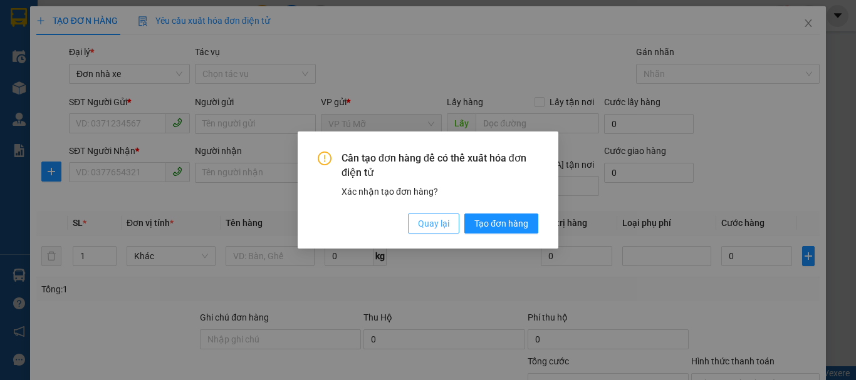
click at [438, 220] on span "Quay lại" at bounding box center [433, 224] width 31 height 14
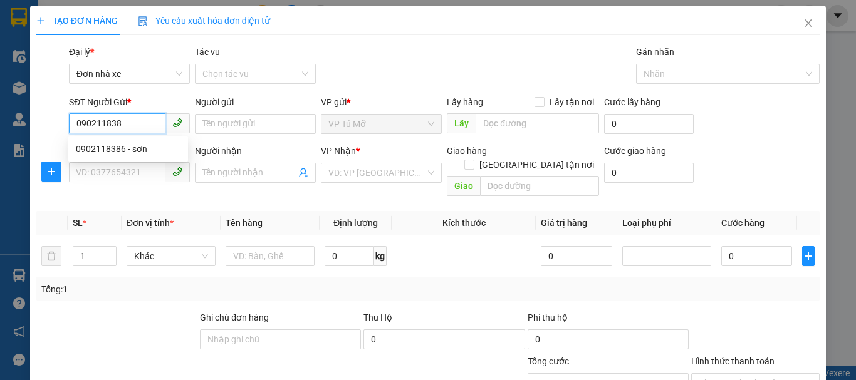
type input "0902118386"
click at [125, 150] on div "0902118386 - sơn" at bounding box center [128, 149] width 105 height 14
type input "sơn"
type input "0981021789"
type input "sơn sim"
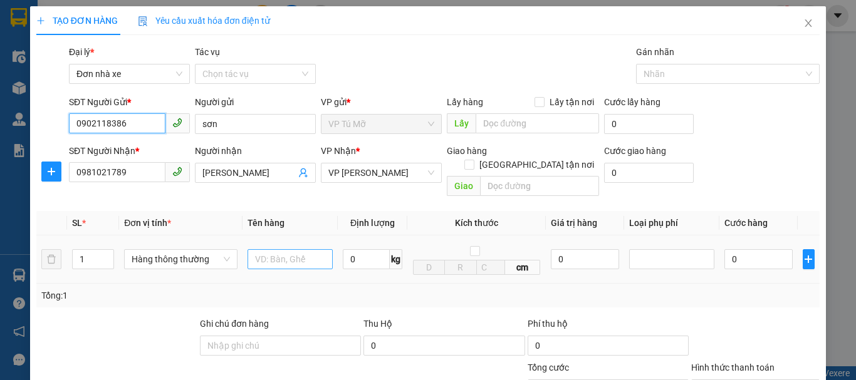
type input "0902118386"
click at [279, 249] on input "text" at bounding box center [290, 259] width 85 height 20
type input "2 thùng bọc nl đen"
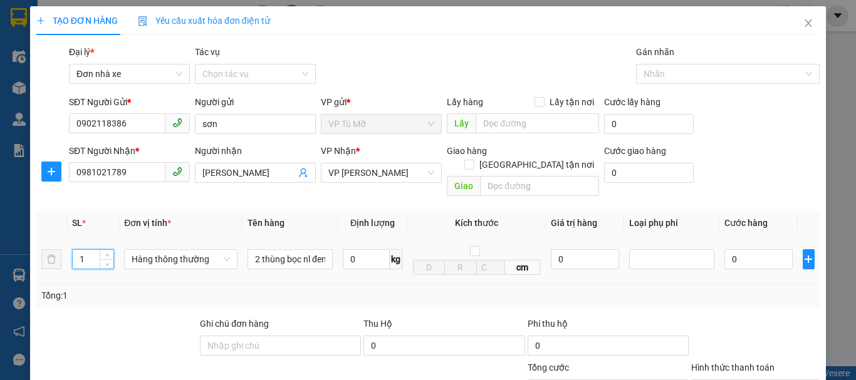
drag, startPoint x: 93, startPoint y: 248, endPoint x: 0, endPoint y: 246, distance: 92.8
click at [0, 246] on div "TẠO ĐƠN HÀNG Yêu cầu xuất hóa đơn điện tử Transit Pickup Surcharge Ids Transit …" at bounding box center [428, 190] width 856 height 380
type input "2"
drag, startPoint x: 364, startPoint y: 274, endPoint x: 362, endPoint y: 261, distance: 13.3
click at [364, 284] on div "Tổng: 2" at bounding box center [427, 296] width 783 height 24
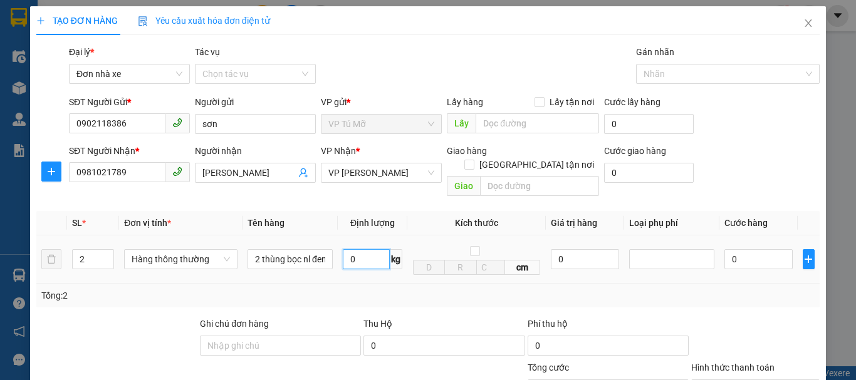
click at [360, 249] on input "0" at bounding box center [366, 259] width 47 height 20
type input "22"
click at [341, 284] on div "Tổng: 2" at bounding box center [427, 296] width 783 height 24
type input "120.000"
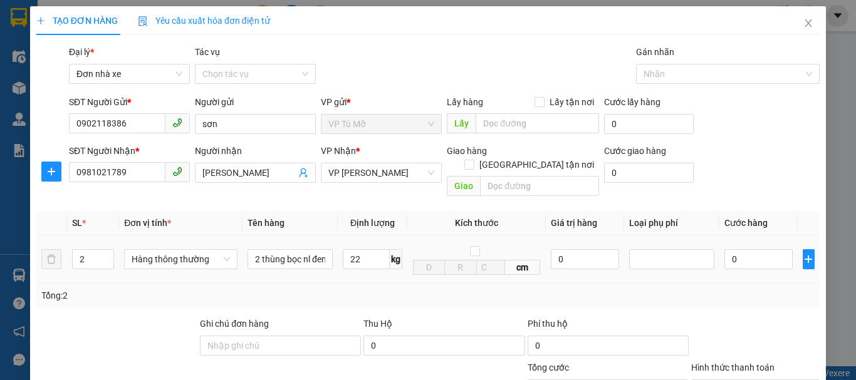
type input "120.000"
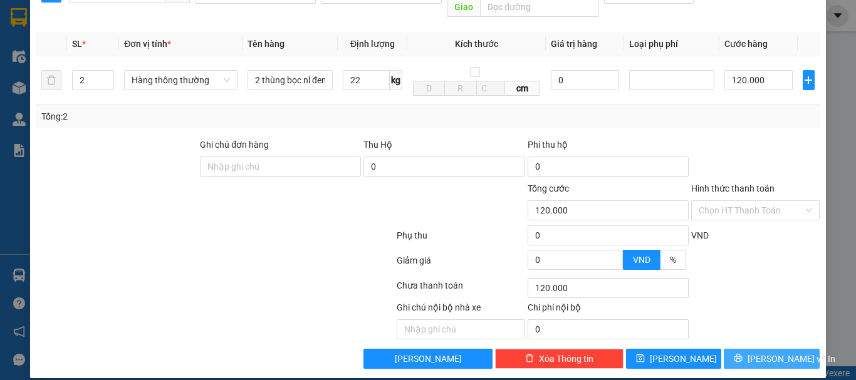
click at [754, 352] on span "[PERSON_NAME] và In" at bounding box center [792, 359] width 88 height 14
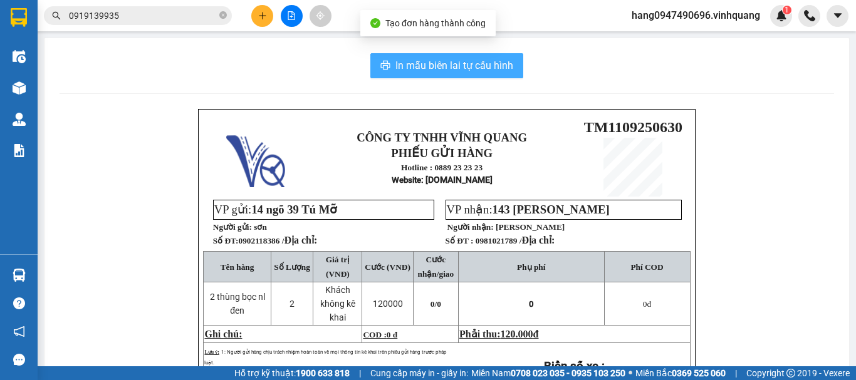
click at [487, 71] on span "In mẫu biên lai tự cấu hình" at bounding box center [454, 66] width 118 height 16
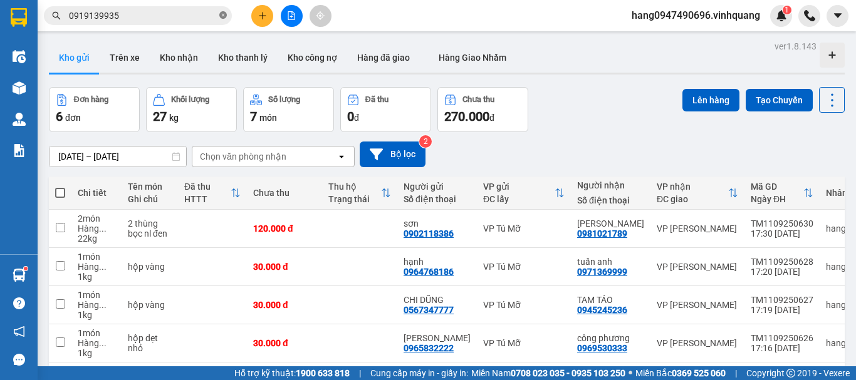
click at [221, 13] on icon "close-circle" at bounding box center [223, 15] width 8 height 8
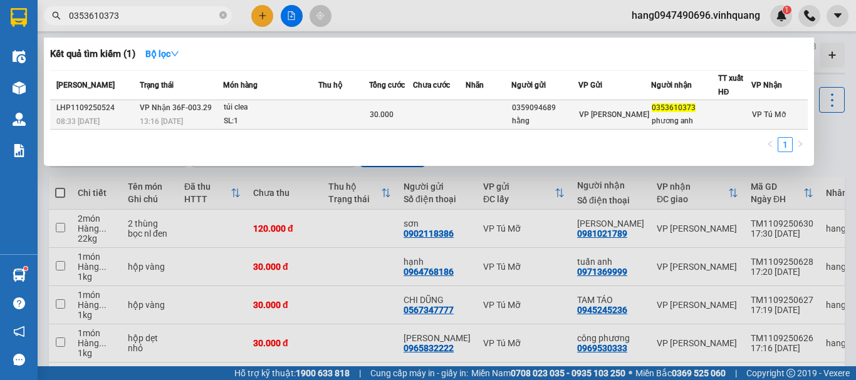
type input "0353610373"
click at [511, 119] on td at bounding box center [488, 114] width 45 height 29
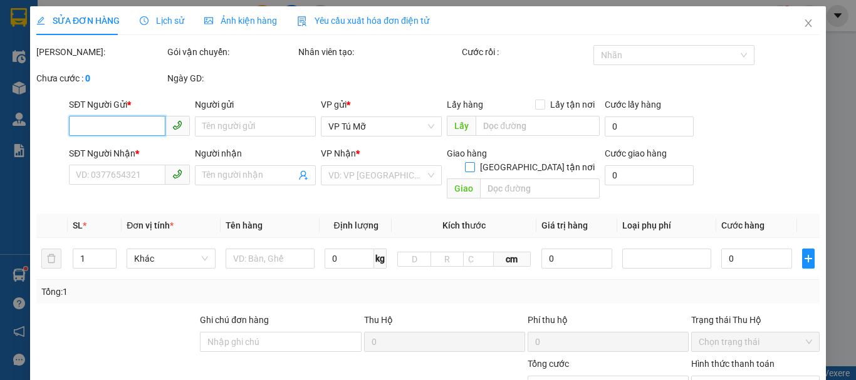
type input "0359094689"
type input "hằng"
type input "0353610373"
type input "phương anh"
type input "30.000"
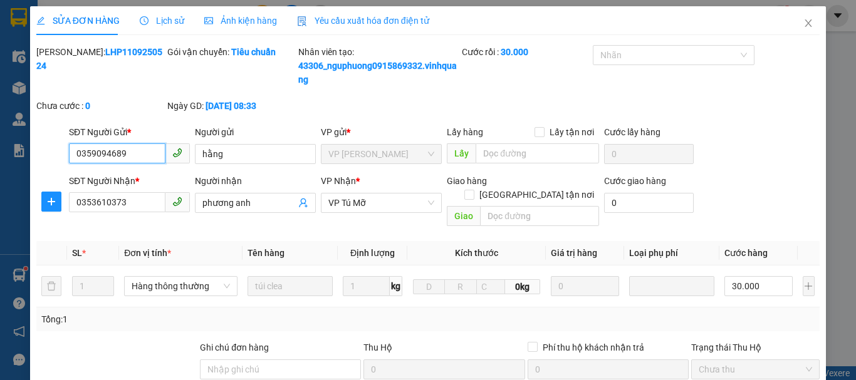
scroll to position [202, 0]
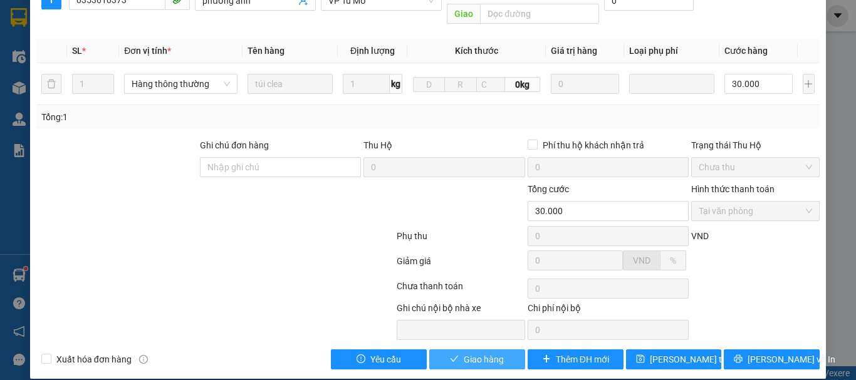
click at [492, 353] on span "Giao hàng" at bounding box center [484, 360] width 40 height 14
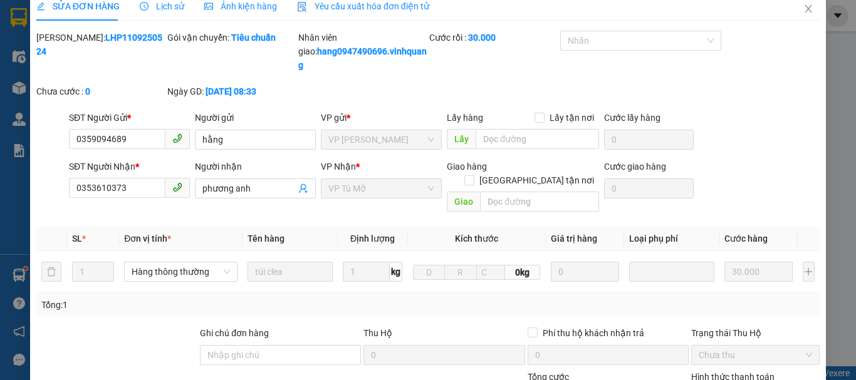
scroll to position [0, 0]
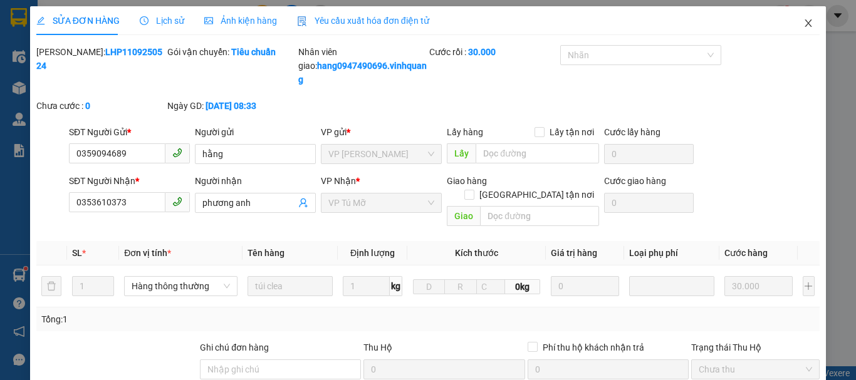
click at [803, 24] on icon "close" at bounding box center [808, 23] width 10 height 10
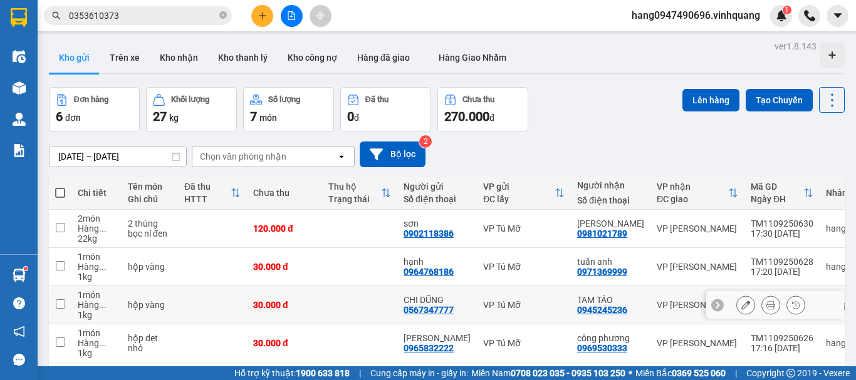
click at [108, 311] on div "1 kg" at bounding box center [97, 315] width 38 height 10
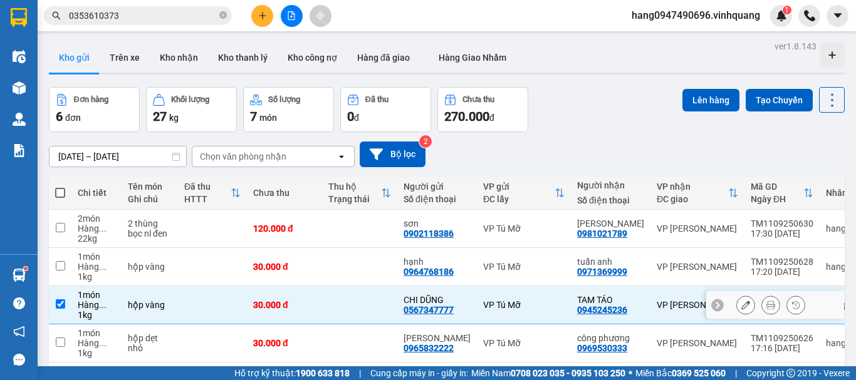
click at [108, 311] on div "1 kg" at bounding box center [97, 315] width 38 height 10
checkbox input "false"
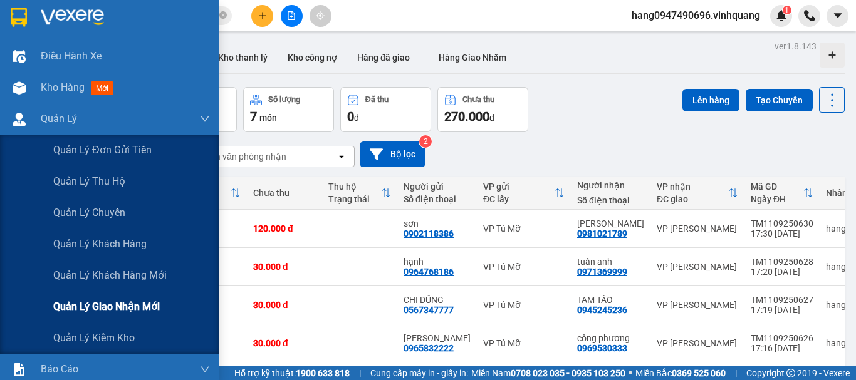
click at [109, 300] on span "Quản lý giao nhận mới" at bounding box center [106, 307] width 107 height 16
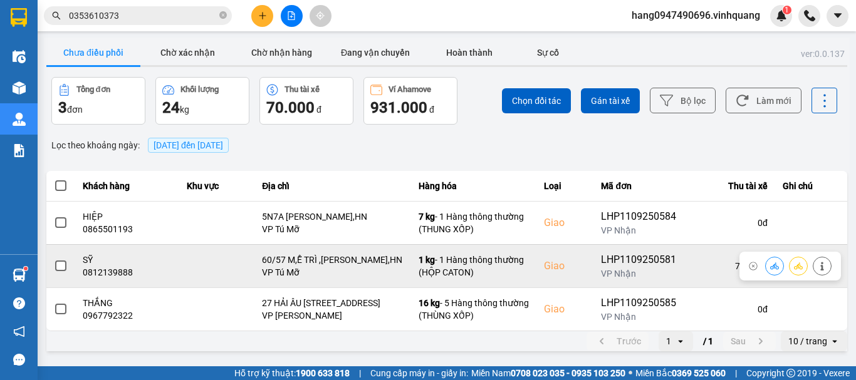
click at [122, 269] on div "0812139888" at bounding box center [128, 272] width 90 height 13
copy div "0812139888"
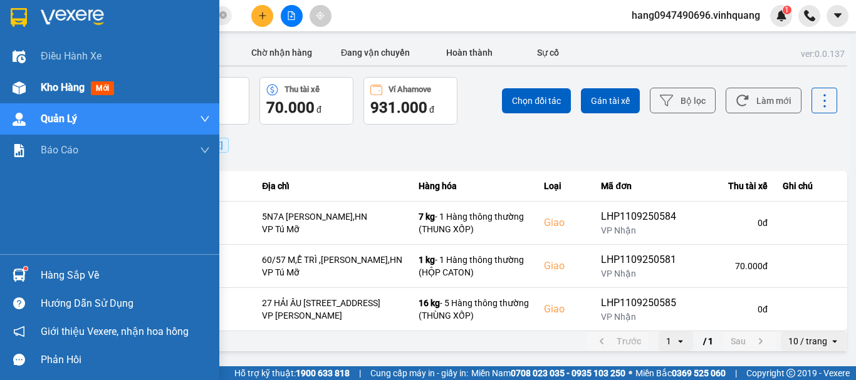
click at [58, 86] on span "Kho hàng" at bounding box center [63, 87] width 44 height 12
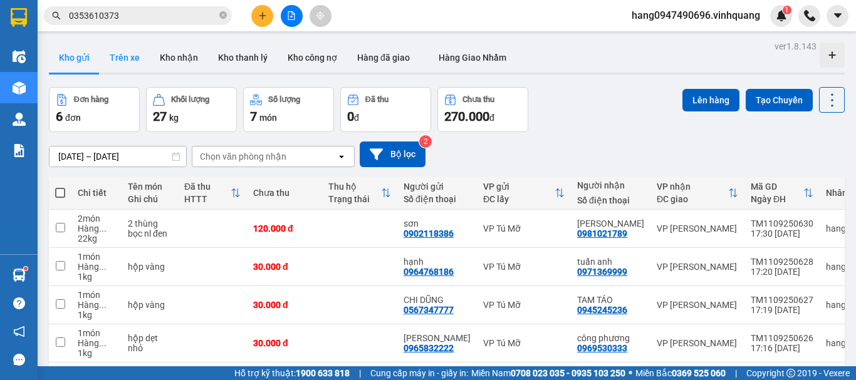
click at [144, 70] on button "Trên xe" at bounding box center [125, 58] width 50 height 30
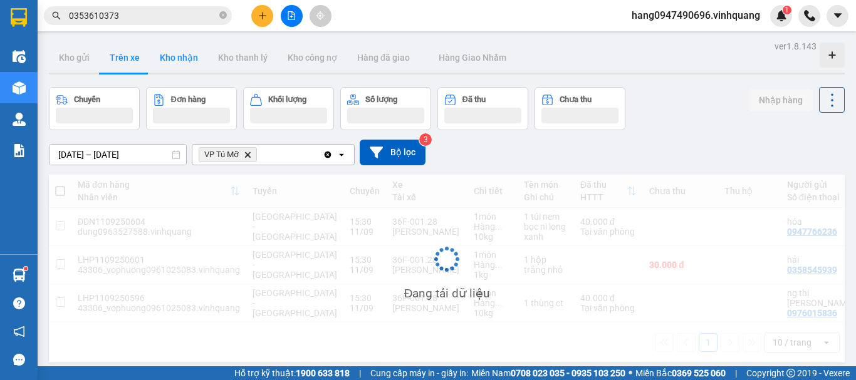
click at [170, 61] on button "Kho nhận" at bounding box center [179, 58] width 58 height 30
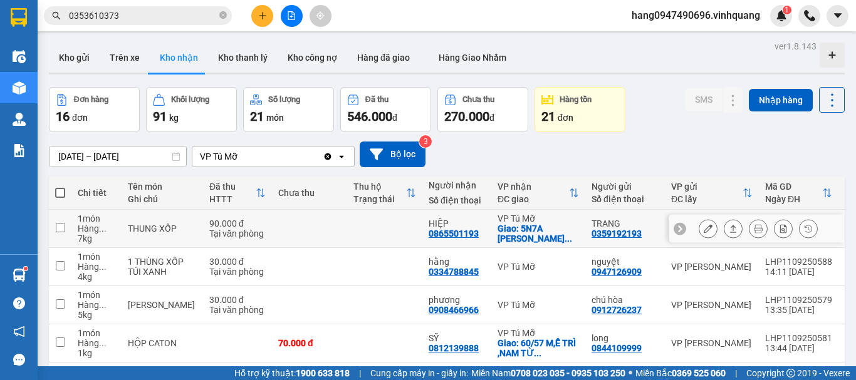
scroll to position [188, 0]
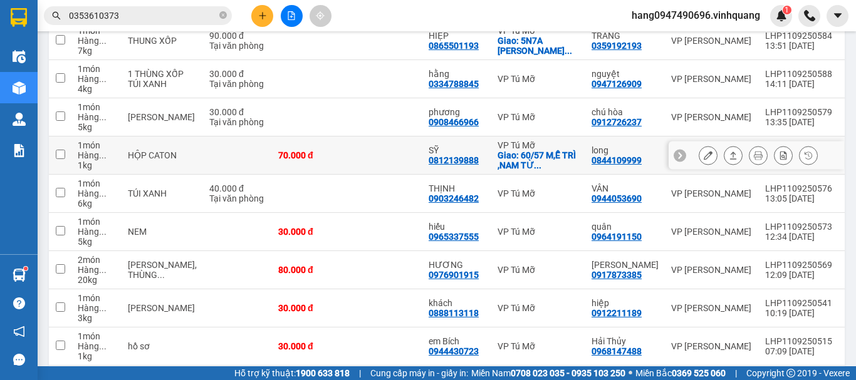
click at [591, 159] on div "0844109999" at bounding box center [616, 160] width 50 height 10
copy div "0844109999"
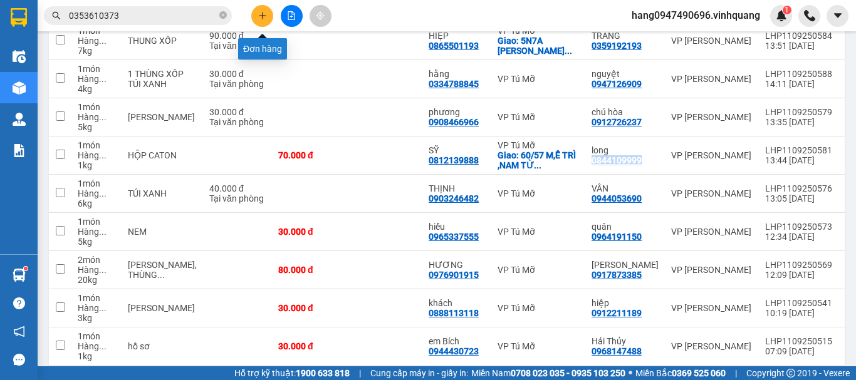
click at [262, 12] on icon "plus" at bounding box center [262, 15] width 9 height 9
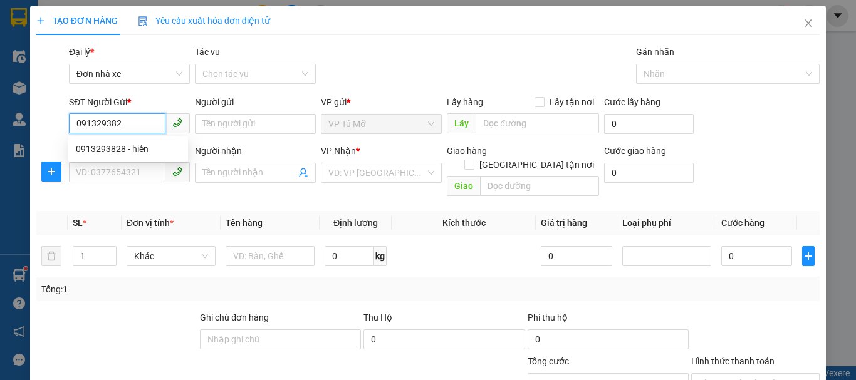
type input "0913293828"
click at [135, 147] on div "0913293828 - hiền" at bounding box center [128, 149] width 105 height 14
type input "hiền"
type input "0888383777"
type input "anh bá"
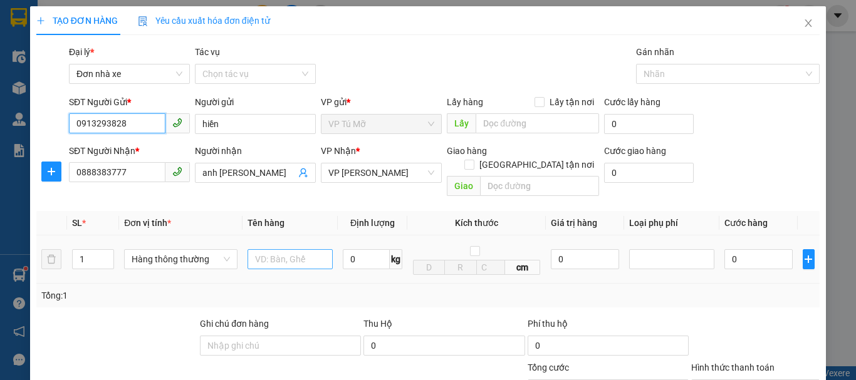
type input "0913293828"
click at [288, 249] on input "text" at bounding box center [290, 259] width 85 height 20
type input "hộp ct trắng"
click at [365, 249] on input "0" at bounding box center [366, 259] width 47 height 20
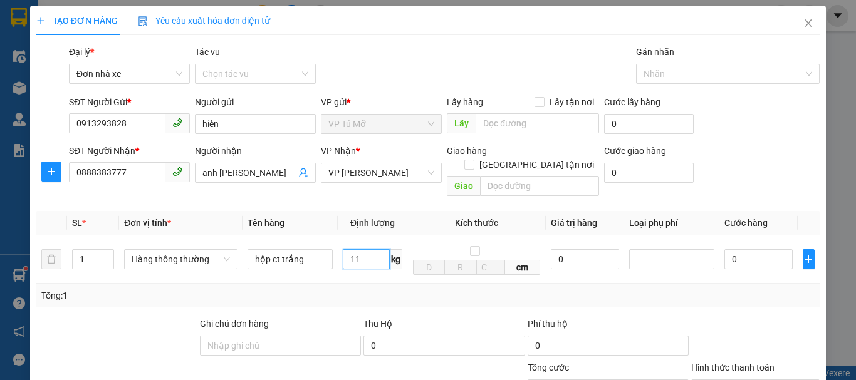
type input "11"
click at [439, 294] on div "Tổng: 1" at bounding box center [427, 296] width 783 height 24
type input "40.000"
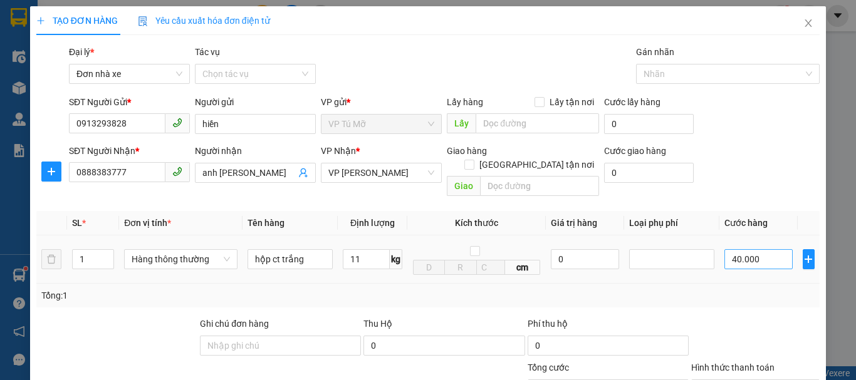
scroll to position [179, 0]
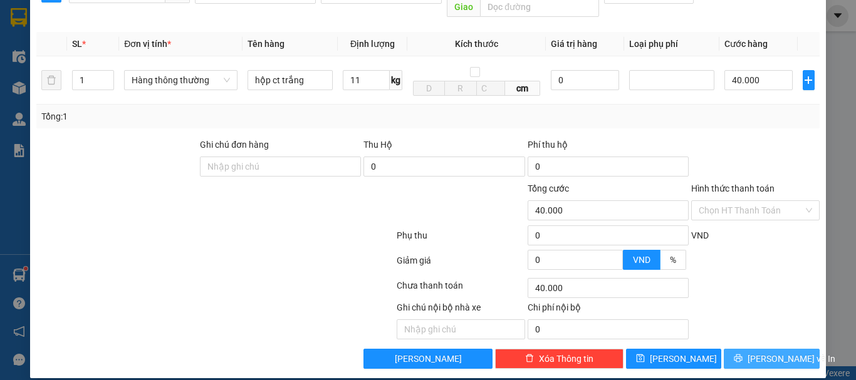
click at [776, 349] on button "[PERSON_NAME] và In" at bounding box center [772, 359] width 96 height 20
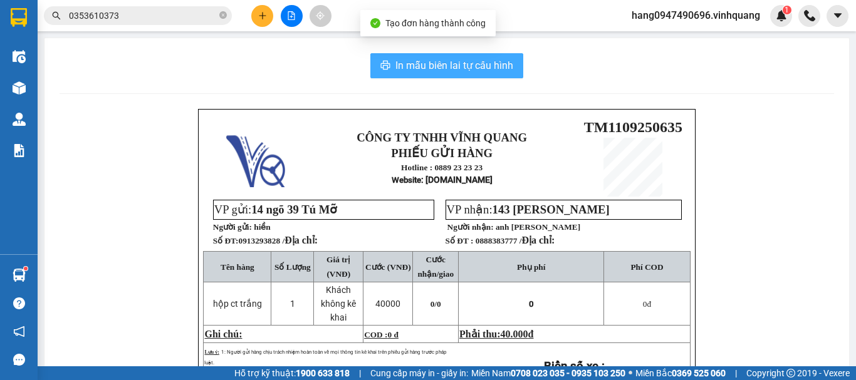
click at [447, 63] on span "In mẫu biên lai tự cấu hình" at bounding box center [454, 66] width 118 height 16
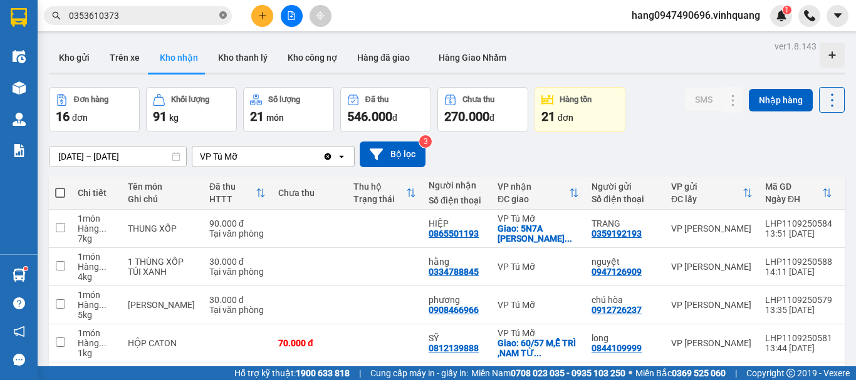
click at [224, 17] on icon "close-circle" at bounding box center [223, 15] width 8 height 8
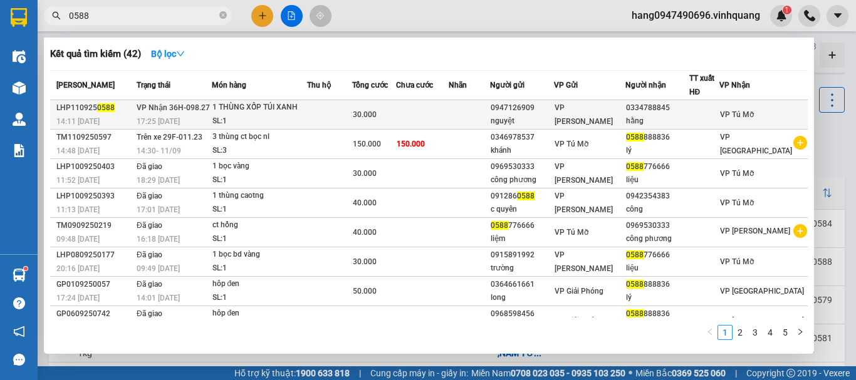
type input "0588"
click at [297, 119] on div "SL: 1" at bounding box center [259, 122] width 94 height 14
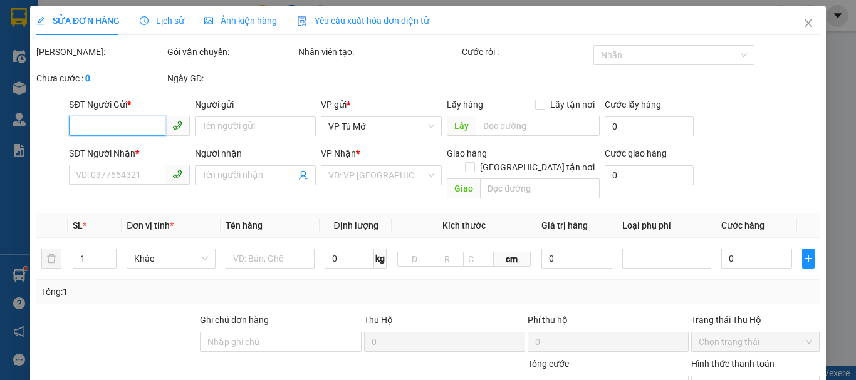
type input "0947126909"
type input "nguyệt"
type input "0334788845"
type input "hằng"
type input "30.000"
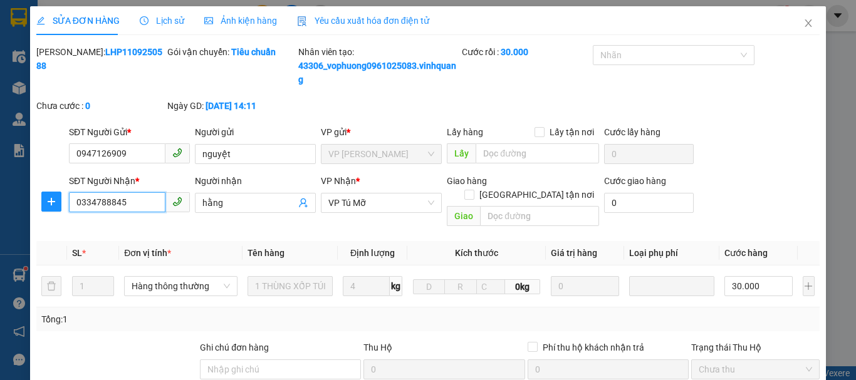
click at [132, 202] on input "0334788845" at bounding box center [117, 202] width 96 height 20
click at [805, 21] on icon "close" at bounding box center [808, 23] width 7 height 8
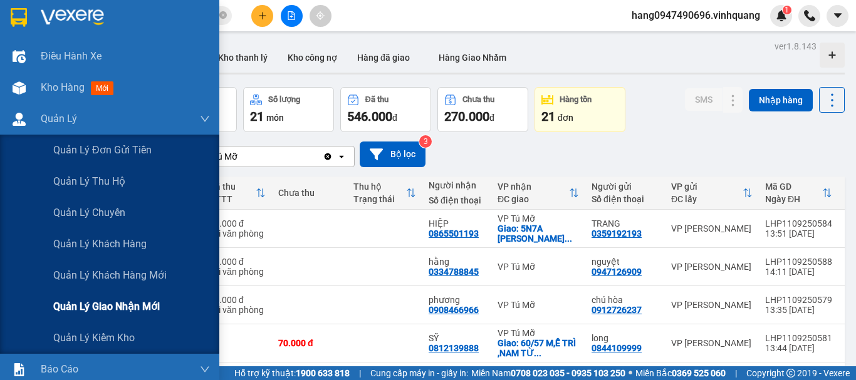
click at [127, 310] on span "Quản lý giao nhận mới" at bounding box center [106, 307] width 107 height 16
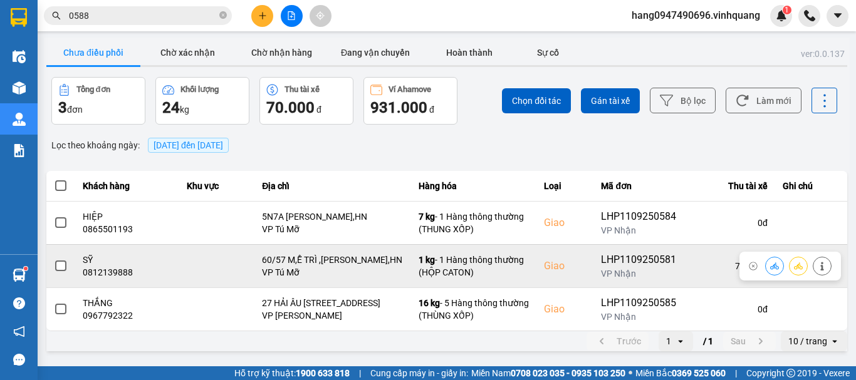
click at [60, 267] on span at bounding box center [60, 266] width 11 height 11
click at [54, 259] on input "checkbox" at bounding box center [54, 259] width 0 height 0
click at [770, 267] on icon at bounding box center [774, 266] width 9 height 9
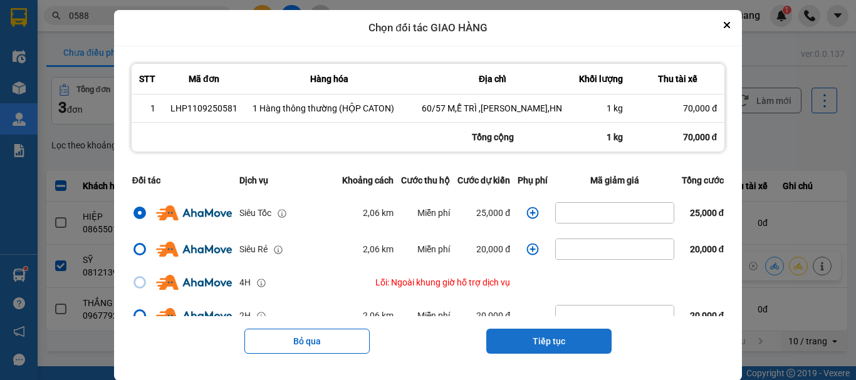
click at [540, 340] on button "Tiếp tục" at bounding box center [548, 341] width 125 height 25
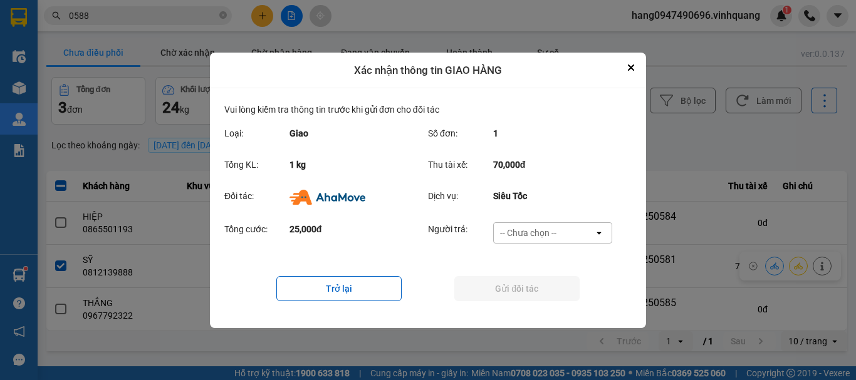
click at [526, 237] on div "-- Chưa chọn --" at bounding box center [528, 233] width 56 height 13
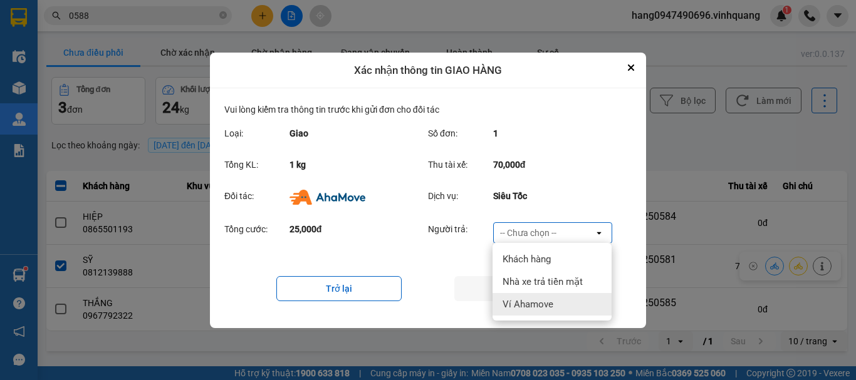
click at [551, 303] on span "Ví Ahamove" at bounding box center [528, 304] width 51 height 13
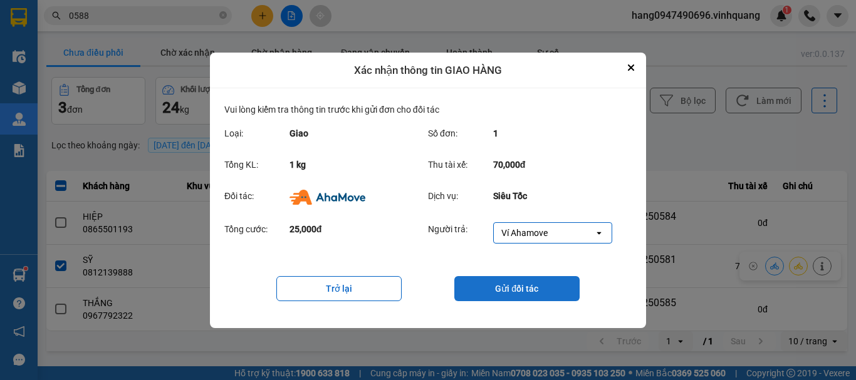
click at [544, 290] on button "Gửi đối tác" at bounding box center [516, 288] width 125 height 25
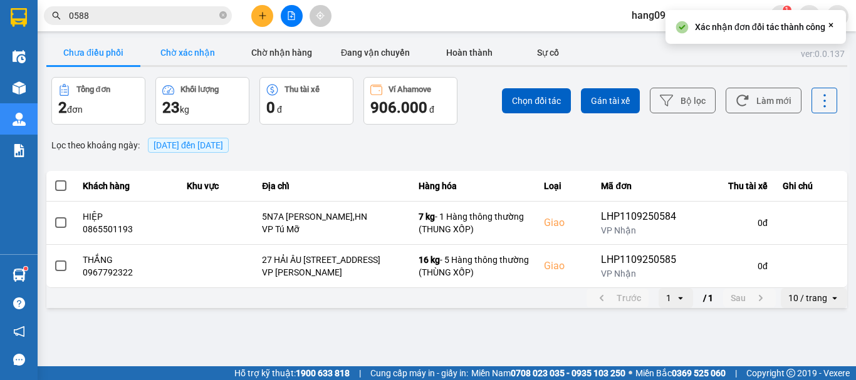
click at [222, 59] on button "Chờ xác nhận" at bounding box center [187, 52] width 94 height 25
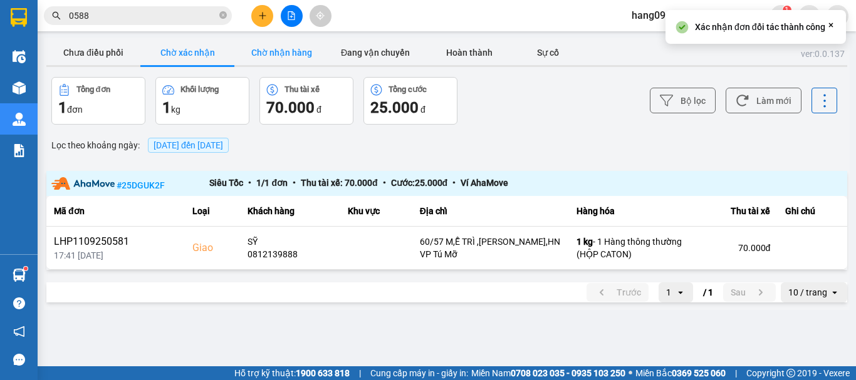
click at [283, 63] on button "Chờ nhận hàng" at bounding box center [281, 52] width 94 height 25
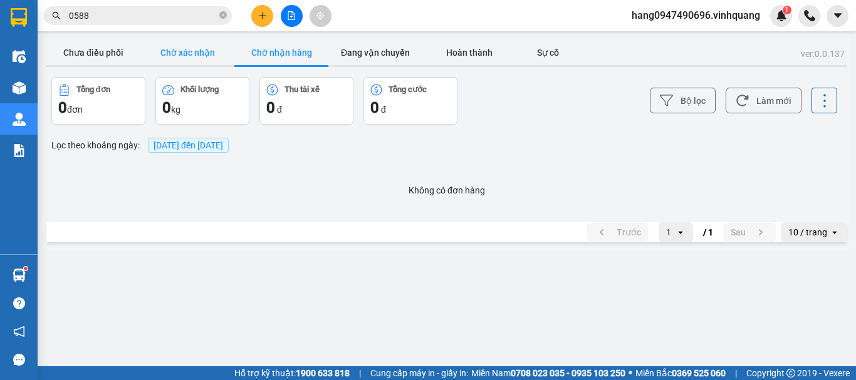
click at [216, 61] on button "Chờ xác nhận" at bounding box center [187, 52] width 94 height 25
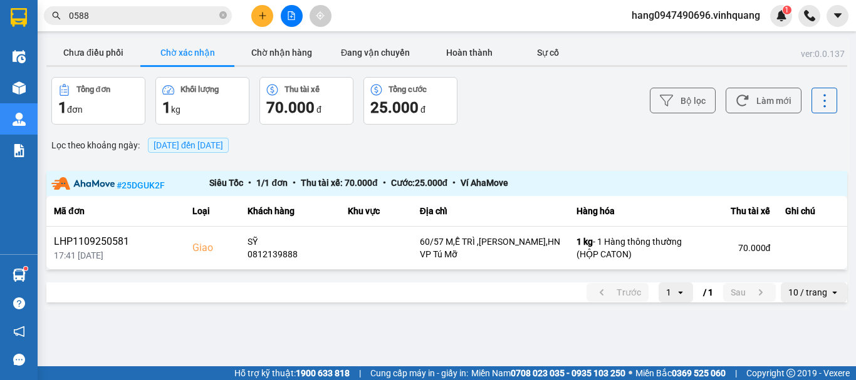
click at [143, 10] on input "0588" at bounding box center [143, 16] width 148 height 14
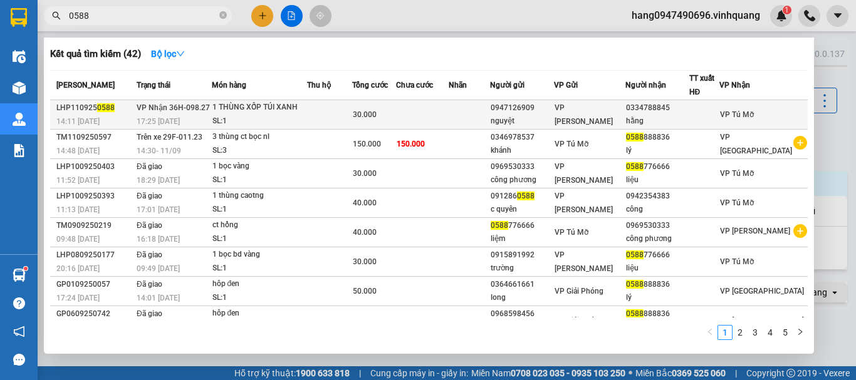
click at [477, 114] on td at bounding box center [469, 114] width 41 height 29
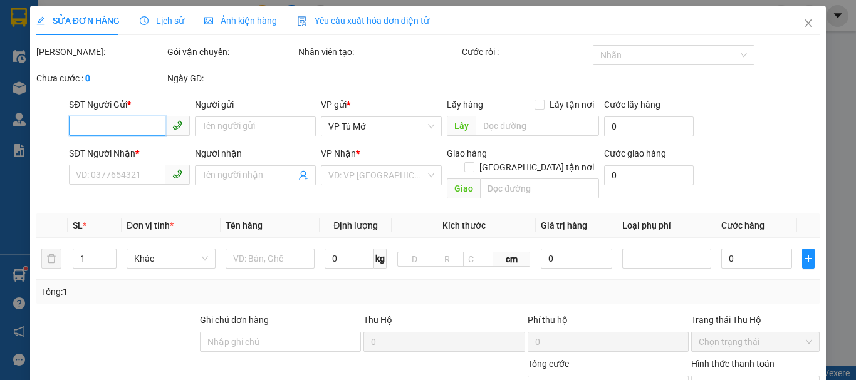
type input "0947126909"
type input "nguyệt"
type input "0334788845"
type input "hằng"
type input "30.000"
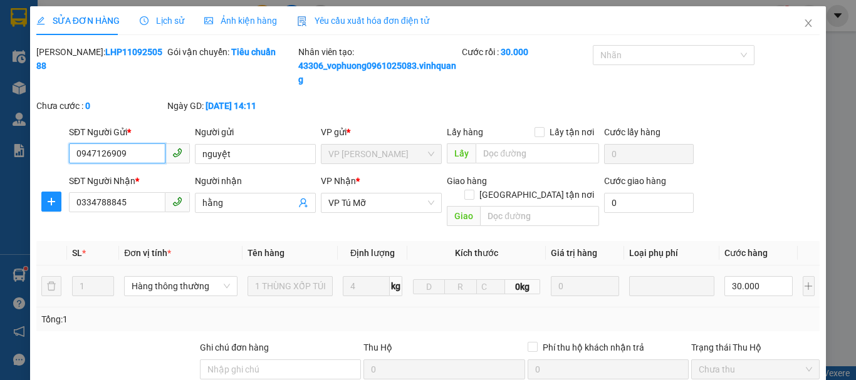
click at [142, 154] on input "0947126909" at bounding box center [117, 153] width 96 height 20
click at [141, 154] on input "0947126909" at bounding box center [117, 153] width 96 height 20
click at [186, 140] on div "SĐT Người Gửi *" at bounding box center [129, 134] width 121 height 19
click at [803, 22] on icon "close" at bounding box center [808, 23] width 10 height 10
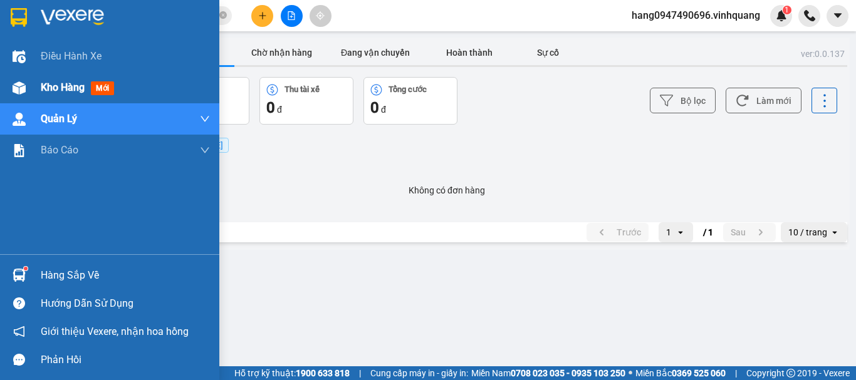
click at [41, 86] on span "Kho hàng" at bounding box center [63, 87] width 44 height 12
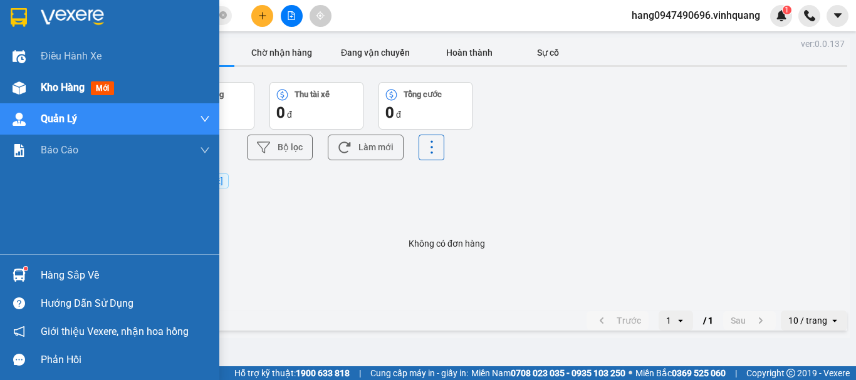
click at [41, 86] on span "Kho hàng" at bounding box center [63, 87] width 44 height 12
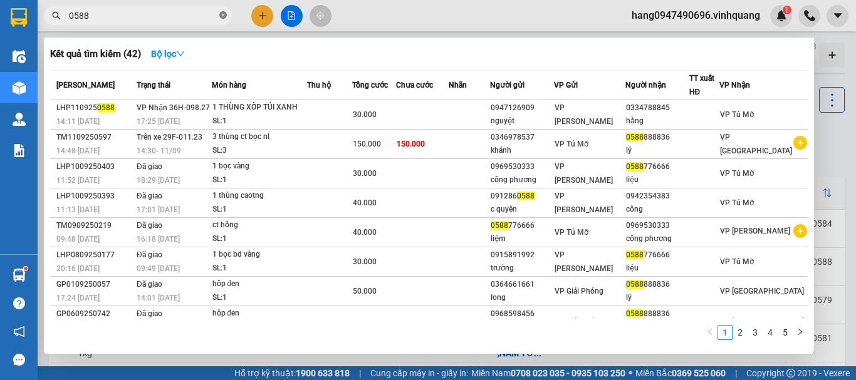
click at [222, 13] on icon "close-circle" at bounding box center [223, 15] width 8 height 8
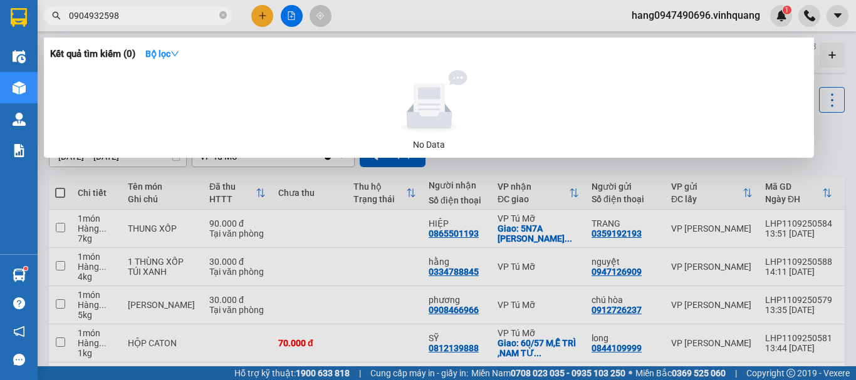
type input "0904932598"
click at [432, 221] on div at bounding box center [428, 190] width 856 height 380
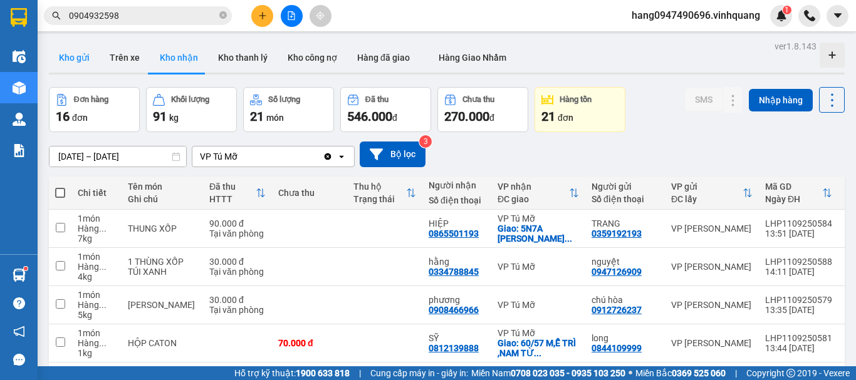
click at [85, 60] on button "Kho gửi" at bounding box center [74, 58] width 51 height 30
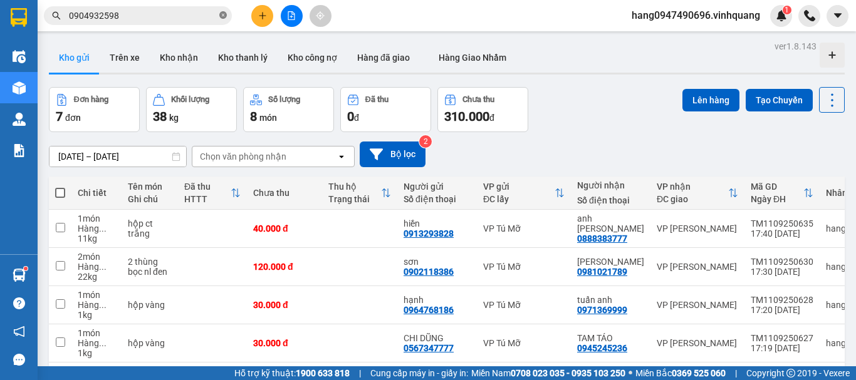
click at [223, 16] on icon "close-circle" at bounding box center [223, 15] width 8 height 8
click at [199, 17] on input "text" at bounding box center [143, 16] width 148 height 14
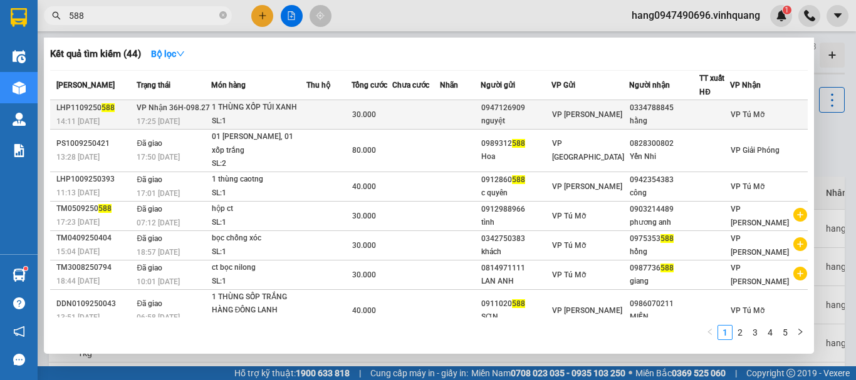
type input "588"
click at [352, 103] on td at bounding box center [328, 114] width 45 height 29
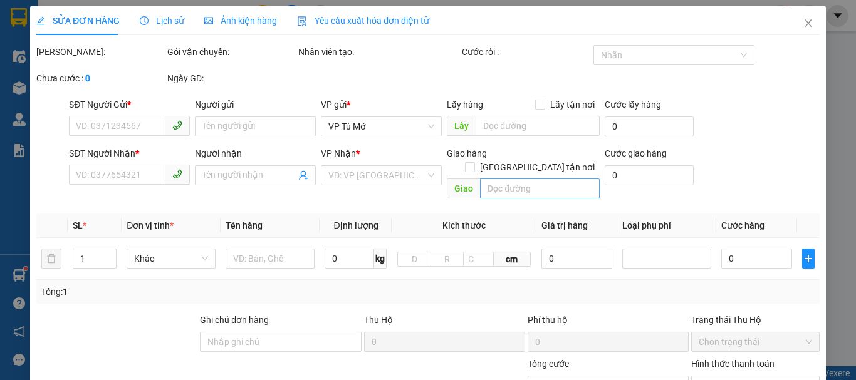
type input "0947126909"
type input "nguyệt"
type input "0334788845"
type input "hằng"
type input "30.000"
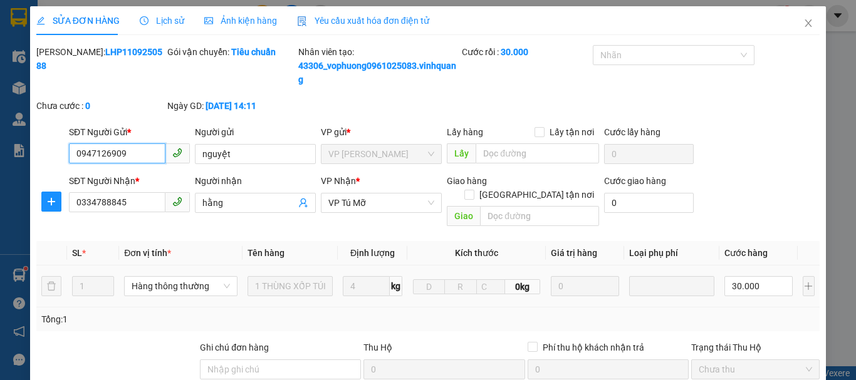
scroll to position [202, 0]
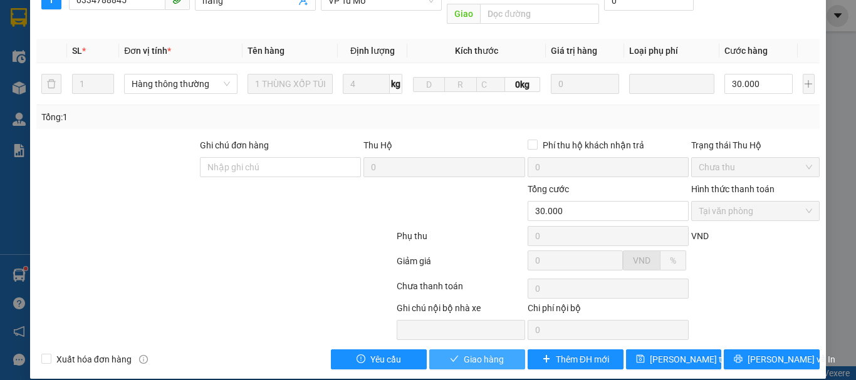
click at [474, 353] on span "Giao hàng" at bounding box center [484, 360] width 40 height 14
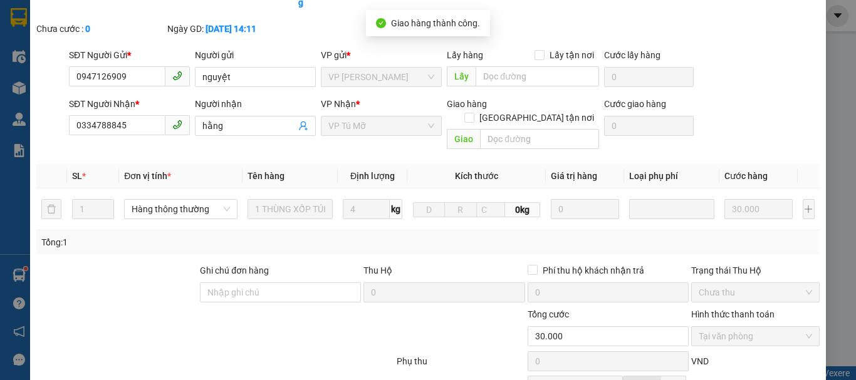
scroll to position [0, 0]
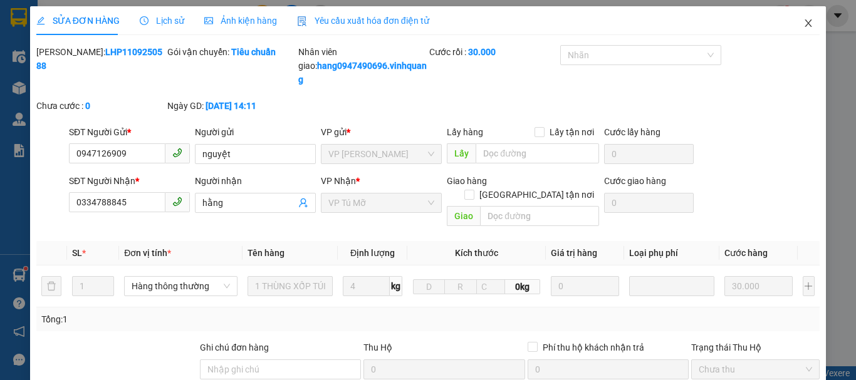
click at [803, 23] on icon "close" at bounding box center [808, 23] width 10 height 10
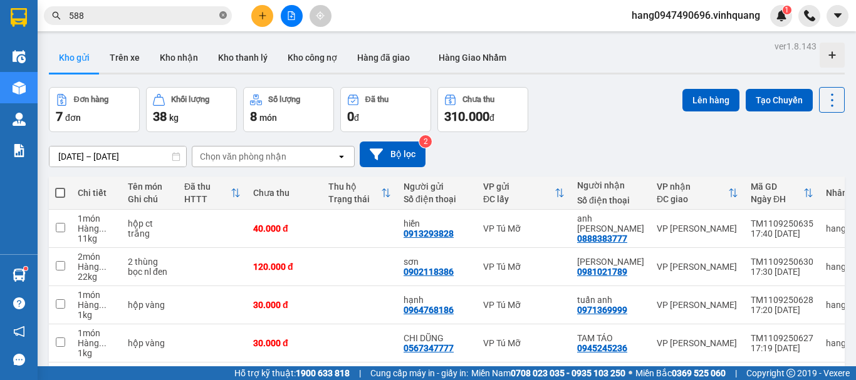
click at [221, 14] on icon "close-circle" at bounding box center [223, 15] width 8 height 8
click at [221, 14] on span at bounding box center [223, 16] width 8 height 14
click at [210, 14] on input "text" at bounding box center [143, 16] width 148 height 14
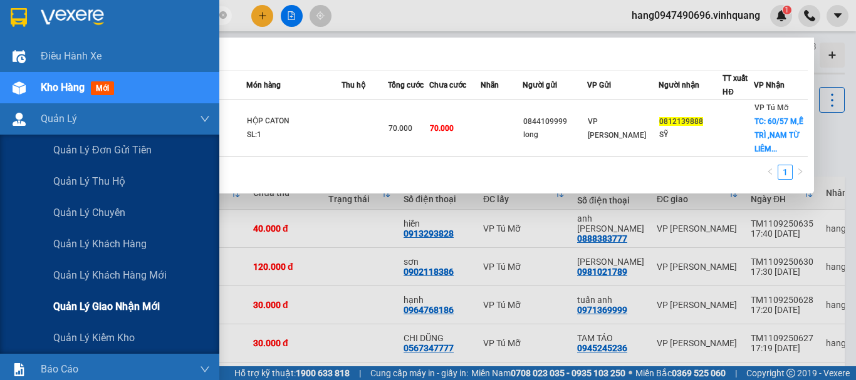
type input "0812139888"
click at [114, 308] on span "Quản lý giao nhận mới" at bounding box center [106, 307] width 107 height 16
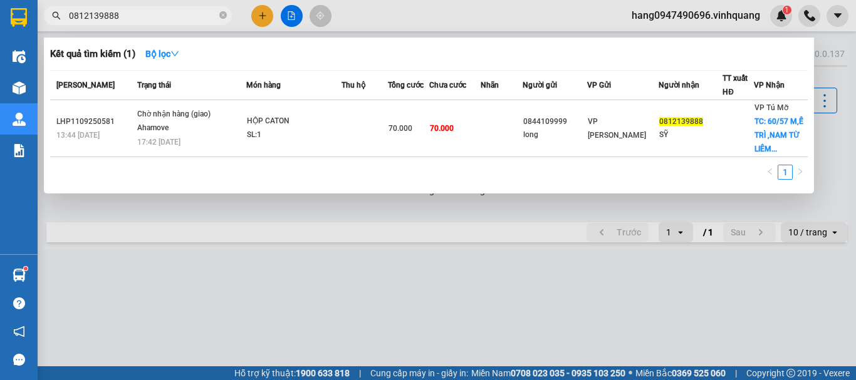
click at [420, 261] on div at bounding box center [428, 190] width 856 height 380
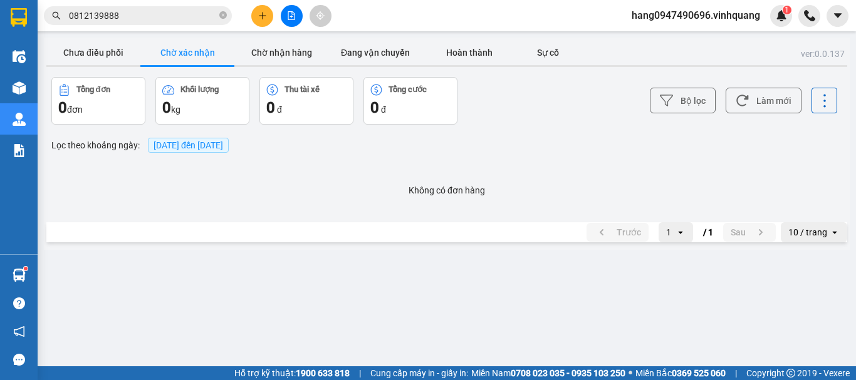
click at [264, 68] on div "Chưa điều phối Chờ xác nhận Chờ nhận hàng Đang vận chuyển Hoàn thành Sự cố" at bounding box center [446, 54] width 801 height 28
click at [278, 55] on button "Chờ nhận hàng" at bounding box center [281, 52] width 94 height 25
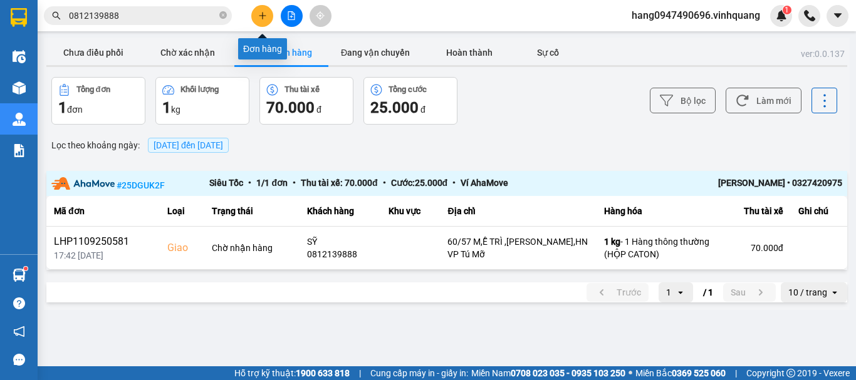
click at [267, 15] on button at bounding box center [262, 16] width 22 height 22
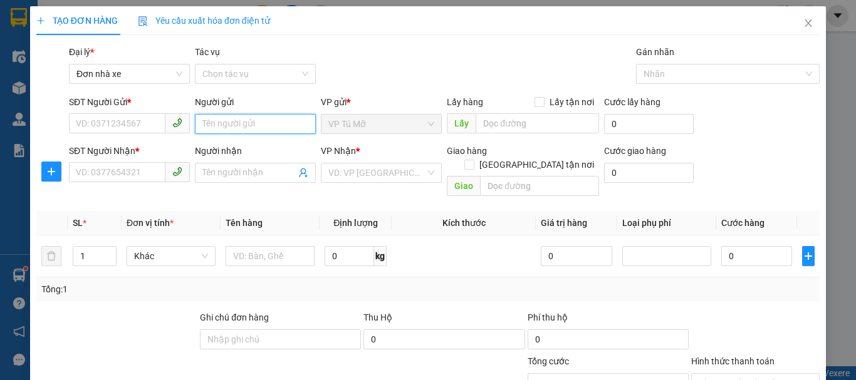
click at [261, 123] on input "Người gửi" at bounding box center [255, 124] width 121 height 20
type input "ht"
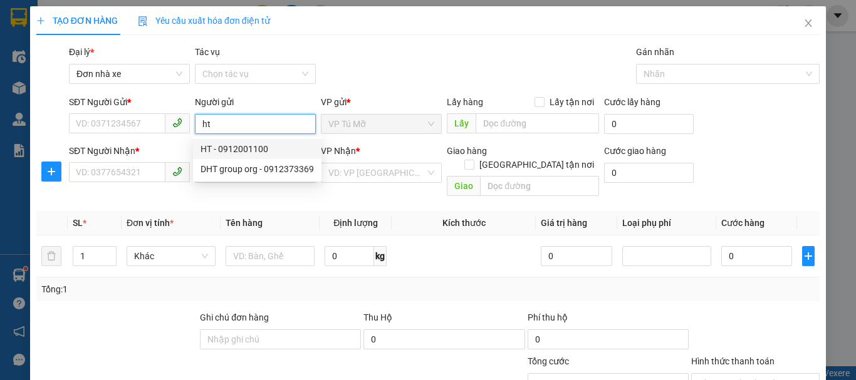
click at [296, 149] on div "HT - 0912001100" at bounding box center [257, 149] width 113 height 14
type input "0912001100"
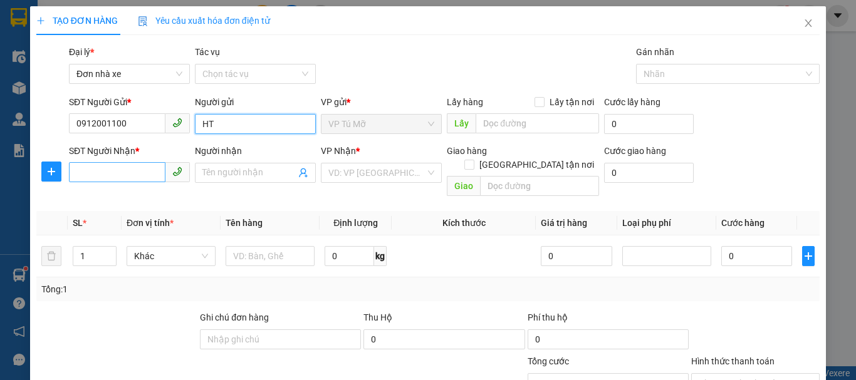
type input "HT"
click at [118, 175] on input "SĐT Người Nhận *" at bounding box center [117, 172] width 96 height 20
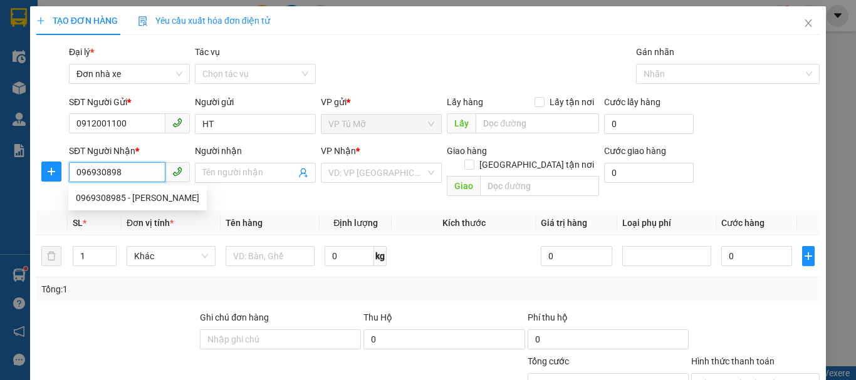
type input "0969308985"
click at [150, 197] on div "0969308985 - bích ngọc" at bounding box center [137, 198] width 123 height 14
type input "bích ngọc"
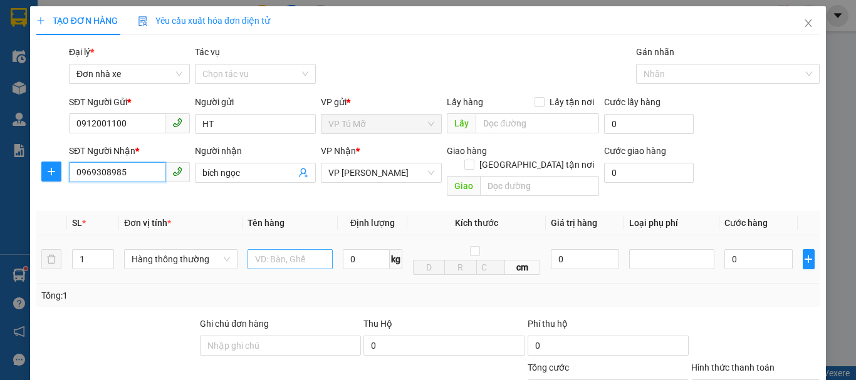
type input "0969308985"
click at [301, 249] on input "text" at bounding box center [290, 259] width 85 height 20
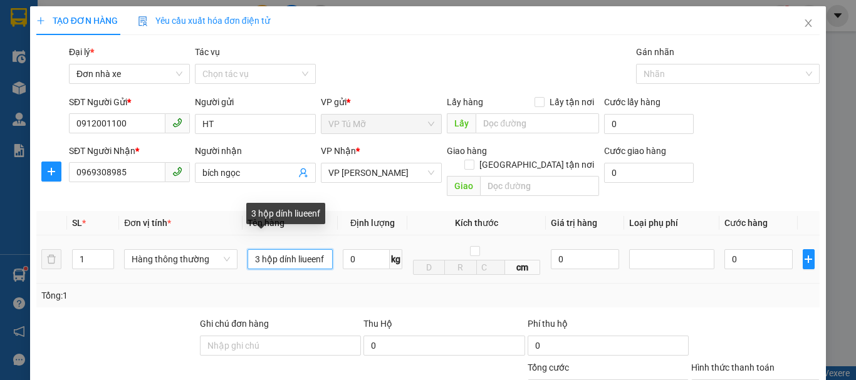
drag, startPoint x: 326, startPoint y: 241, endPoint x: 301, endPoint y: 248, distance: 25.8
click at [301, 249] on input "3 hộp dính liueenf" at bounding box center [290, 259] width 85 height 20
type input "3 hộp dính liền"
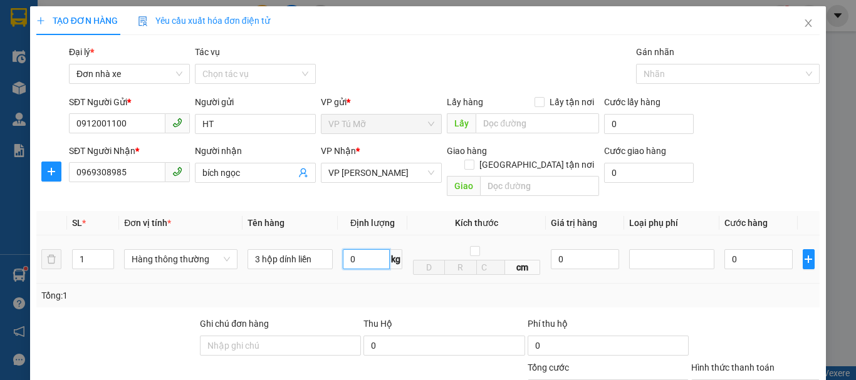
click at [365, 249] on input "0" at bounding box center [366, 259] width 47 height 20
type input "2"
click at [382, 264] on td "2 kg" at bounding box center [373, 260] width 70 height 48
type input "30.000"
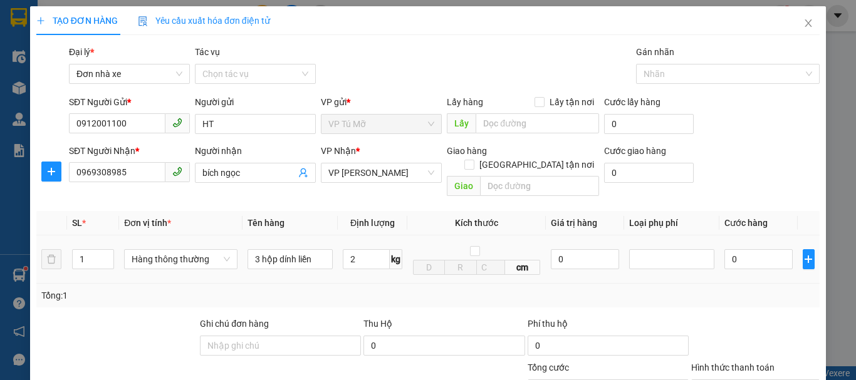
type input "30.000"
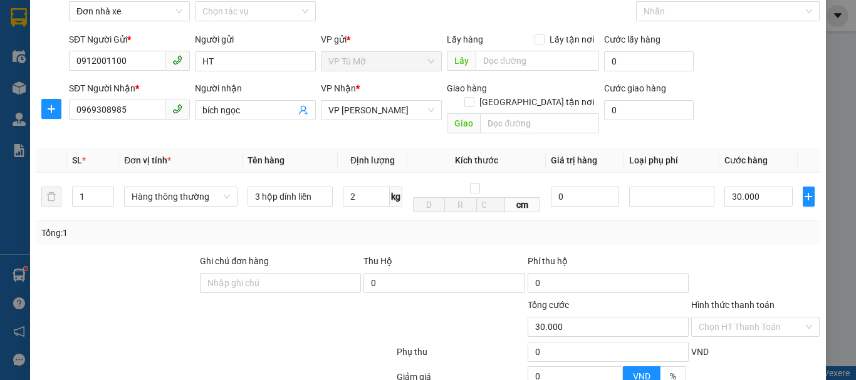
scroll to position [179, 0]
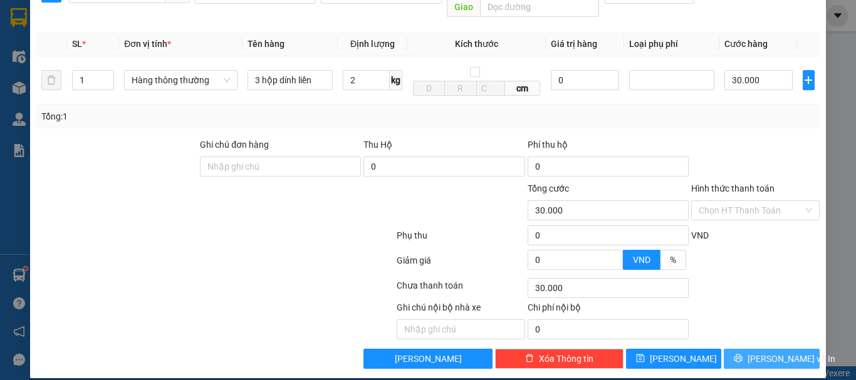
click at [736, 349] on button "[PERSON_NAME] và In" at bounding box center [772, 359] width 96 height 20
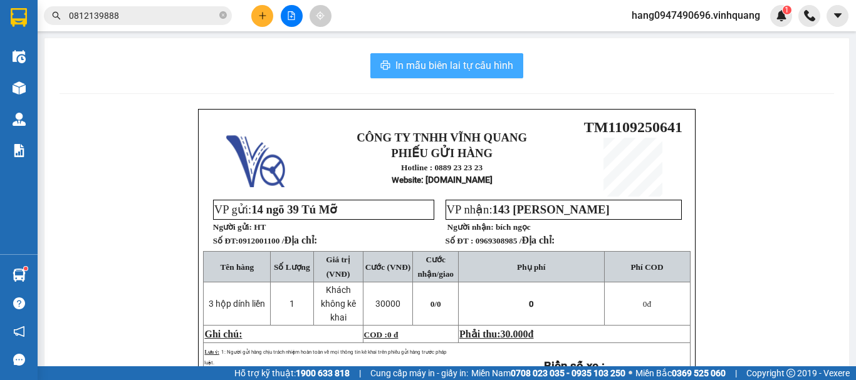
click at [466, 70] on span "In mẫu biên lai tự cấu hình" at bounding box center [454, 66] width 118 height 16
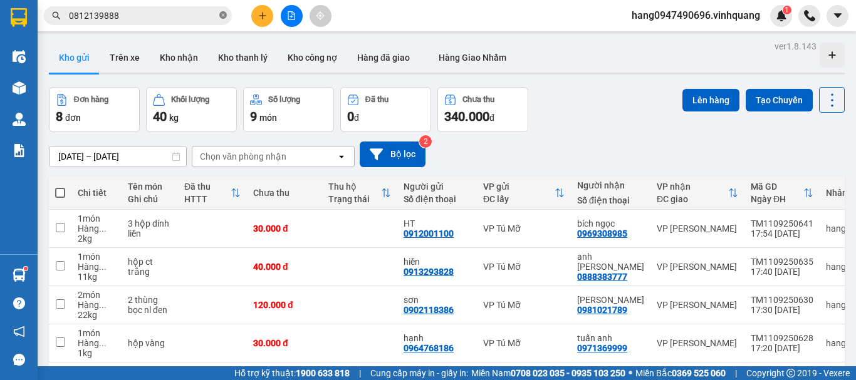
click at [223, 17] on icon "close-circle" at bounding box center [223, 15] width 8 height 8
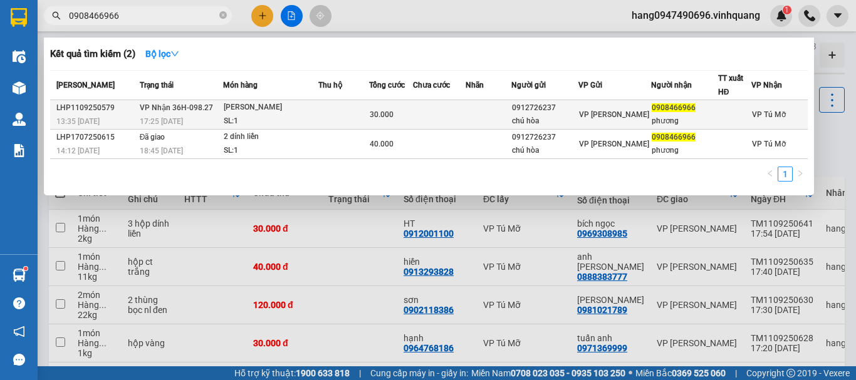
type input "0908466966"
click at [412, 123] on td "30.000" at bounding box center [391, 114] width 44 height 29
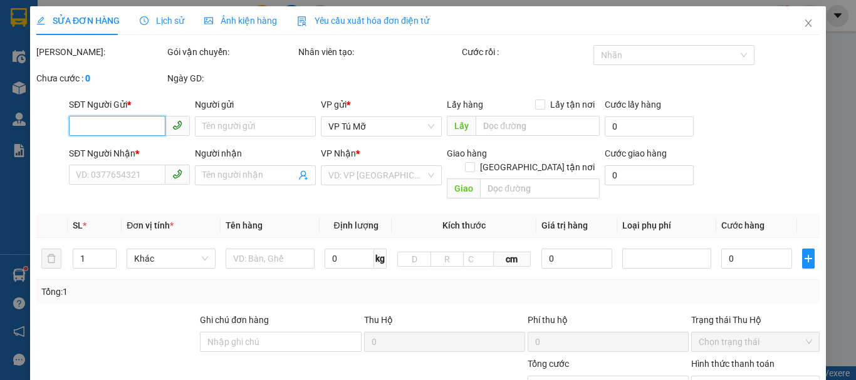
type input "0912726237"
type input "chú hòa"
type input "0908466966"
type input "phương"
type input "30.000"
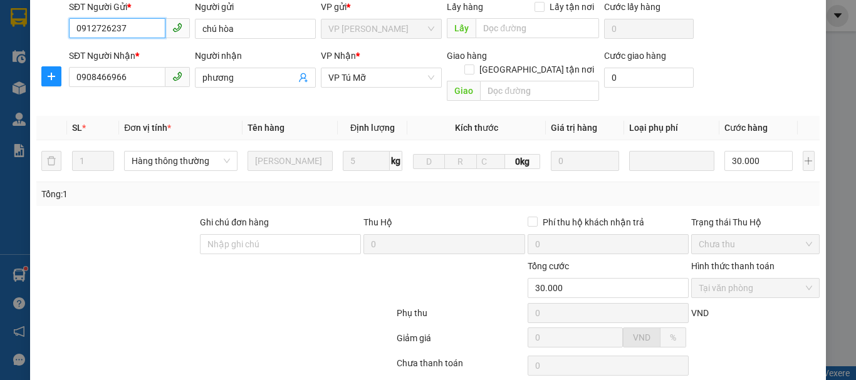
scroll to position [188, 0]
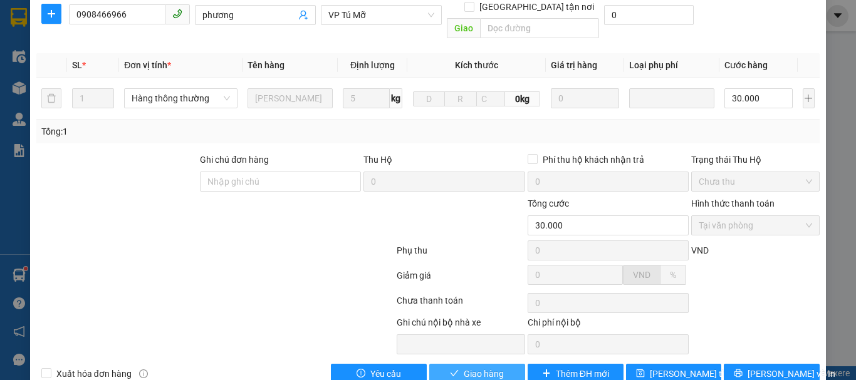
click at [495, 367] on span "Giao hàng" at bounding box center [484, 374] width 40 height 14
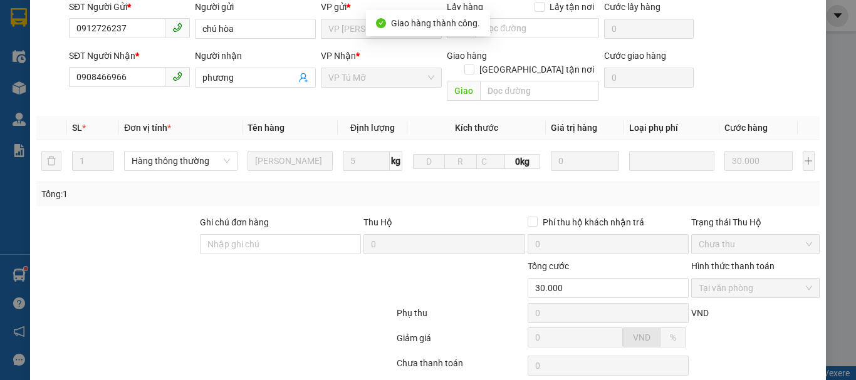
scroll to position [0, 0]
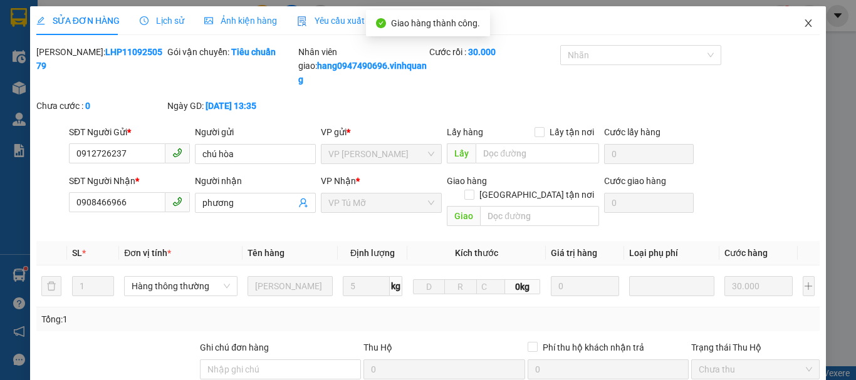
click at [802, 18] on span "Close" at bounding box center [808, 23] width 35 height 35
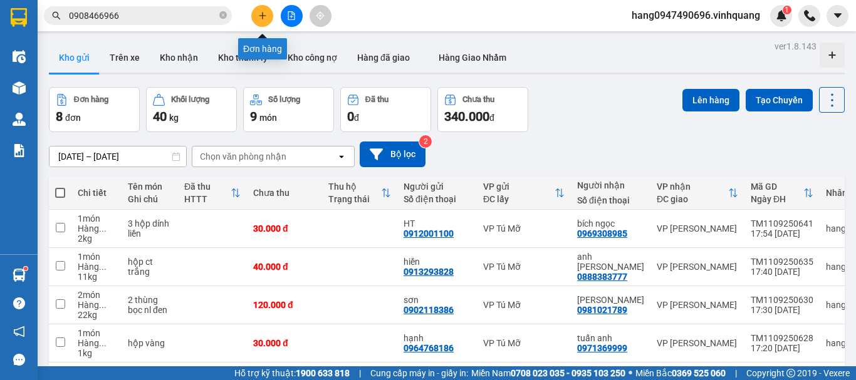
click at [266, 20] on button at bounding box center [262, 16] width 22 height 22
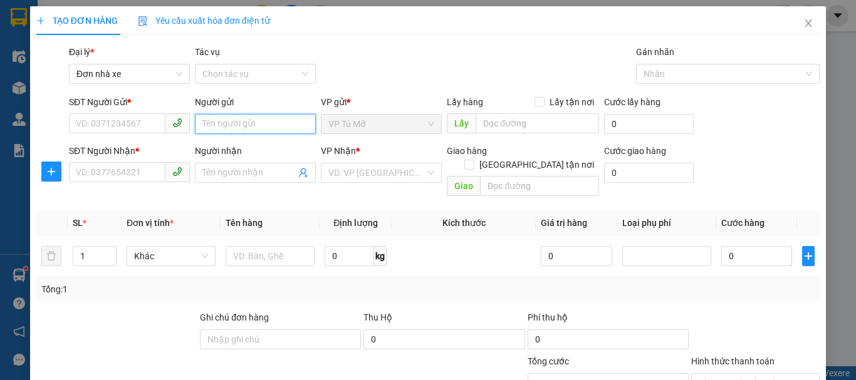
drag, startPoint x: 214, startPoint y: 120, endPoint x: 204, endPoint y: 121, distance: 10.1
click at [214, 120] on input "Người gửi" at bounding box center [255, 124] width 121 height 20
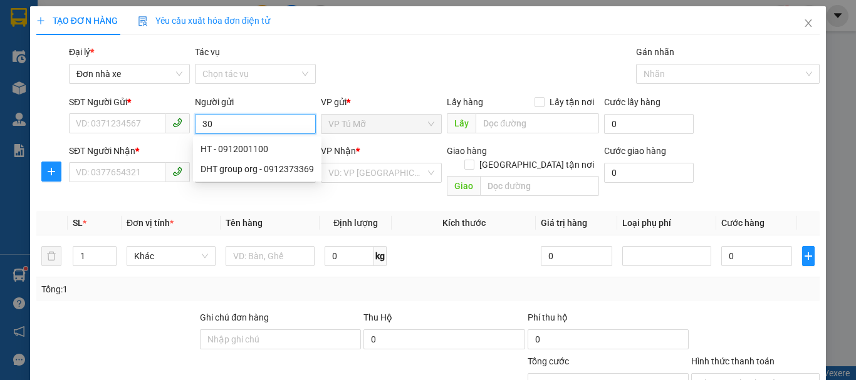
type input "309"
click at [266, 168] on div "309 tây sơn - 0839222222" at bounding box center [280, 169] width 158 height 14
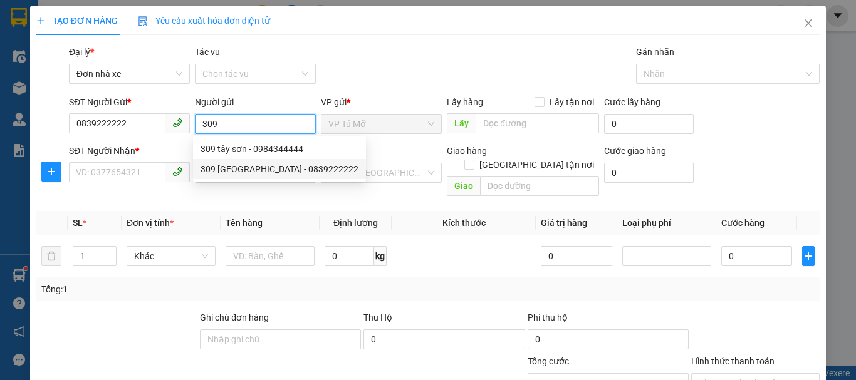
type input "0839222222"
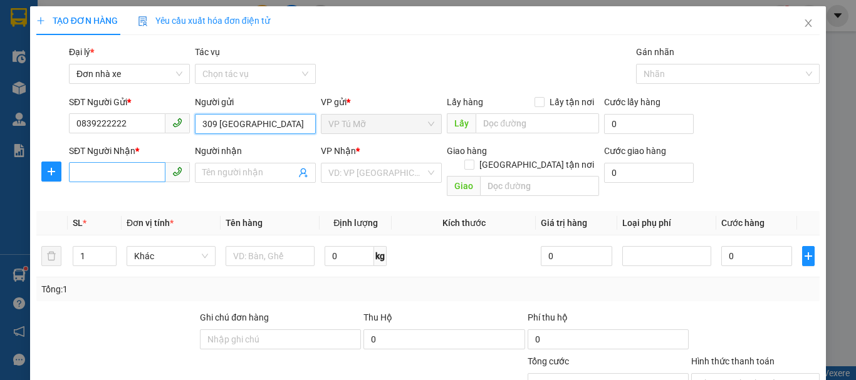
type input "309 tây sơn"
click at [136, 173] on input "SĐT Người Nhận *" at bounding box center [117, 172] width 96 height 20
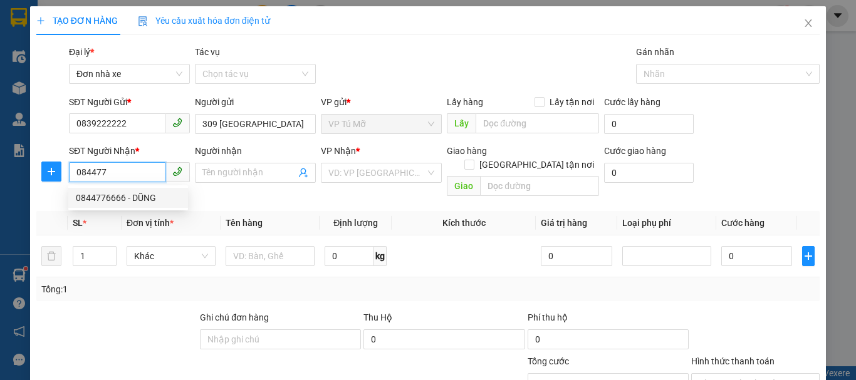
click at [142, 194] on div "0844776666 - DŨNG" at bounding box center [128, 198] width 105 height 14
type input "0844776666"
type input "DŨNG"
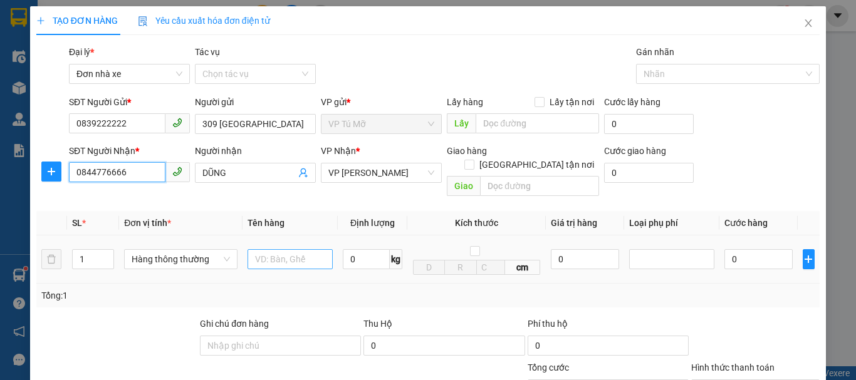
type input "0844776666"
click at [253, 251] on input "text" at bounding box center [290, 259] width 85 height 20
type input "hộp vàng"
click at [354, 249] on input "0" at bounding box center [366, 259] width 47 height 20
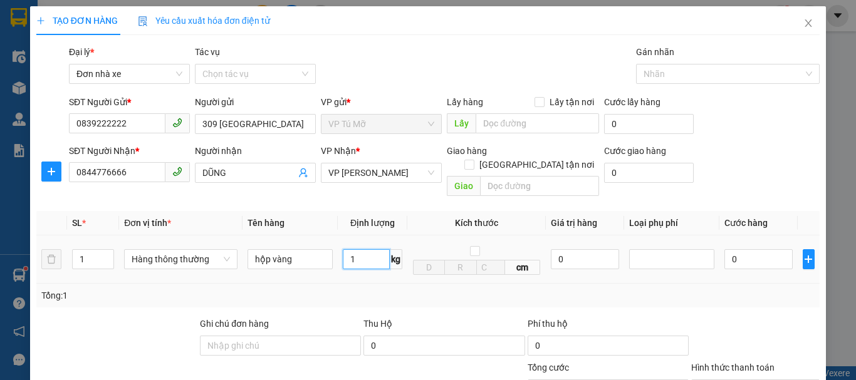
type input "1"
click at [427, 263] on td "cm" at bounding box center [476, 260] width 138 height 48
type input "30.000"
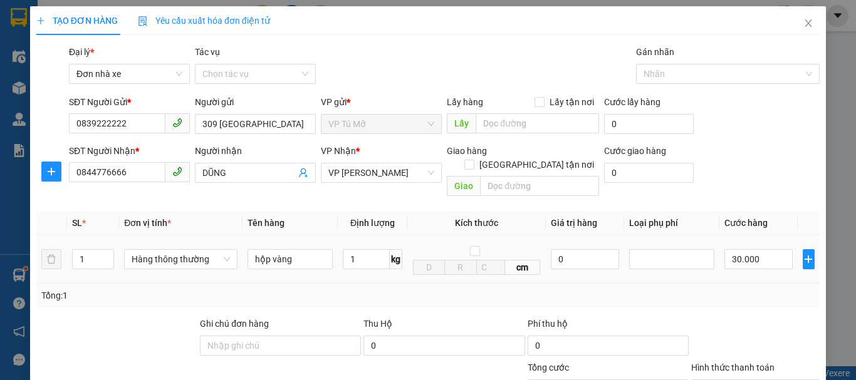
scroll to position [179, 0]
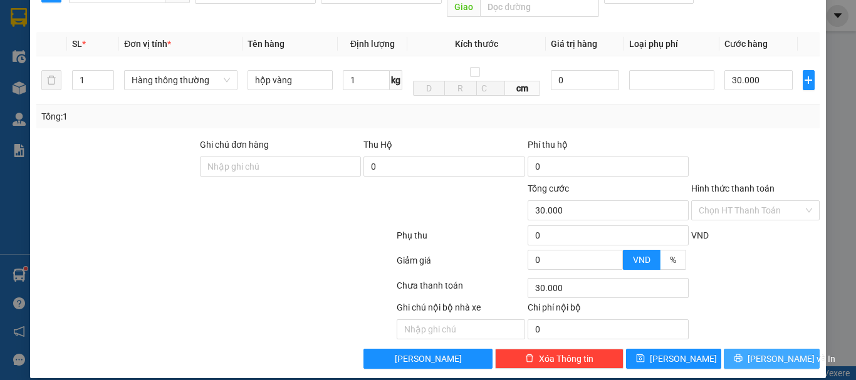
click at [783, 349] on button "[PERSON_NAME] và In" at bounding box center [772, 359] width 96 height 20
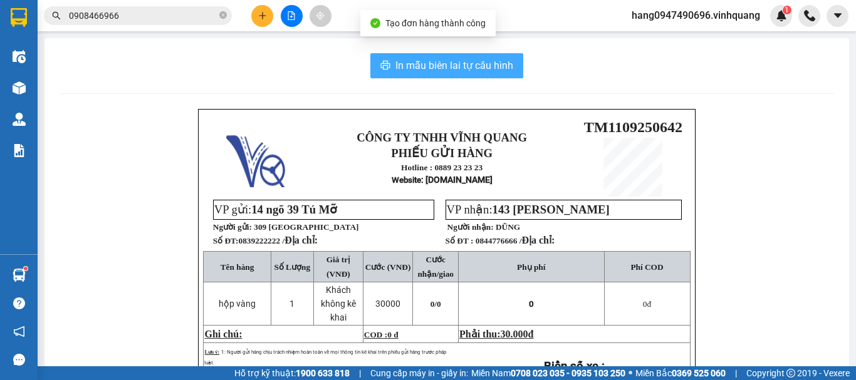
click at [487, 63] on span "In mẫu biên lai tự cấu hình" at bounding box center [454, 66] width 118 height 16
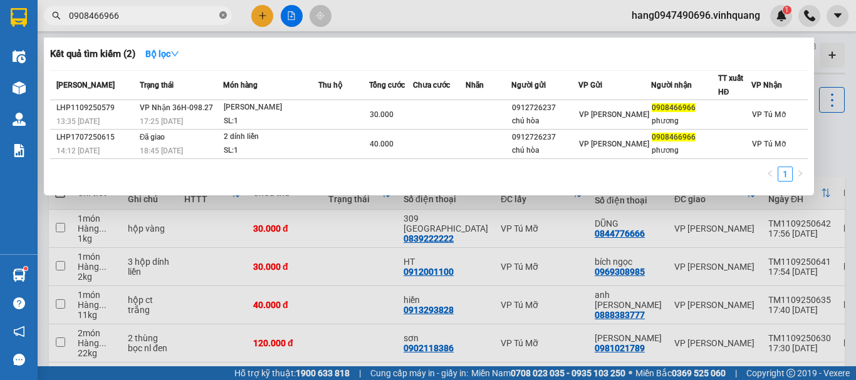
click at [224, 14] on icon "close-circle" at bounding box center [223, 15] width 8 height 8
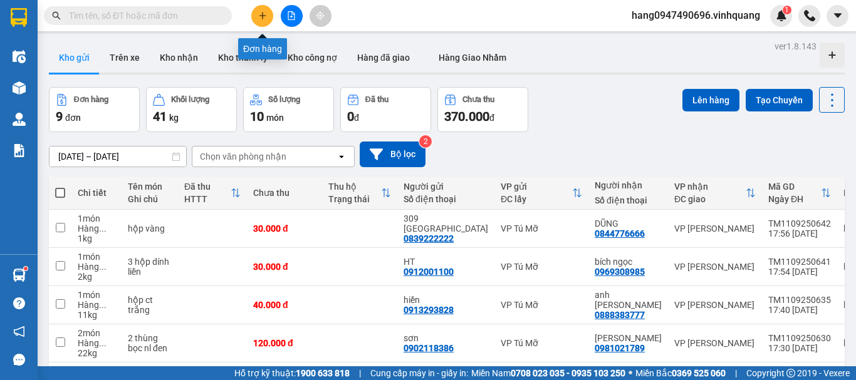
click at [258, 21] on button at bounding box center [262, 16] width 22 height 22
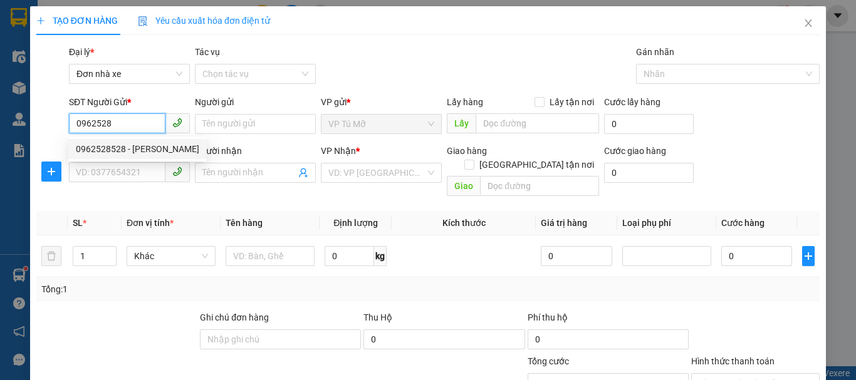
click at [138, 149] on div "0962528528 - gia huệ" at bounding box center [137, 149] width 123 height 14
type input "0962528528"
type input "gia huệ"
type input "0866446886"
type input "hồng"
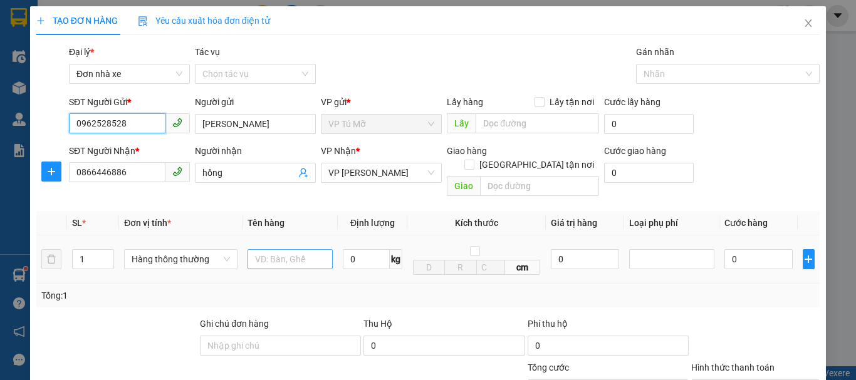
type input "0962528528"
click at [283, 249] on input "text" at bounding box center [290, 259] width 85 height 20
type input "hộp dẹt nhỏ"
click at [357, 249] on input "0" at bounding box center [366, 259] width 47 height 20
type input "1"
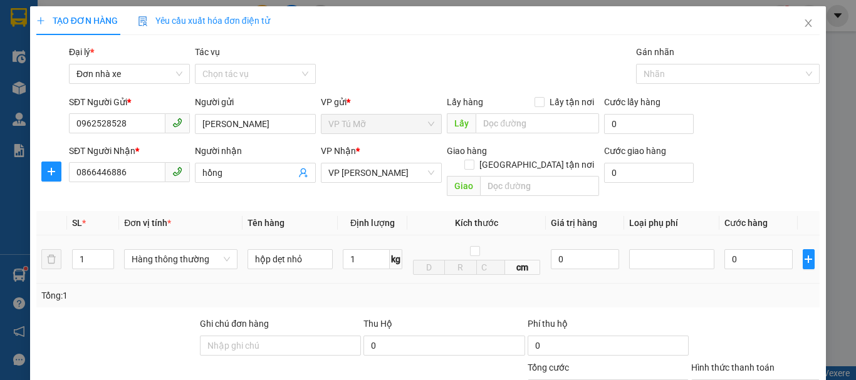
click at [389, 268] on td "1 kg" at bounding box center [373, 260] width 70 height 48
type input "30.000"
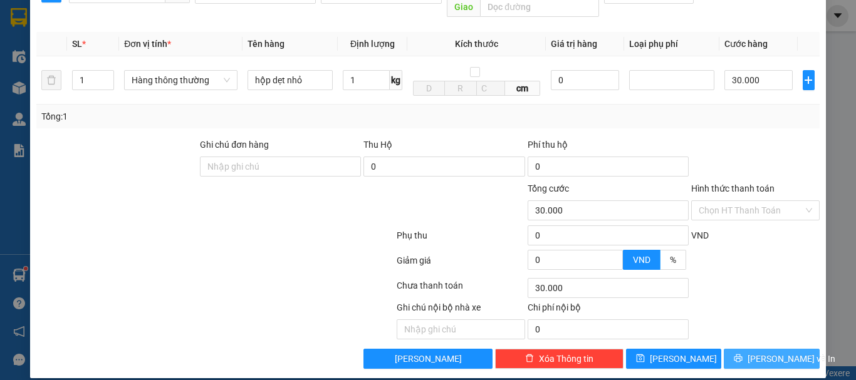
click at [803, 349] on button "[PERSON_NAME] và In" at bounding box center [772, 359] width 96 height 20
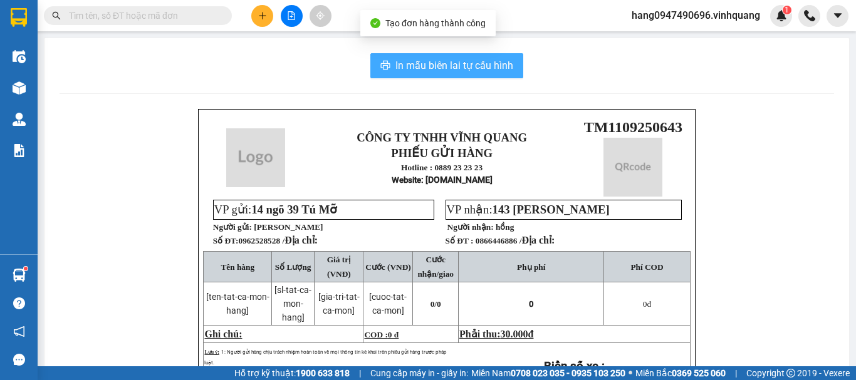
click at [481, 63] on span "In mẫu biên lai tự cấu hình" at bounding box center [454, 66] width 118 height 16
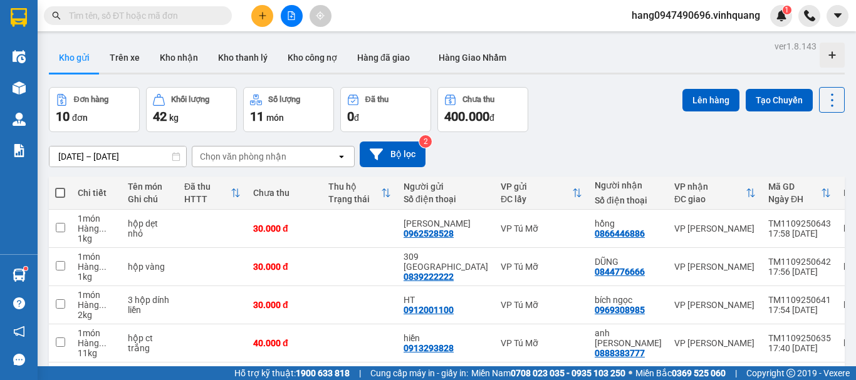
click at [65, 192] on span at bounding box center [60, 193] width 10 height 10
click at [60, 187] on input "checkbox" at bounding box center [60, 187] width 0 height 0
checkbox input "true"
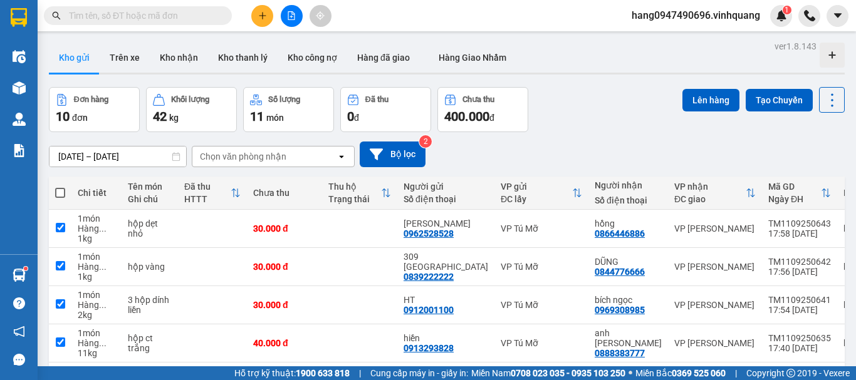
checkbox input "true"
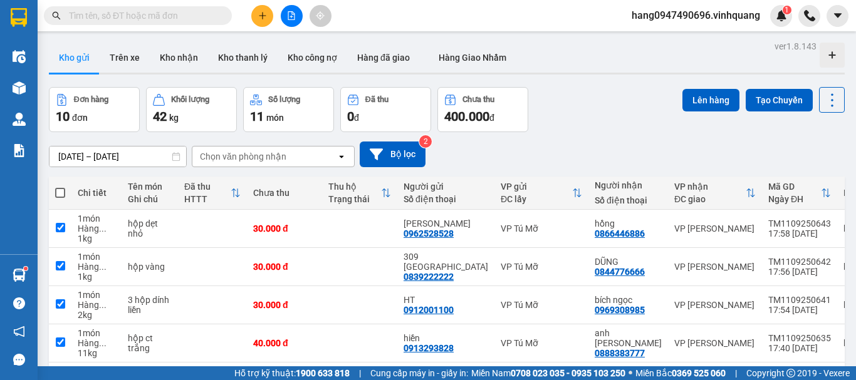
checkbox input "true"
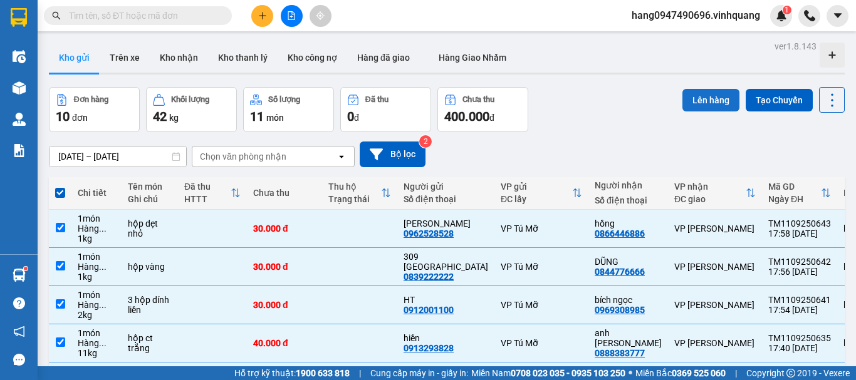
click at [711, 98] on button "Lên hàng" at bounding box center [710, 100] width 57 height 23
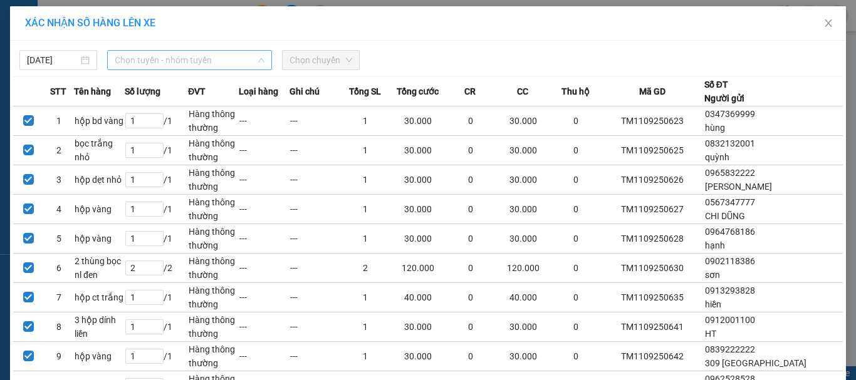
click at [154, 54] on span "Chọn tuyến - nhóm tuyến" at bounding box center [190, 60] width 150 height 19
click at [176, 58] on span "Chọn tuyến - nhóm tuyến" at bounding box center [190, 60] width 150 height 19
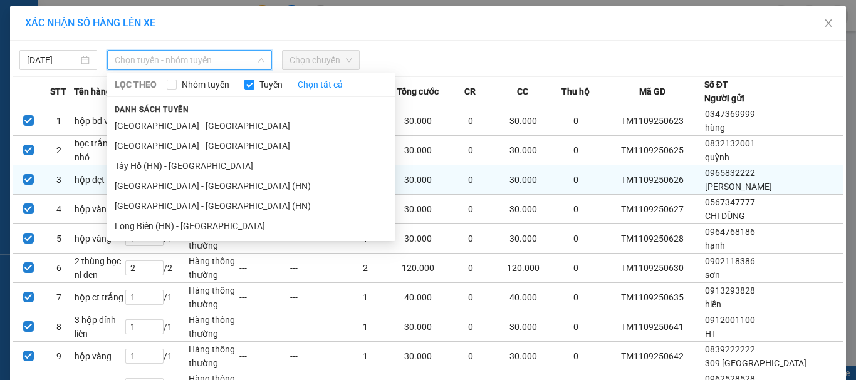
click at [167, 166] on li "Tây Hồ (HN) - Thanh Hóa" at bounding box center [251, 166] width 288 height 20
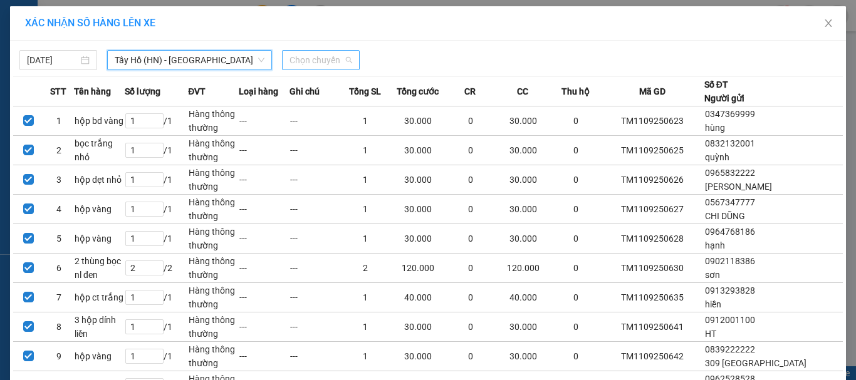
click at [323, 62] on span "Chọn chuyến" at bounding box center [320, 60] width 63 height 19
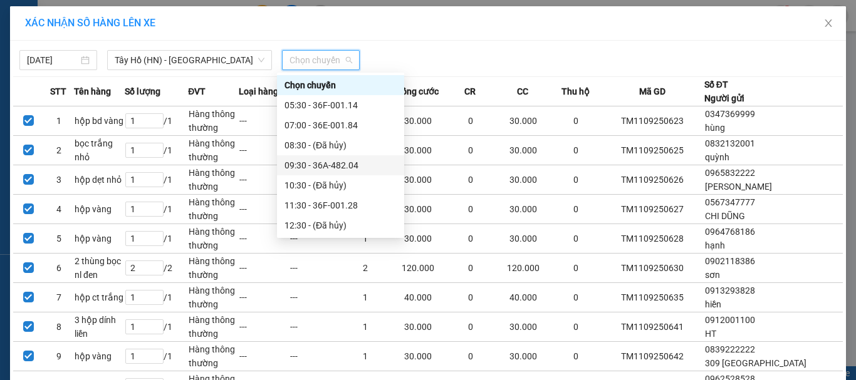
scroll to position [160, 0]
click at [341, 171] on div "17:30 - 36A-482.04" at bounding box center [340, 166] width 112 height 14
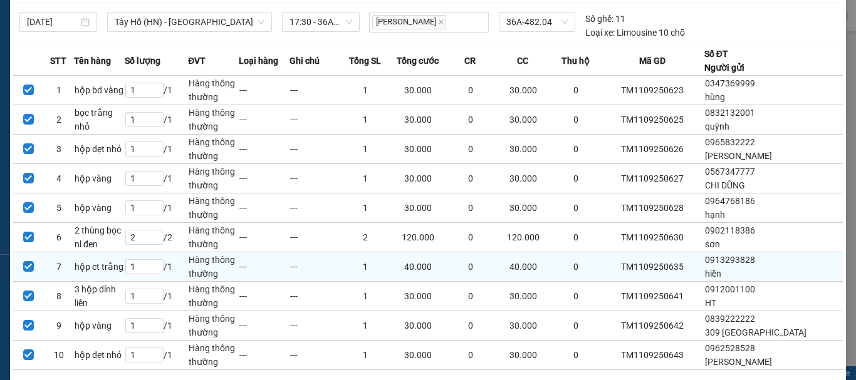
scroll to position [113, 0]
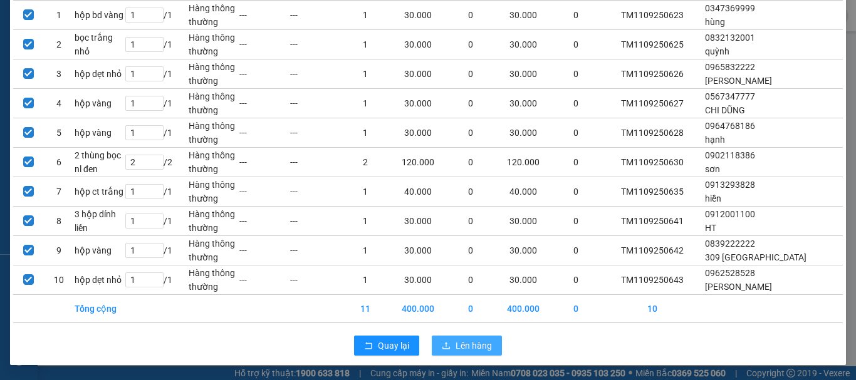
click at [480, 343] on span "Lên hàng" at bounding box center [474, 346] width 36 height 14
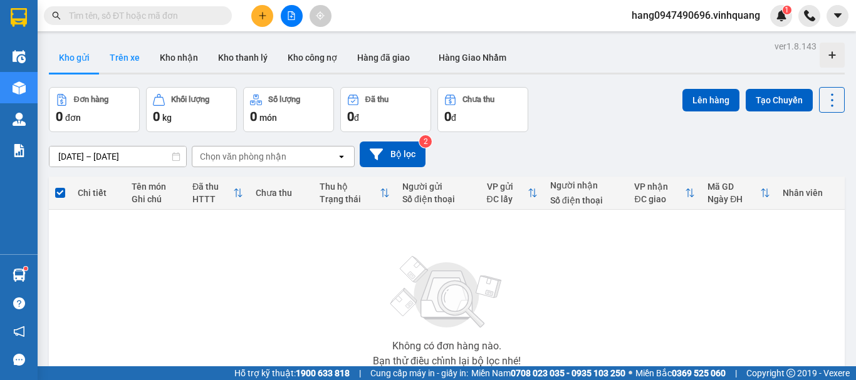
click at [134, 46] on button "Trên xe" at bounding box center [125, 58] width 50 height 30
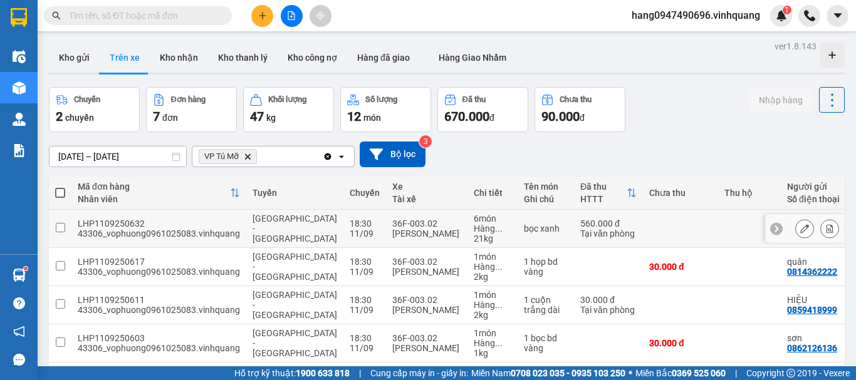
scroll to position [167, 0]
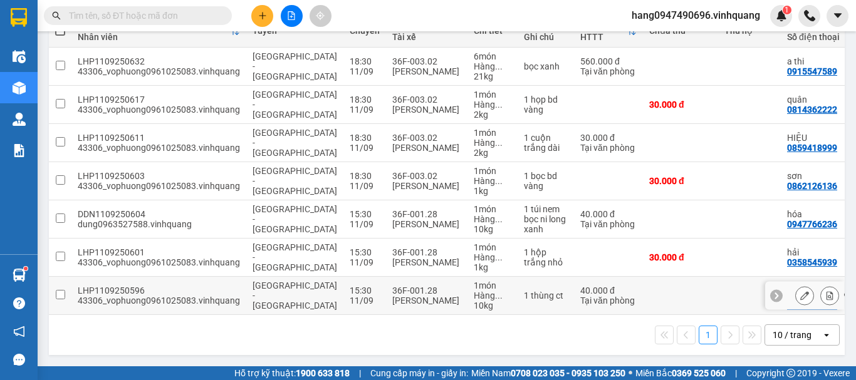
click at [282, 292] on div "Thanh Hóa - Hà Nội" at bounding box center [295, 296] width 85 height 30
checkbox input "true"
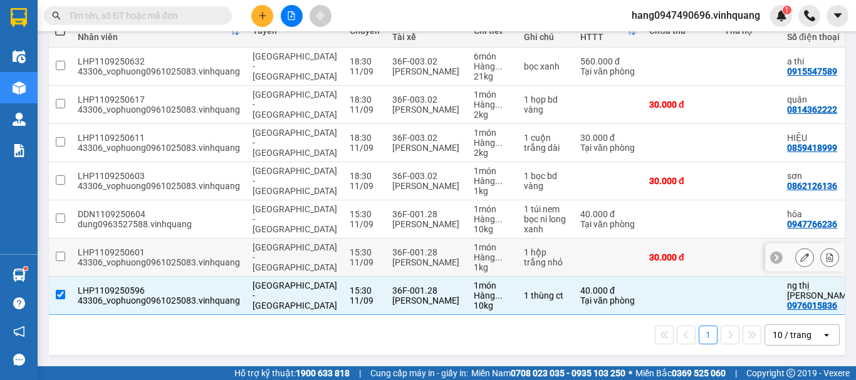
click at [350, 258] on div "11/09" at bounding box center [365, 263] width 30 height 10
checkbox input "true"
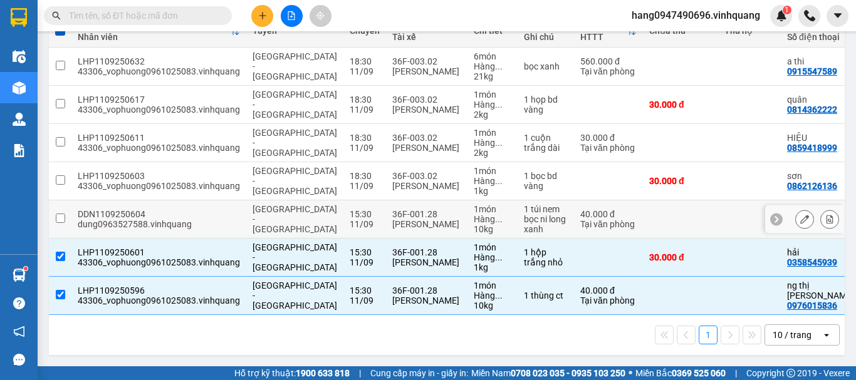
click at [410, 209] on div "36F-001.28" at bounding box center [426, 214] width 69 height 10
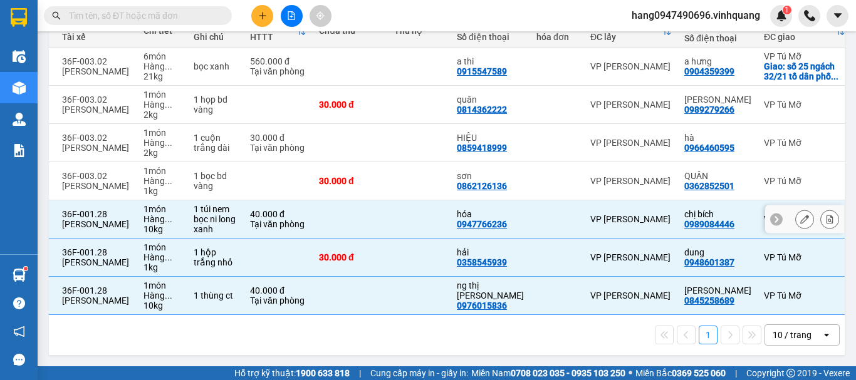
click at [684, 219] on div "0989084446" at bounding box center [709, 224] width 50 height 10
copy div "0989084446"
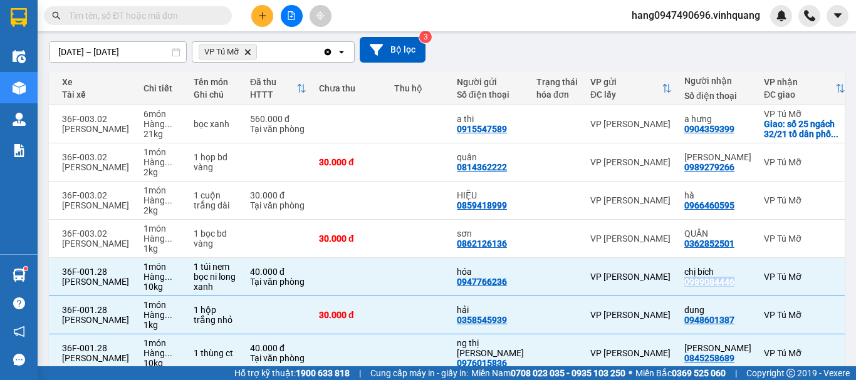
scroll to position [0, 0]
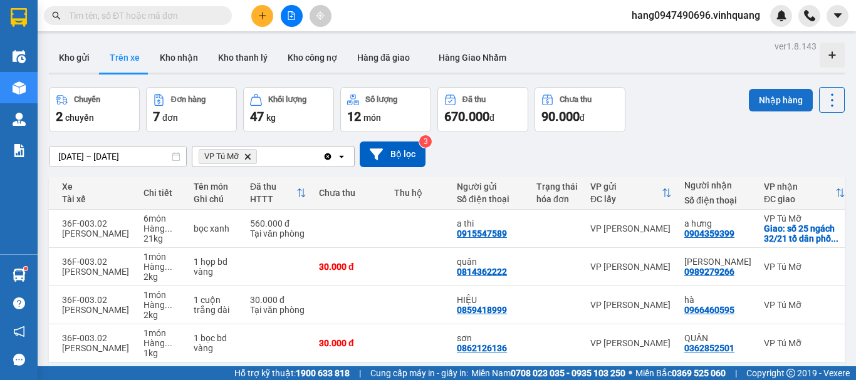
click at [763, 102] on button "Nhập hàng" at bounding box center [781, 100] width 64 height 23
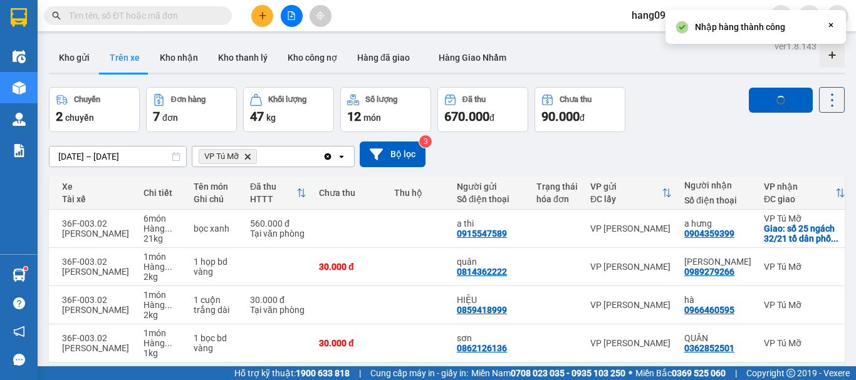
checkbox input "false"
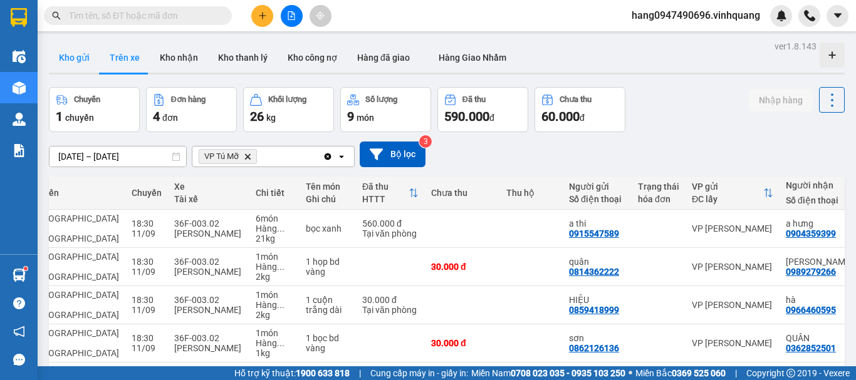
click at [80, 65] on button "Kho gửi" at bounding box center [74, 58] width 51 height 30
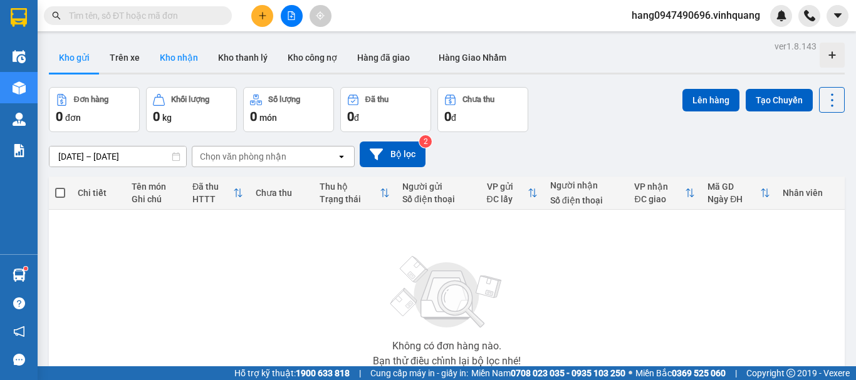
click at [175, 52] on button "Kho nhận" at bounding box center [179, 58] width 58 height 30
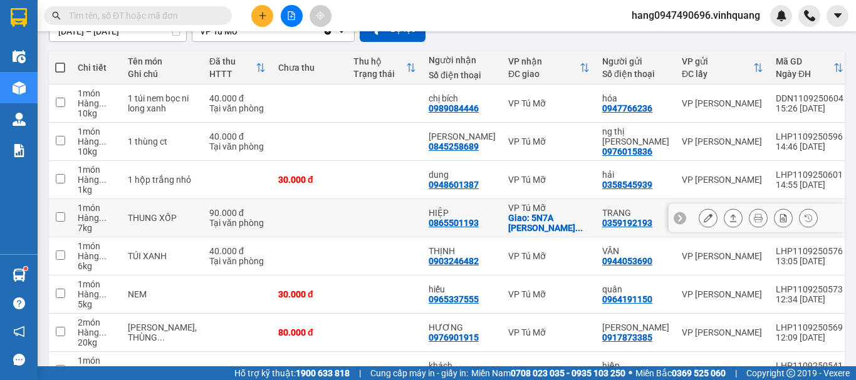
scroll to position [188, 0]
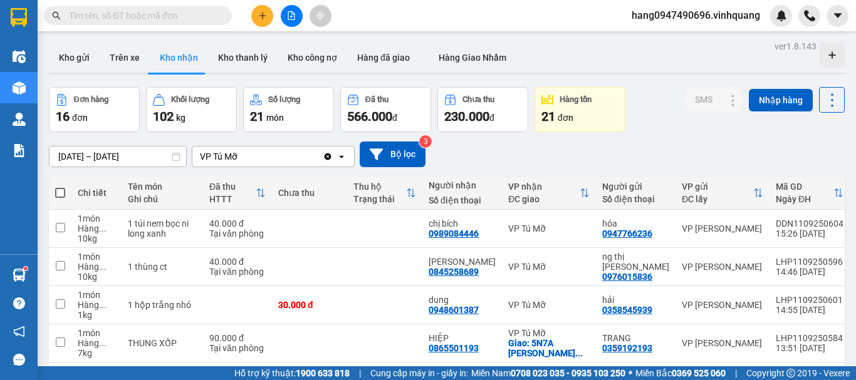
scroll to position [188, 0]
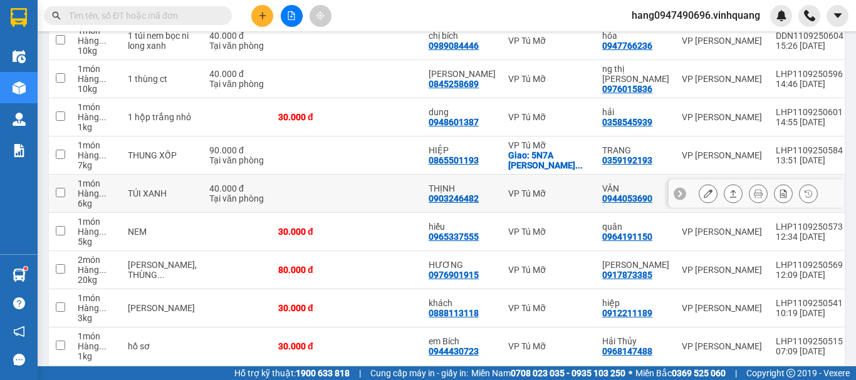
click at [434, 199] on div "0903246482" at bounding box center [454, 199] width 50 height 10
copy div "0903246482"
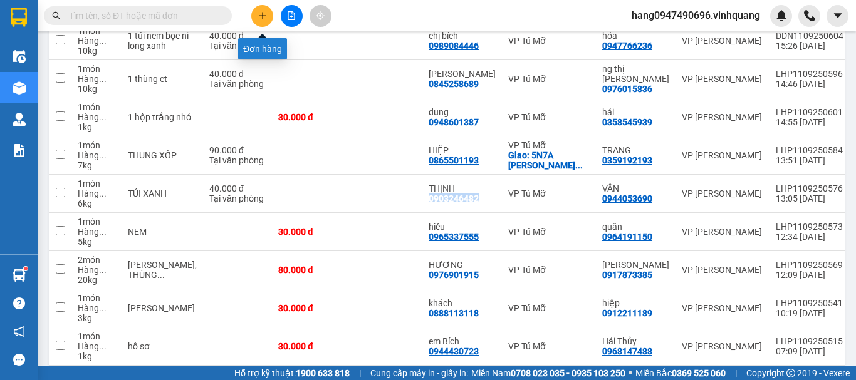
click at [257, 16] on button at bounding box center [262, 16] width 22 height 22
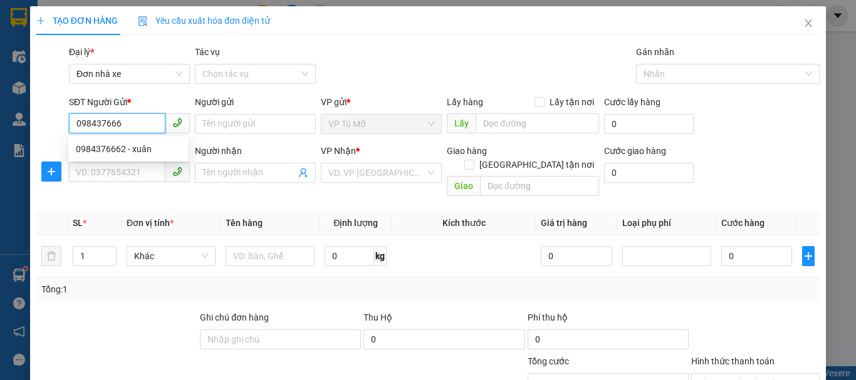
type input "0984376662"
click at [135, 145] on div "0984376662 - xuân" at bounding box center [128, 149] width 105 height 14
type input "xuân"
type input "0366274360"
type input "[PERSON_NAME]"
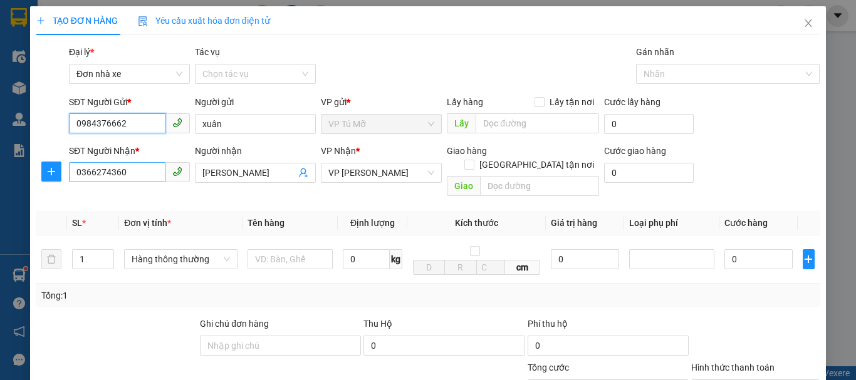
type input "0984376662"
drag, startPoint x: 135, startPoint y: 166, endPoint x: 0, endPoint y: 186, distance: 136.8
click at [0, 186] on div "TẠO ĐƠN HÀNG Yêu cầu xuất hóa đơn điện tử Transit Pickup Surcharge Ids Transit …" at bounding box center [428, 190] width 856 height 380
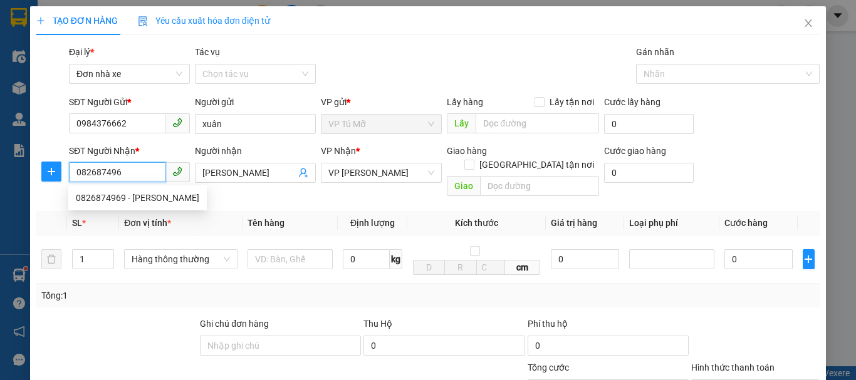
type input "0826874969"
click at [142, 196] on div "0826874969 - [PERSON_NAME]" at bounding box center [137, 198] width 123 height 14
type input "[PERSON_NAME]"
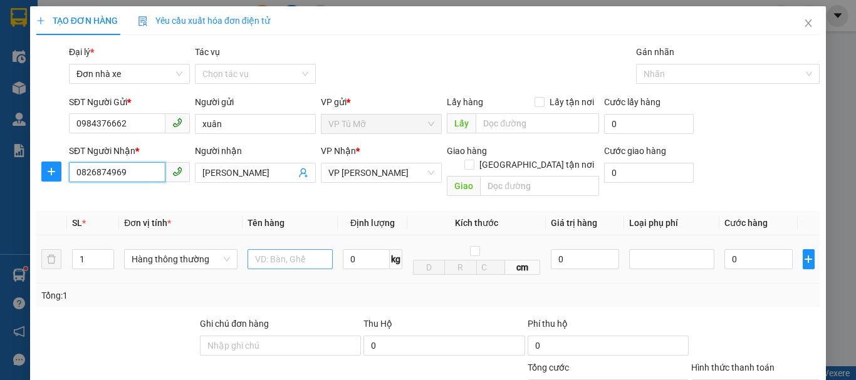
type input "0826874969"
click at [276, 249] on input "text" at bounding box center [290, 259] width 85 height 20
type input "túi nl vàng"
click at [367, 249] on input "0" at bounding box center [366, 259] width 47 height 20
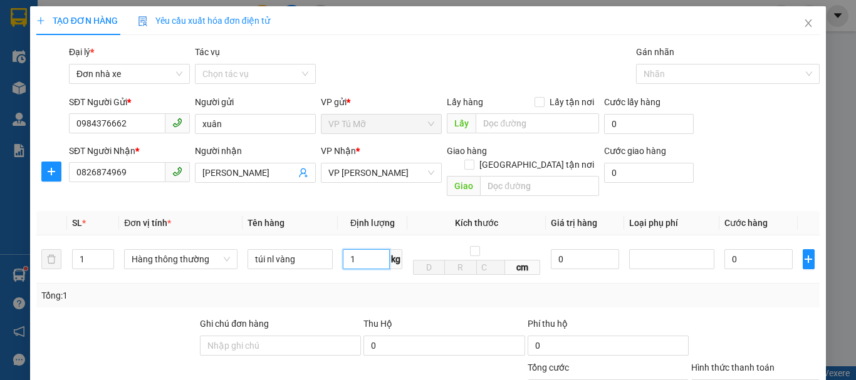
type input "1"
click at [366, 284] on div "Tổng: 1" at bounding box center [427, 296] width 783 height 24
type input "30.000"
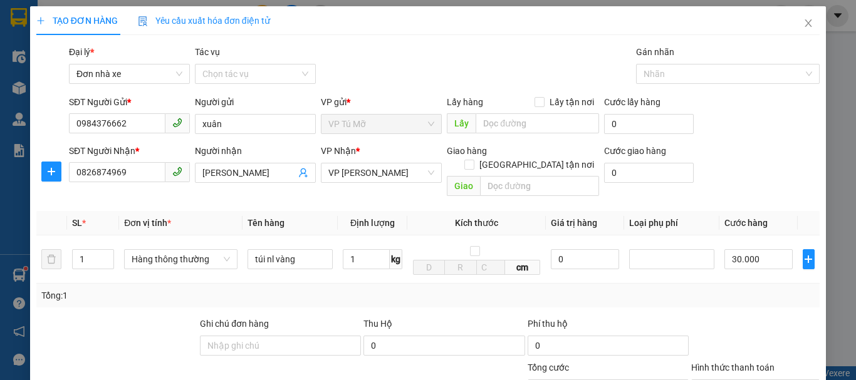
scroll to position [179, 0]
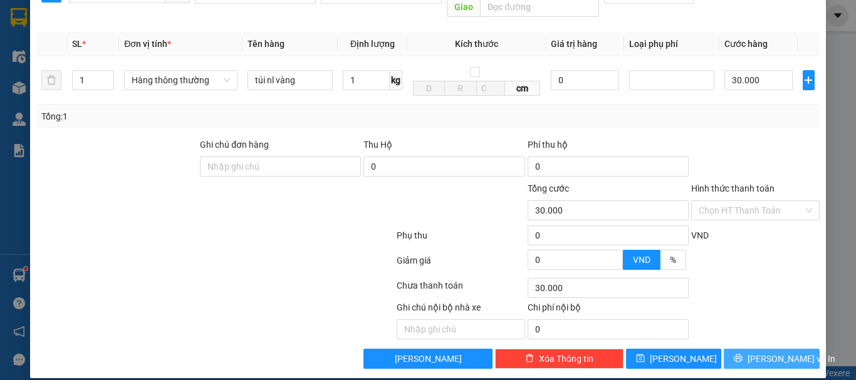
click at [753, 352] on span "[PERSON_NAME] và In" at bounding box center [792, 359] width 88 height 14
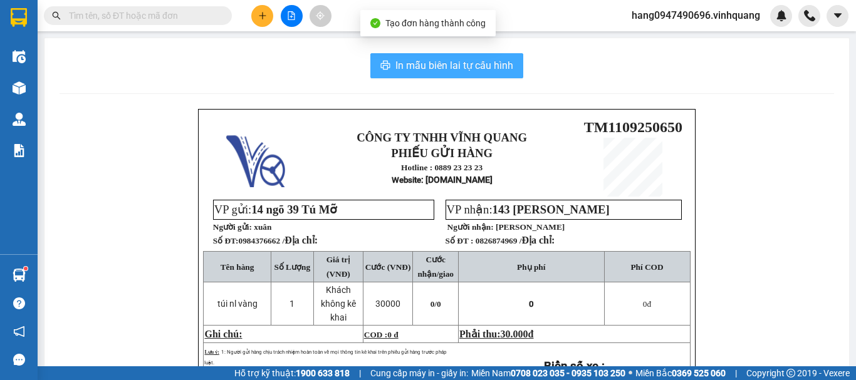
click at [458, 58] on span "In mẫu biên lai tự cấu hình" at bounding box center [454, 66] width 118 height 16
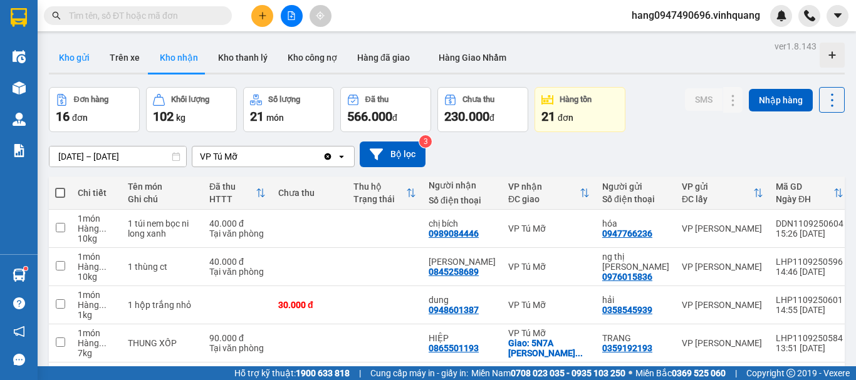
click at [61, 54] on button "Kho gửi" at bounding box center [74, 58] width 51 height 30
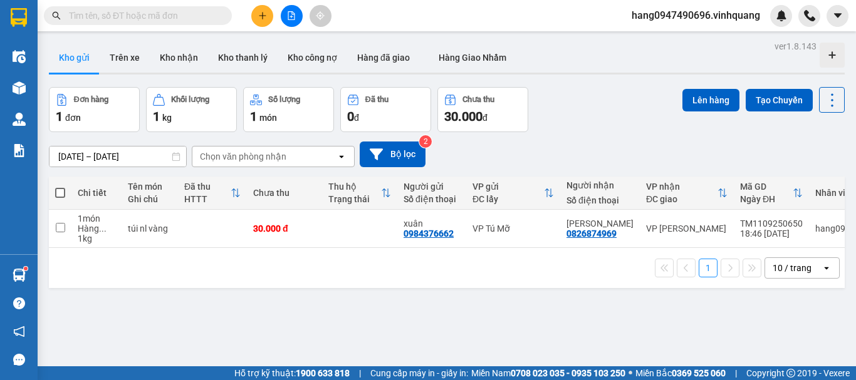
click at [269, 11] on button at bounding box center [262, 16] width 22 height 22
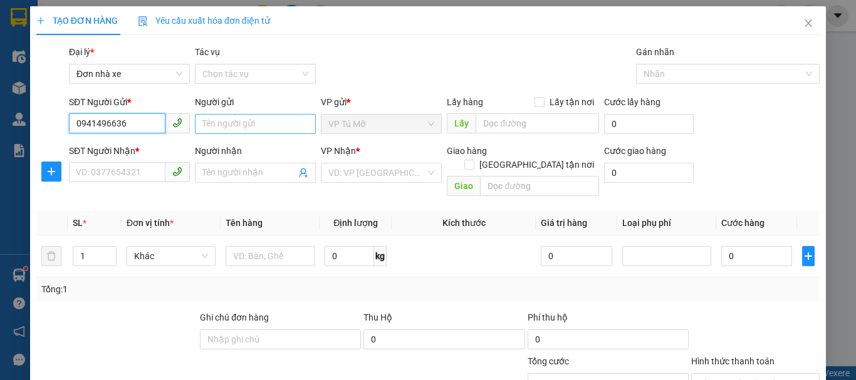
type input "0941496636"
click at [231, 122] on input "Người gửi" at bounding box center [255, 124] width 121 height 20
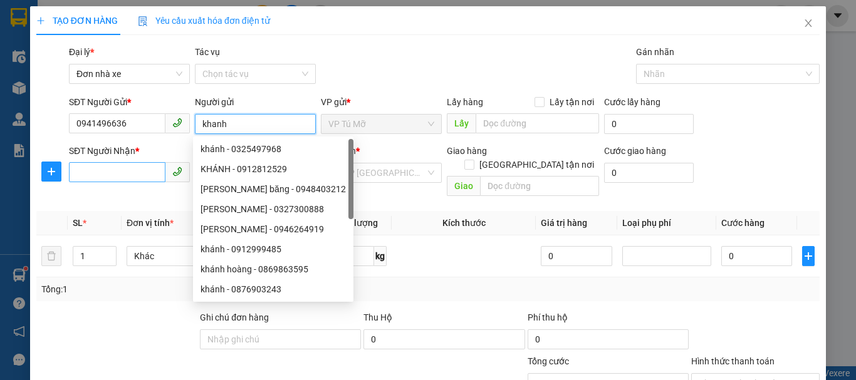
type input "khanh"
click at [107, 175] on input "SĐT Người Nhận *" at bounding box center [117, 172] width 96 height 20
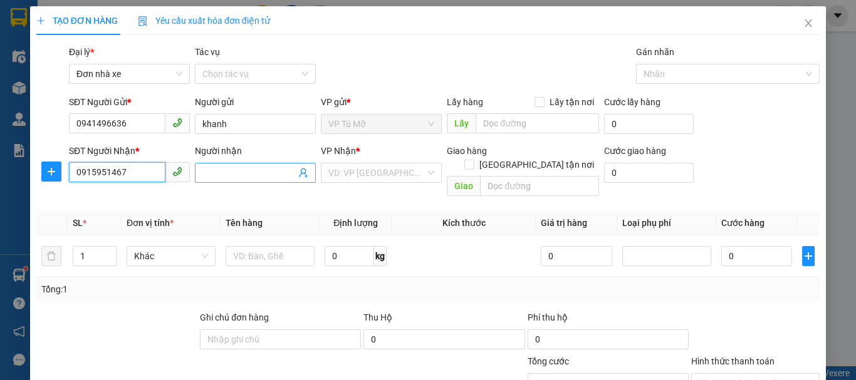
type input "0915951467"
click at [242, 169] on input "Người nhận" at bounding box center [248, 173] width 93 height 14
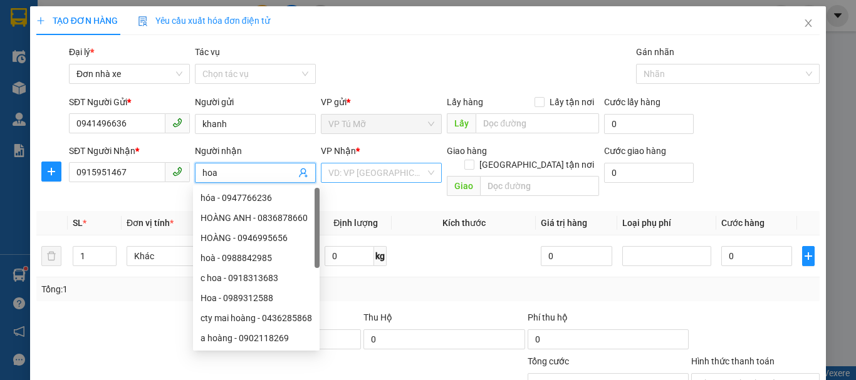
type input "hoa"
click at [390, 175] on input "search" at bounding box center [376, 173] width 97 height 19
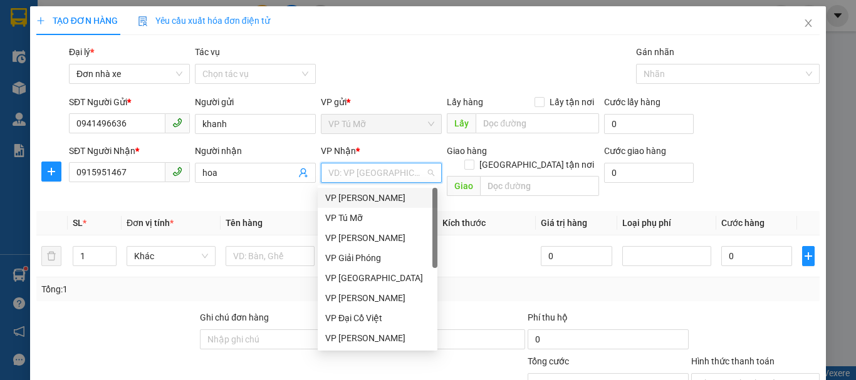
click at [384, 199] on div "VP [PERSON_NAME]" at bounding box center [377, 198] width 105 height 14
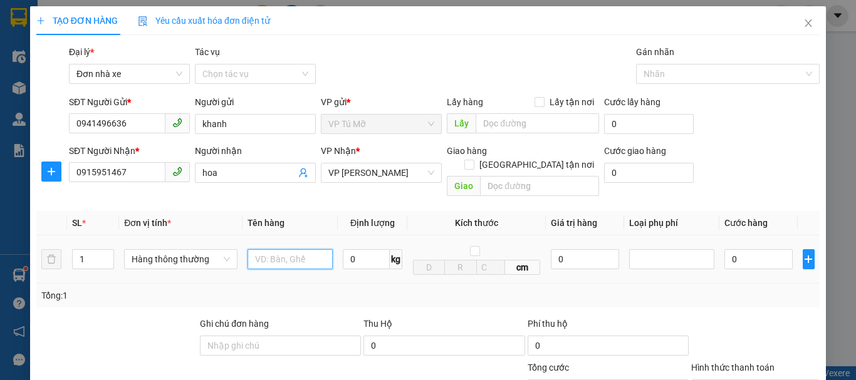
click at [287, 249] on input "text" at bounding box center [290, 259] width 85 height 20
type input "thùng ct"
click at [363, 251] on input "0" at bounding box center [366, 259] width 47 height 20
type input "7"
click at [388, 292] on div "Tổng: 1" at bounding box center [427, 296] width 783 height 24
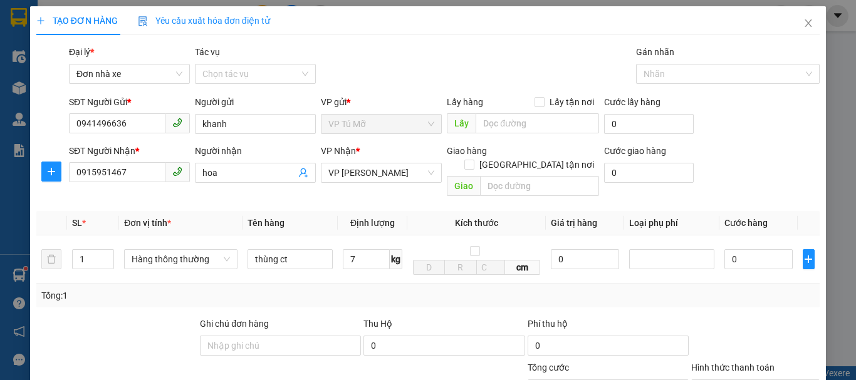
scroll to position [179, 0]
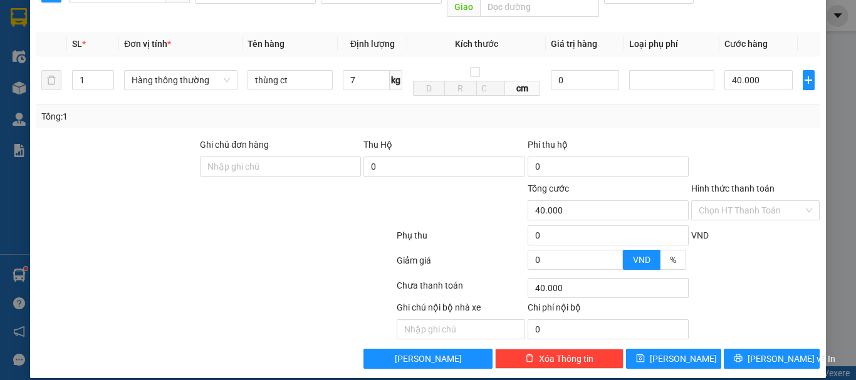
type input "40.000"
click at [784, 352] on span "[PERSON_NAME] và In" at bounding box center [792, 359] width 88 height 14
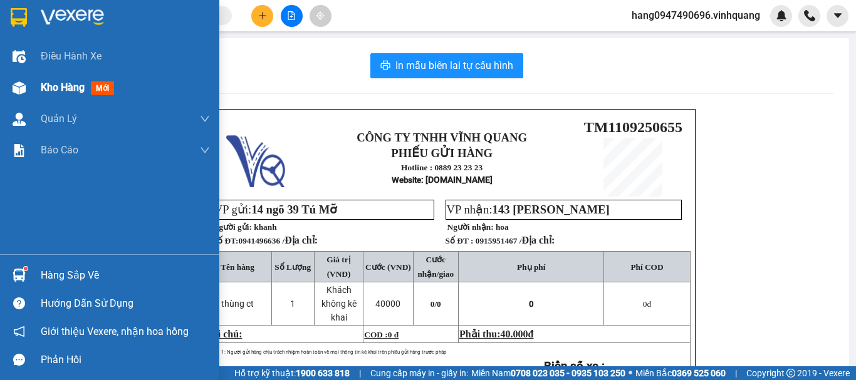
click at [48, 96] on div "Kho hàng mới" at bounding box center [125, 87] width 169 height 31
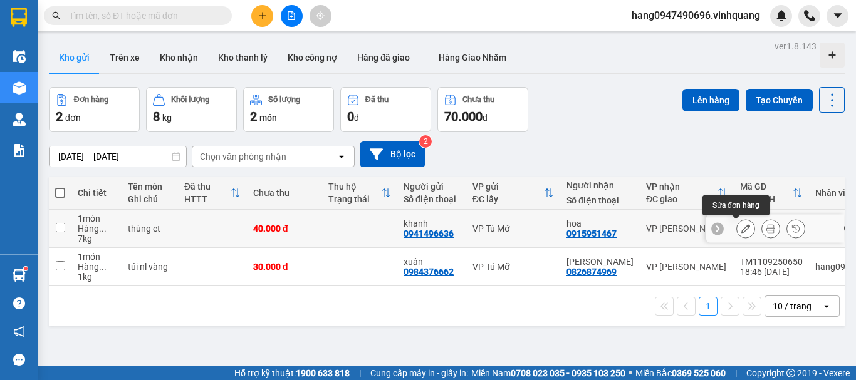
click at [737, 227] on button at bounding box center [746, 229] width 18 height 22
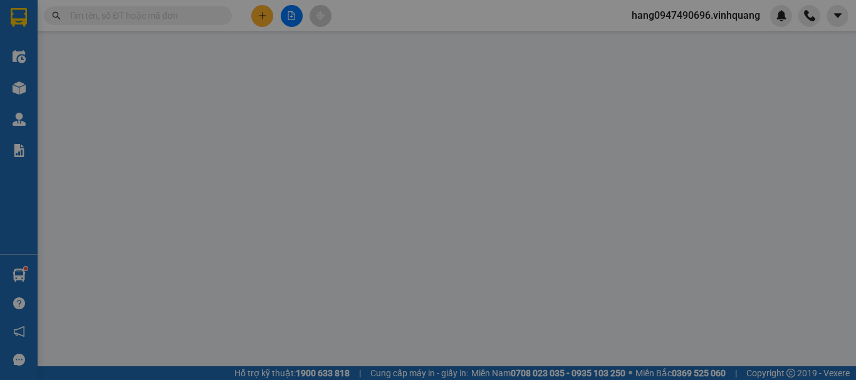
type input "0941496636"
type input "khanh"
type input "0915951467"
type input "hoa"
type input "40.000"
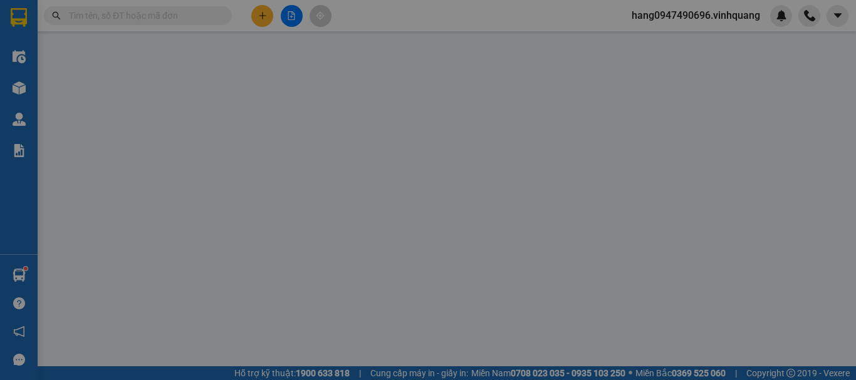
type input "40.000"
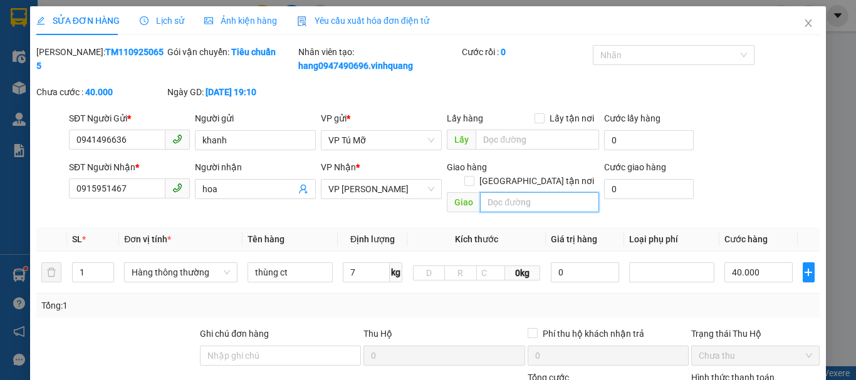
click at [513, 192] on input "text" at bounding box center [539, 202] width 119 height 20
type input "105A minh khai"
click at [532, 174] on label "[GEOGRAPHIC_DATA] tận nơi" at bounding box center [531, 181] width 135 height 14
click at [473, 176] on input "[GEOGRAPHIC_DATA] tận nơi" at bounding box center [468, 180] width 9 height 9
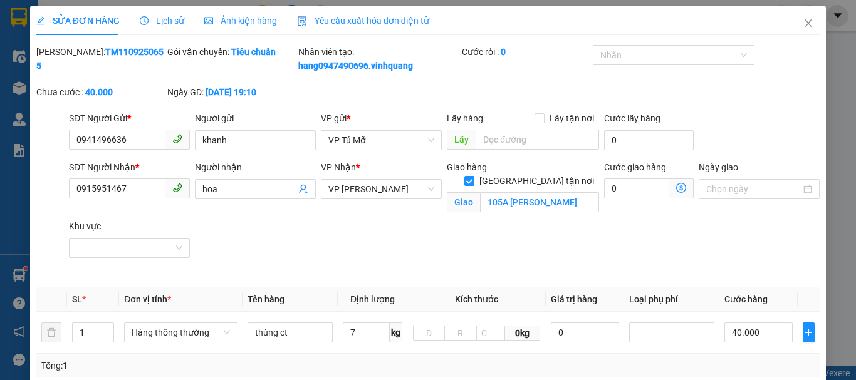
click at [676, 188] on icon "dollar-circle" at bounding box center [681, 188] width 10 height 10
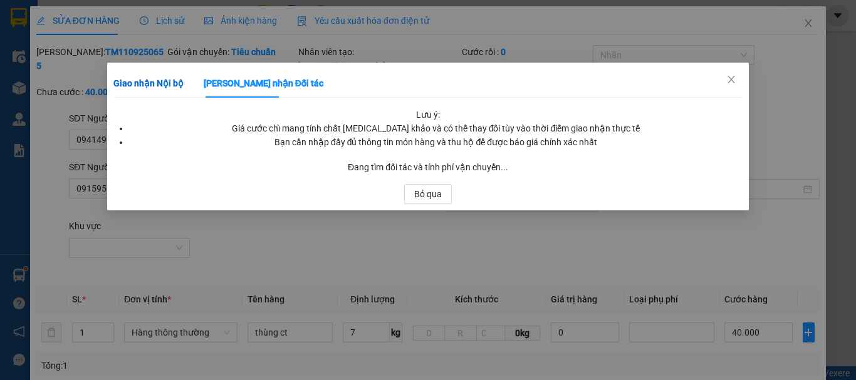
click at [157, 85] on b "Giao nhận Nội bộ" at bounding box center [148, 83] width 70 height 10
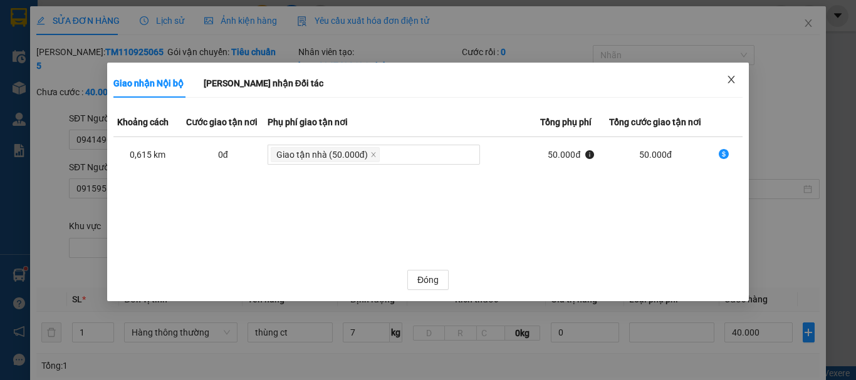
click at [732, 83] on icon "close" at bounding box center [731, 80] width 10 height 10
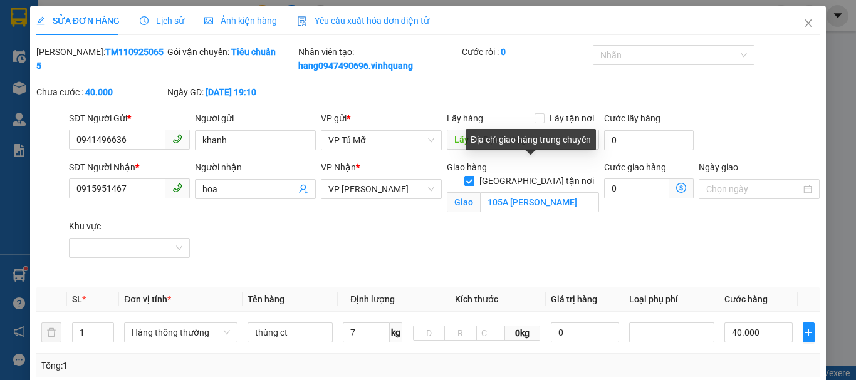
click at [473, 176] on input "[GEOGRAPHIC_DATA] tận nơi" at bounding box center [468, 180] width 9 height 9
checkbox input "false"
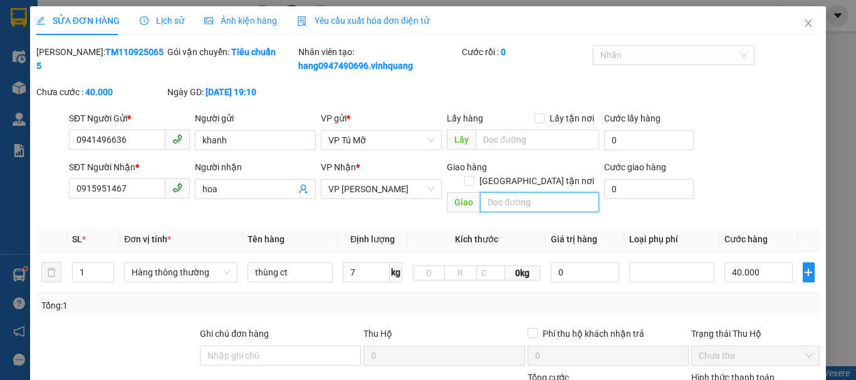
scroll to position [63, 0]
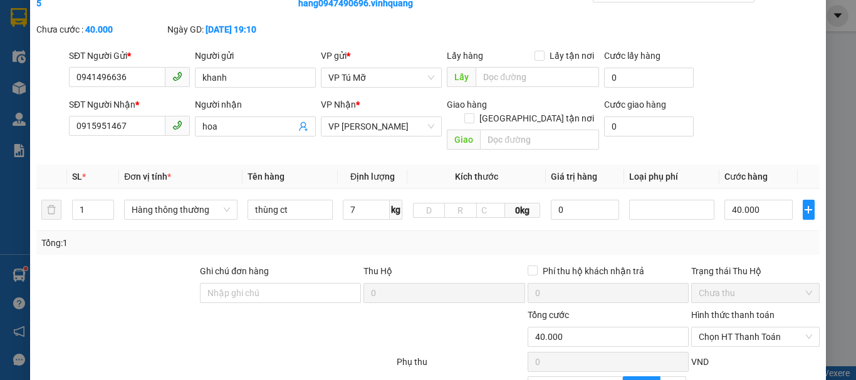
click at [563, 237] on div "Tổng: 1" at bounding box center [427, 243] width 783 height 24
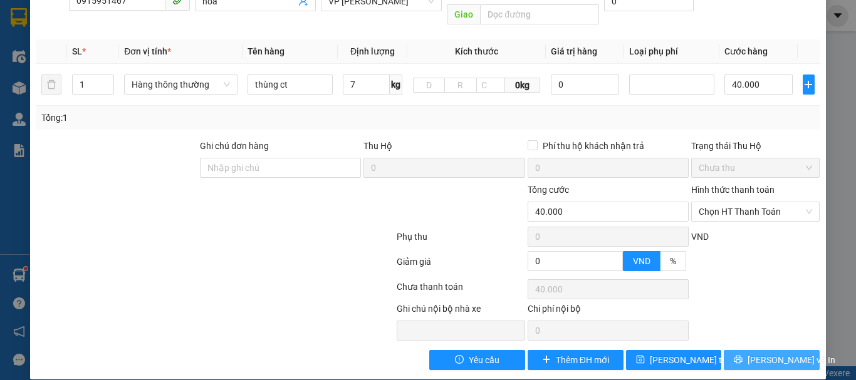
click at [777, 353] on span "[PERSON_NAME] và In" at bounding box center [792, 360] width 88 height 14
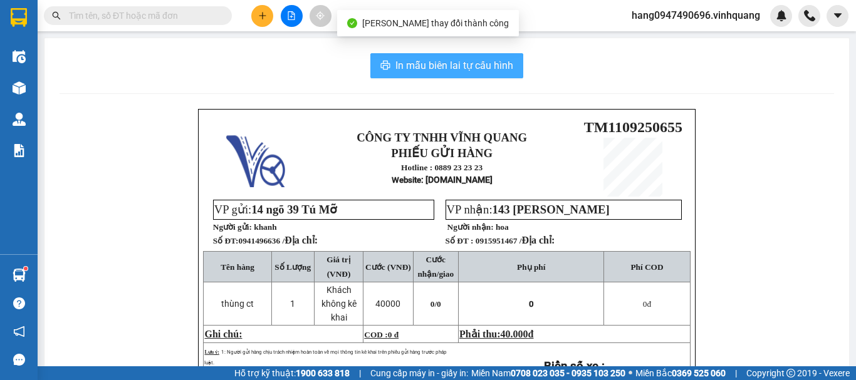
click at [462, 75] on button "In mẫu biên lai tự cấu hình" at bounding box center [446, 65] width 153 height 25
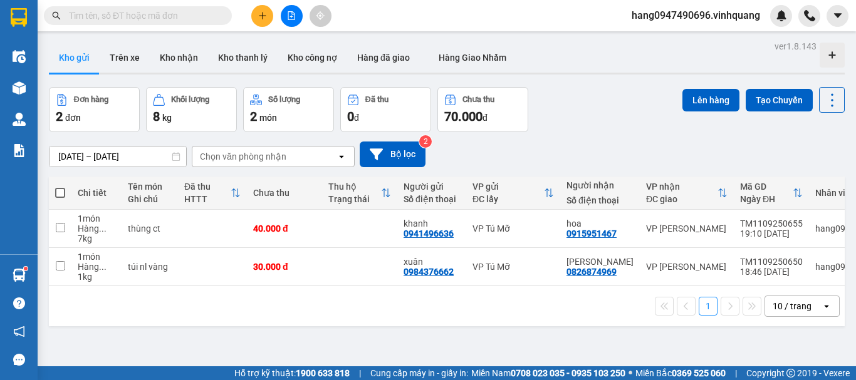
click at [60, 187] on label at bounding box center [60, 193] width 10 height 13
click at [60, 187] on input "checkbox" at bounding box center [60, 187] width 0 height 0
checkbox input "true"
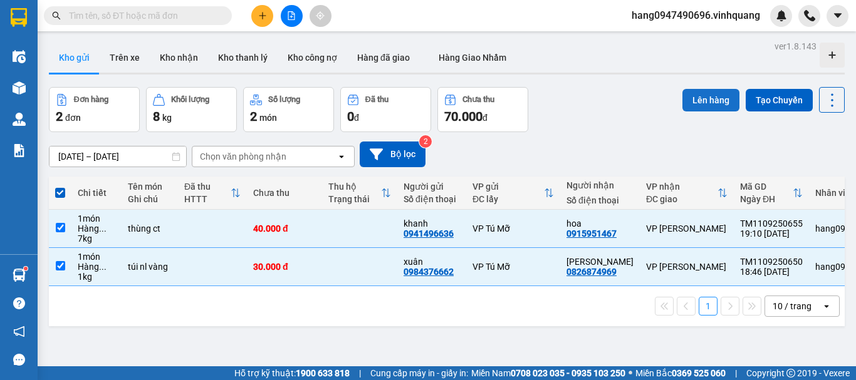
click at [710, 102] on button "Lên hàng" at bounding box center [710, 100] width 57 height 23
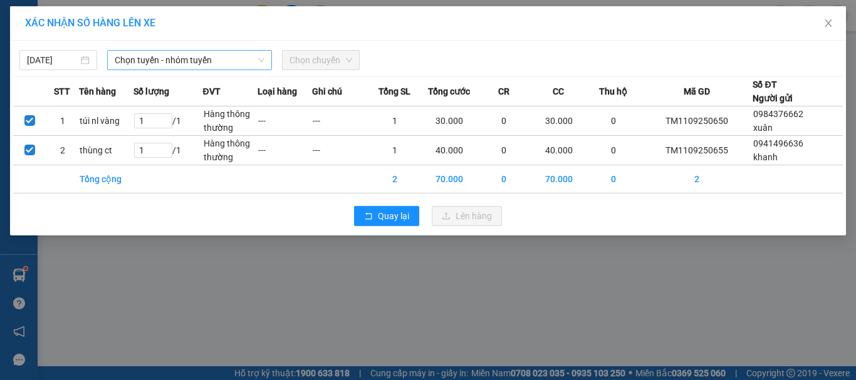
click at [174, 62] on span "Chọn tuyến - nhóm tuyến" at bounding box center [190, 60] width 150 height 19
click at [154, 53] on span "Chọn tuyến - nhóm tuyến" at bounding box center [190, 60] width 150 height 19
click at [197, 66] on span "Chọn tuyến - nhóm tuyến" at bounding box center [190, 60] width 150 height 19
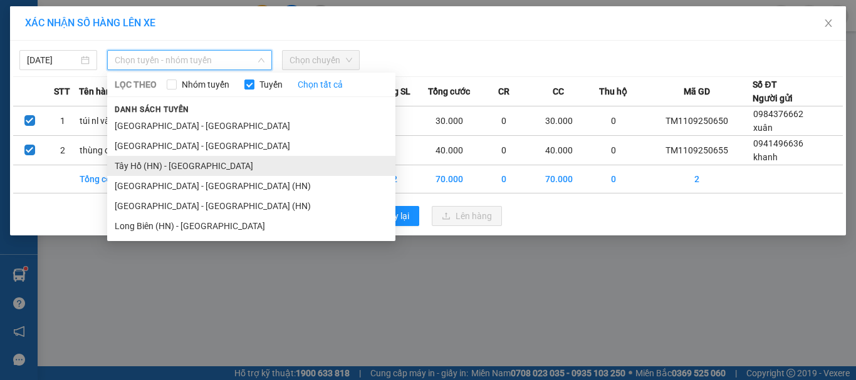
click at [157, 166] on li "Tây Hồ (HN) - Thanh Hóa" at bounding box center [251, 166] width 288 height 20
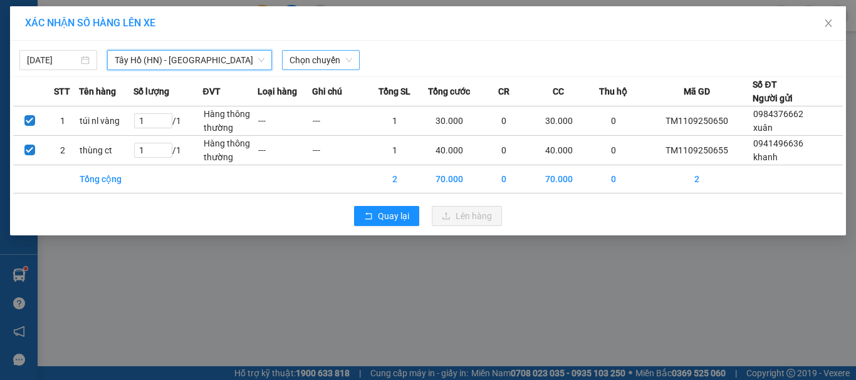
click at [321, 58] on span "Chọn chuyến" at bounding box center [320, 60] width 63 height 19
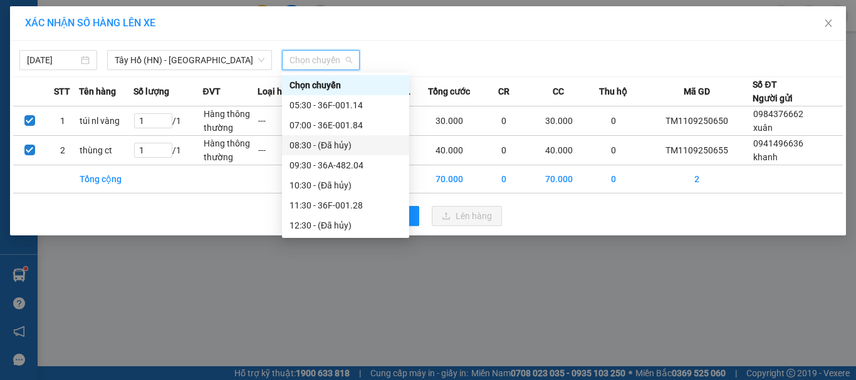
scroll to position [160, 0]
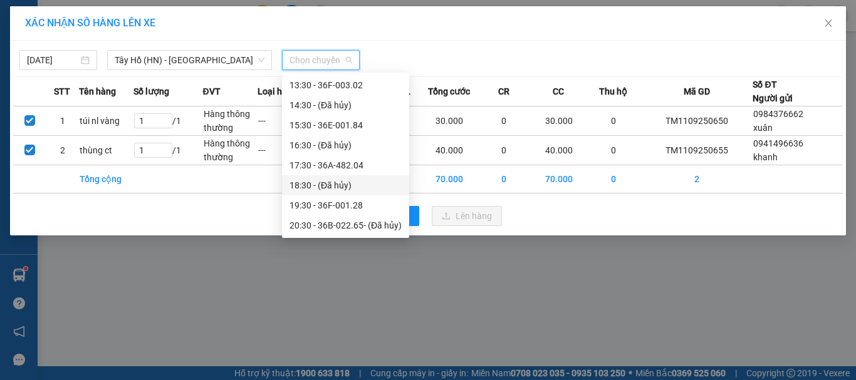
click at [330, 186] on div "18:30 - (Đã hủy)" at bounding box center [345, 186] width 112 height 14
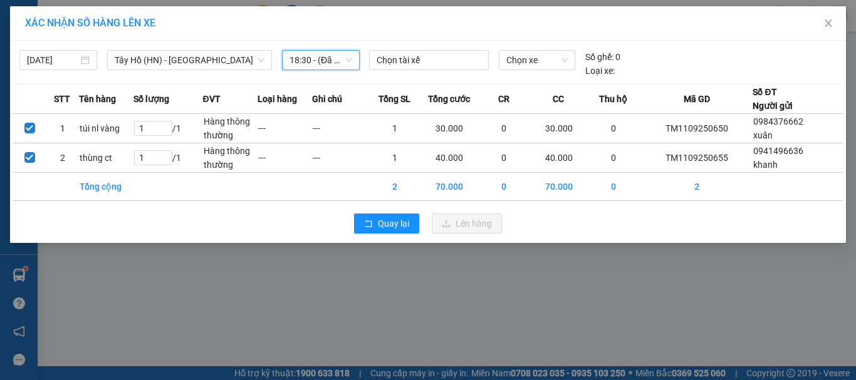
click at [330, 186] on td at bounding box center [339, 187] width 55 height 28
click at [320, 55] on span "18:30 - (Đã hủy)" at bounding box center [320, 60] width 63 height 19
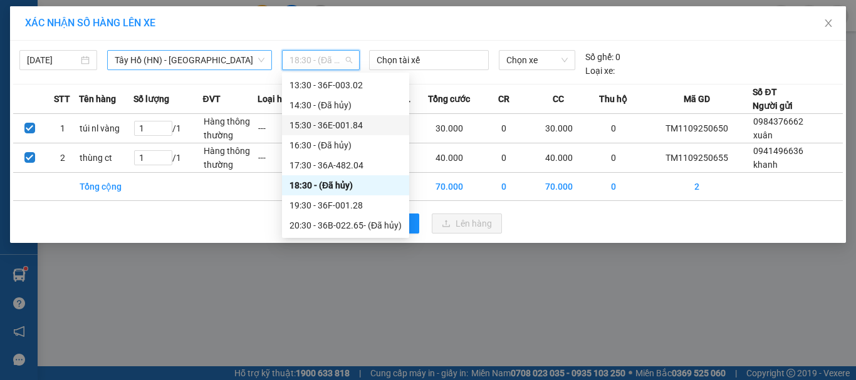
click at [210, 65] on span "Tây Hồ (HN) - Thanh Hóa" at bounding box center [190, 60] width 150 height 19
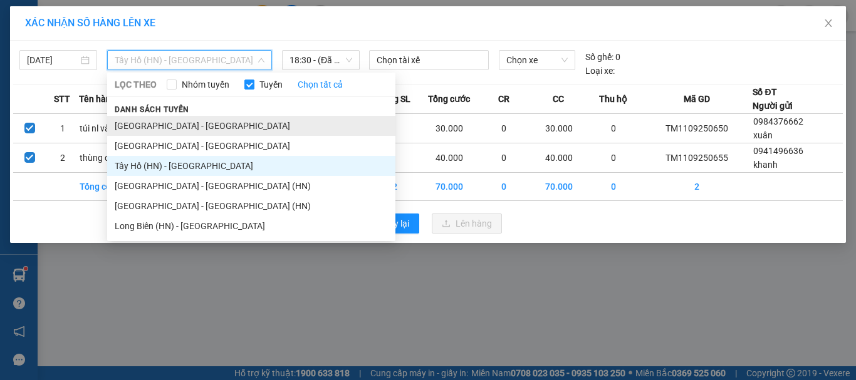
click at [154, 128] on li "Thanh Hóa - Hà Nội" at bounding box center [251, 126] width 288 height 20
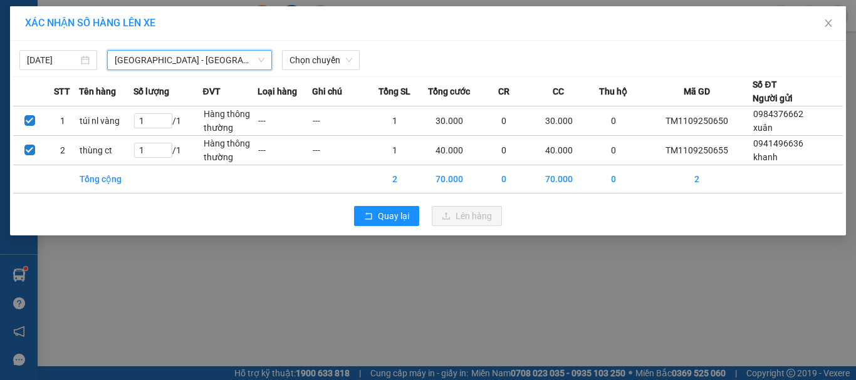
click at [202, 59] on span "Thanh Hóa - Hà Nội" at bounding box center [190, 60] width 150 height 19
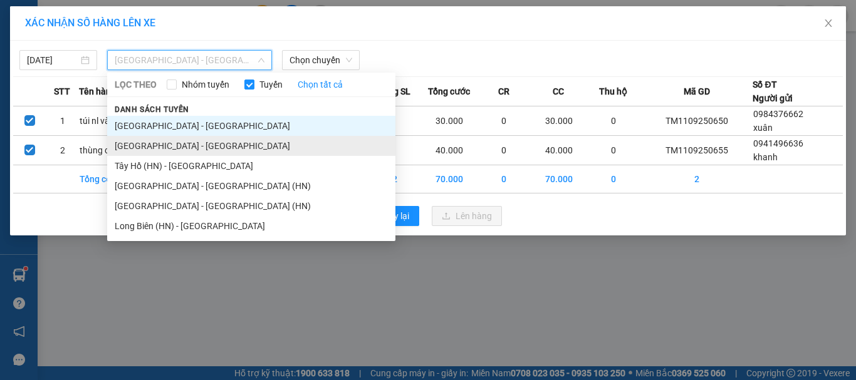
click at [179, 143] on li "Hà Nội - Thanh Hóa" at bounding box center [251, 146] width 288 height 20
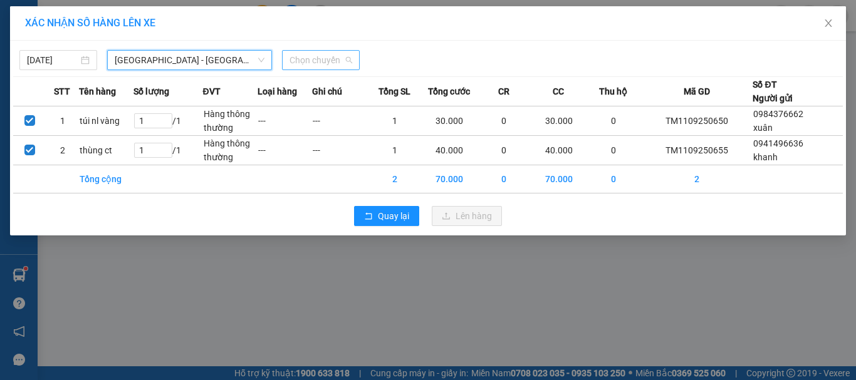
click at [305, 63] on span "Chọn chuyến" at bounding box center [320, 60] width 63 height 19
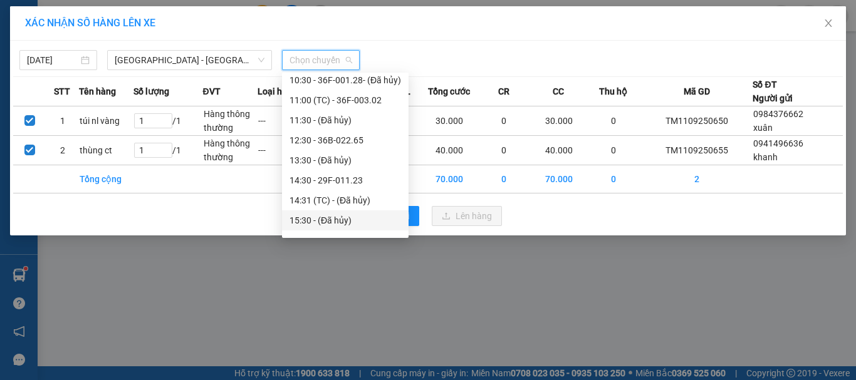
scroll to position [221, 0]
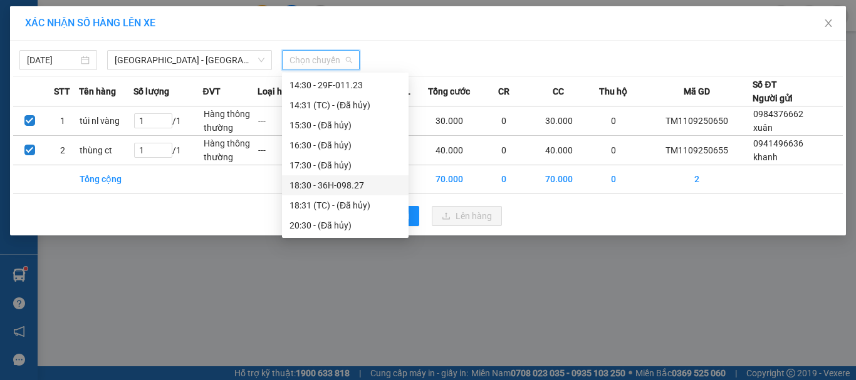
click at [336, 185] on div "18:30 - 36H-098.27" at bounding box center [345, 186] width 112 height 14
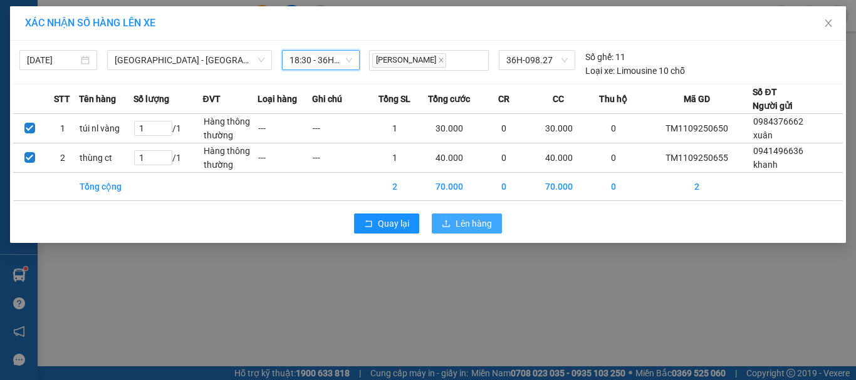
click at [493, 217] on button "Lên hàng" at bounding box center [467, 224] width 70 height 20
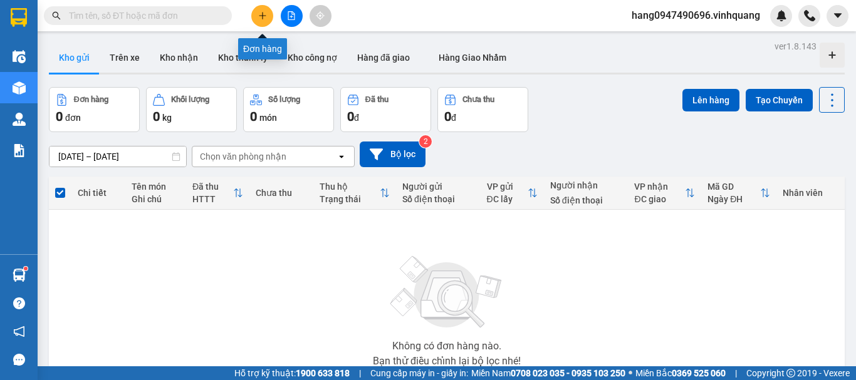
click at [264, 17] on icon "plus" at bounding box center [262, 15] width 9 height 9
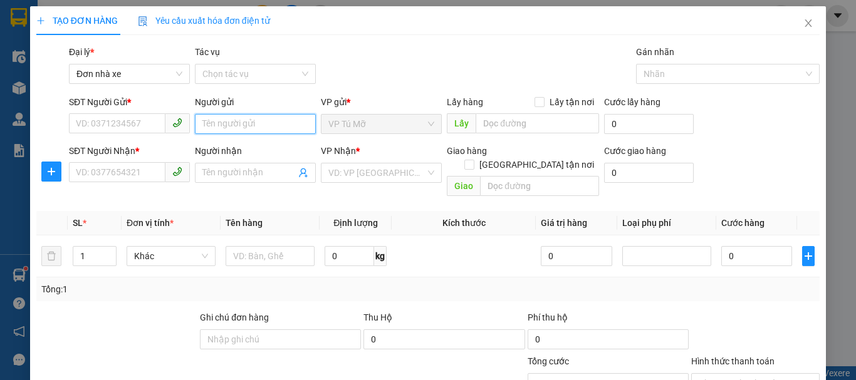
click at [289, 117] on input "Người gửi" at bounding box center [255, 124] width 121 height 20
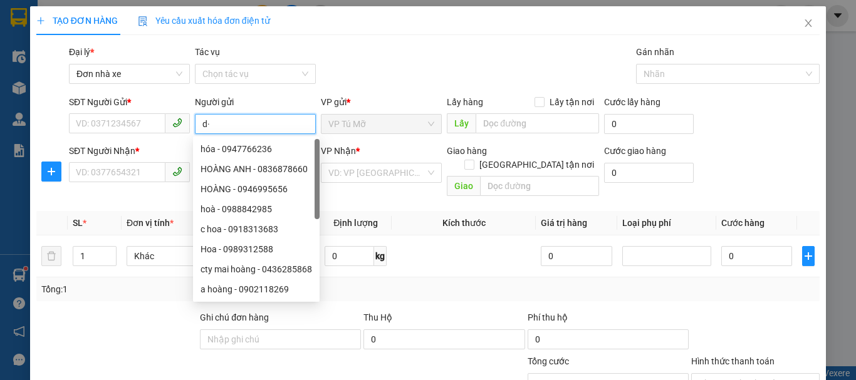
type input "d"
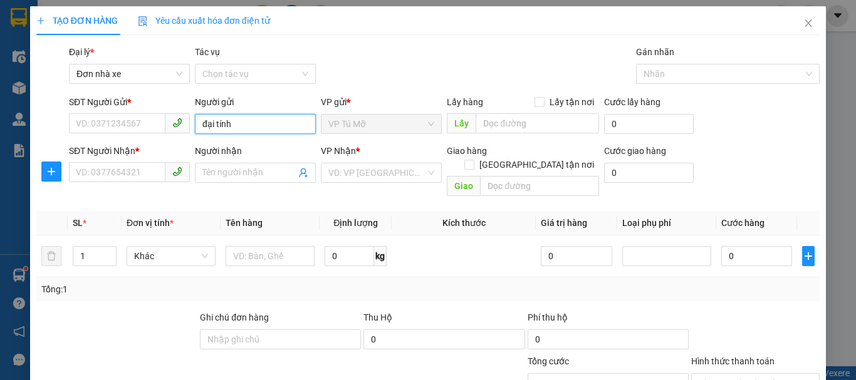
type input "đại tín"
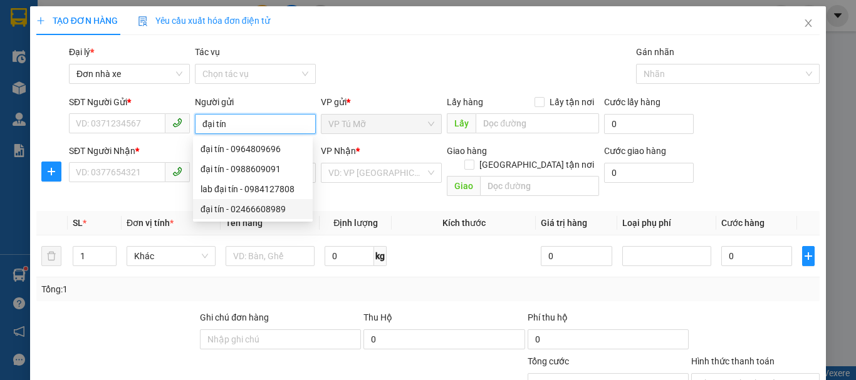
click at [298, 210] on div "đại tín - 02466608989" at bounding box center [253, 209] width 105 height 14
type input "02466608989"
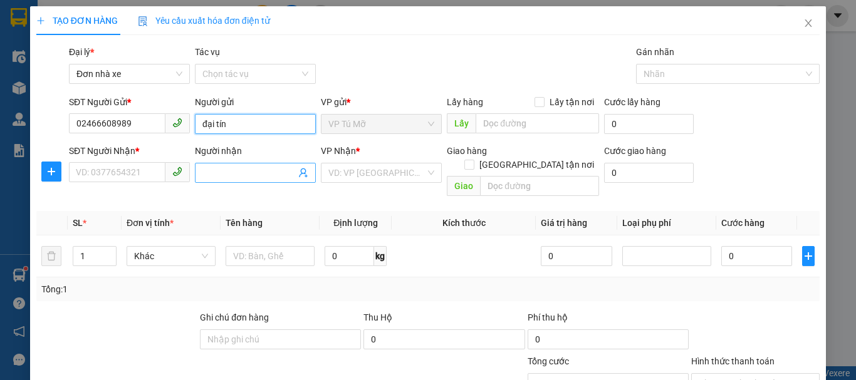
type input "đại tín"
click at [246, 169] on input "Người nhận" at bounding box center [248, 173] width 93 height 14
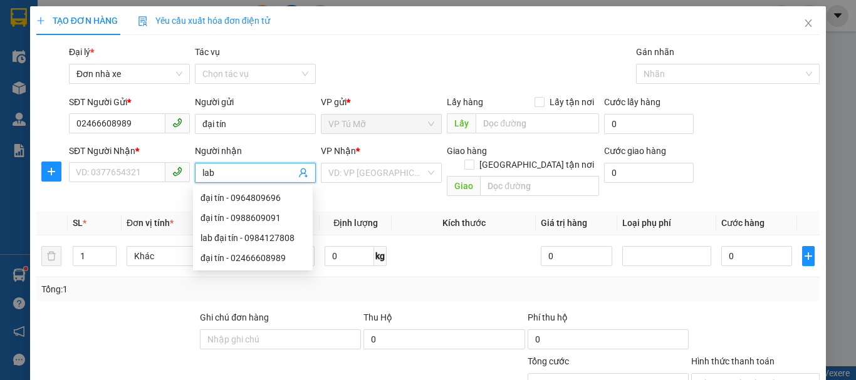
type input "lab"
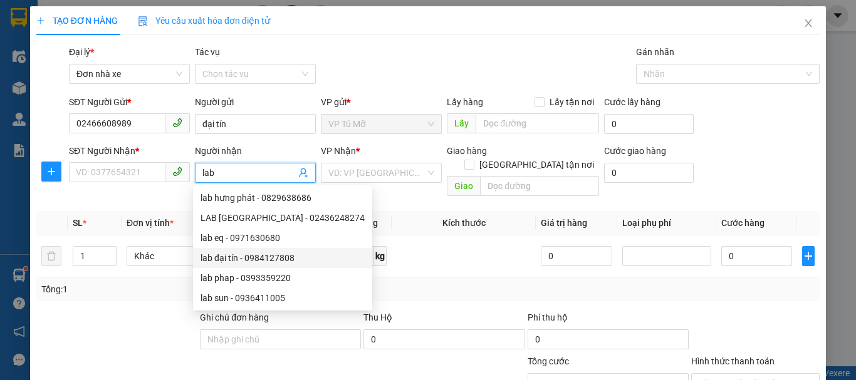
click at [236, 256] on div "lab đại tín - 0984127808" at bounding box center [283, 258] width 164 height 14
type input "0984127808"
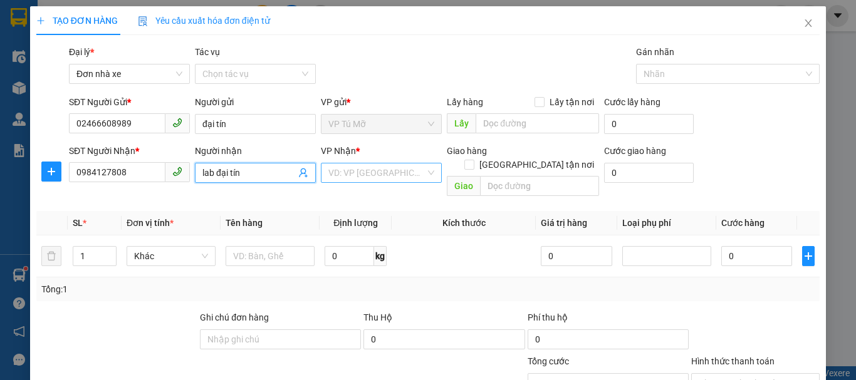
type input "lab đại tín"
click at [360, 173] on input "search" at bounding box center [376, 173] width 97 height 19
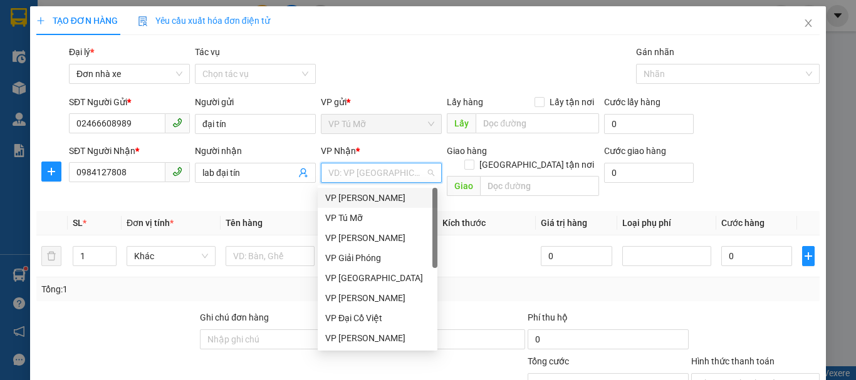
click at [351, 201] on div "VP [PERSON_NAME]" at bounding box center [377, 198] width 105 height 14
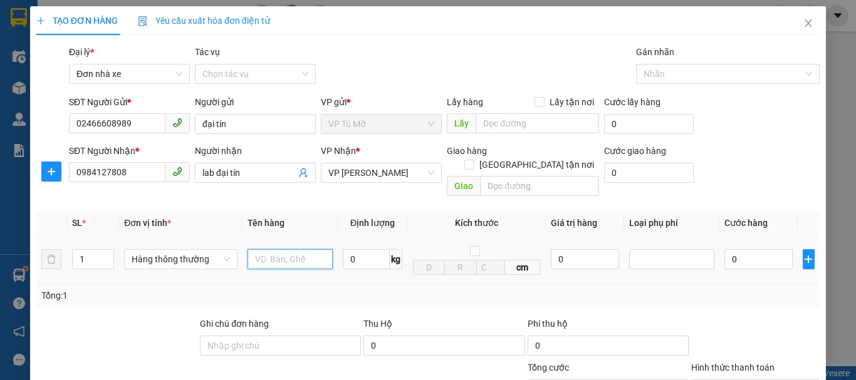
click at [290, 249] on input "text" at bounding box center [290, 259] width 85 height 20
type input "hộp nhỏ"
click at [365, 249] on input "0" at bounding box center [366, 259] width 47 height 20
type input "1"
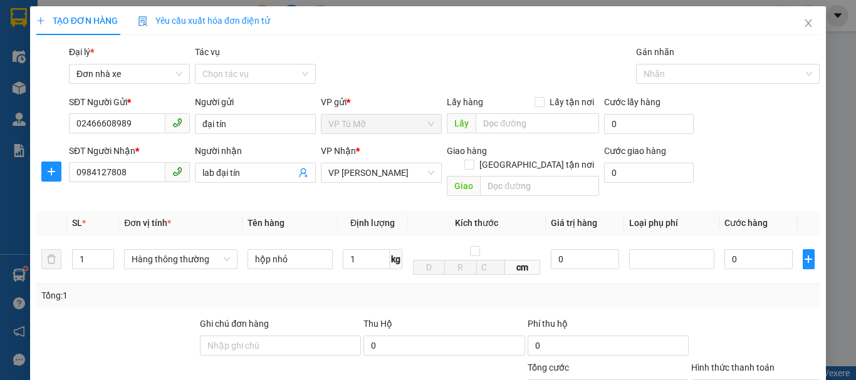
click at [354, 284] on div "Tổng: 1" at bounding box center [427, 296] width 783 height 24
type input "30.000"
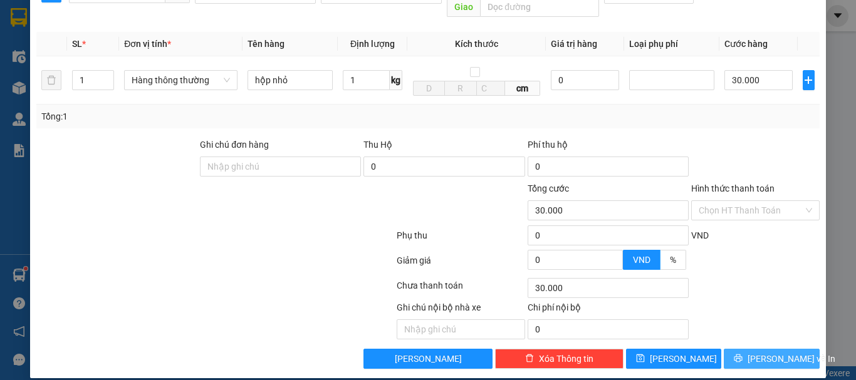
click at [781, 352] on span "[PERSON_NAME] và In" at bounding box center [792, 359] width 88 height 14
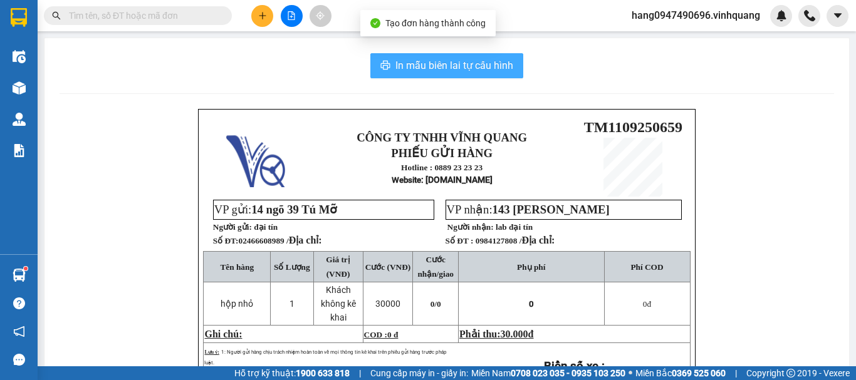
click at [456, 68] on span "In mẫu biên lai tự cấu hình" at bounding box center [454, 66] width 118 height 16
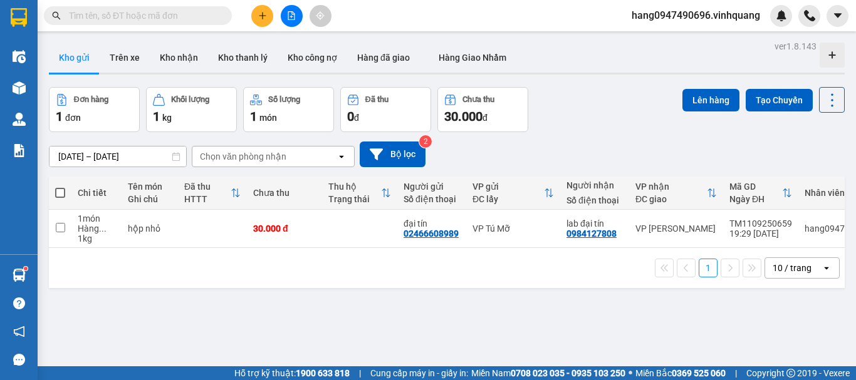
click at [210, 15] on input "text" at bounding box center [143, 16] width 148 height 14
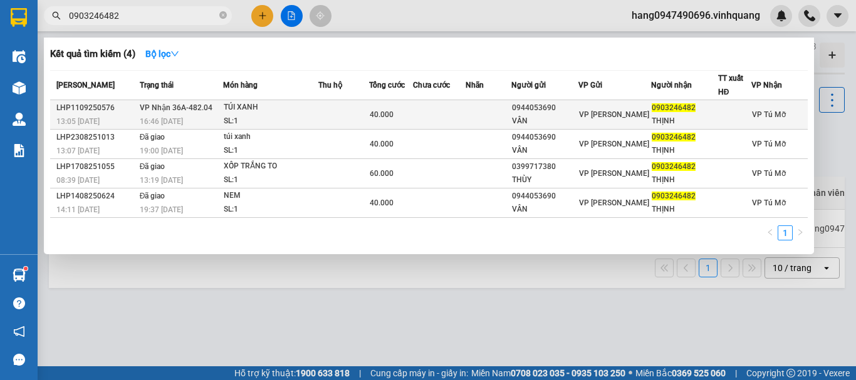
type input "0903246482"
click at [599, 113] on div "VP [PERSON_NAME]" at bounding box center [614, 115] width 71 height 14
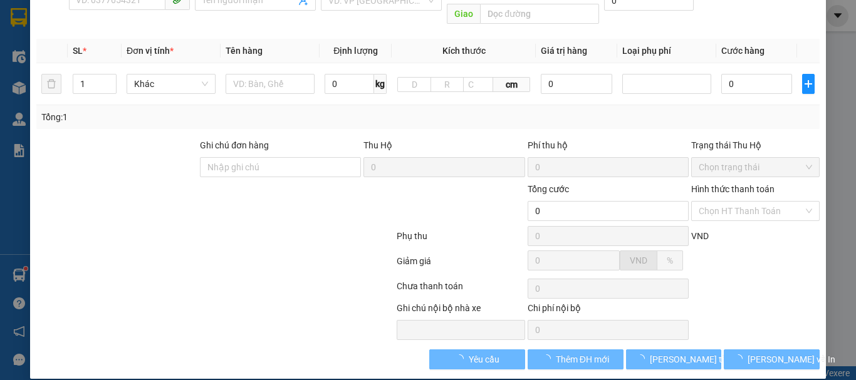
type input "0944053690"
type input "VÂN"
type input "0903246482"
type input "THỊNH"
type input "40.000"
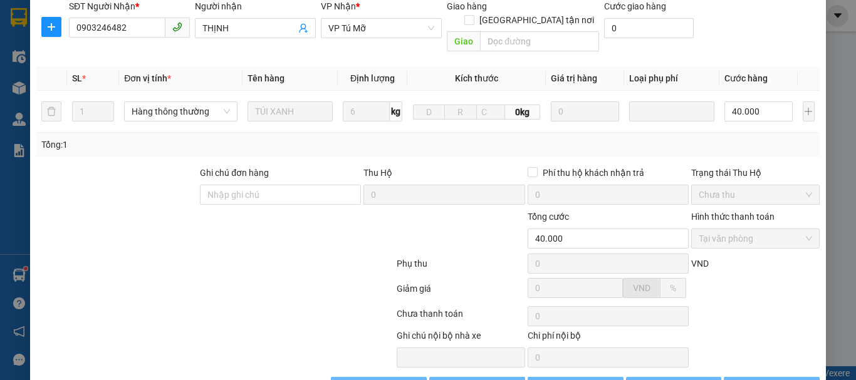
scroll to position [202, 0]
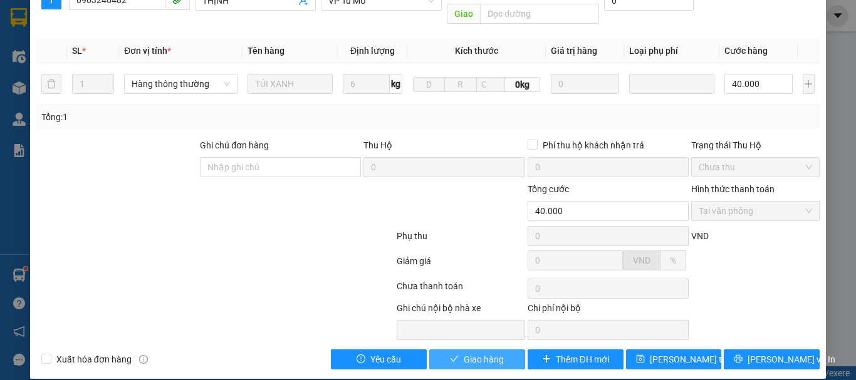
click at [490, 353] on span "Giao hàng" at bounding box center [484, 360] width 40 height 14
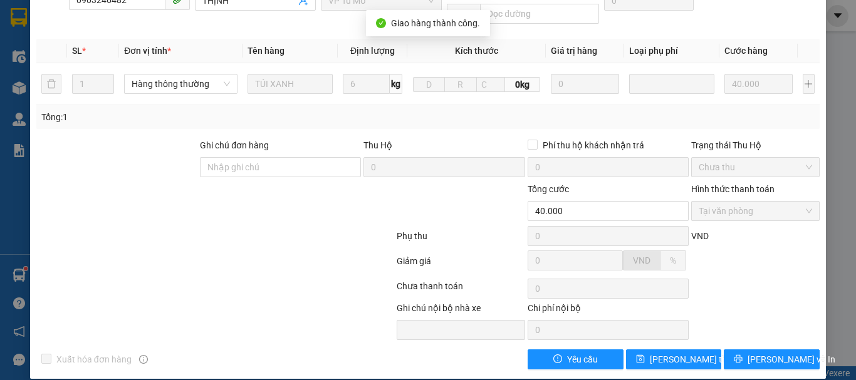
scroll to position [0, 0]
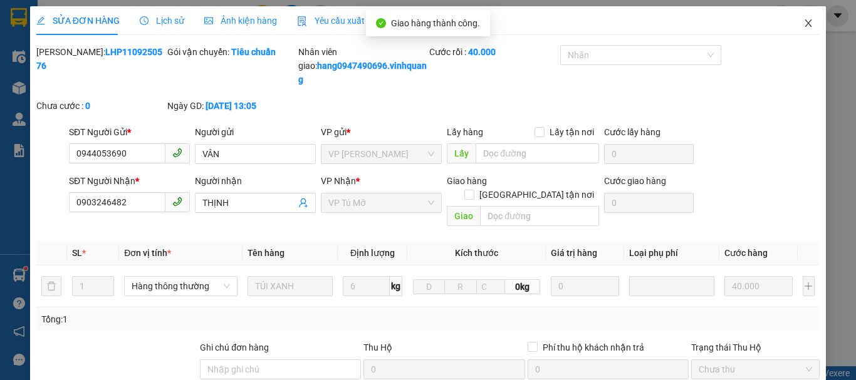
click at [803, 27] on icon "close" at bounding box center [808, 23] width 10 height 10
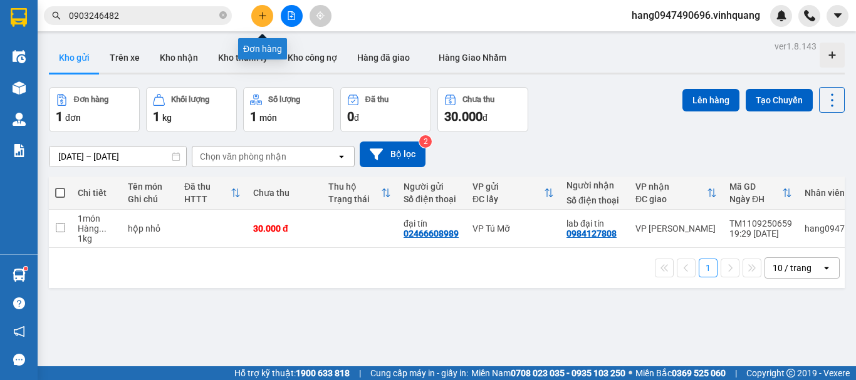
click at [261, 18] on icon "plus" at bounding box center [262, 15] width 9 height 9
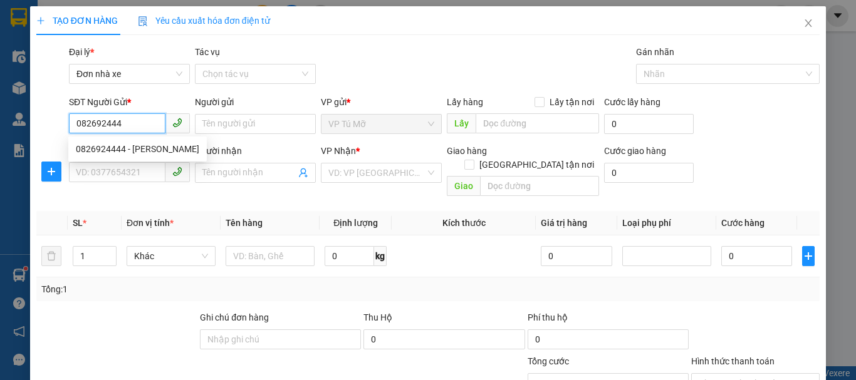
type input "0826924444"
click at [149, 142] on div "0826924444 - tuấn anh" at bounding box center [137, 149] width 123 height 14
type input "tuấn anh"
type input "0844279999"
type input "PHONG VỸ"
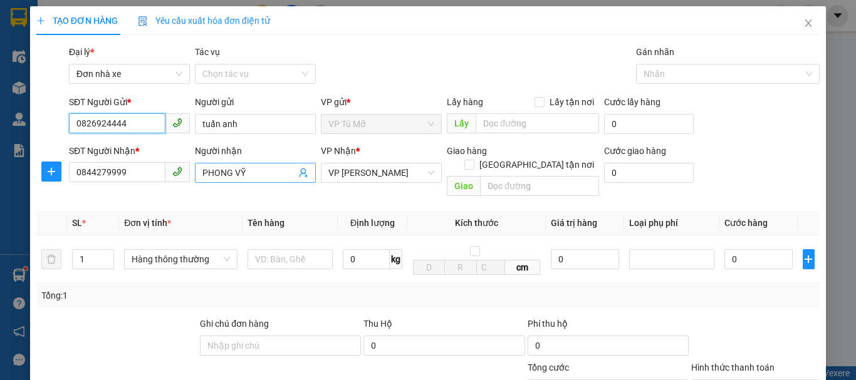
type input "0826924444"
drag, startPoint x: 256, startPoint y: 172, endPoint x: 0, endPoint y: 207, distance: 258.7
click at [0, 207] on div "TẠO ĐƠN HÀNG Yêu cầu xuất hóa đơn điện tử Transit Pickup Surcharge Ids Transit …" at bounding box center [428, 190] width 856 height 380
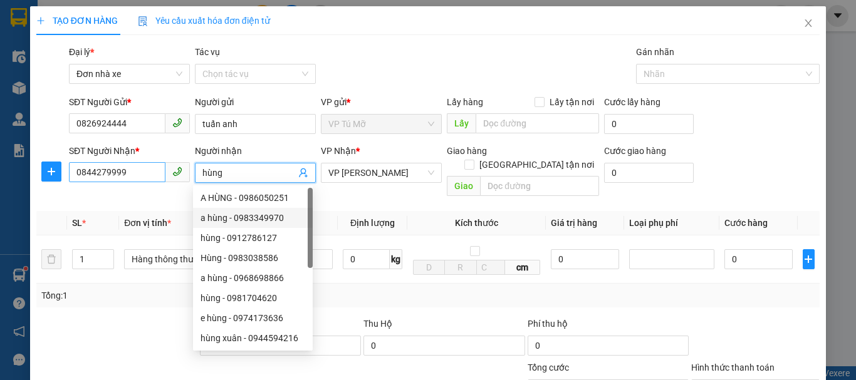
type input "hùng"
drag, startPoint x: 122, startPoint y: 174, endPoint x: 0, endPoint y: 211, distance: 127.8
click at [0, 211] on div "TẠO ĐƠN HÀNG Yêu cầu xuất hóa đơn điện tử Transit Pickup Surcharge Ids Transit …" at bounding box center [428, 190] width 856 height 380
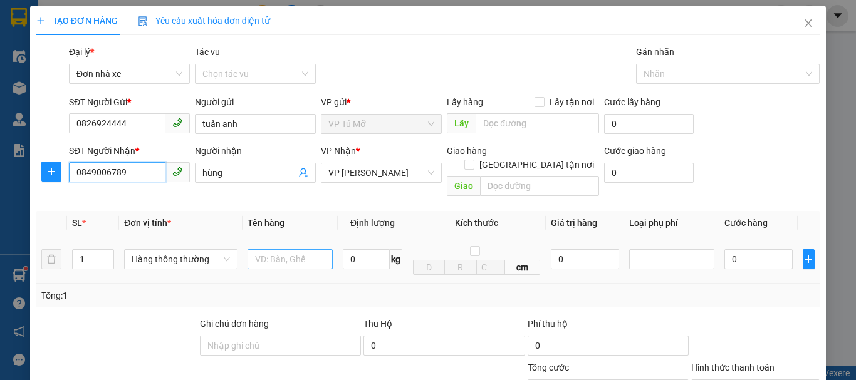
type input "0849006789"
click at [291, 249] on input "text" at bounding box center [290, 259] width 85 height 20
type input "bọc vàng"
click at [347, 249] on input "0" at bounding box center [366, 259] width 47 height 20
type input "1"
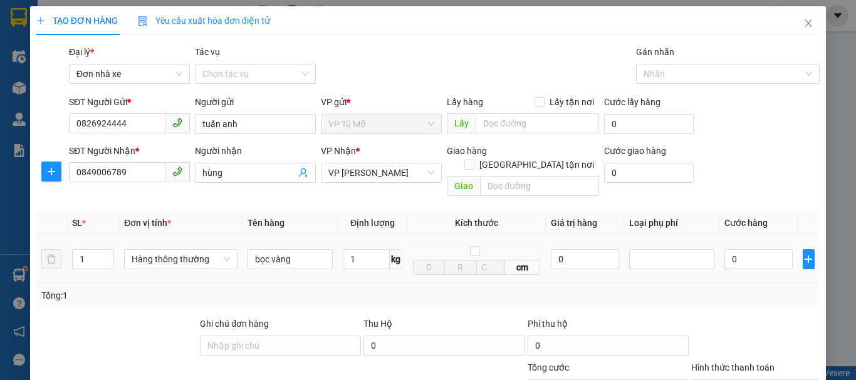
click at [387, 264] on td "1 kg" at bounding box center [373, 260] width 70 height 48
type input "30.000"
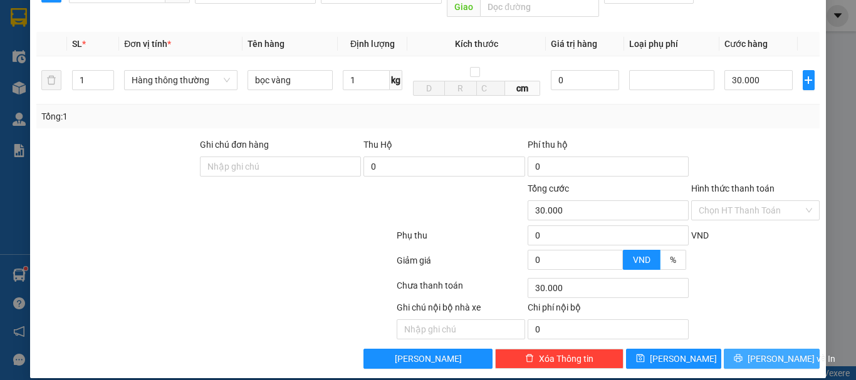
click at [773, 352] on span "[PERSON_NAME] và In" at bounding box center [792, 359] width 88 height 14
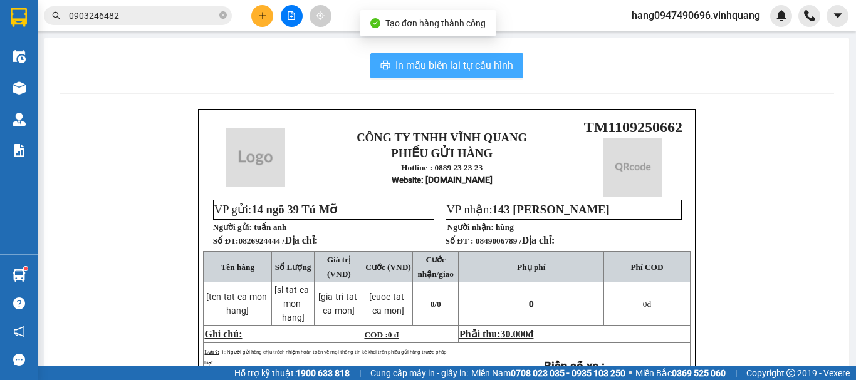
click at [474, 77] on button "In mẫu biên lai tự cấu hình" at bounding box center [446, 65] width 153 height 25
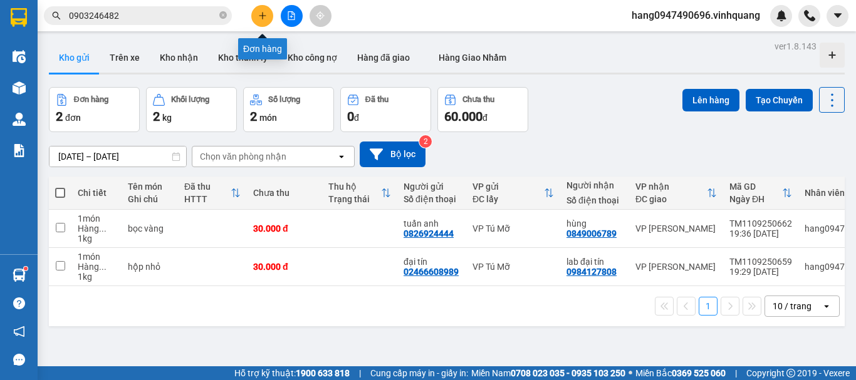
click at [262, 22] on button at bounding box center [262, 16] width 22 height 22
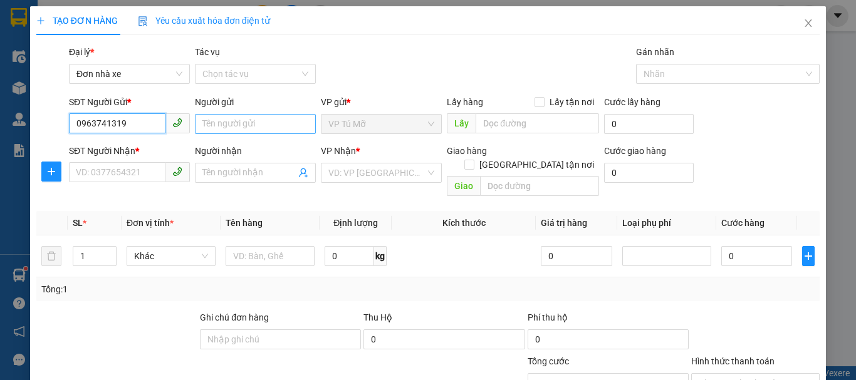
type input "0963741319"
click at [274, 124] on input "Người gửi" at bounding box center [255, 124] width 121 height 20
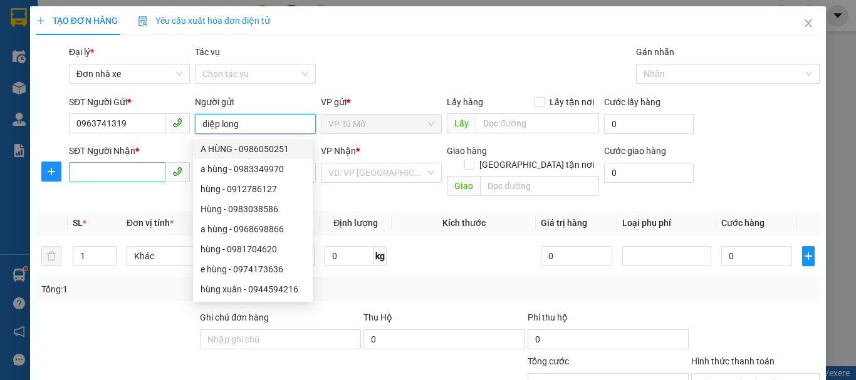
type input "diệp long"
click at [102, 176] on input "SĐT Người Nhận *" at bounding box center [117, 172] width 96 height 20
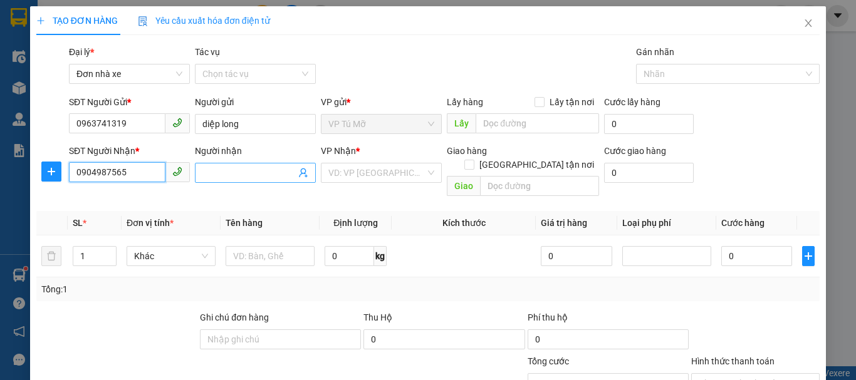
type input "0904987565"
click at [258, 175] on input "Người nhận" at bounding box center [248, 173] width 93 height 14
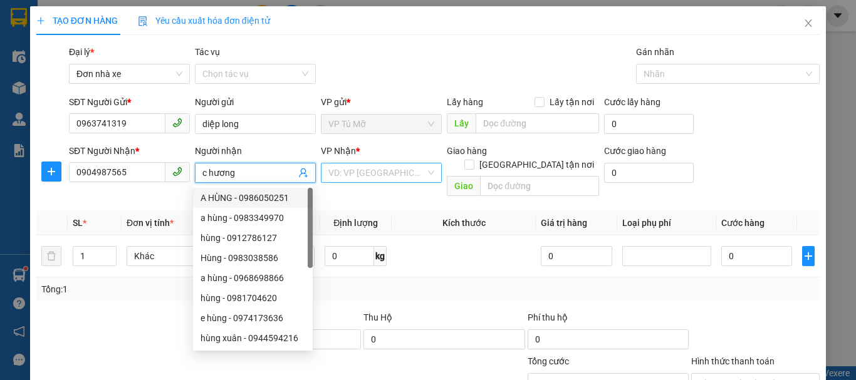
type input "c hương"
click at [385, 176] on input "search" at bounding box center [376, 173] width 97 height 19
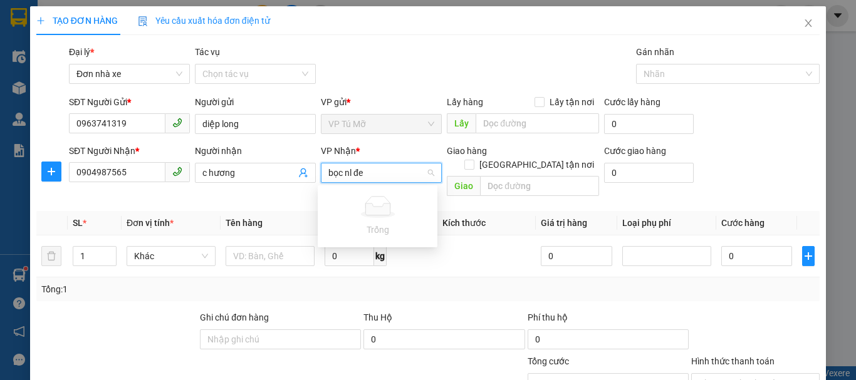
type input "bọc nl đen"
click at [381, 176] on input "bọc nl đen" at bounding box center [376, 173] width 97 height 19
drag, startPoint x: 390, startPoint y: 174, endPoint x: 174, endPoint y: 144, distance: 218.2
click at [176, 144] on div "SĐT Người Nhận * 0904987565 Người nhận c hương VP Nhận * bọc nl đen VD: VP Sài …" at bounding box center [444, 173] width 756 height 58
drag, startPoint x: 348, startPoint y: 175, endPoint x: 335, endPoint y: 187, distance: 17.7
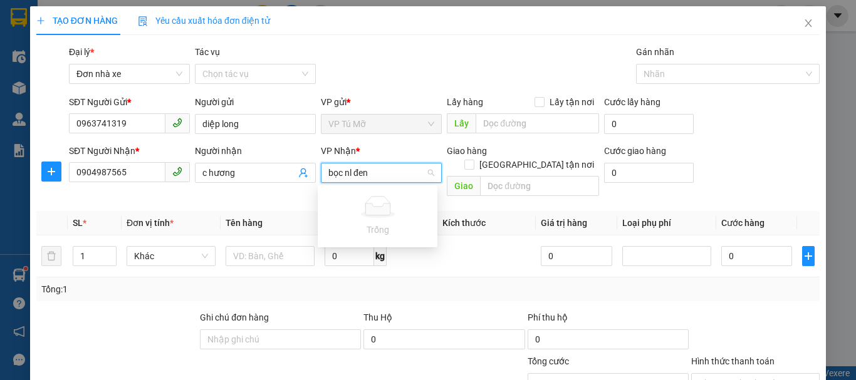
click at [346, 176] on input "bọc nl đen" at bounding box center [376, 173] width 97 height 19
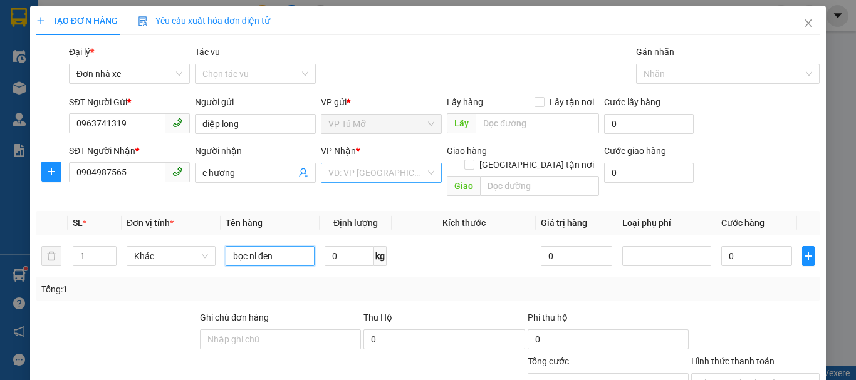
type input "bọc nl đen"
click at [348, 174] on input "search" at bounding box center [376, 173] width 97 height 19
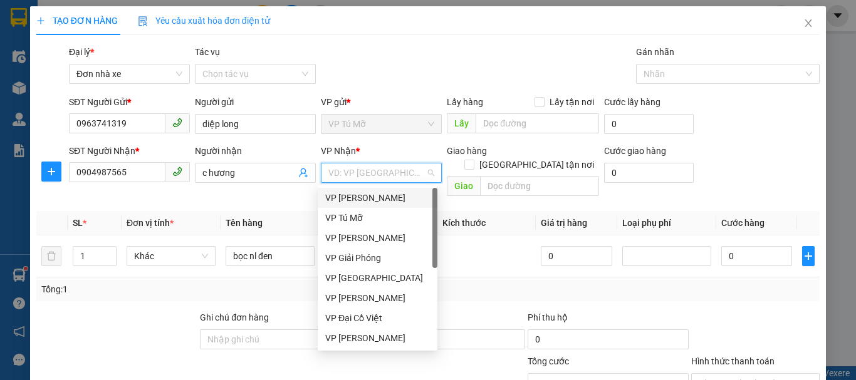
click at [378, 195] on div "VP [PERSON_NAME]" at bounding box center [377, 198] width 105 height 14
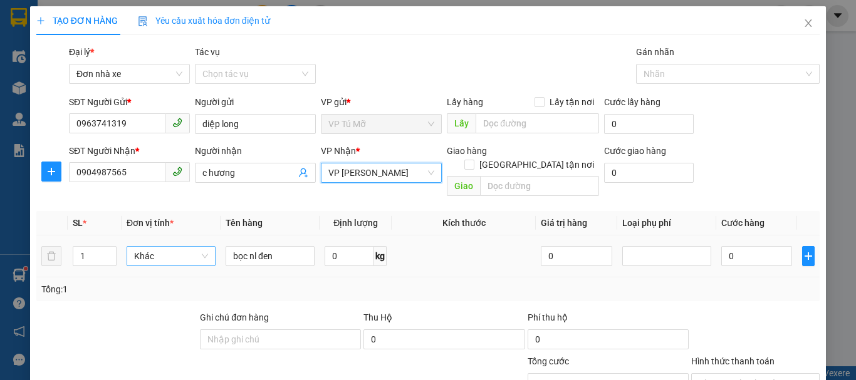
click at [173, 248] on span "Khác" at bounding box center [171, 256] width 74 height 19
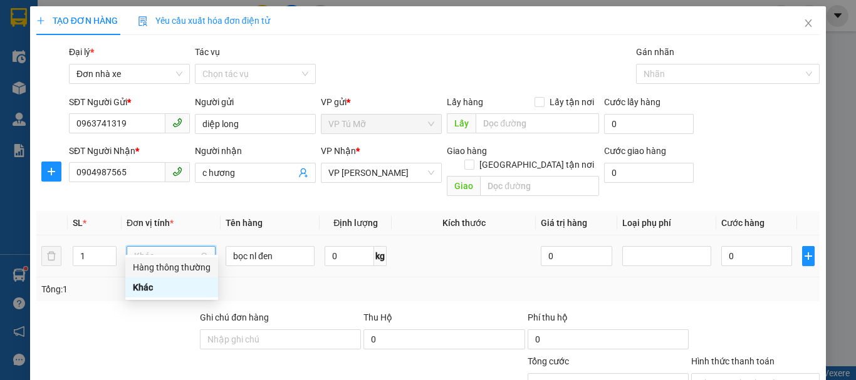
click at [195, 261] on div "Hàng thông thường" at bounding box center [172, 268] width 78 height 14
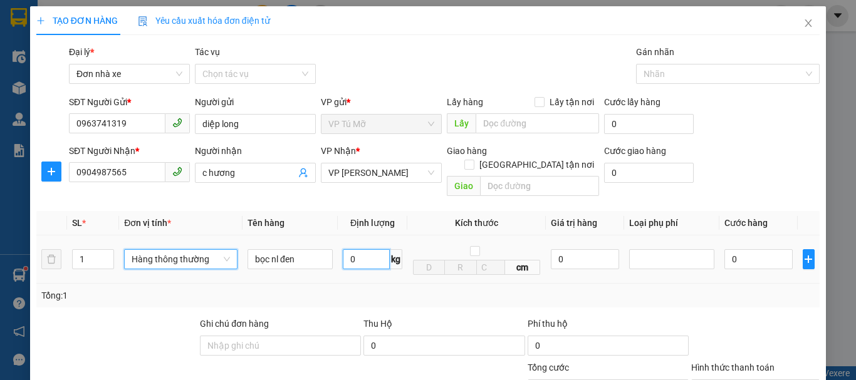
click at [365, 249] on input "0" at bounding box center [366, 259] width 47 height 20
type input "7"
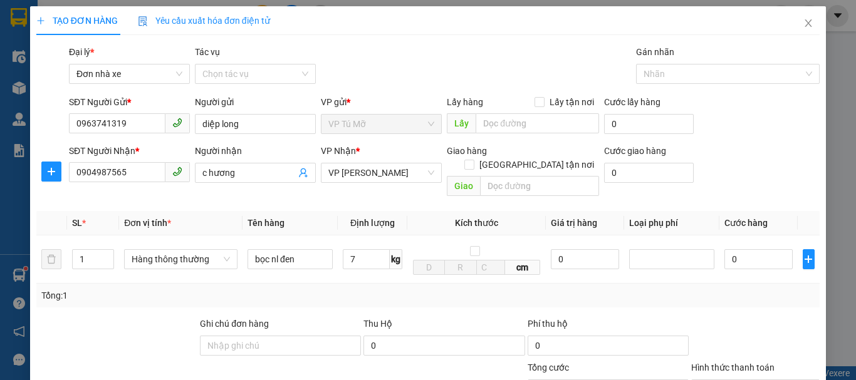
click at [343, 291] on div "Tổng: 1" at bounding box center [427, 296] width 783 height 24
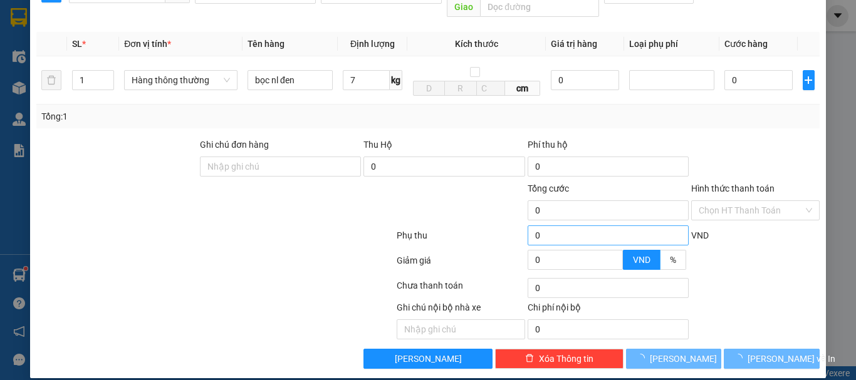
scroll to position [54, 0]
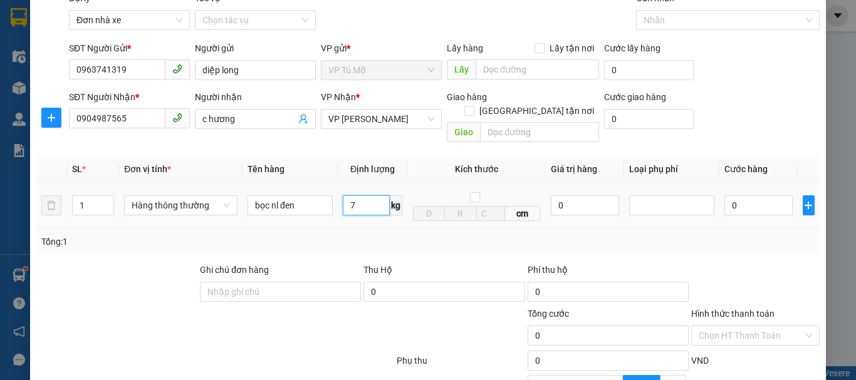
click at [372, 195] on input "7" at bounding box center [366, 205] width 47 height 20
click at [403, 230] on div "Tổng: 1" at bounding box center [427, 242] width 783 height 24
click at [759, 196] on input "0" at bounding box center [758, 205] width 68 height 20
type input "4"
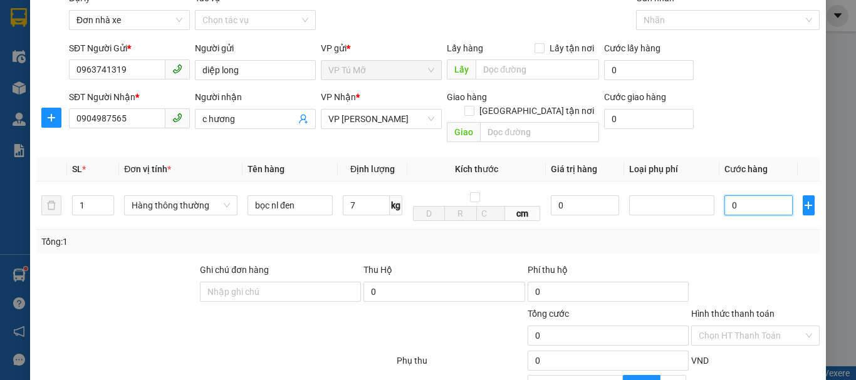
type input "4"
type input "40"
type input "400"
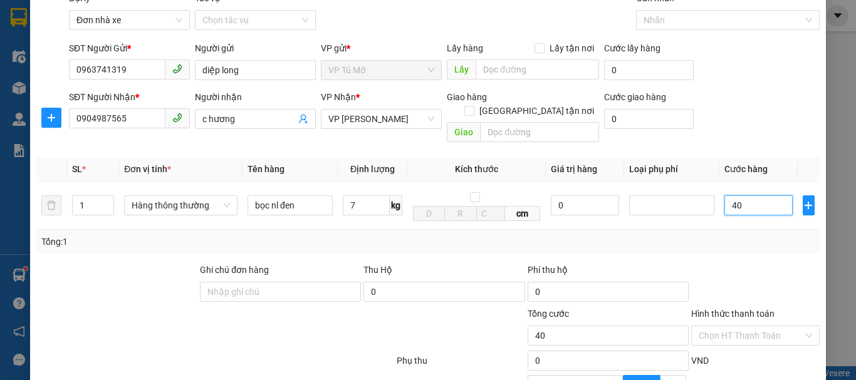
type input "400"
type input "4.000"
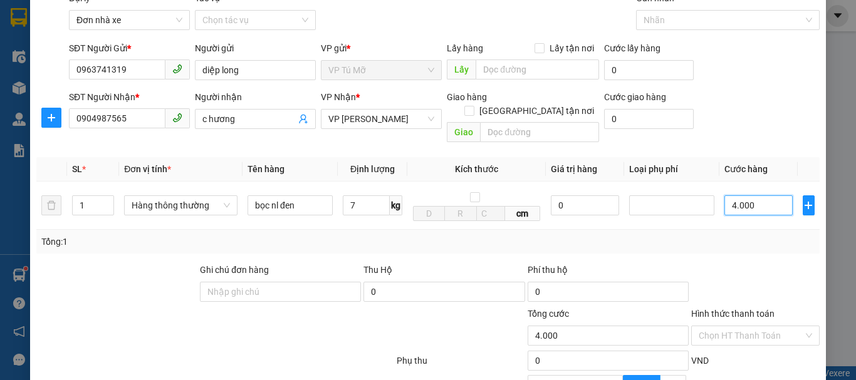
type input "40.000"
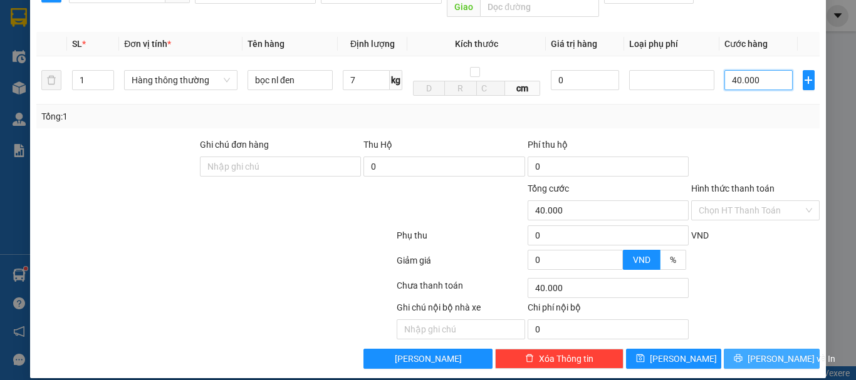
type input "40.000"
click at [759, 349] on button "[PERSON_NAME] và In" at bounding box center [772, 359] width 96 height 20
click at [797, 349] on button "[PERSON_NAME] và In" at bounding box center [772, 359] width 96 height 20
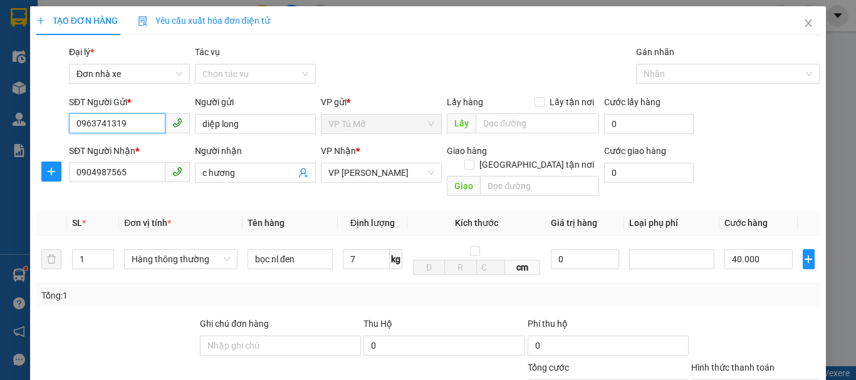
drag, startPoint x: 127, startPoint y: 120, endPoint x: 0, endPoint y: 110, distance: 127.0
click at [13, 107] on div "TẠO ĐƠN HÀNG Yêu cầu xuất hóa đơn điện tử Transit Pickup Surcharge Ids Transit …" at bounding box center [428, 190] width 856 height 380
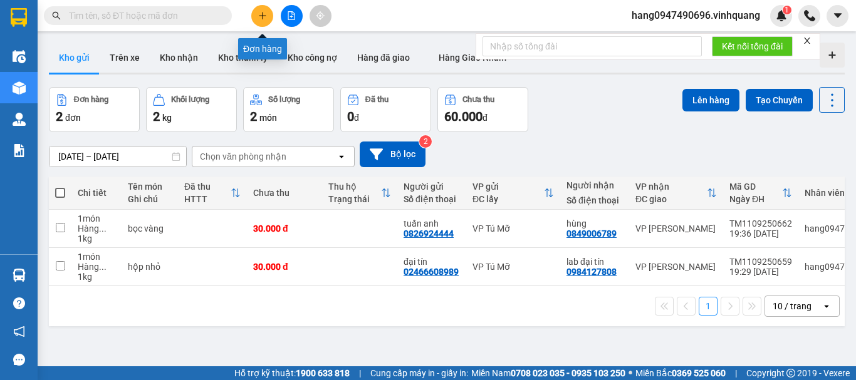
click at [264, 16] on icon "plus" at bounding box center [262, 15] width 7 height 1
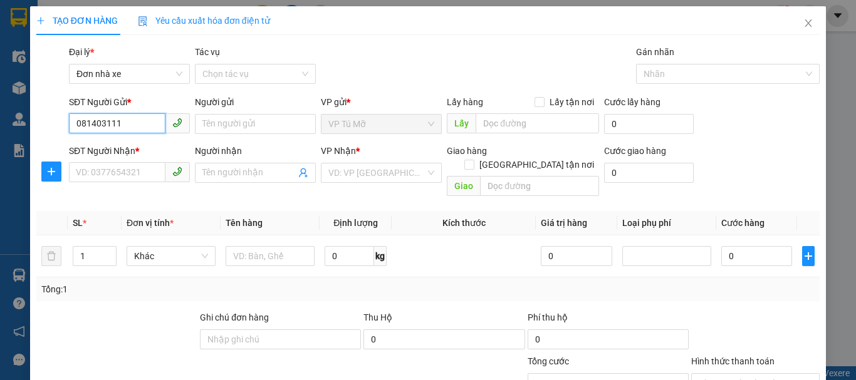
type input "0814031111"
drag, startPoint x: 158, startPoint y: 144, endPoint x: 174, endPoint y: 135, distance: 18.3
click at [174, 135] on body "Kết quả tìm kiếm ( 0 ) Bộ lọc No Data hang0947490696.vinhquang 1 Điều hành xe K…" at bounding box center [428, 190] width 856 height 380
click at [155, 149] on div "0814031111 - Hà KD" at bounding box center [128, 149] width 105 height 14
type input "Hà KD"
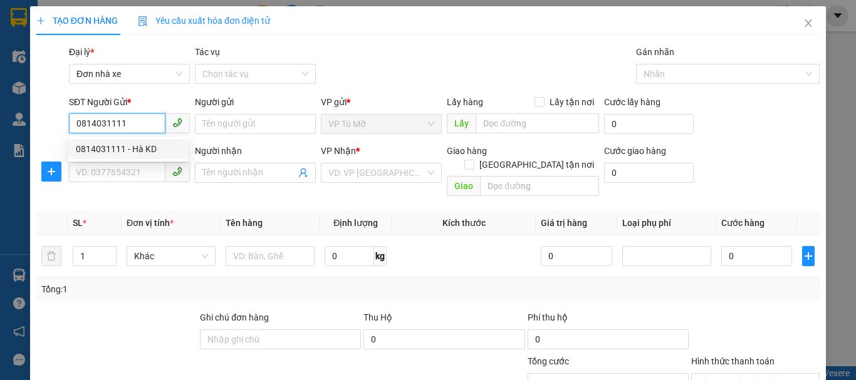
type input "0368094094"
type input "giang"
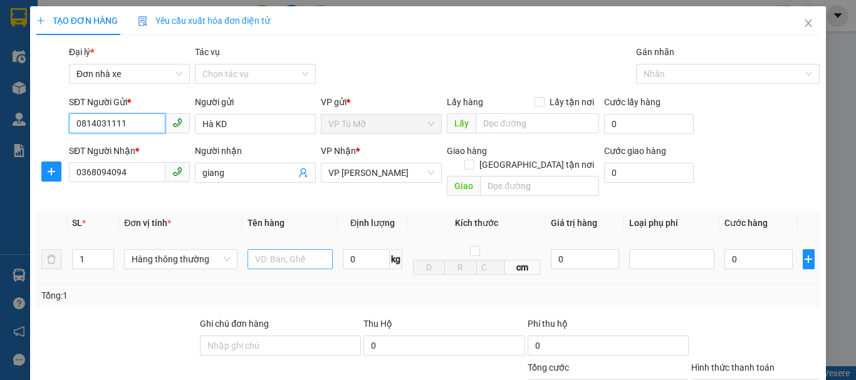
type input "0814031111"
click at [298, 250] on input "text" at bounding box center [290, 259] width 85 height 20
type input "h"
type input "thùng ct bọc nl"
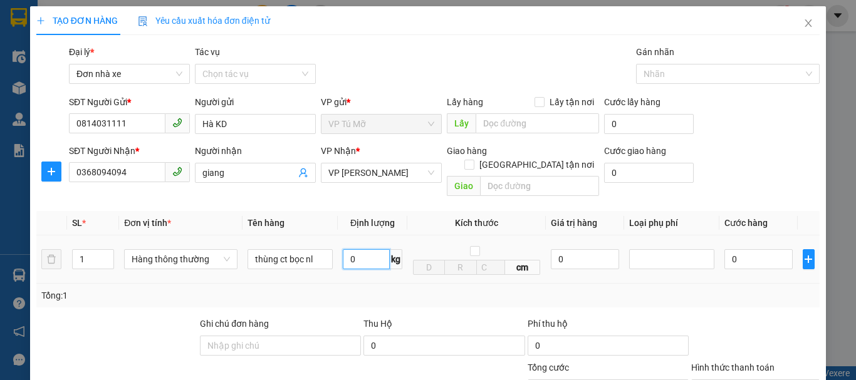
click at [373, 249] on input "0" at bounding box center [366, 259] width 47 height 20
type input "6"
click at [417, 289] on div "Tổng: 1" at bounding box center [427, 296] width 773 height 14
type input "40.000"
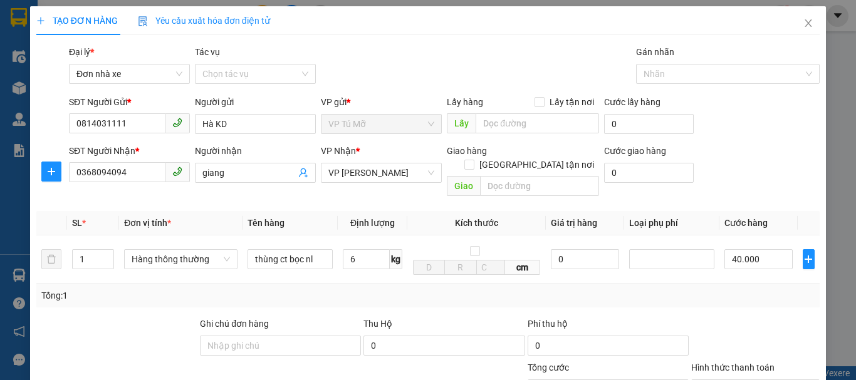
type input "40.000"
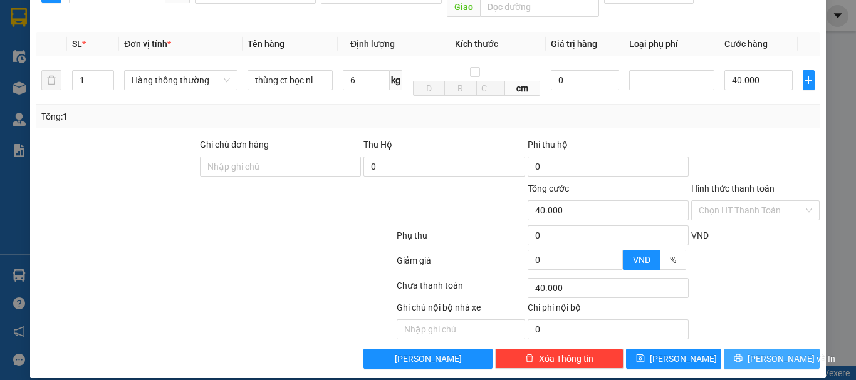
click at [731, 349] on button "[PERSON_NAME] và In" at bounding box center [772, 359] width 96 height 20
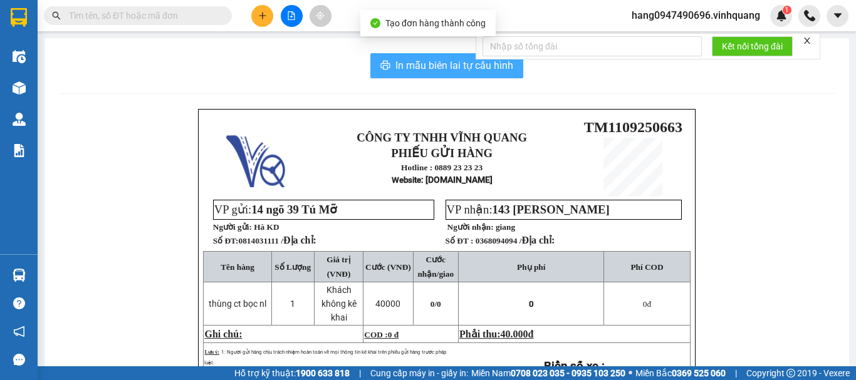
click at [475, 70] on span "In mẫu biên lai tự cấu hình" at bounding box center [454, 66] width 118 height 16
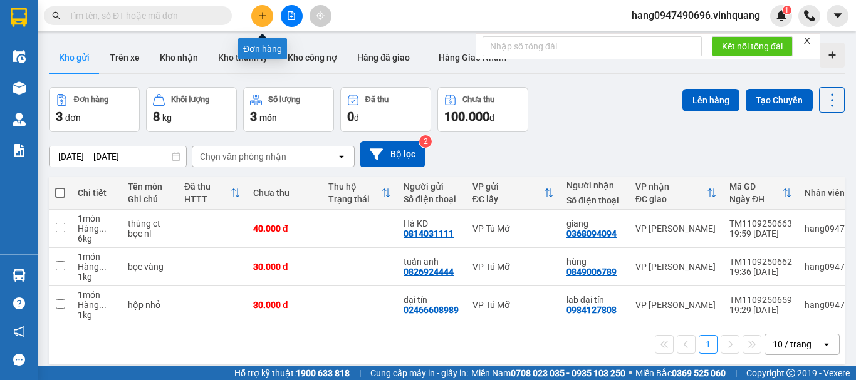
click at [266, 12] on icon "plus" at bounding box center [262, 15] width 9 height 9
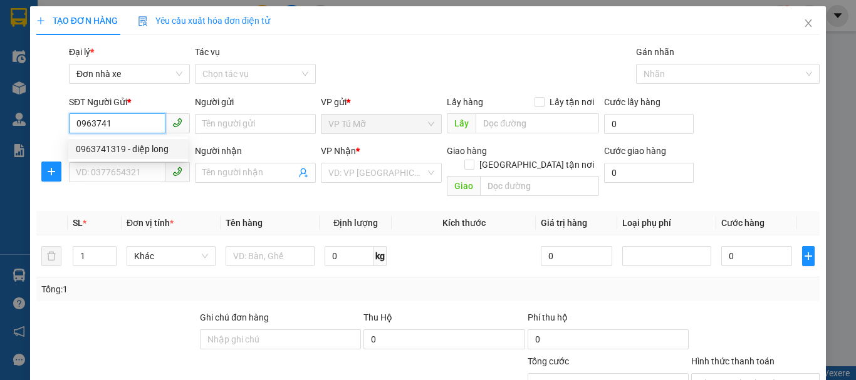
click at [176, 141] on div "0963741319 - diệp long" at bounding box center [128, 149] width 120 height 20
type input "0963741319"
type input "diệp long"
type input "0988162998"
type input "thuỷ"
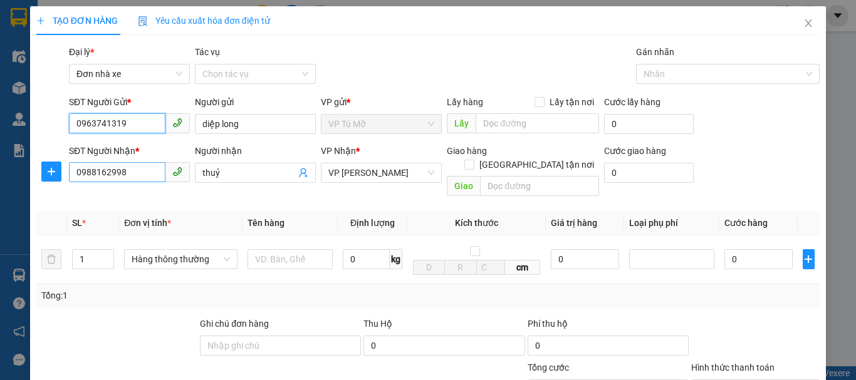
type input "0963741319"
click at [133, 177] on input "0988162998" at bounding box center [117, 172] width 96 height 20
type input "0904987565"
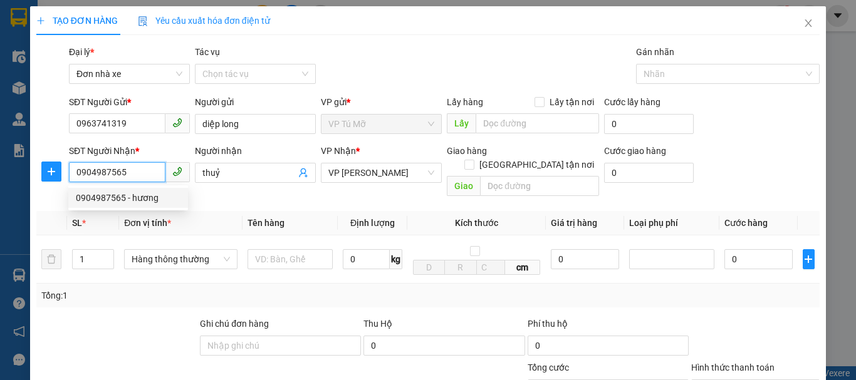
click at [112, 201] on div "0904987565 - hương" at bounding box center [128, 198] width 105 height 14
type input "hương"
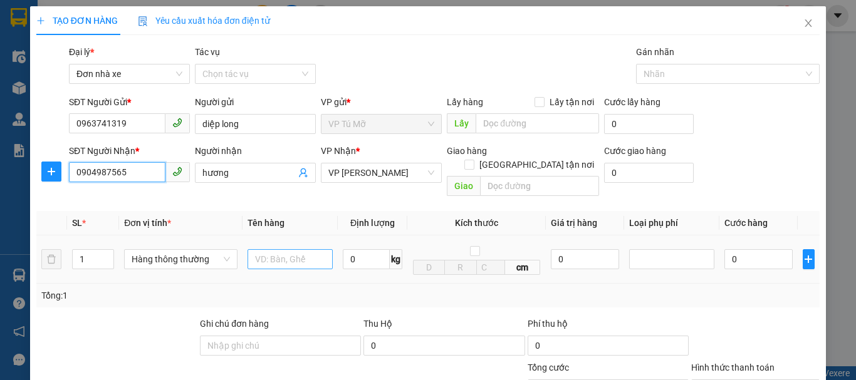
type input "0904987565"
click at [283, 249] on input "text" at bounding box center [290, 259] width 85 height 20
type input "bọc đen"
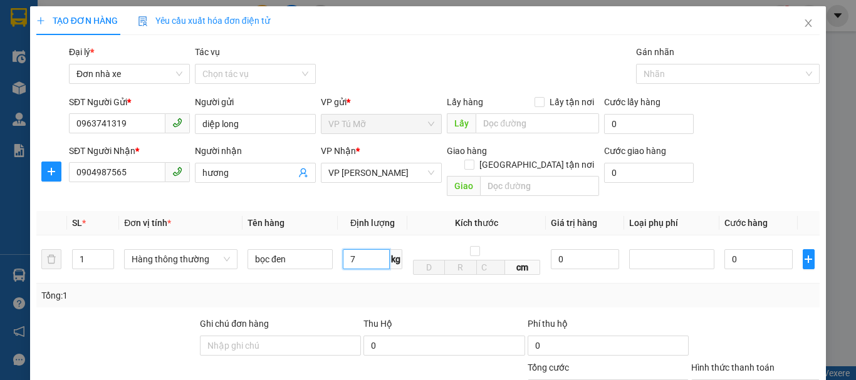
type input "7"
click at [418, 284] on div "Tổng: 1" at bounding box center [427, 296] width 783 height 24
type input "40.000"
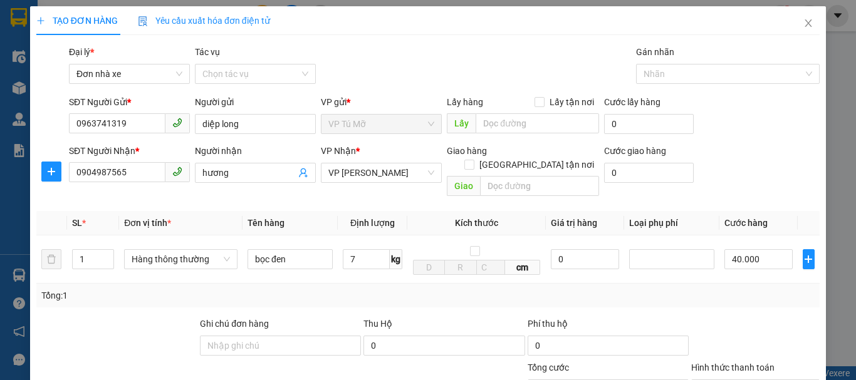
scroll to position [179, 0]
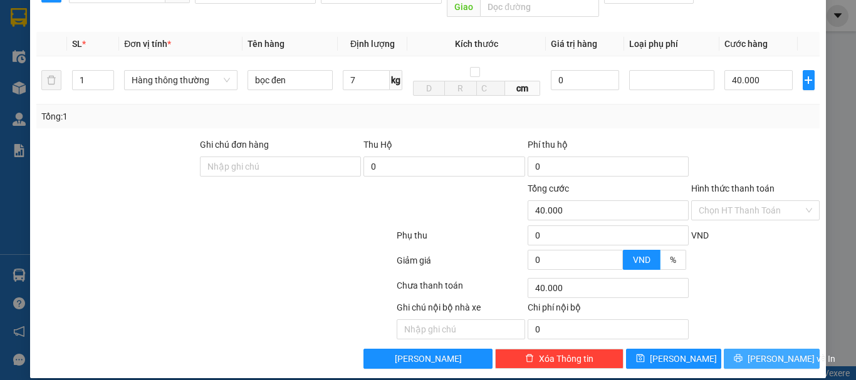
click at [788, 349] on button "[PERSON_NAME] và In" at bounding box center [772, 359] width 96 height 20
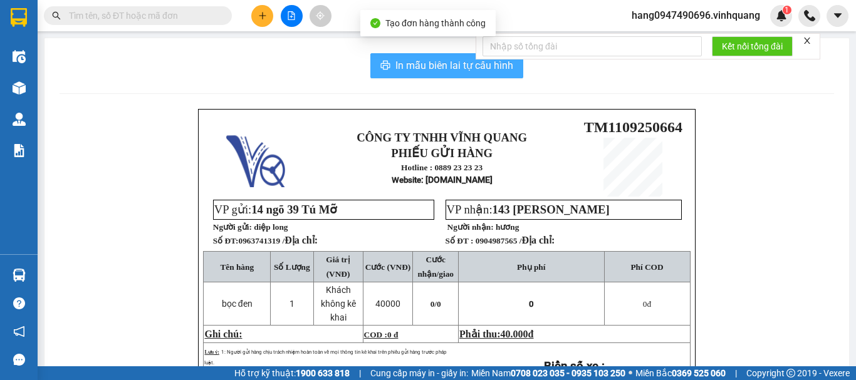
click at [407, 66] on span "In mẫu biên lai tự cấu hình" at bounding box center [454, 66] width 118 height 16
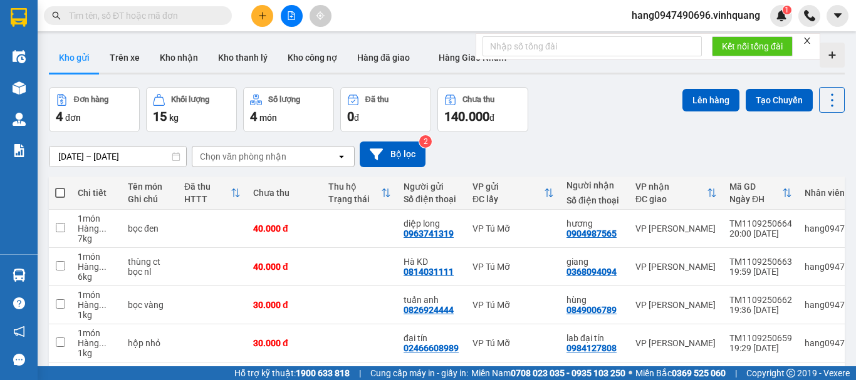
click at [61, 189] on span at bounding box center [60, 193] width 10 height 10
click at [60, 187] on input "checkbox" at bounding box center [60, 187] width 0 height 0
checkbox input "true"
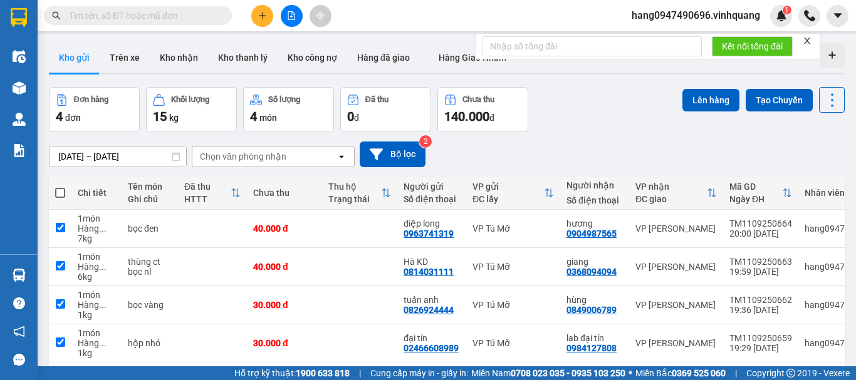
checkbox input "true"
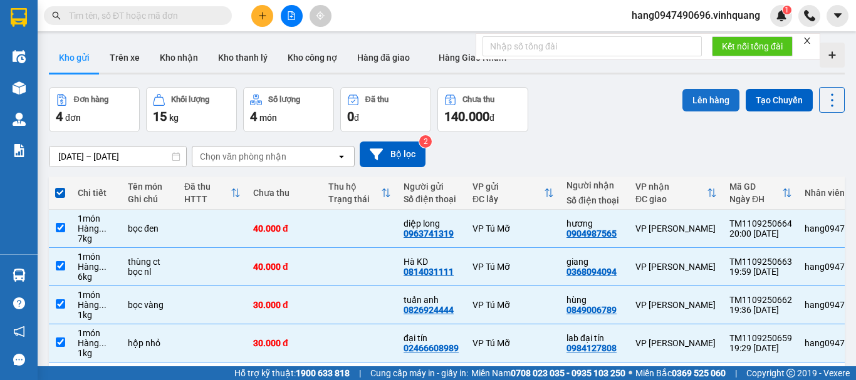
click at [698, 104] on button "Lên hàng" at bounding box center [710, 100] width 57 height 23
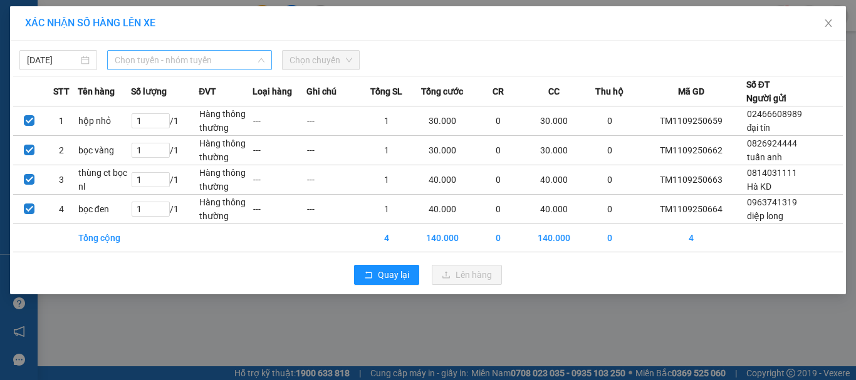
click at [175, 64] on span "Chọn tuyến - nhóm tuyến" at bounding box center [190, 60] width 150 height 19
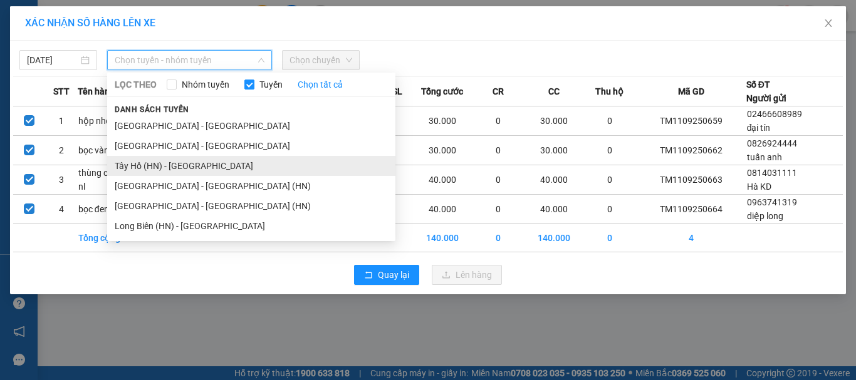
click at [170, 168] on li "Tây Hồ (HN) - [GEOGRAPHIC_DATA]" at bounding box center [251, 166] width 288 height 20
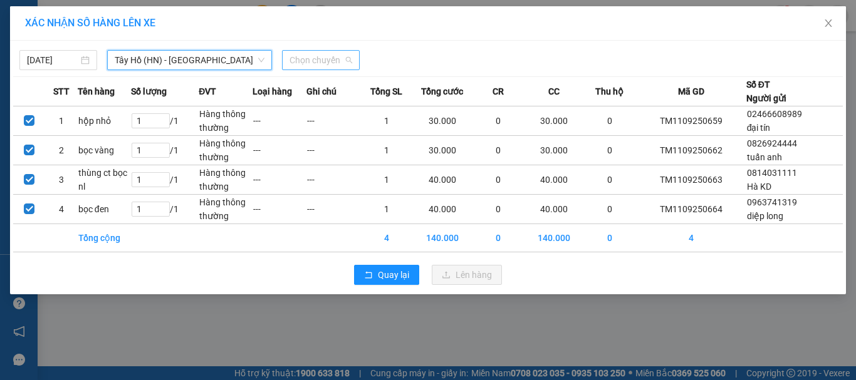
click at [311, 53] on span "Chọn chuyến" at bounding box center [320, 60] width 63 height 19
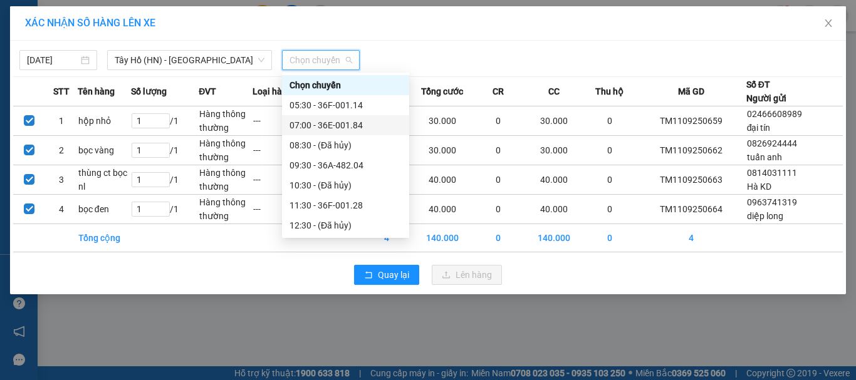
scroll to position [160, 0]
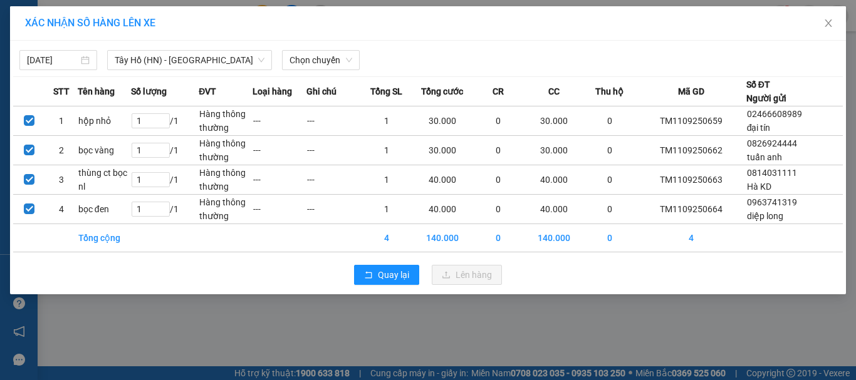
click at [207, 50] on div "[DATE] [GEOGRAPHIC_DATA] (HN) - [GEOGRAPHIC_DATA] LỌC THEO Nhóm tuyến Tuyến Chọ…" at bounding box center [428, 57] width 830 height 26
click at [228, 67] on span "Tây Hồ (HN) - [GEOGRAPHIC_DATA]" at bounding box center [190, 60] width 150 height 19
click at [202, 65] on span "Tây Hồ (HN) - [GEOGRAPHIC_DATA]" at bounding box center [190, 60] width 150 height 19
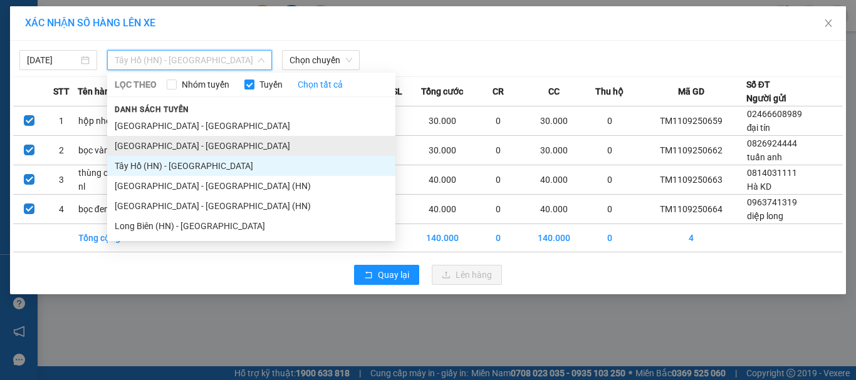
click at [153, 152] on li "[GEOGRAPHIC_DATA] - [GEOGRAPHIC_DATA]" at bounding box center [251, 146] width 288 height 20
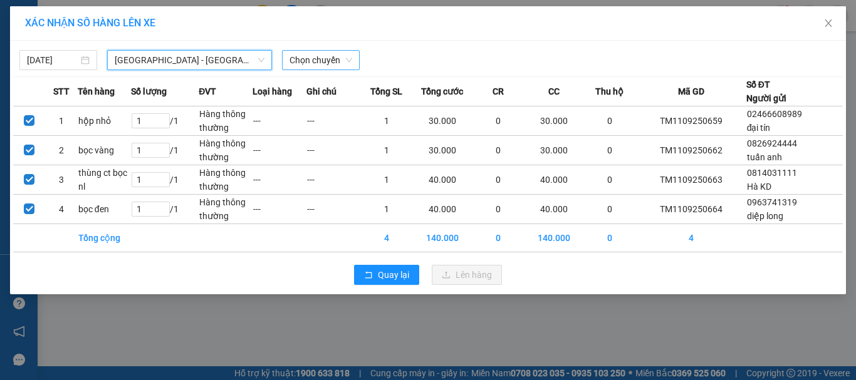
click at [350, 59] on span "Chọn chuyến" at bounding box center [320, 60] width 63 height 19
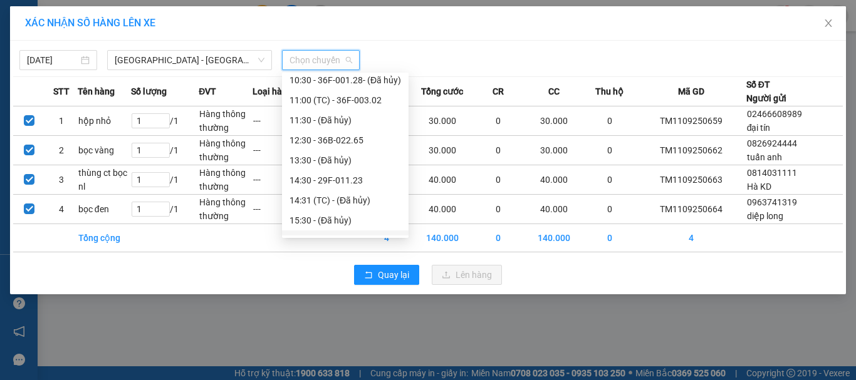
scroll to position [188, 0]
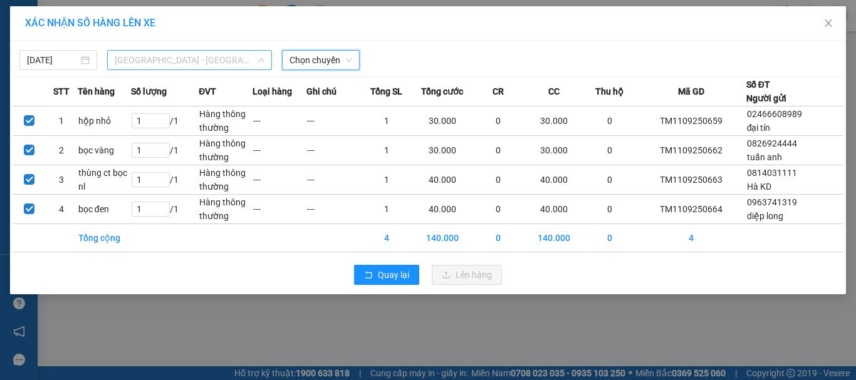
click at [208, 51] on span "[GEOGRAPHIC_DATA] - [GEOGRAPHIC_DATA]" at bounding box center [190, 60] width 150 height 19
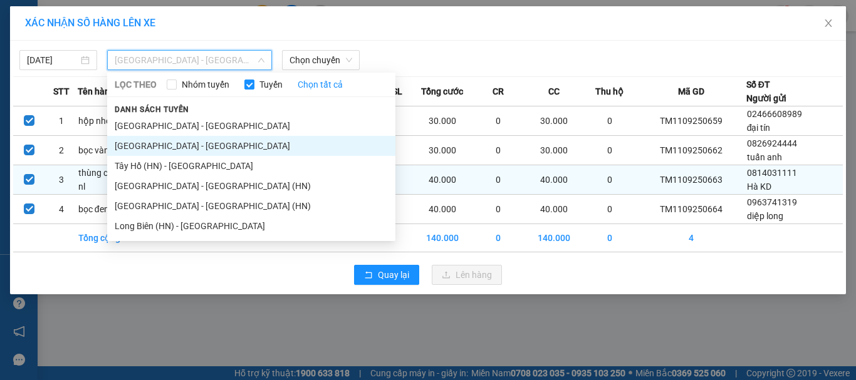
click at [182, 167] on li "Tây Hồ (HN) - [GEOGRAPHIC_DATA]" at bounding box center [251, 166] width 288 height 20
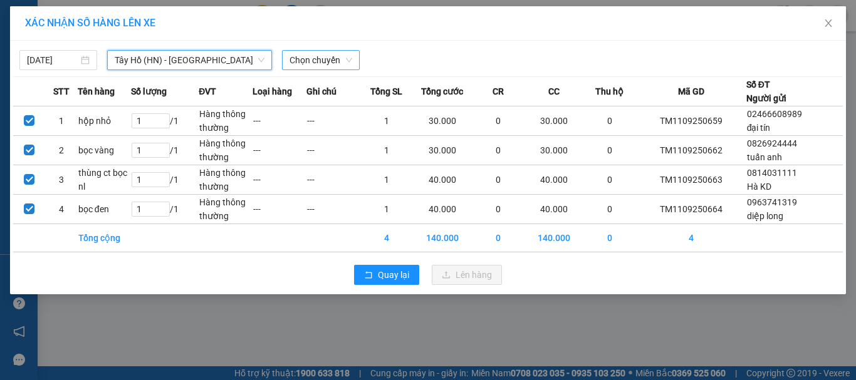
click at [311, 60] on span "Chọn chuyến" at bounding box center [320, 60] width 63 height 19
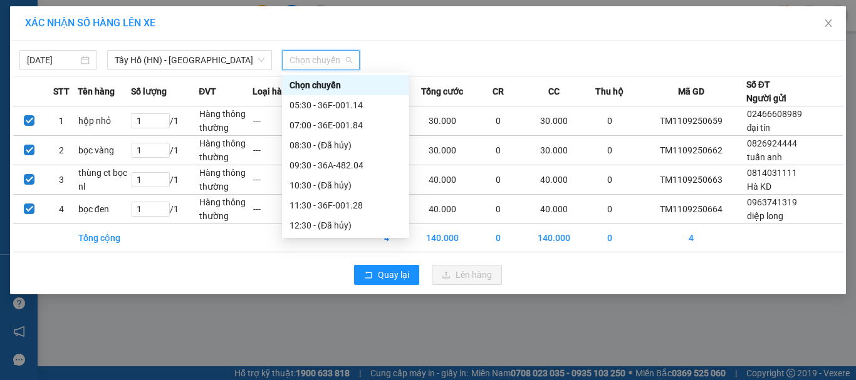
scroll to position [160, 0]
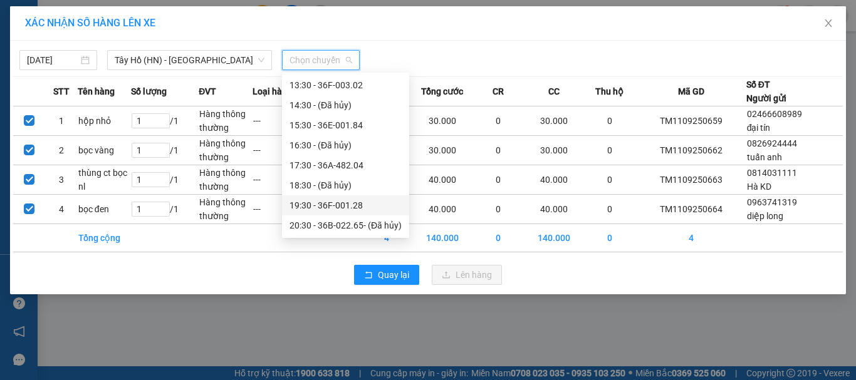
click at [314, 206] on div "19:30 - 36F-001.28" at bounding box center [345, 206] width 112 height 14
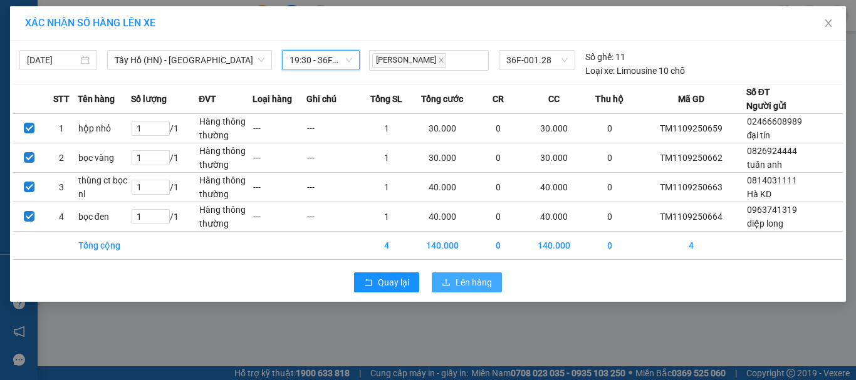
click at [479, 284] on span "Lên hàng" at bounding box center [474, 283] width 36 height 14
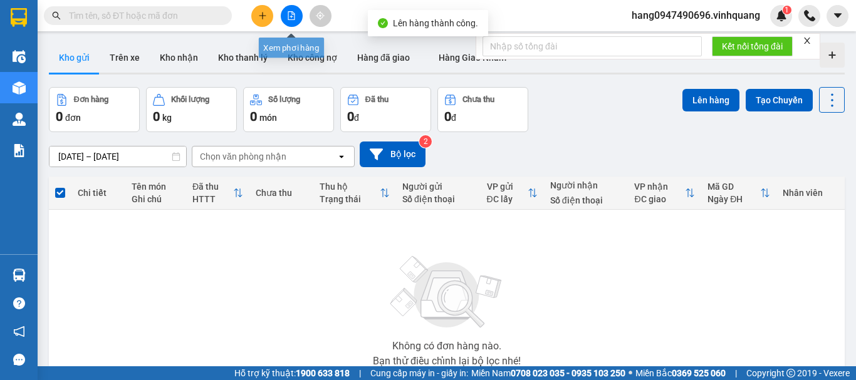
click at [298, 18] on button at bounding box center [292, 16] width 22 height 22
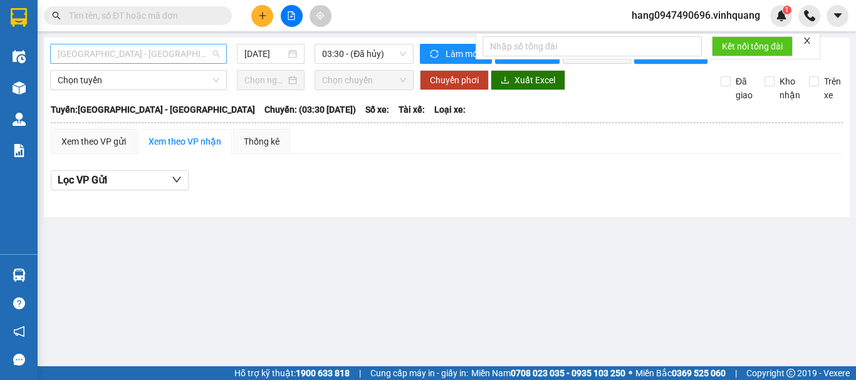
click at [208, 55] on span "[GEOGRAPHIC_DATA] - [GEOGRAPHIC_DATA]" at bounding box center [139, 53] width 162 height 19
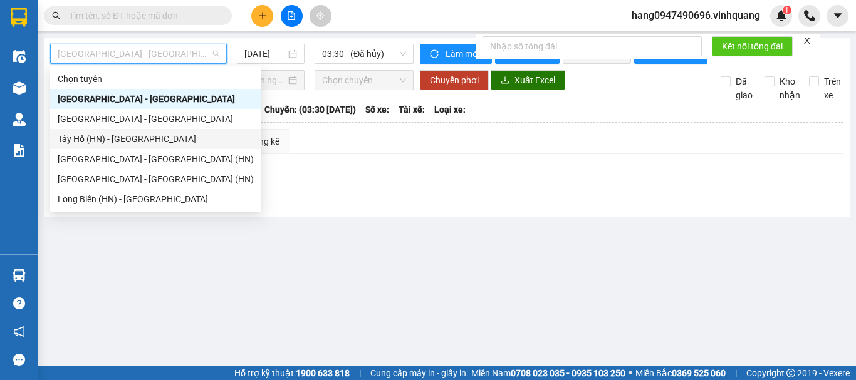
click at [183, 137] on div "Tây Hồ (HN) - [GEOGRAPHIC_DATA]" at bounding box center [156, 139] width 196 height 14
type input "[DATE]"
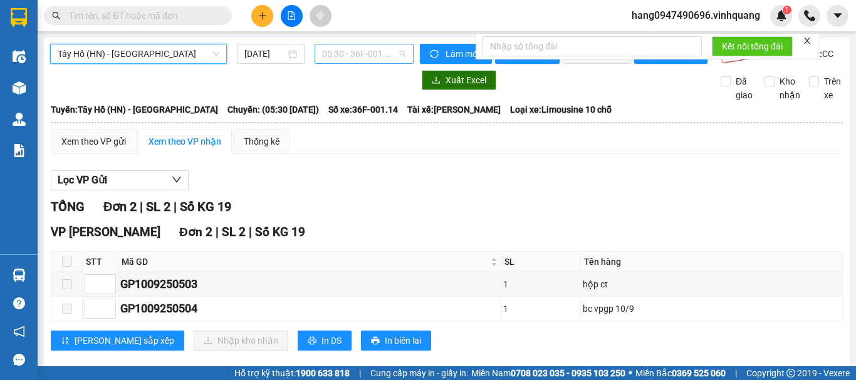
click at [355, 56] on span "05:30 - 36F-001.14" at bounding box center [364, 53] width 84 height 19
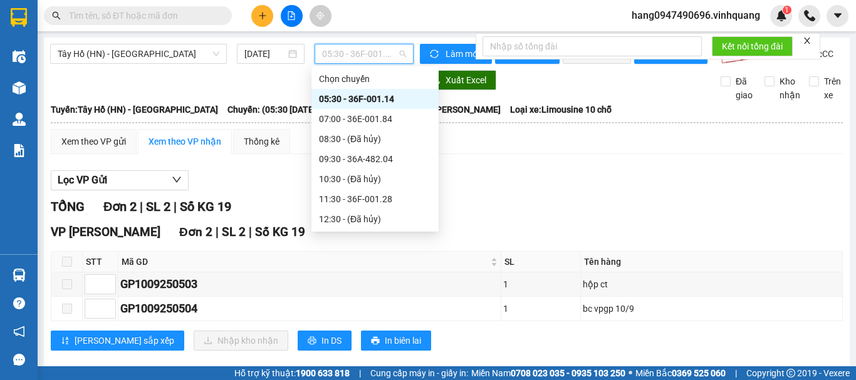
scroll to position [160, 0]
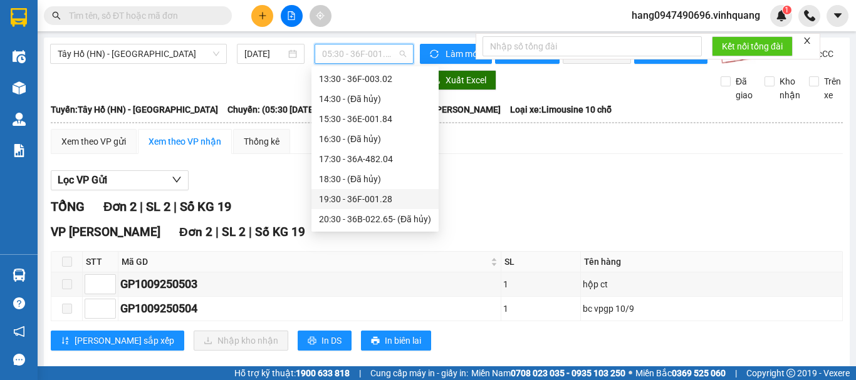
click at [349, 199] on div "19:30 - 36F-001.28" at bounding box center [375, 199] width 112 height 14
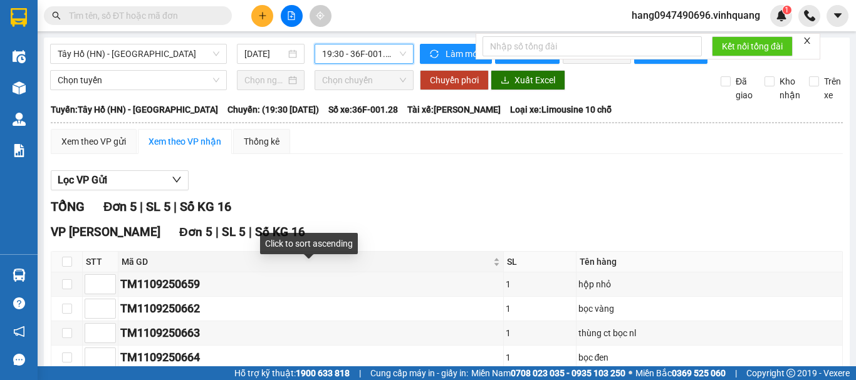
scroll to position [103, 0]
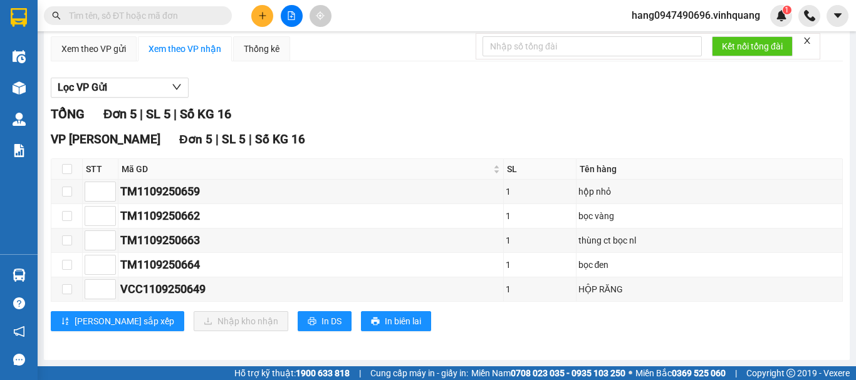
click at [266, 14] on icon "plus" at bounding box center [262, 15] width 9 height 9
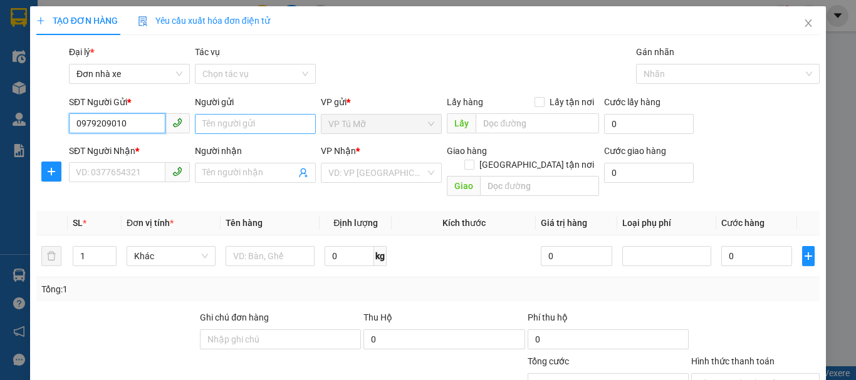
type input "0979209010"
click at [249, 120] on input "Người gửi" at bounding box center [255, 124] width 121 height 20
type input "t"
drag, startPoint x: 252, startPoint y: 123, endPoint x: 99, endPoint y: 132, distance: 153.1
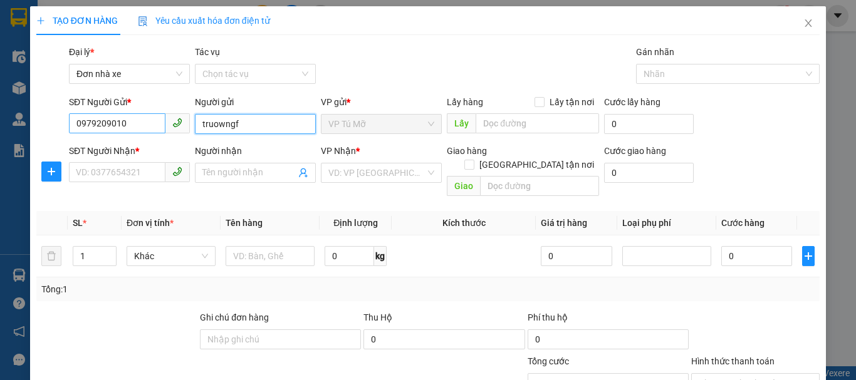
click at [99, 133] on div "SĐT Người Gửi * 0979209010 Người gửi truowngf truowngf VP gửi * VP Tú Mỡ Lấy hà…" at bounding box center [444, 117] width 756 height 44
type input "trường"
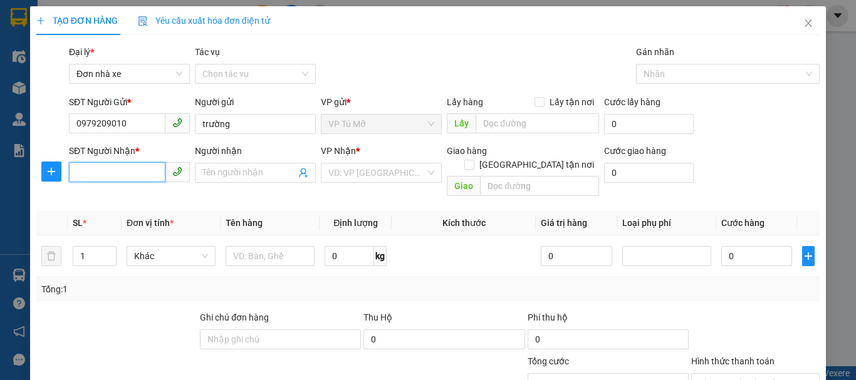
click at [112, 175] on input "SĐT Người Nhận *" at bounding box center [117, 172] width 96 height 20
type input "0912581620"
click at [234, 174] on input "Người nhận" at bounding box center [248, 173] width 93 height 14
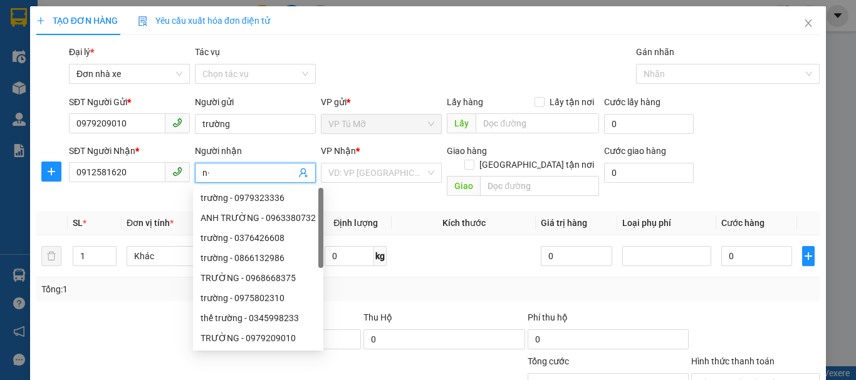
type input "n"
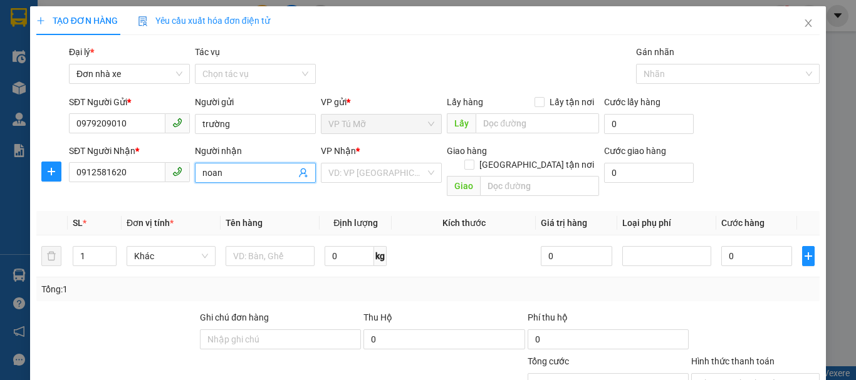
click at [237, 172] on input "noan" at bounding box center [248, 173] width 93 height 14
drag, startPoint x: 237, startPoint y: 172, endPoint x: 207, endPoint y: 162, distance: 31.3
click at [160, 174] on div "SĐT Người Nhận * 0912581620 Người nhận noan noan VP Nhận * VD: VP [GEOGRAPHIC_D…" at bounding box center [444, 173] width 756 height 58
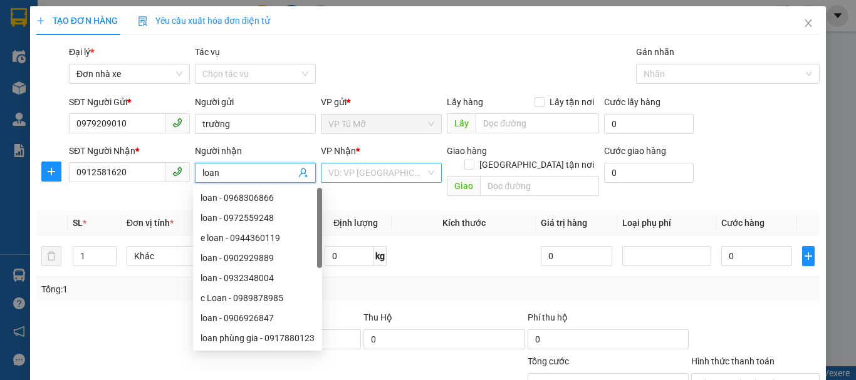
type input "loan"
click at [382, 177] on input "search" at bounding box center [376, 173] width 97 height 19
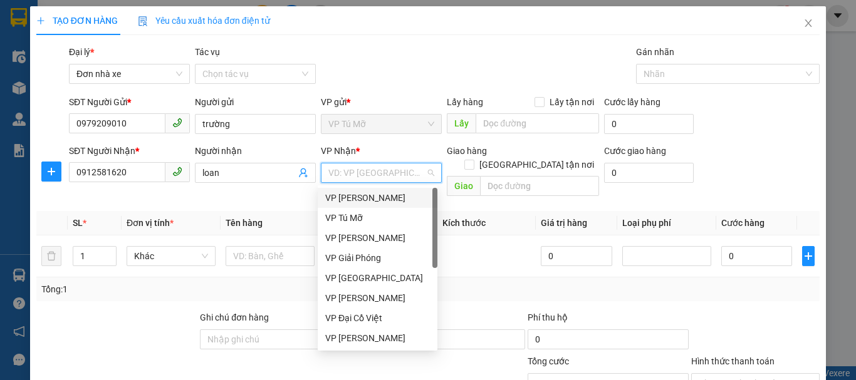
click at [397, 197] on div "VP [PERSON_NAME]" at bounding box center [377, 198] width 105 height 14
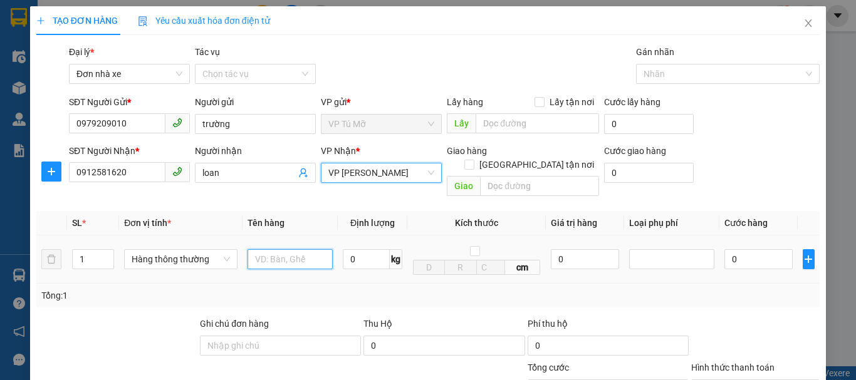
click at [281, 249] on input "text" at bounding box center [290, 259] width 85 height 20
type input "thùng ct trắng chữ đỏ"
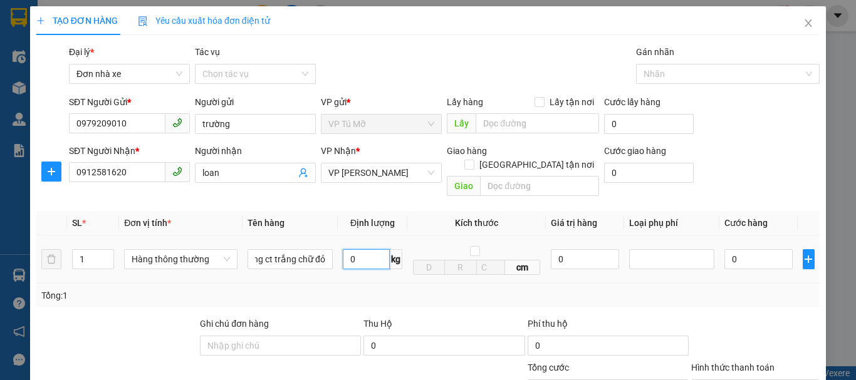
click at [367, 249] on input "0" at bounding box center [366, 259] width 47 height 20
type input "28"
click at [427, 291] on div "Tổng: 1" at bounding box center [427, 296] width 783 height 24
type input "60.000"
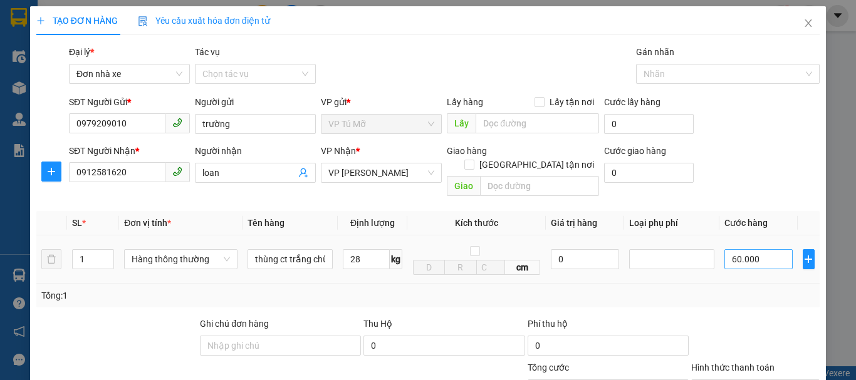
type input "60.000"
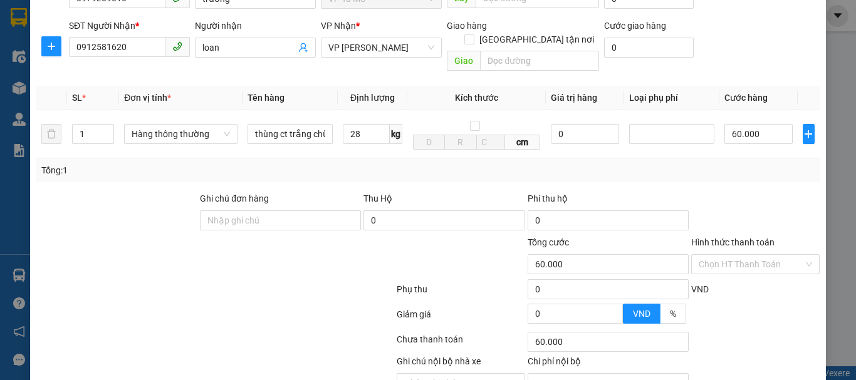
scroll to position [179, 0]
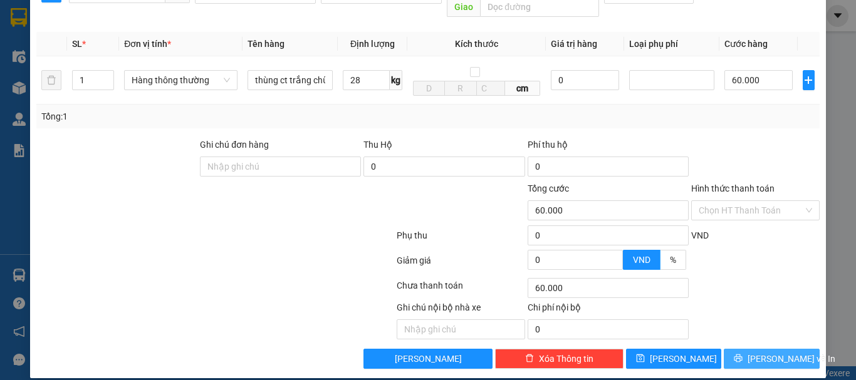
click at [756, 352] on span "[PERSON_NAME] và In" at bounding box center [792, 359] width 88 height 14
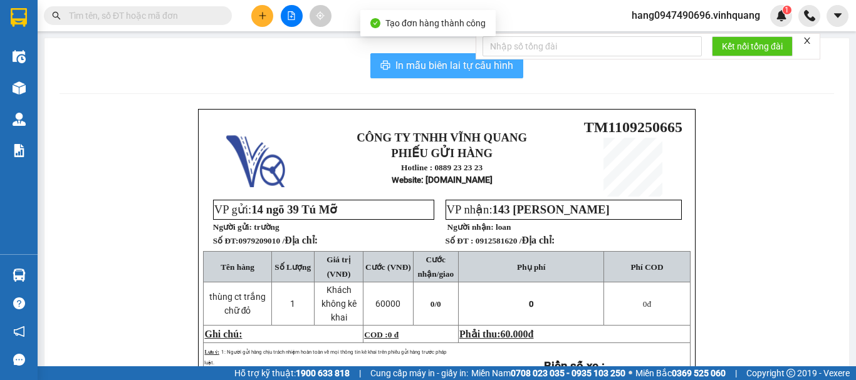
click at [414, 60] on span "In mẫu biên lai tự cấu hình" at bounding box center [454, 66] width 118 height 16
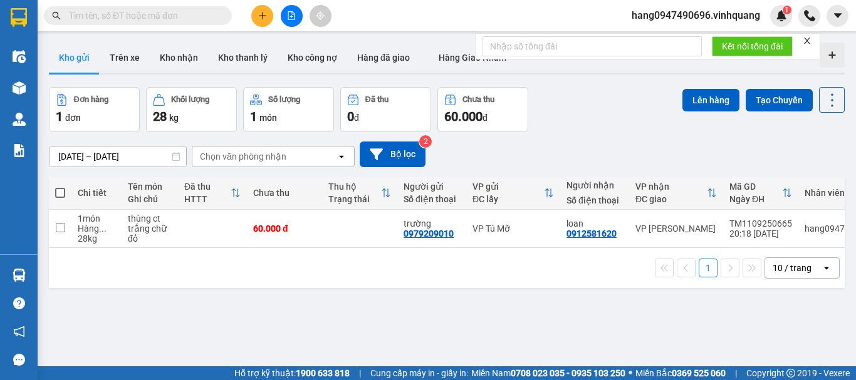
click at [194, 16] on input "text" at bounding box center [143, 16] width 148 height 14
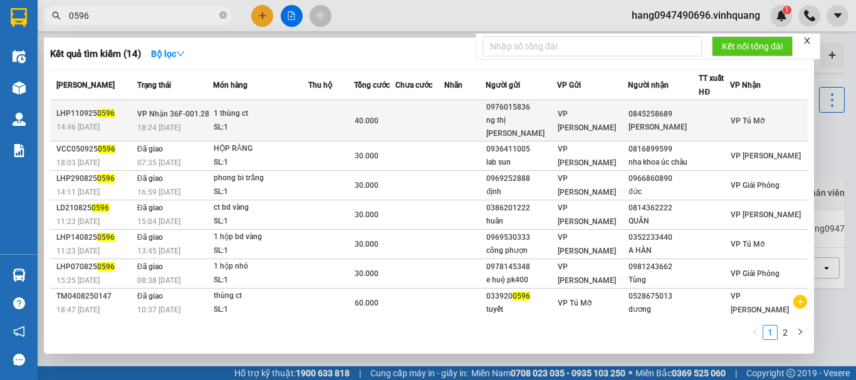
type input "0596"
click at [477, 114] on td at bounding box center [465, 120] width 42 height 41
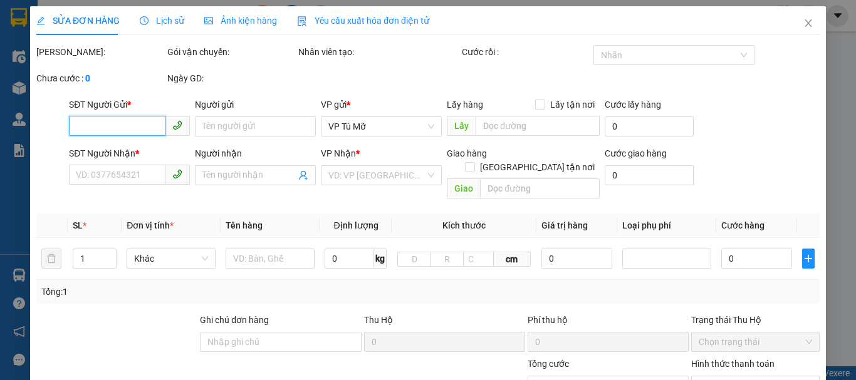
type input "0976015836"
type input "ng thị [PERSON_NAME]"
type input "0845258689"
type input "[PERSON_NAME]"
type input "40.000"
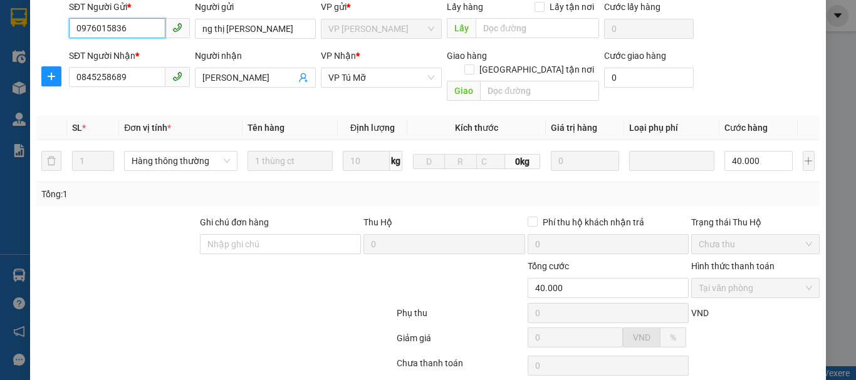
scroll to position [202, 0]
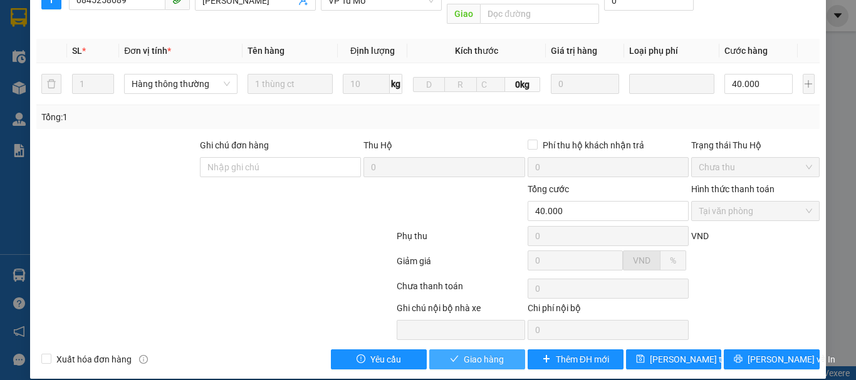
click at [496, 353] on span "Giao hàng" at bounding box center [484, 360] width 40 height 14
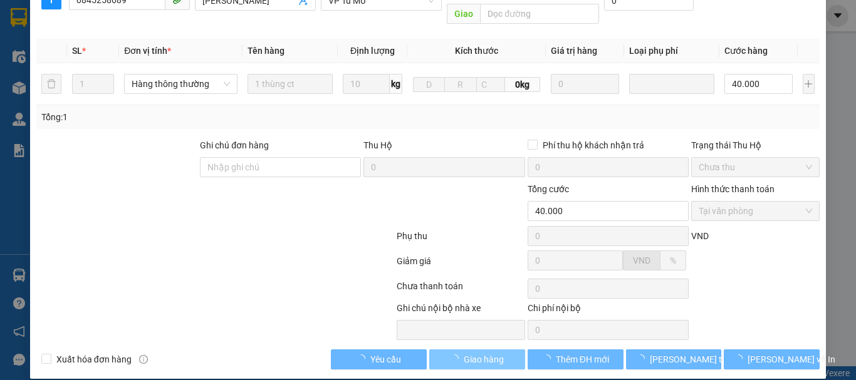
scroll to position [0, 0]
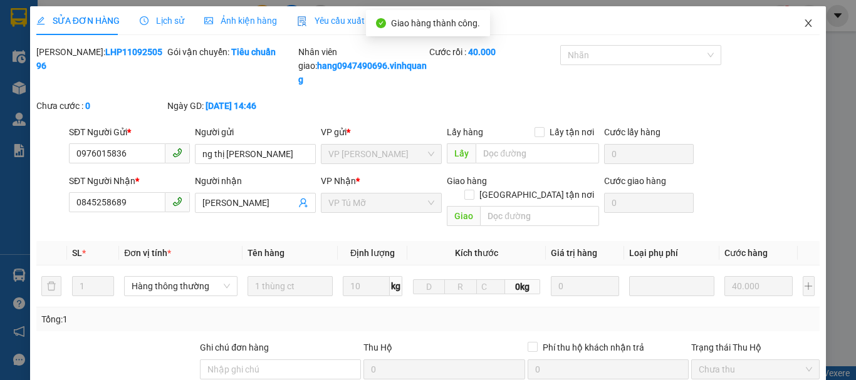
click at [803, 23] on icon "close" at bounding box center [808, 23] width 10 height 10
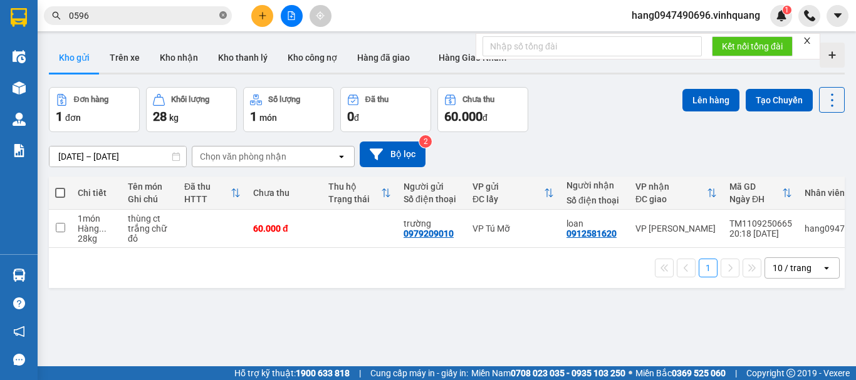
click at [221, 18] on icon "close-circle" at bounding box center [223, 15] width 8 height 8
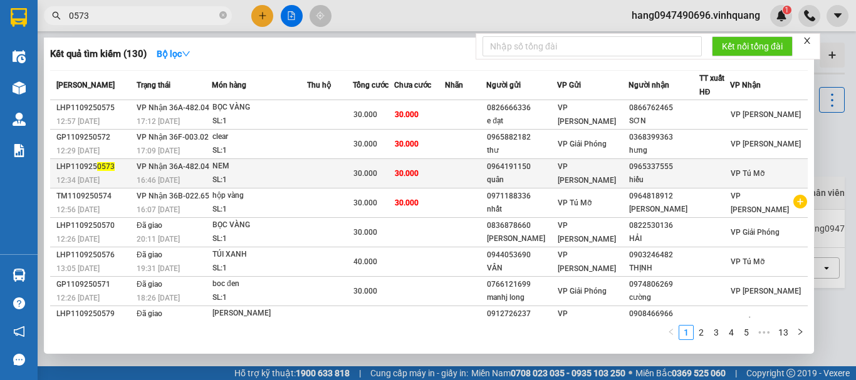
type input "0573"
click at [226, 174] on div "SL: 1" at bounding box center [259, 181] width 94 height 14
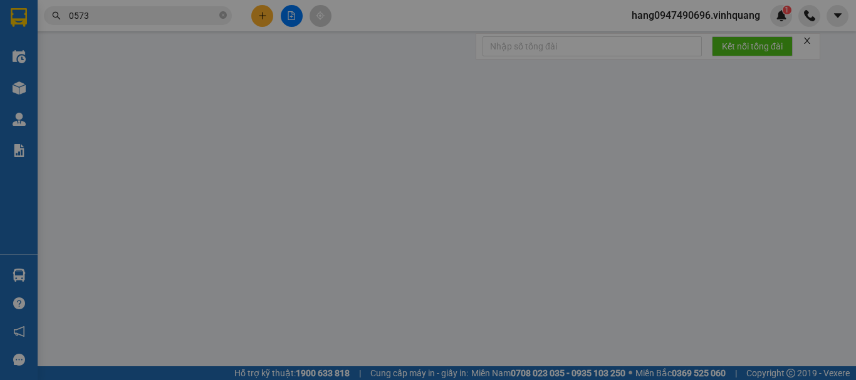
type input "0964191150"
type input "quân"
type input "0965337555"
type input "hiếu"
type input "30.000"
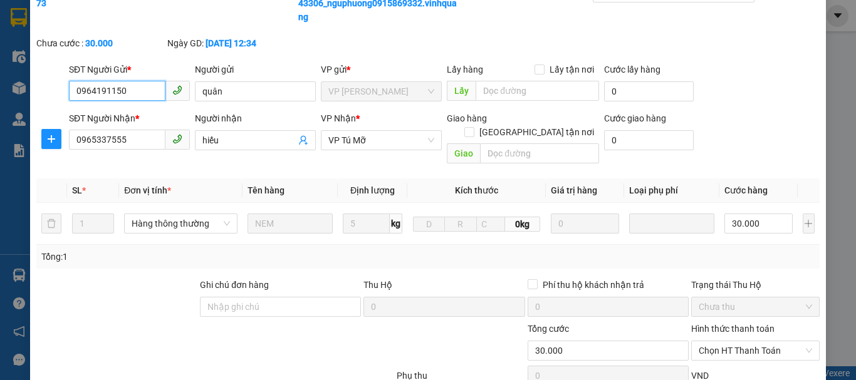
scroll to position [202, 0]
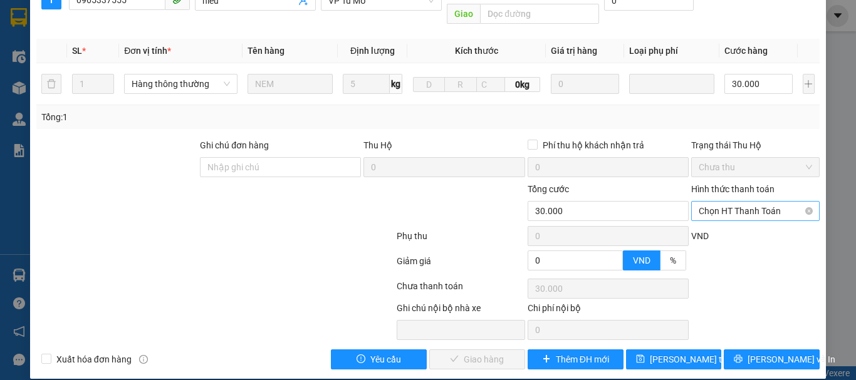
click at [765, 202] on span "Chọn HT Thanh Toán" at bounding box center [755, 211] width 113 height 19
click at [753, 225] on div "Tại văn phòng" at bounding box center [748, 223] width 112 height 14
type input "0"
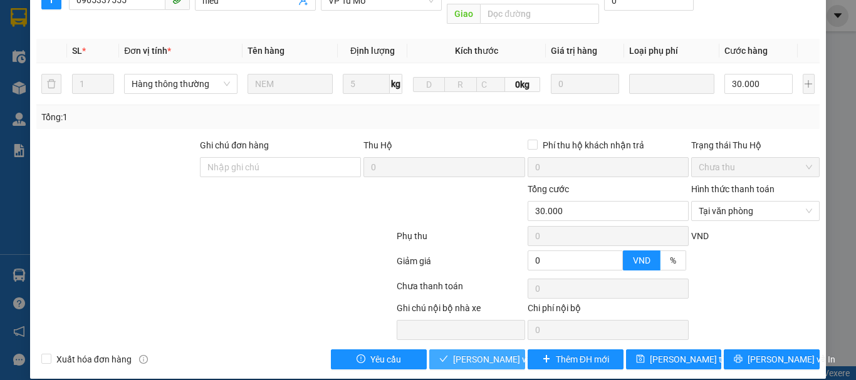
click at [495, 353] on span "[PERSON_NAME] và Giao hàng" at bounding box center [513, 360] width 120 height 14
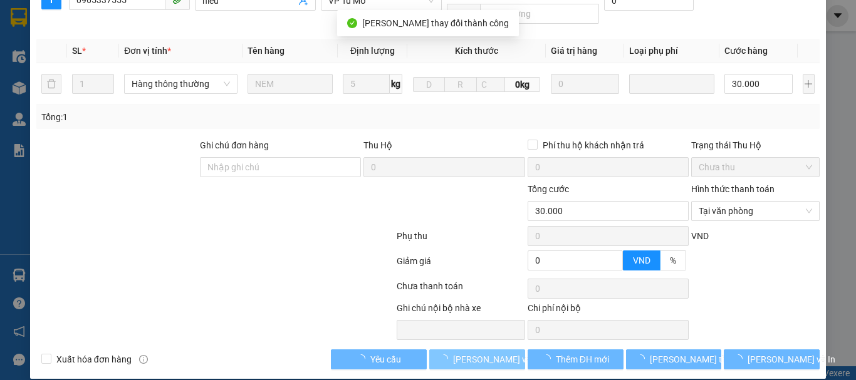
scroll to position [0, 0]
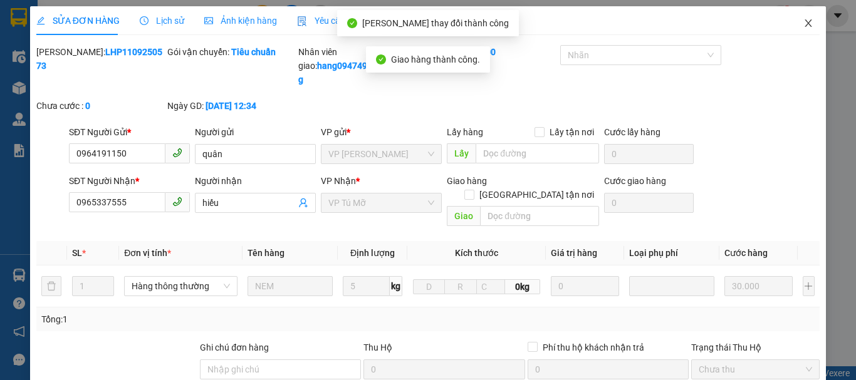
click at [803, 26] on icon "close" at bounding box center [808, 23] width 10 height 10
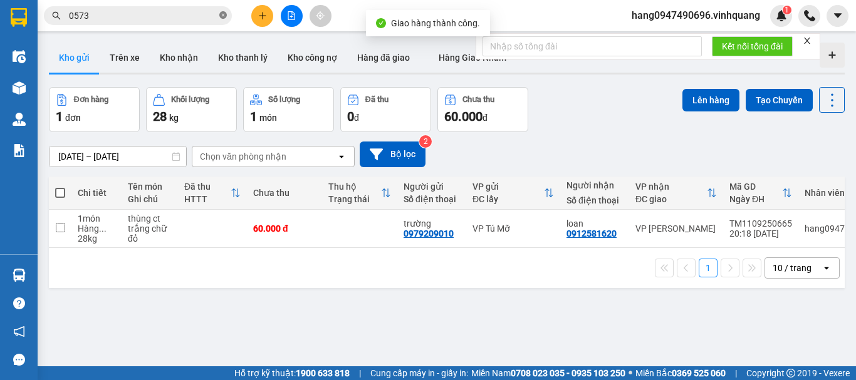
click at [221, 17] on icon "close-circle" at bounding box center [223, 15] width 8 height 8
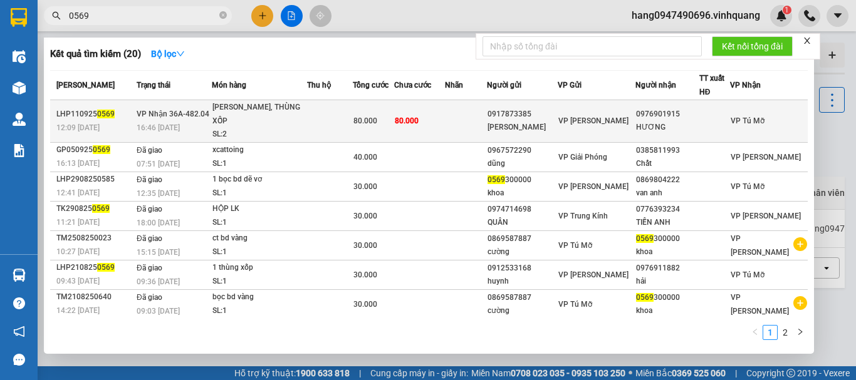
type input "0569"
click at [302, 117] on div "[PERSON_NAME], THÙNG XỐP" at bounding box center [259, 114] width 94 height 27
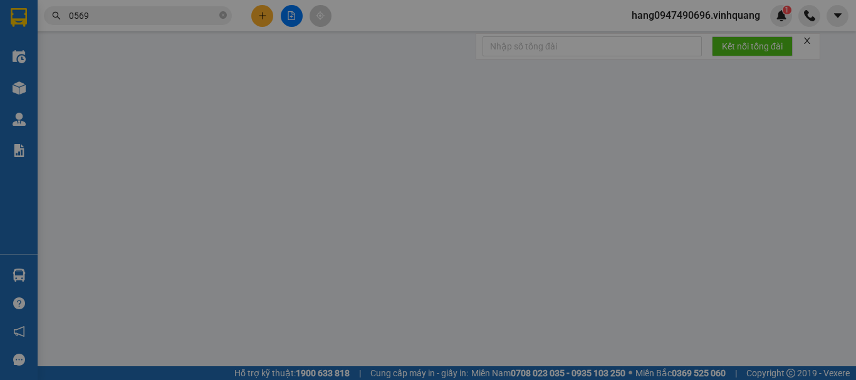
type input "0917873385"
type input "[PERSON_NAME]"
type input "0976901915"
type input "HƯƠNG"
type input "80.000"
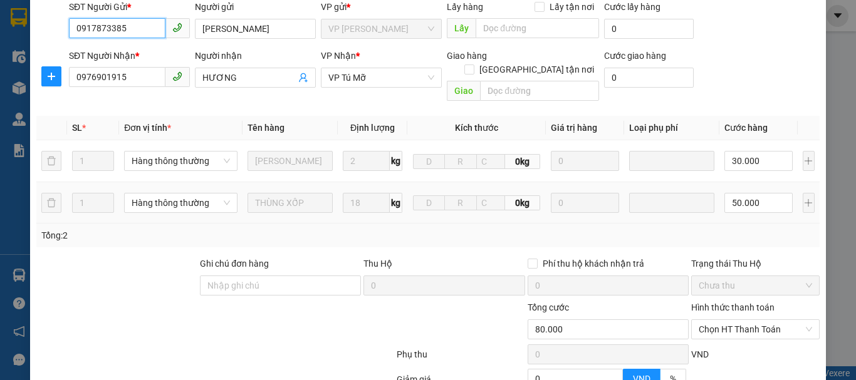
scroll to position [244, 0]
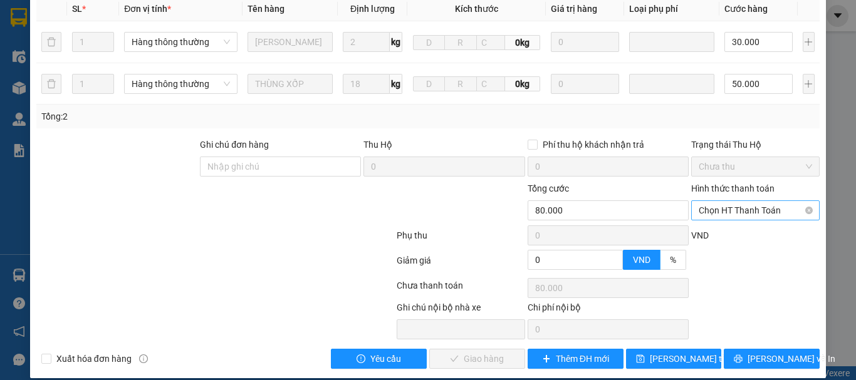
click at [718, 201] on span "Chọn HT Thanh Toán" at bounding box center [755, 210] width 113 height 19
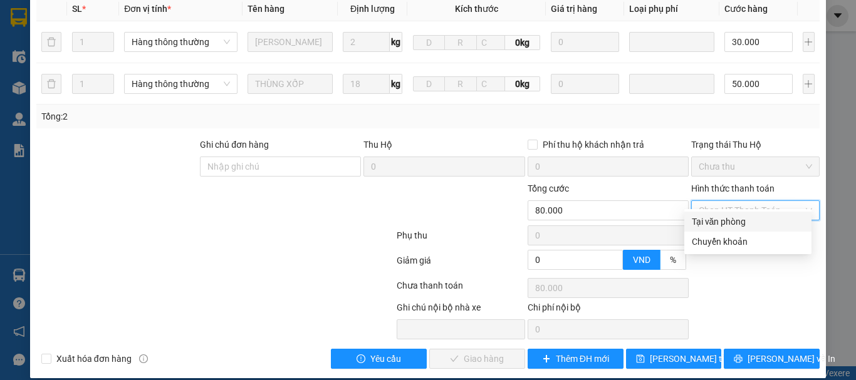
click at [711, 220] on div "Tại văn phòng" at bounding box center [748, 222] width 112 height 14
type input "0"
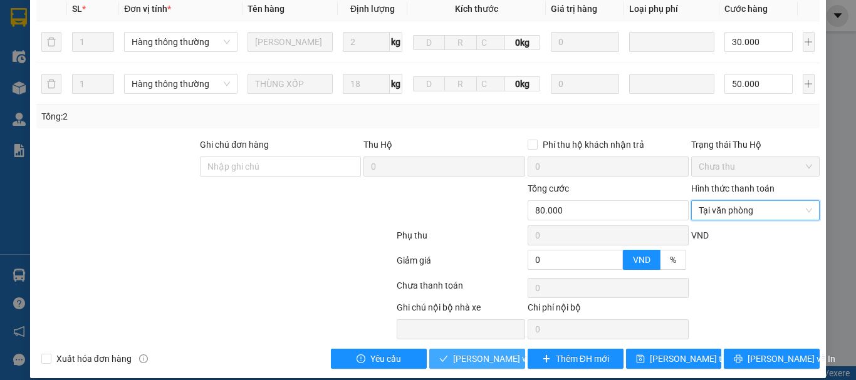
click at [499, 352] on span "[PERSON_NAME] và Giao hàng" at bounding box center [513, 359] width 120 height 14
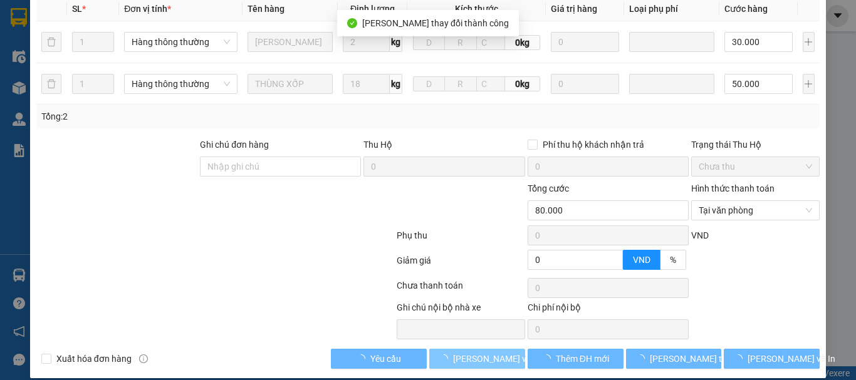
scroll to position [0, 0]
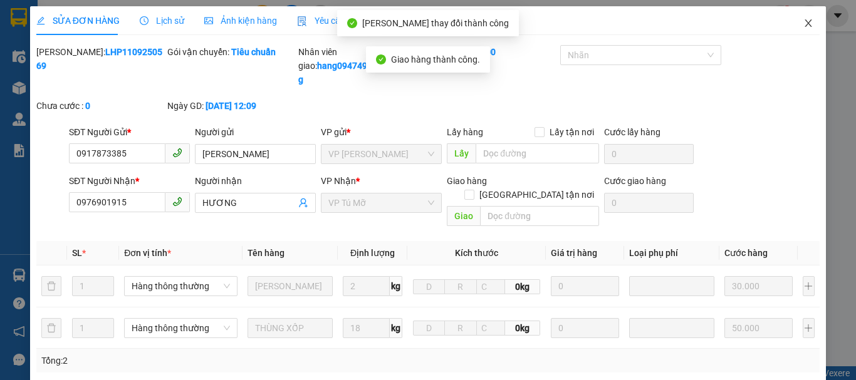
click at [803, 26] on icon "close" at bounding box center [808, 23] width 10 height 10
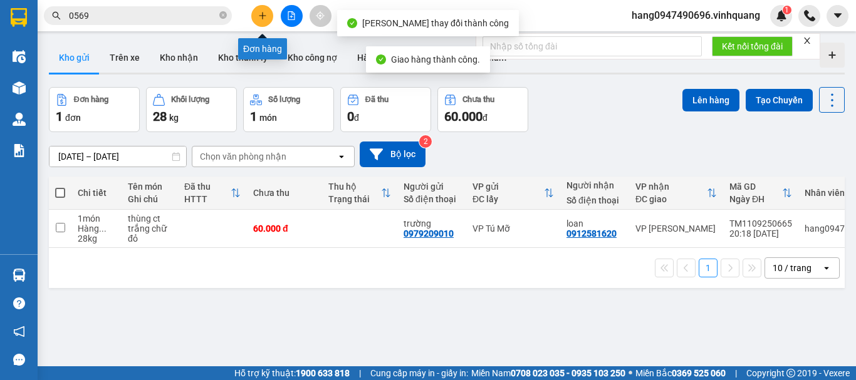
click at [259, 23] on button at bounding box center [262, 16] width 22 height 22
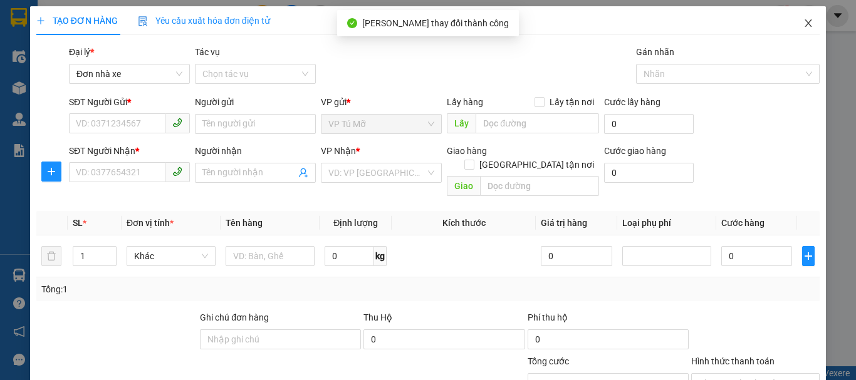
click at [793, 24] on span "Close" at bounding box center [808, 23] width 35 height 35
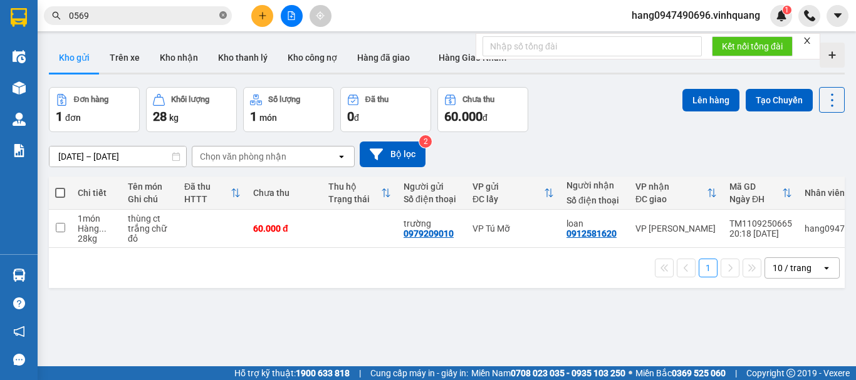
click at [222, 12] on icon "close-circle" at bounding box center [223, 15] width 8 height 8
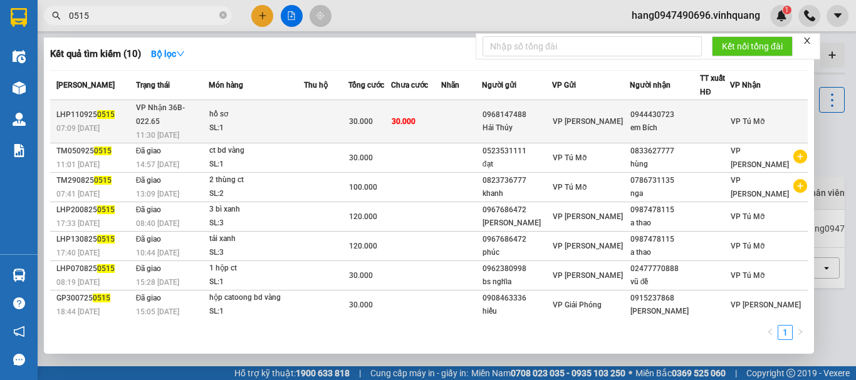
type input "0515"
click at [482, 112] on td at bounding box center [461, 121] width 41 height 43
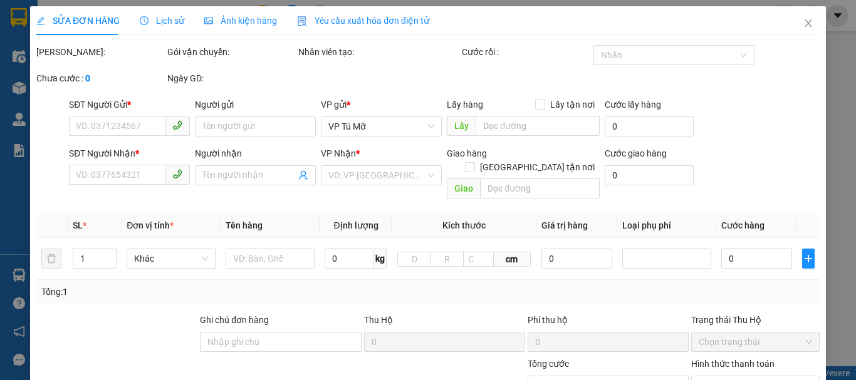
type input "0968147488"
type input "Hải Thủy"
type input "0944430723"
type input "em Bích"
type input "30.000"
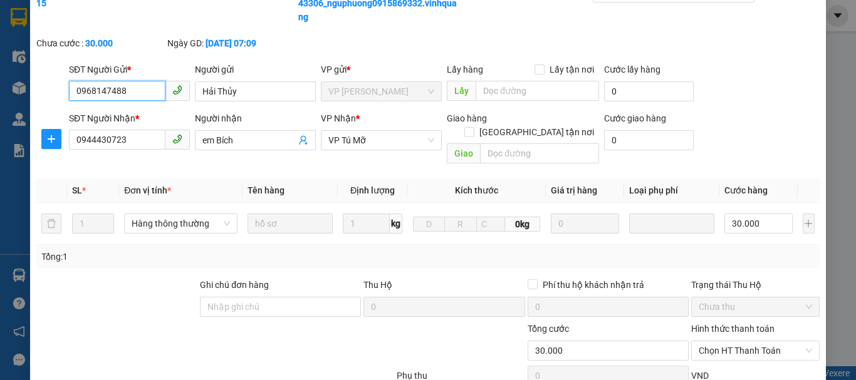
scroll to position [202, 0]
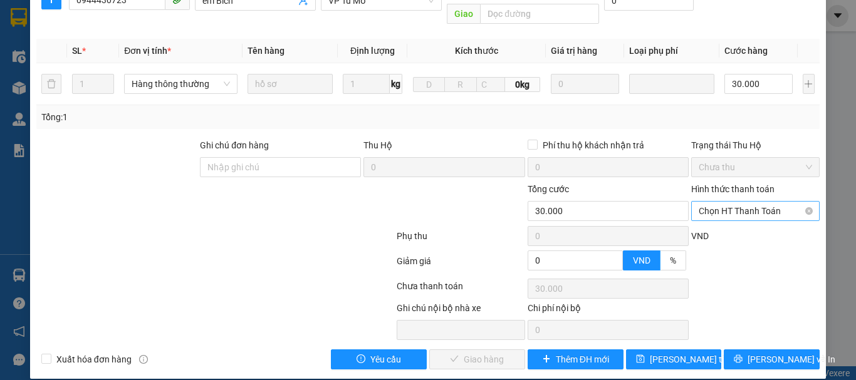
click at [744, 202] on span "Chọn HT Thanh Toán" at bounding box center [755, 211] width 113 height 19
click at [730, 222] on div "Tại văn phòng" at bounding box center [748, 223] width 112 height 14
type input "0"
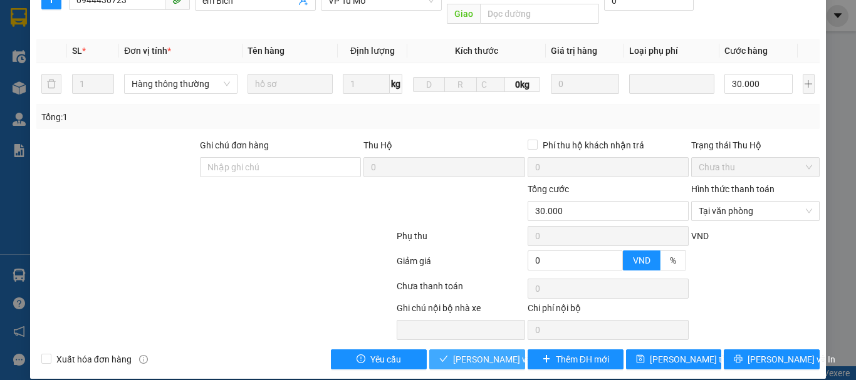
click at [476, 353] on span "[PERSON_NAME] và Giao hàng" at bounding box center [513, 360] width 120 height 14
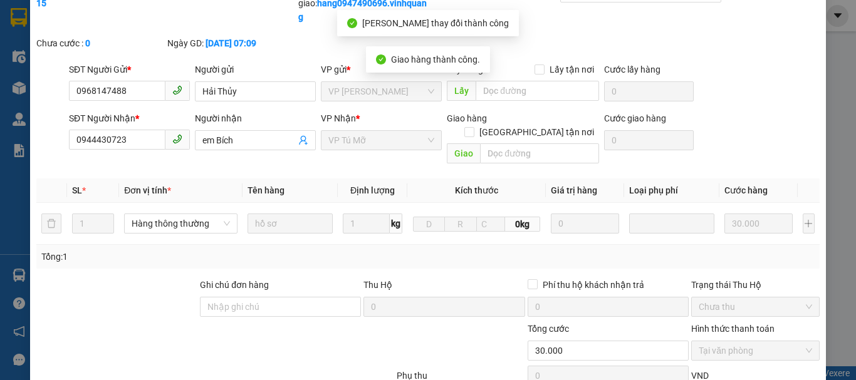
scroll to position [0, 0]
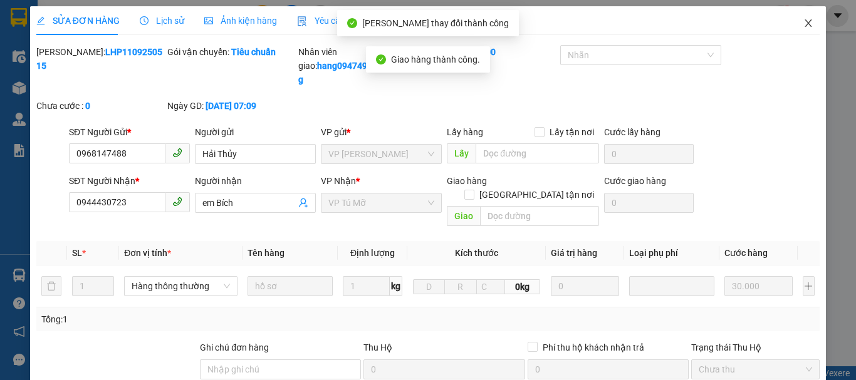
click at [803, 24] on icon "close" at bounding box center [808, 23] width 10 height 10
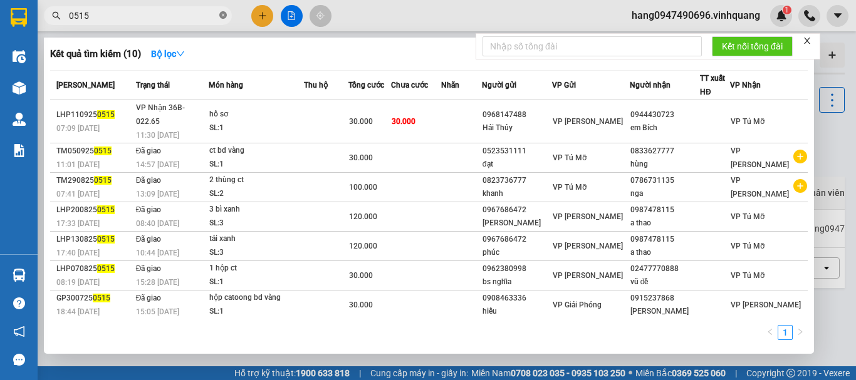
click at [221, 17] on icon "close-circle" at bounding box center [223, 15] width 8 height 8
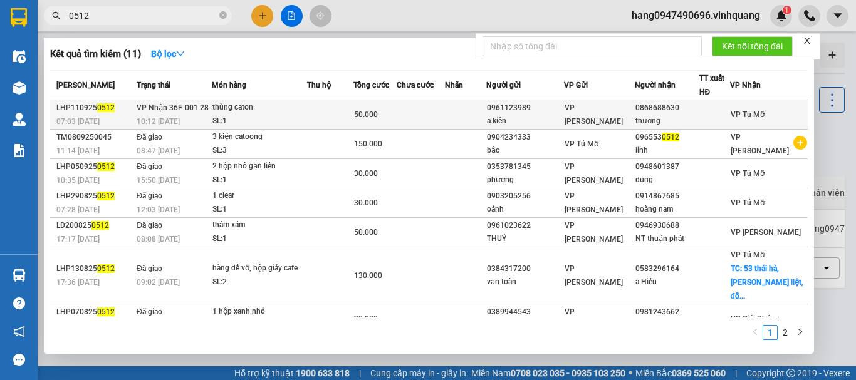
type input "0512"
click at [469, 108] on td at bounding box center [465, 114] width 41 height 29
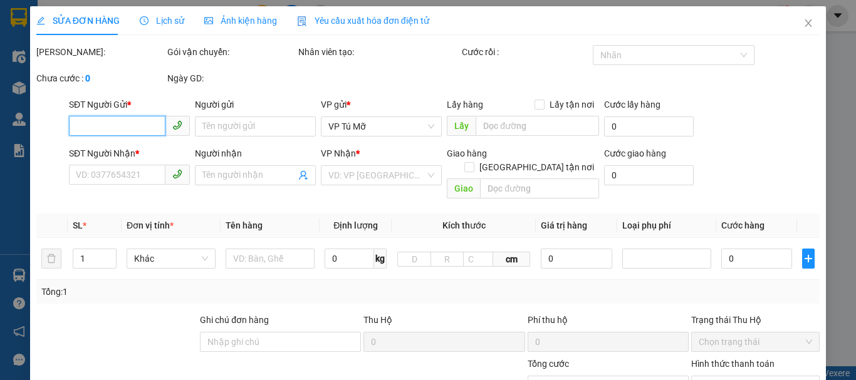
type input "0961123989"
type input "a kiên"
type input "0868688630"
type input "thương"
type input "50.000"
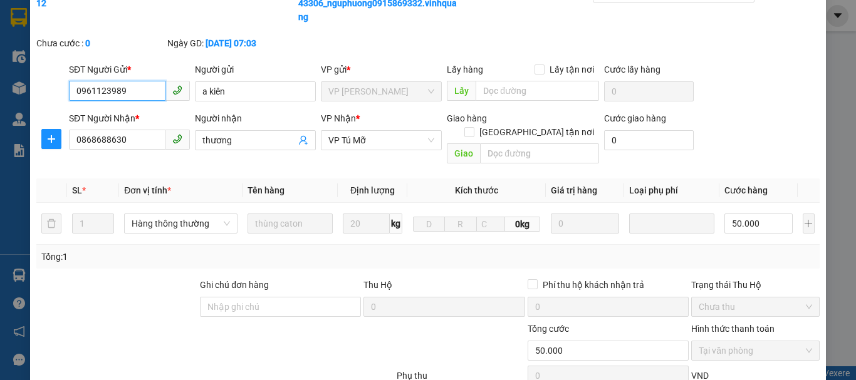
scroll to position [188, 0]
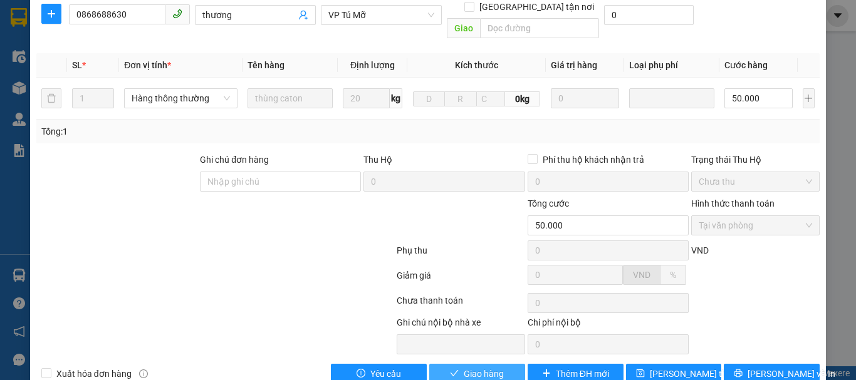
click at [467, 367] on span "Giao hàng" at bounding box center [484, 374] width 40 height 14
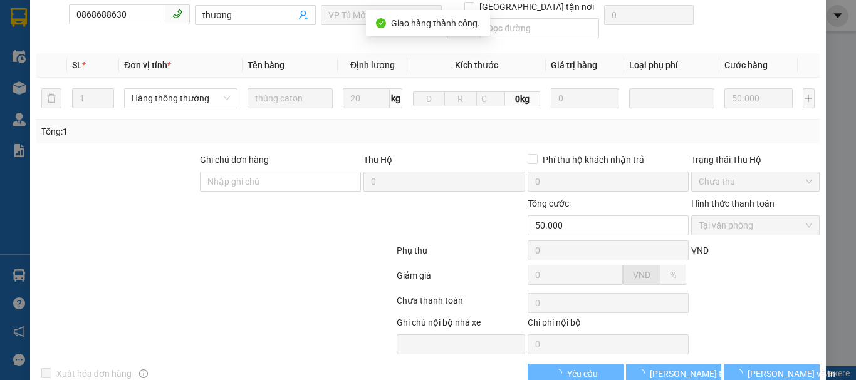
scroll to position [0, 0]
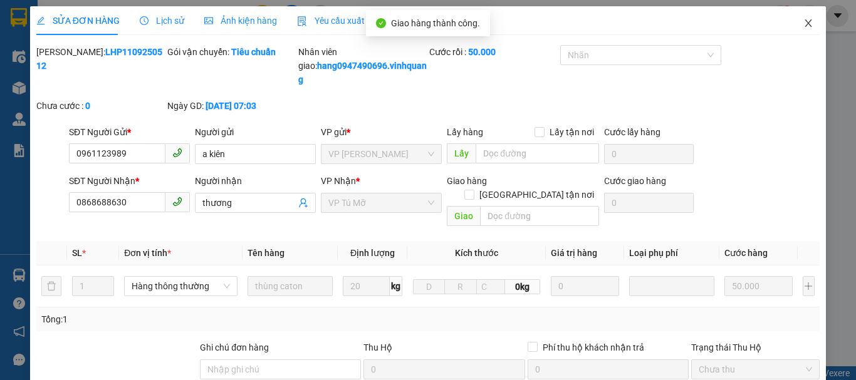
click at [803, 24] on icon "close" at bounding box center [808, 23] width 10 height 10
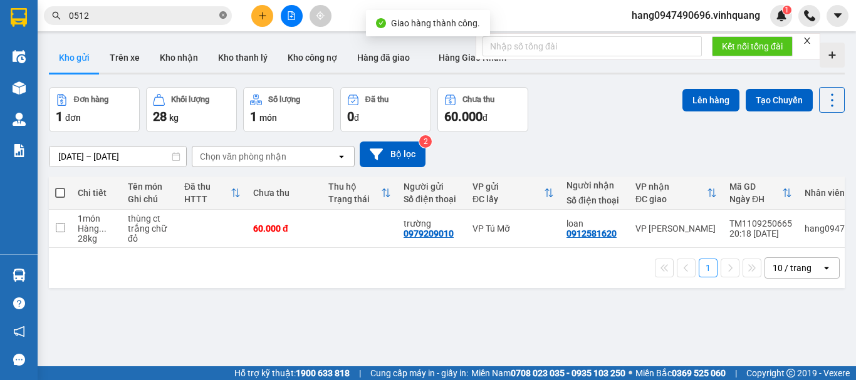
click at [224, 18] on icon "close-circle" at bounding box center [223, 15] width 8 height 8
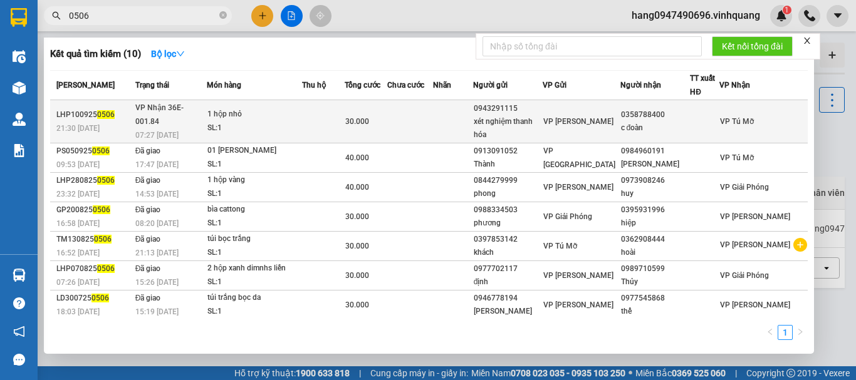
type input "0506"
click at [433, 108] on td at bounding box center [410, 121] width 46 height 43
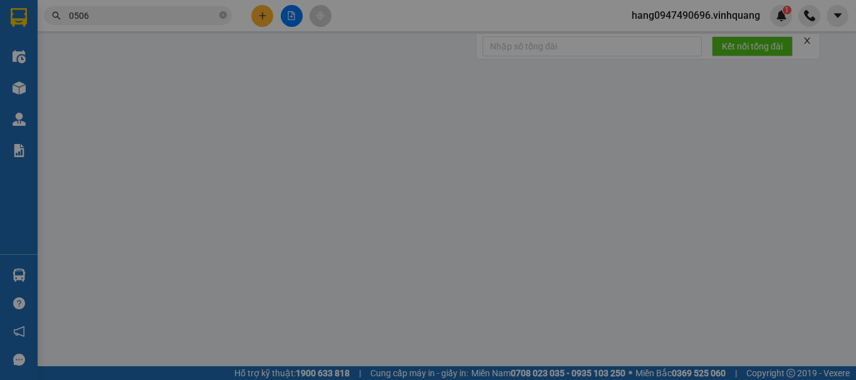
type input "0943291115"
type input "xét nghiệm thanh hóa"
type input "0358788400"
type input "c đoàn"
type input "30.000"
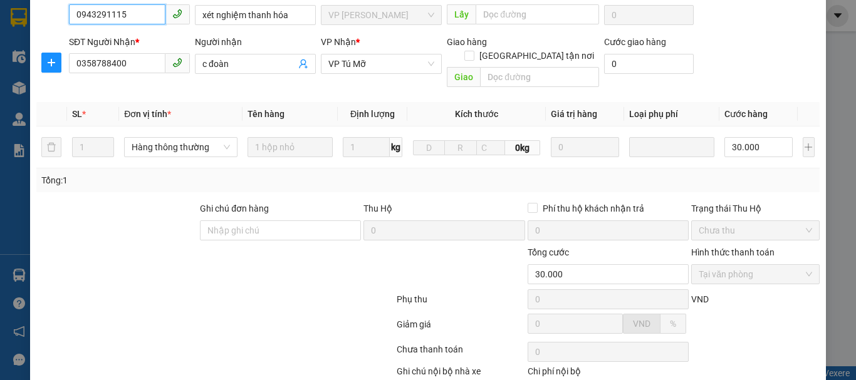
scroll to position [189, 0]
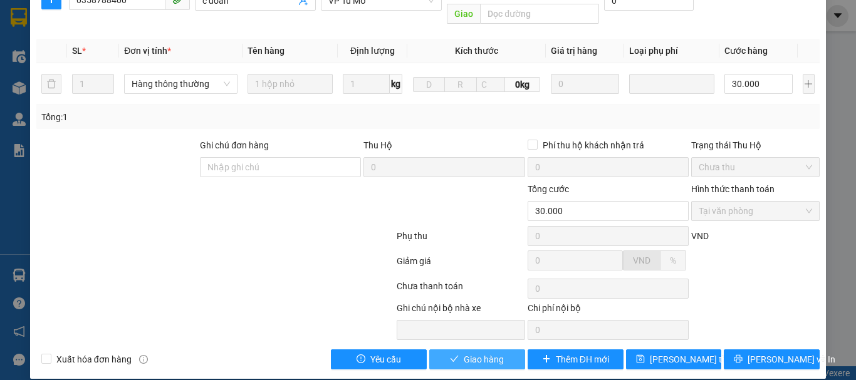
click at [473, 353] on span "Giao hàng" at bounding box center [484, 360] width 40 height 14
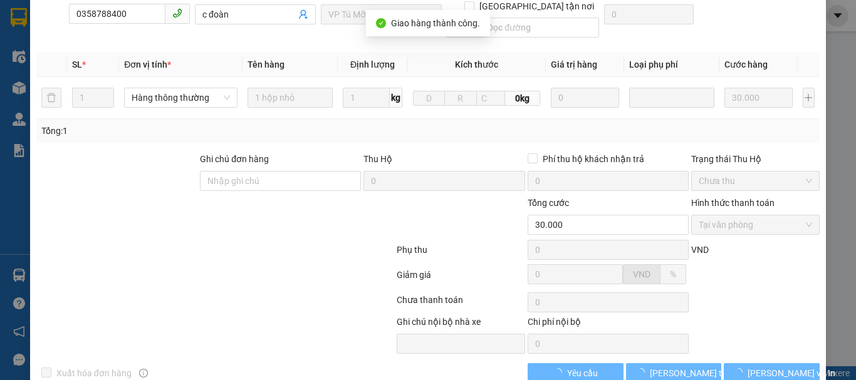
scroll to position [0, 0]
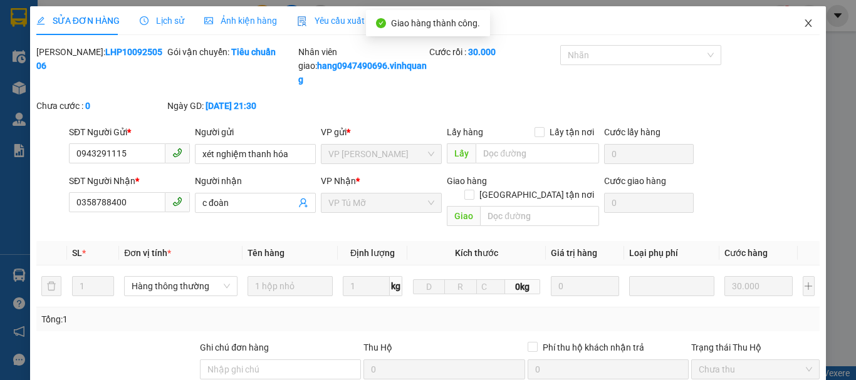
click at [801, 29] on span "Close" at bounding box center [808, 23] width 35 height 35
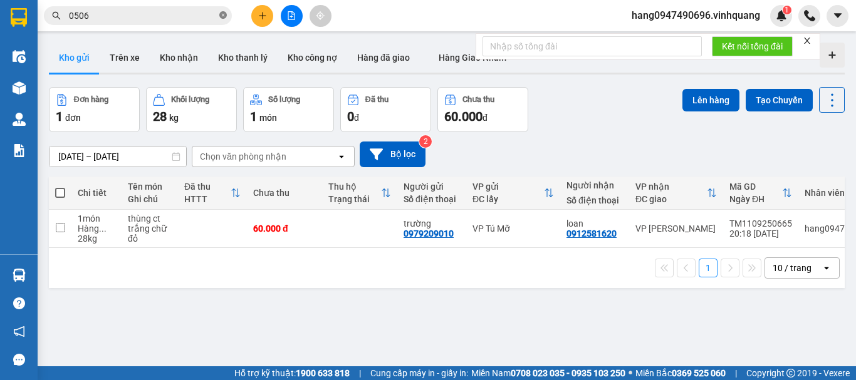
click at [221, 14] on icon "close-circle" at bounding box center [223, 15] width 8 height 8
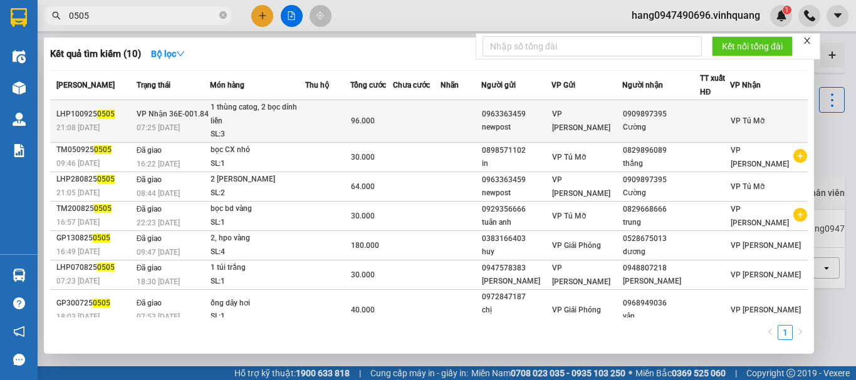
type input "0505"
click at [551, 108] on div "0963363459" at bounding box center [517, 114] width 70 height 13
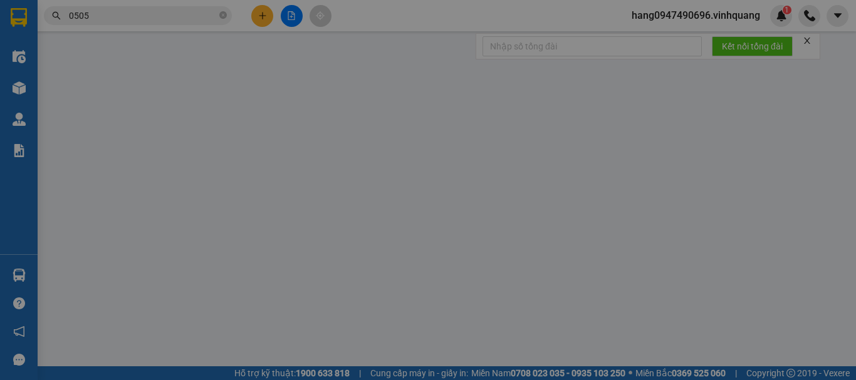
type input "0963363459"
type input "newpost"
type input "0909897395"
type input "Cường"
type input "96.000"
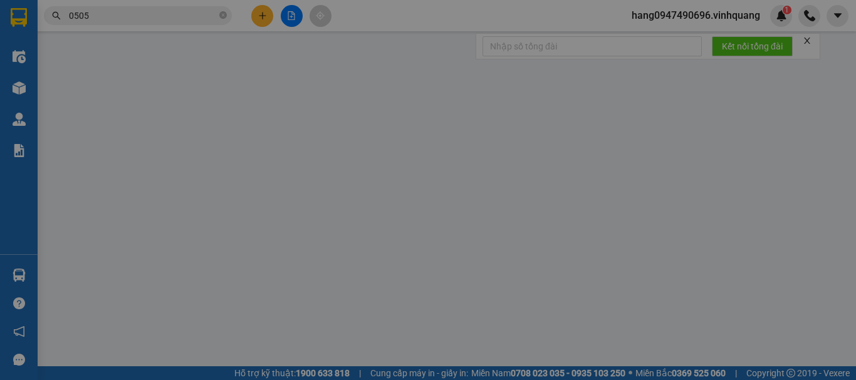
type input "20"
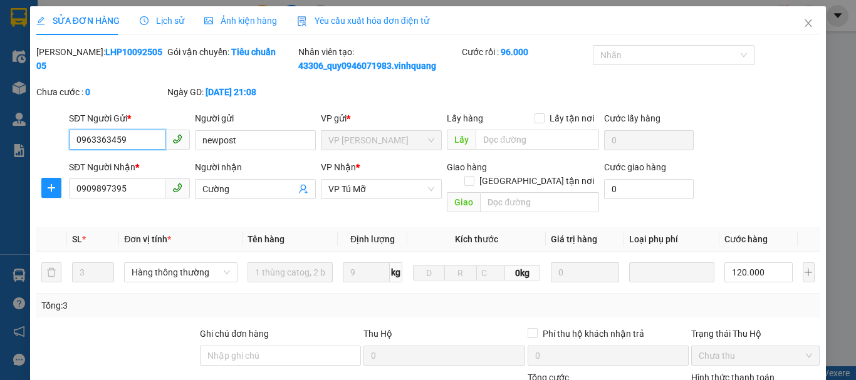
scroll to position [188, 0]
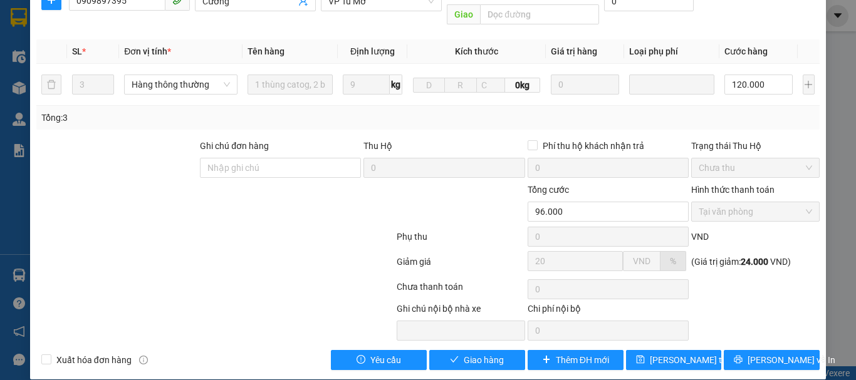
click at [459, 335] on div "Total Paid Fee 96.000 Total UnPaid Fee 0 Cash Collection Total Fee Mã ĐH: LHP10…" at bounding box center [427, 113] width 783 height 513
click at [482, 353] on span "Giao hàng" at bounding box center [484, 360] width 40 height 14
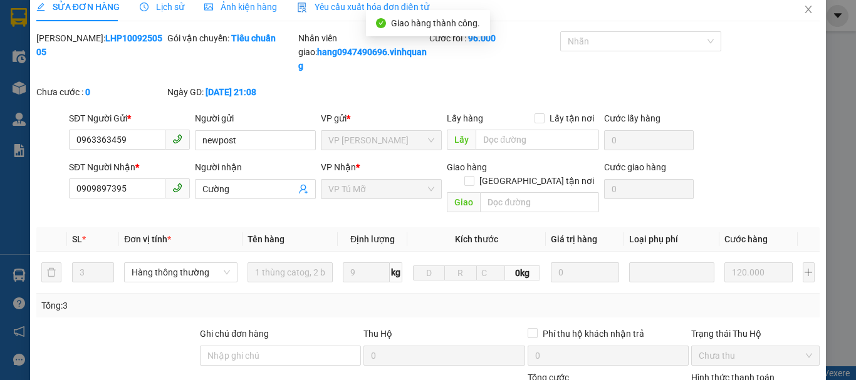
scroll to position [0, 0]
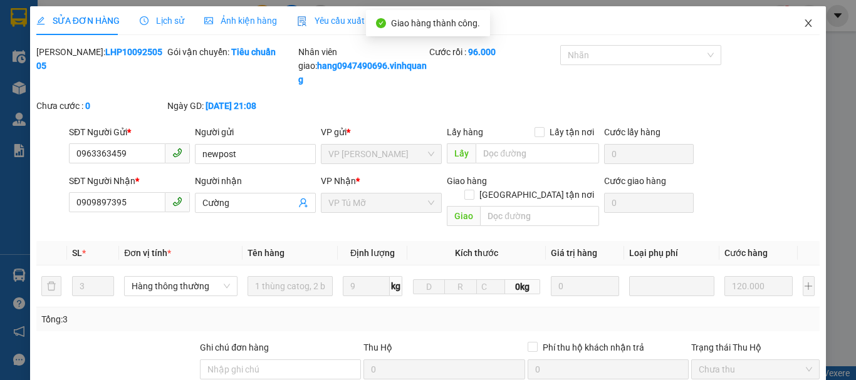
click at [805, 23] on icon "close" at bounding box center [808, 23] width 7 height 8
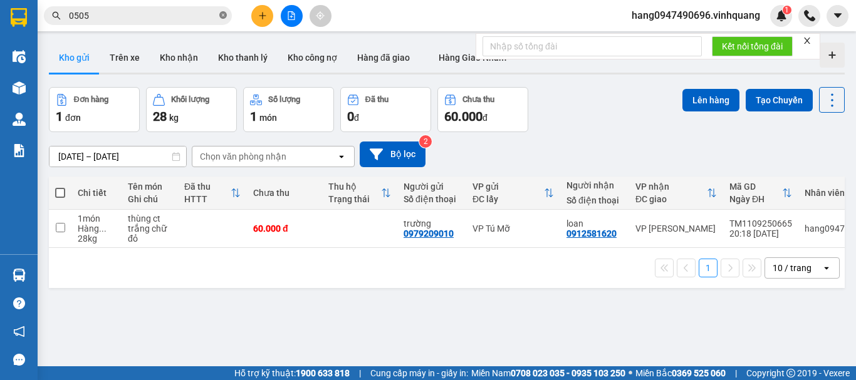
click at [225, 14] on icon "close-circle" at bounding box center [223, 15] width 8 height 8
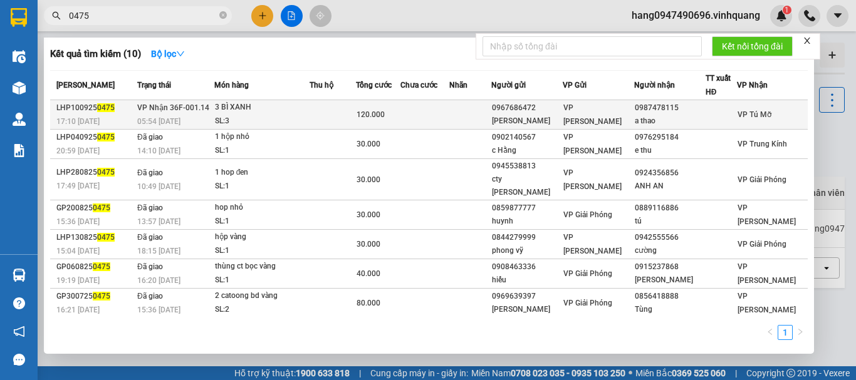
type input "0475"
click at [272, 120] on div "SL: 3" at bounding box center [262, 122] width 94 height 14
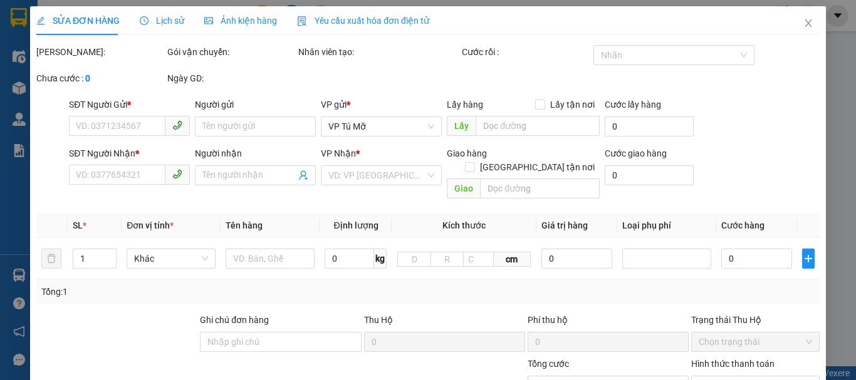
type input "0967686472"
type input "[PERSON_NAME]"
type input "0987478115"
type input "a thao"
type input "120.000"
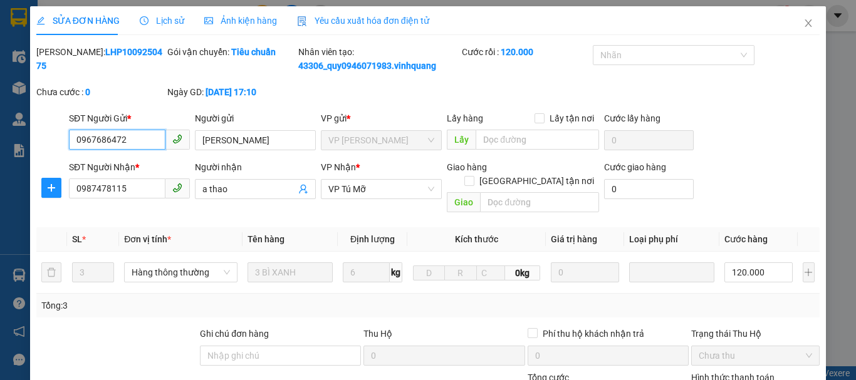
scroll to position [188, 0]
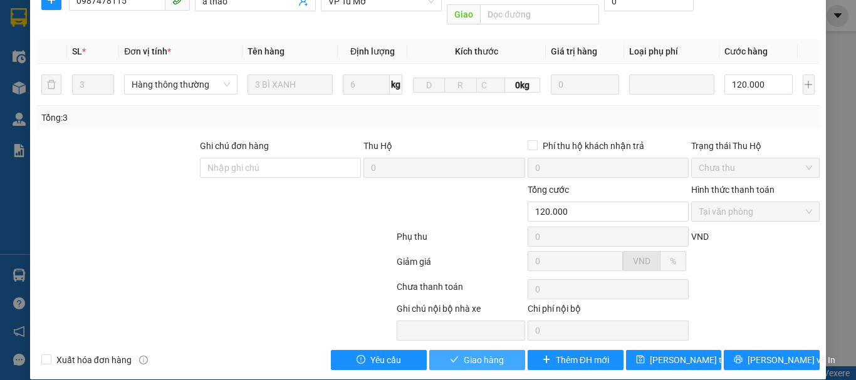
click at [497, 350] on button "Giao hàng" at bounding box center [477, 360] width 96 height 20
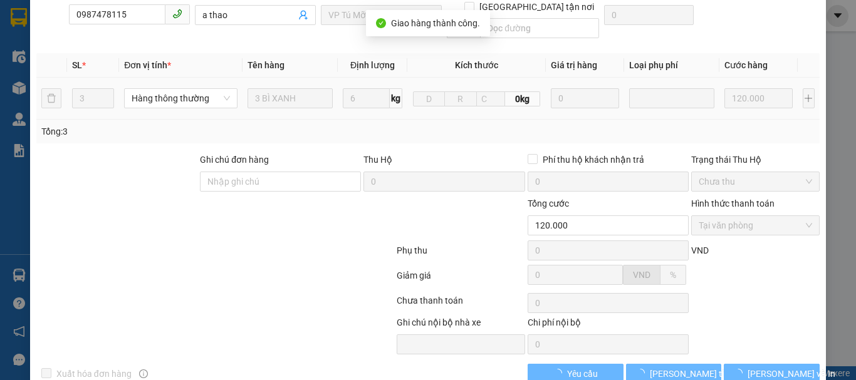
scroll to position [0, 0]
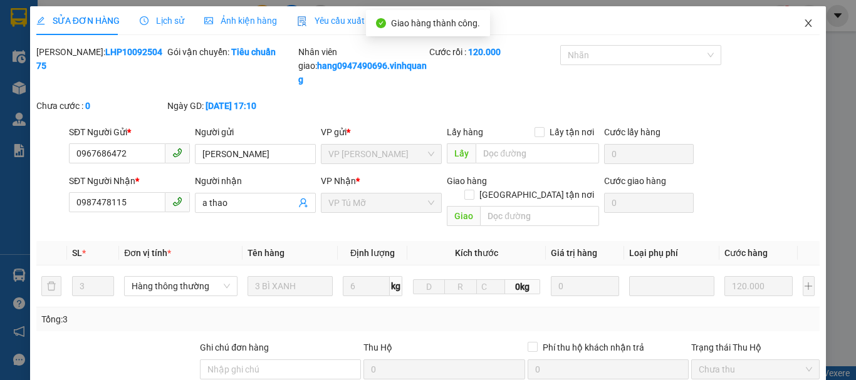
click at [799, 36] on span "Close" at bounding box center [808, 23] width 35 height 35
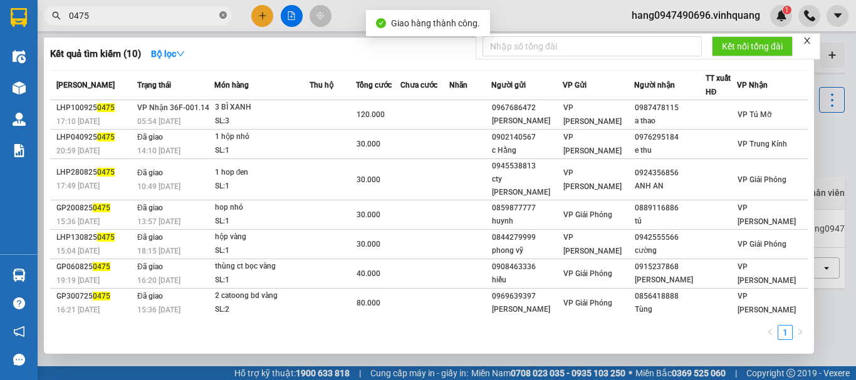
click at [220, 21] on span at bounding box center [223, 16] width 8 height 12
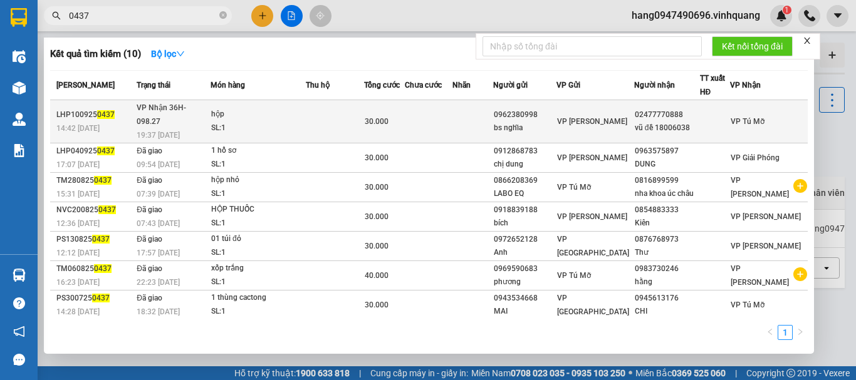
type input "0437"
click at [556, 122] on div "bs nghĩa" at bounding box center [525, 128] width 62 height 13
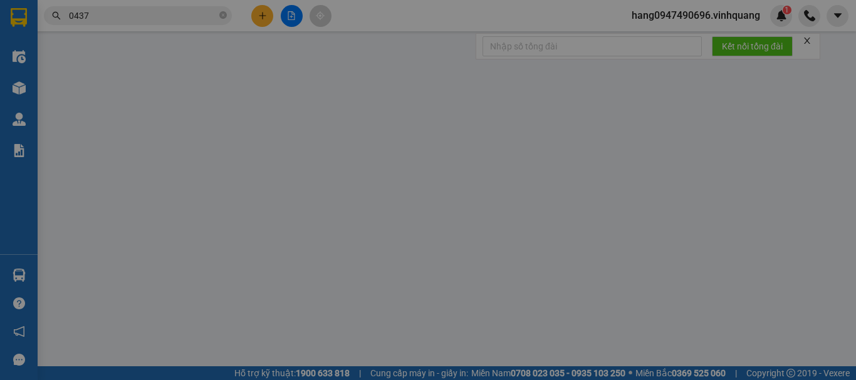
type input "0962380998"
type input "bs nghĩa"
type input "02477770888"
type input "vũ đề 18006038"
type input "30.000"
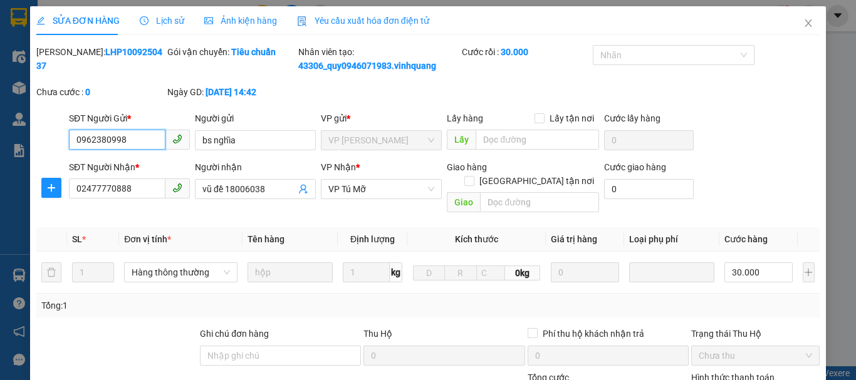
scroll to position [189, 0]
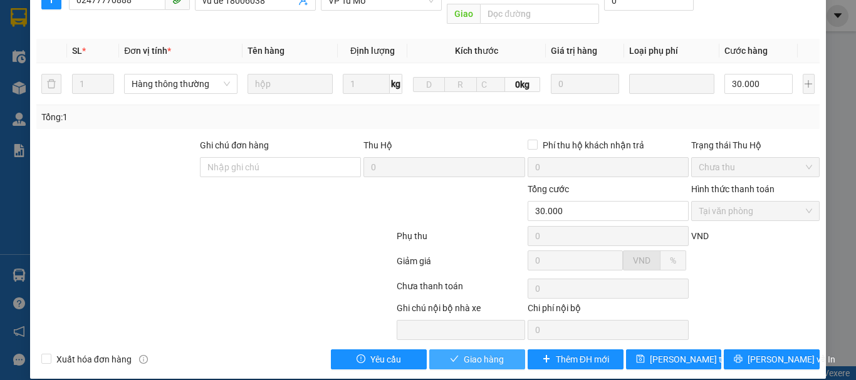
click at [501, 354] on button "Giao hàng" at bounding box center [477, 360] width 96 height 20
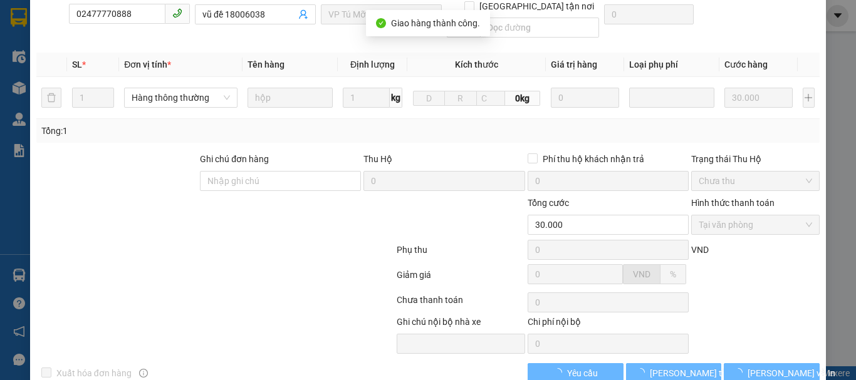
scroll to position [14, 0]
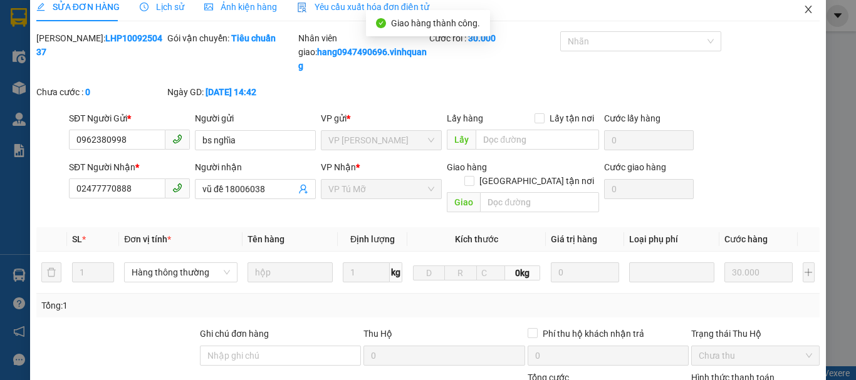
click at [808, 20] on span "Close" at bounding box center [808, 9] width 35 height 35
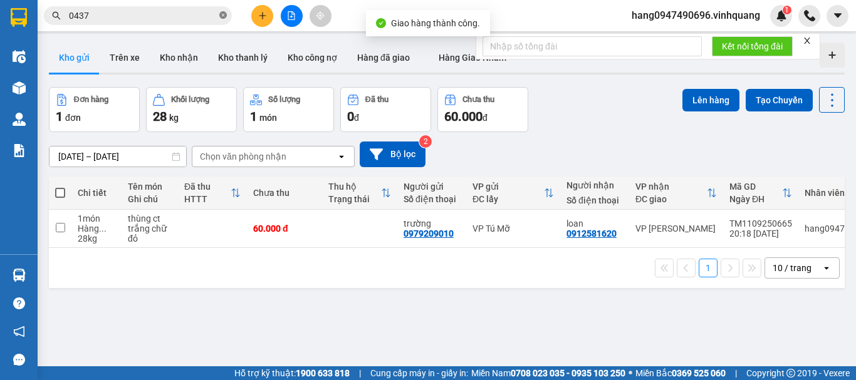
click at [221, 19] on icon "close-circle" at bounding box center [223, 15] width 8 height 8
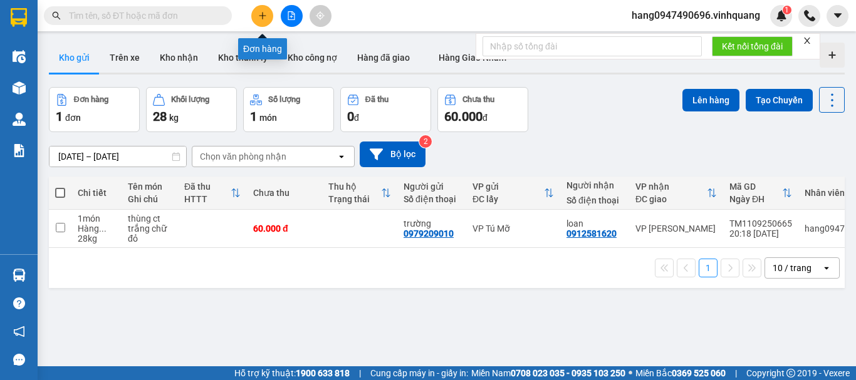
click at [264, 21] on button at bounding box center [262, 16] width 22 height 22
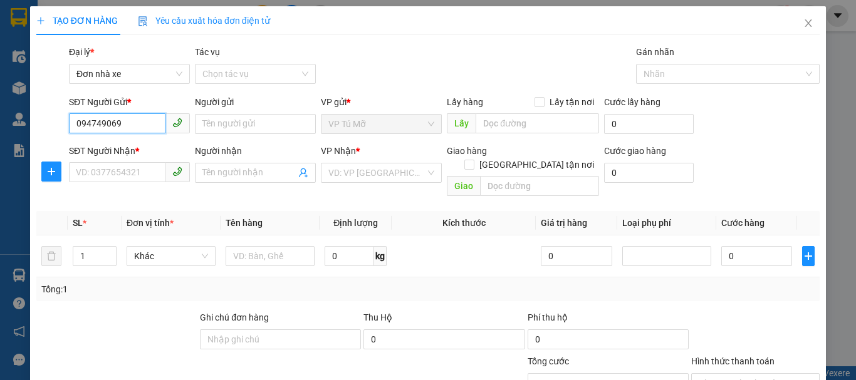
type input "0947490696"
click at [164, 146] on div "0947490696 - hằng" at bounding box center [128, 149] width 105 height 14
type input "hằng"
type input "0889232323"
type input "CTY. [GEOGRAPHIC_DATA]"
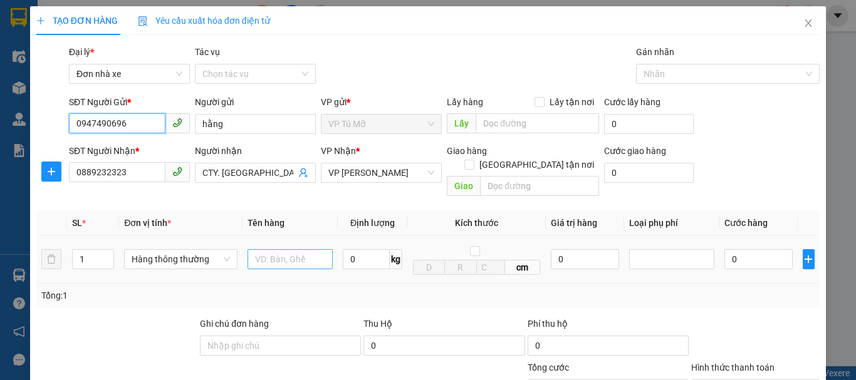
type input "0947490696"
click at [296, 249] on input "text" at bounding box center [290, 259] width 85 height 20
type input "bc vptm 11/9"
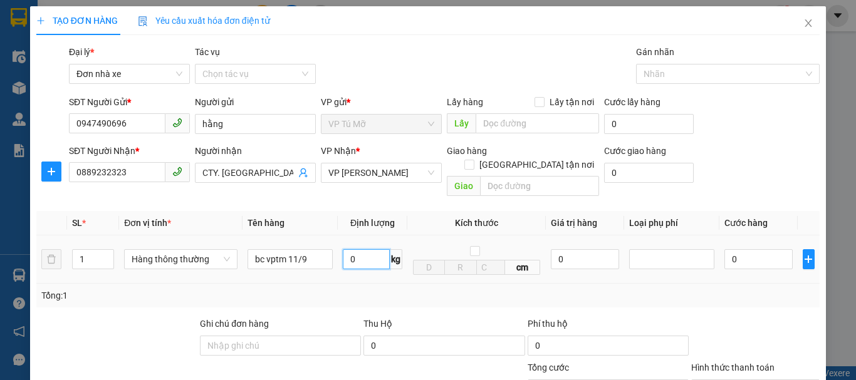
click at [368, 249] on input "0" at bounding box center [366, 259] width 47 height 20
type input "1"
click at [419, 284] on div "Tổng: 1" at bounding box center [427, 296] width 783 height 24
type input "30.000"
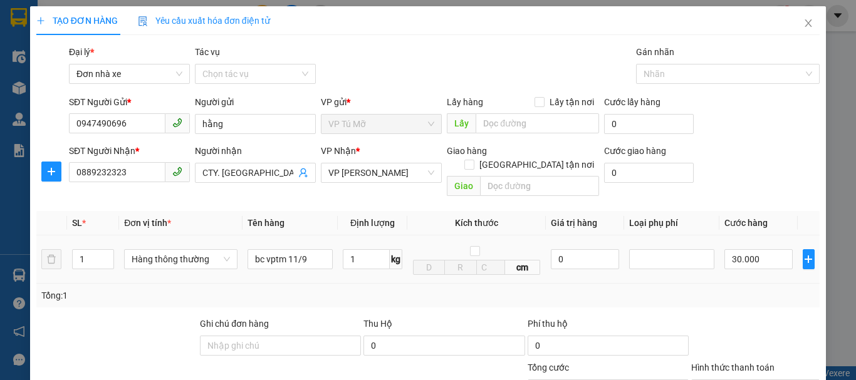
scroll to position [125, 0]
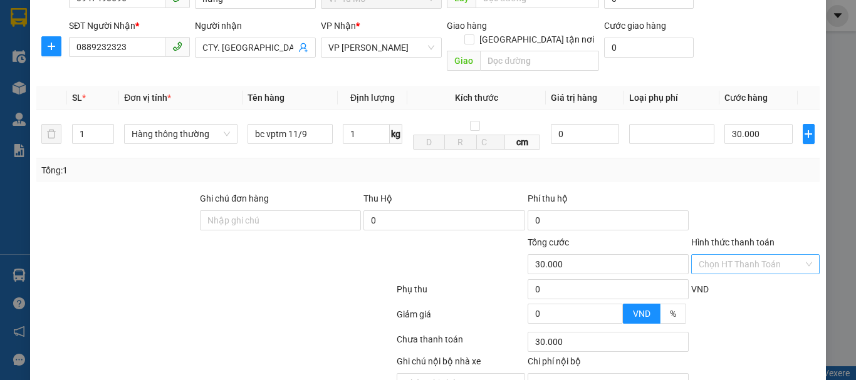
click at [771, 257] on input "Hình thức thanh toán" at bounding box center [751, 264] width 105 height 19
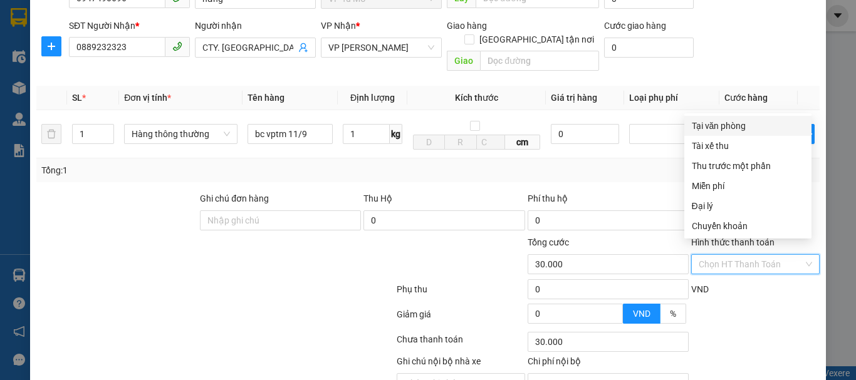
click at [719, 131] on div "Tại văn phòng" at bounding box center [748, 126] width 112 height 14
type input "0"
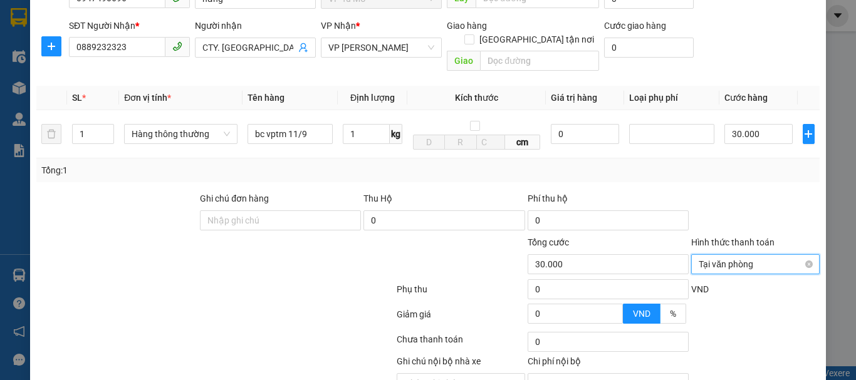
click at [726, 256] on span "Tại văn phòng" at bounding box center [755, 264] width 113 height 19
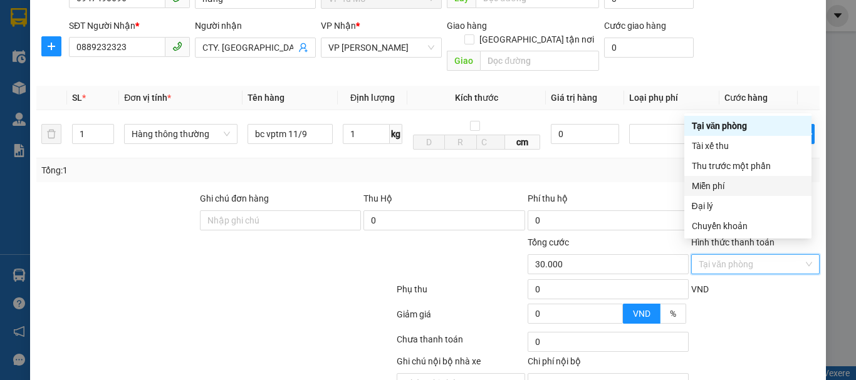
click at [715, 192] on div "Miễn phí" at bounding box center [748, 186] width 112 height 14
type input "0"
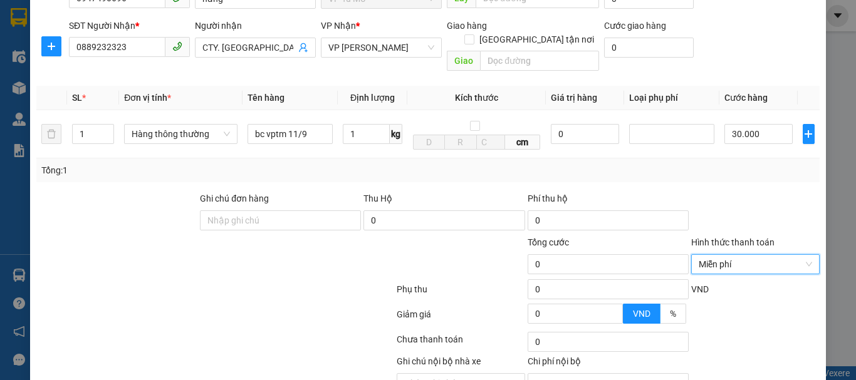
scroll to position [179, 0]
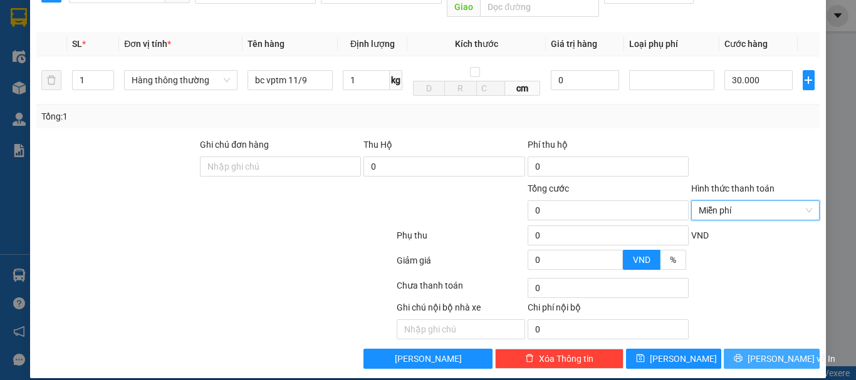
click at [765, 352] on span "[PERSON_NAME] và In" at bounding box center [792, 359] width 88 height 14
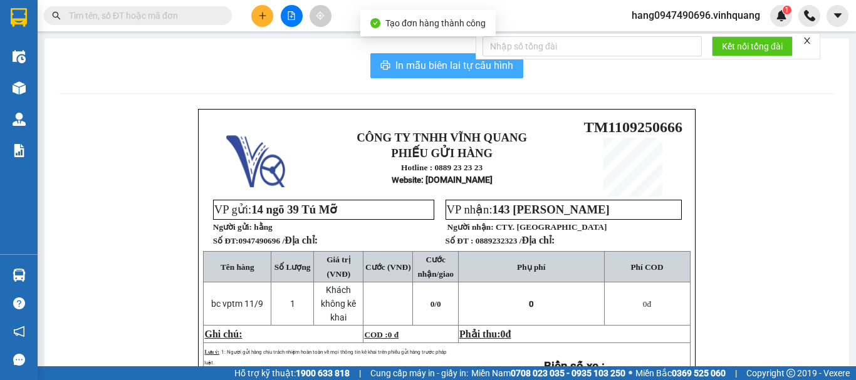
click at [410, 55] on button "In mẫu biên lai tự cấu hình" at bounding box center [446, 65] width 153 height 25
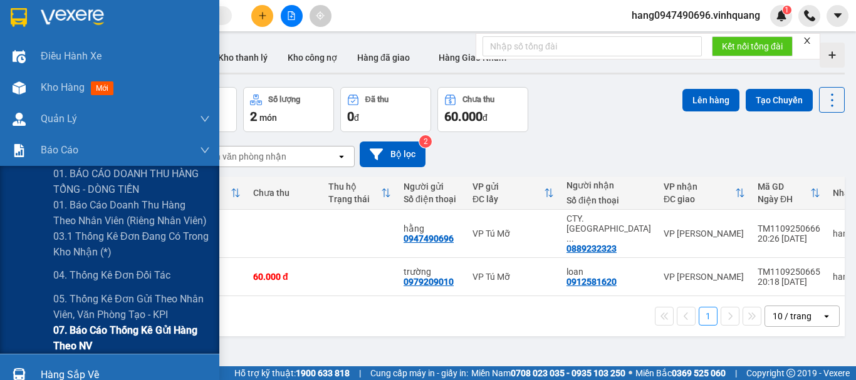
click at [117, 338] on span "07. Báo cáo thống kê gửi hàng theo NV" at bounding box center [131, 338] width 157 height 31
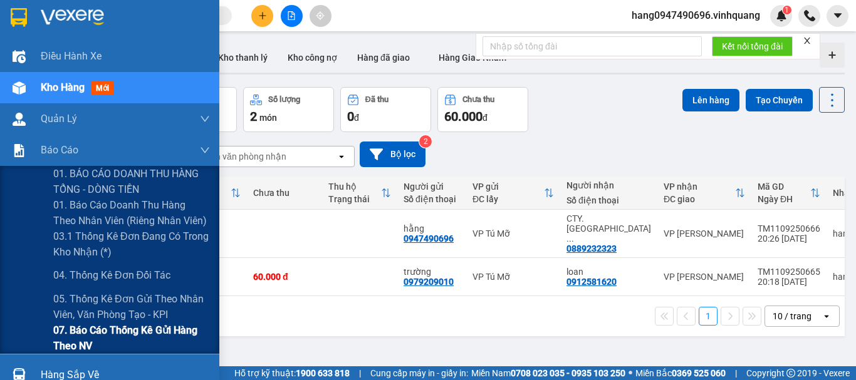
click at [108, 341] on span "07. Báo cáo thống kê gửi hàng theo NV" at bounding box center [131, 338] width 157 height 31
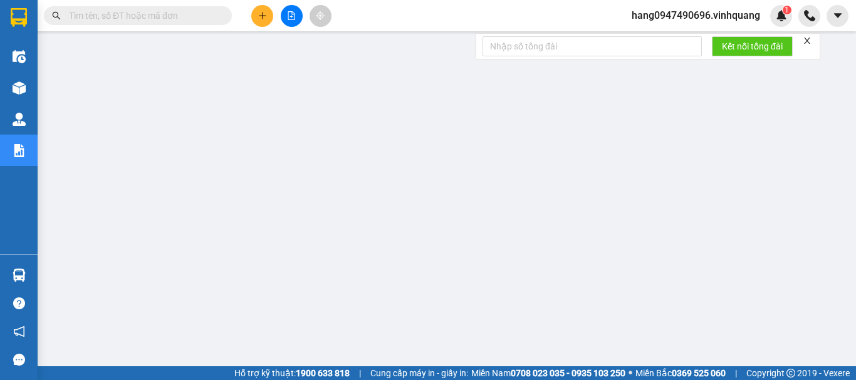
click at [192, 21] on input "text" at bounding box center [143, 16] width 148 height 14
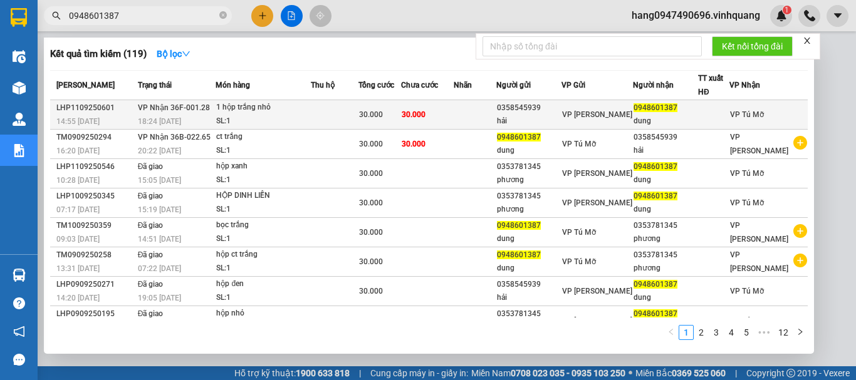
type input "0948601387"
click at [467, 108] on td at bounding box center [475, 114] width 43 height 29
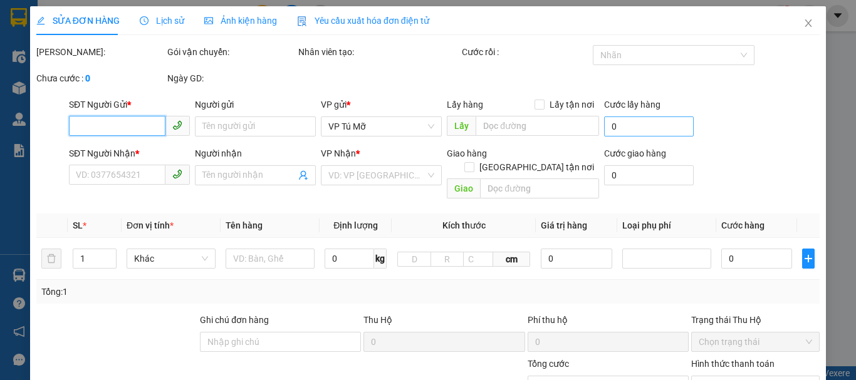
type input "0358545939"
type input "hải"
type input "0948601387"
type input "dung"
type input "30.000"
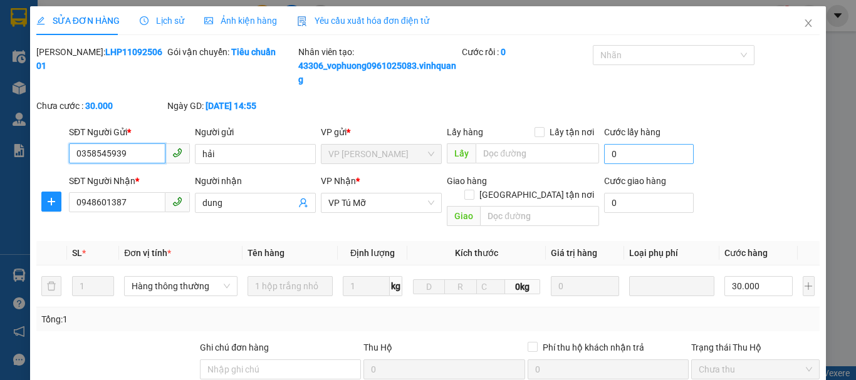
scroll to position [202, 0]
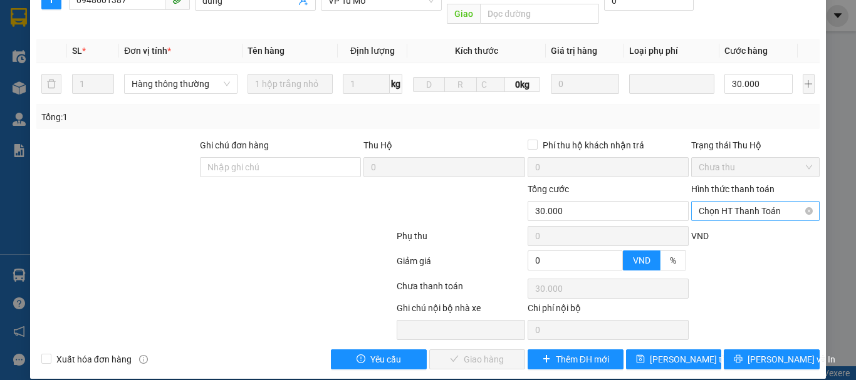
click at [709, 202] on span "Chọn HT Thanh Toán" at bounding box center [755, 211] width 113 height 19
click at [712, 216] on div "Tại văn phòng" at bounding box center [748, 223] width 112 height 14
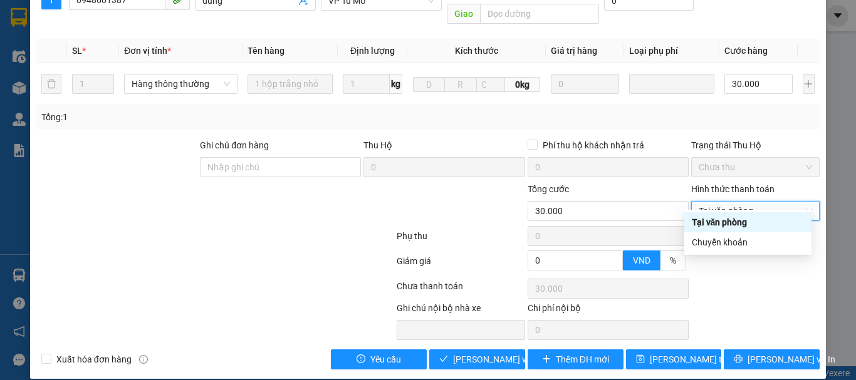
type input "0"
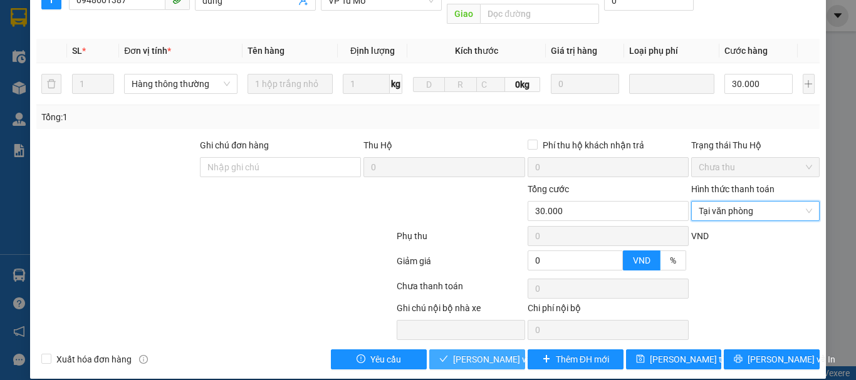
click at [474, 353] on span "[PERSON_NAME] và Giao hàng" at bounding box center [513, 360] width 120 height 14
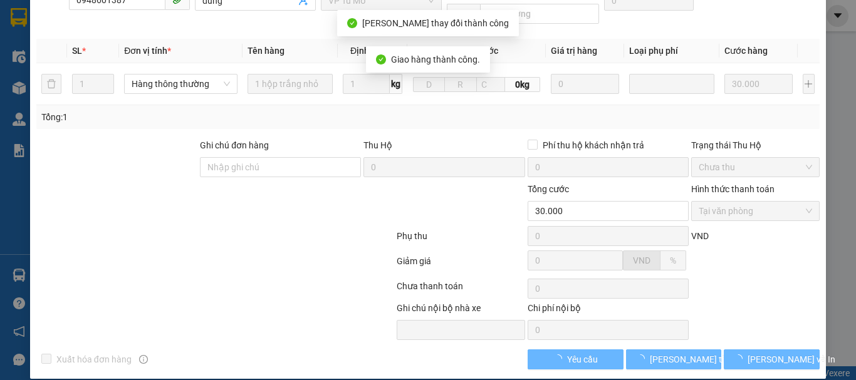
scroll to position [0, 0]
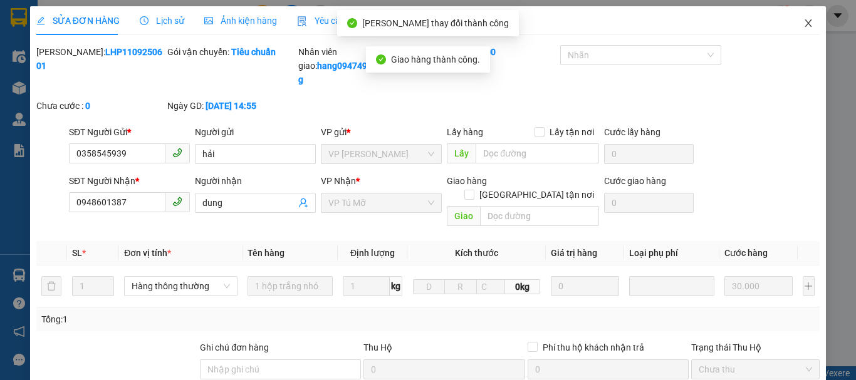
click at [807, 28] on span "Close" at bounding box center [808, 23] width 35 height 35
